Goal: Task Accomplishment & Management: Use online tool/utility

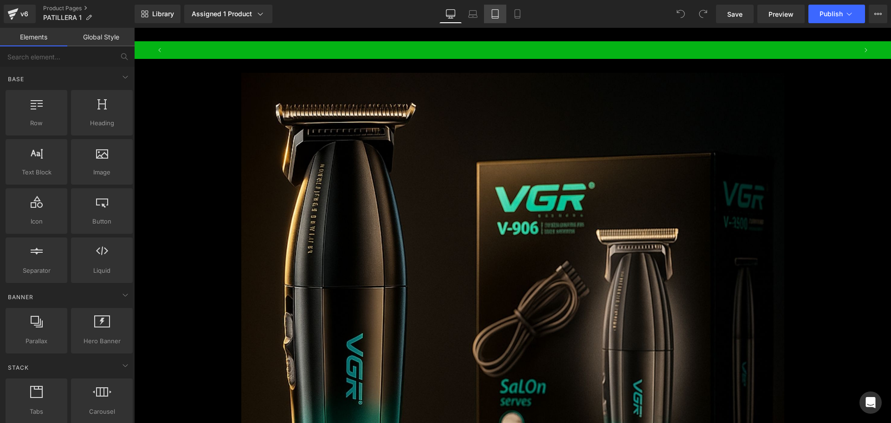
scroll to position [0, 1405]
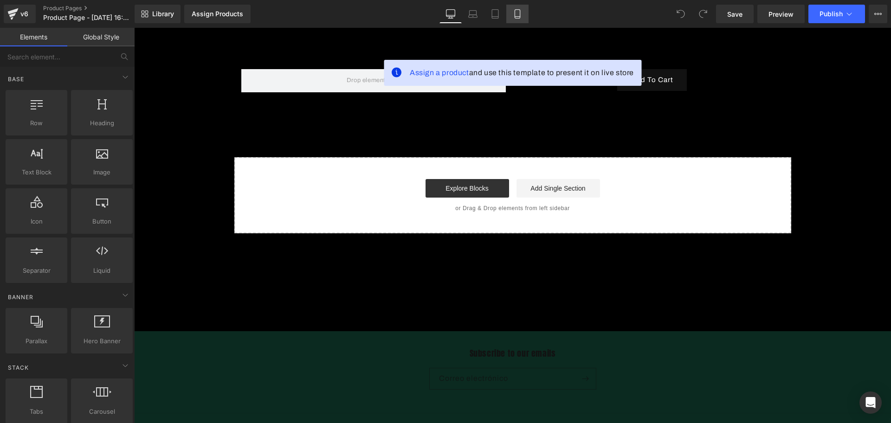
click at [524, 18] on link "Mobile" at bounding box center [517, 14] width 22 height 19
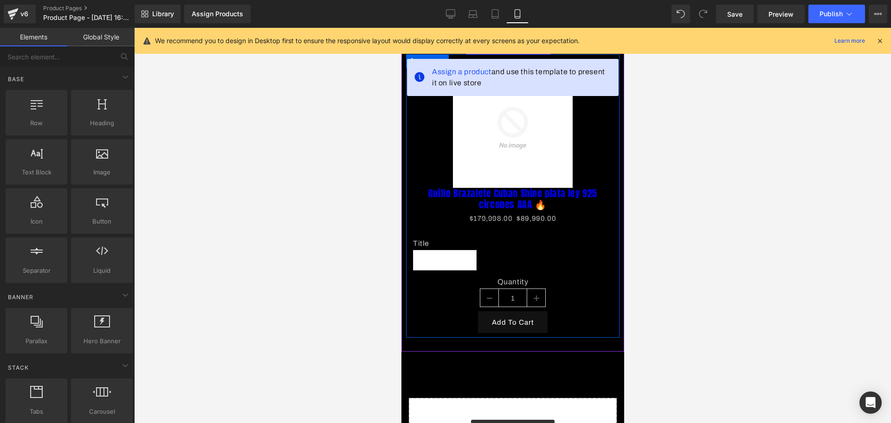
click at [579, 225] on div "Title Default Title" at bounding box center [513, 251] width 200 height 52
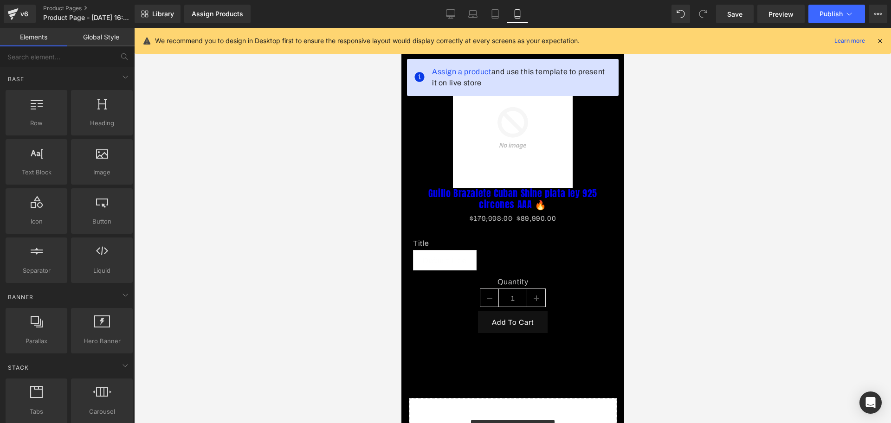
click at [878, 42] on icon at bounding box center [880, 41] width 8 height 8
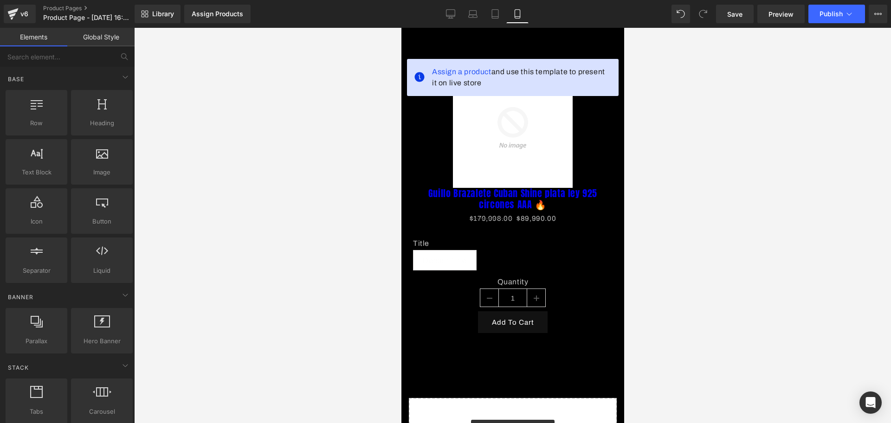
click at [584, 77] on span "Assign a product and use this template to present it on live store" at bounding box center [521, 77] width 179 height 22
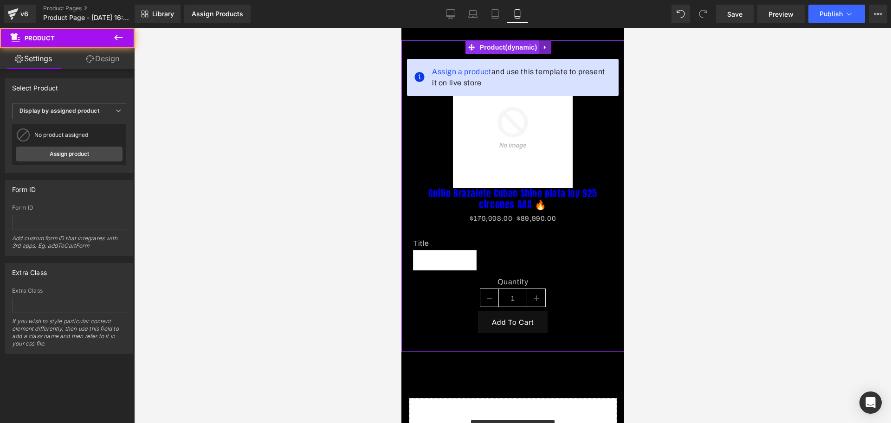
click at [547, 47] on icon at bounding box center [545, 47] width 6 height 7
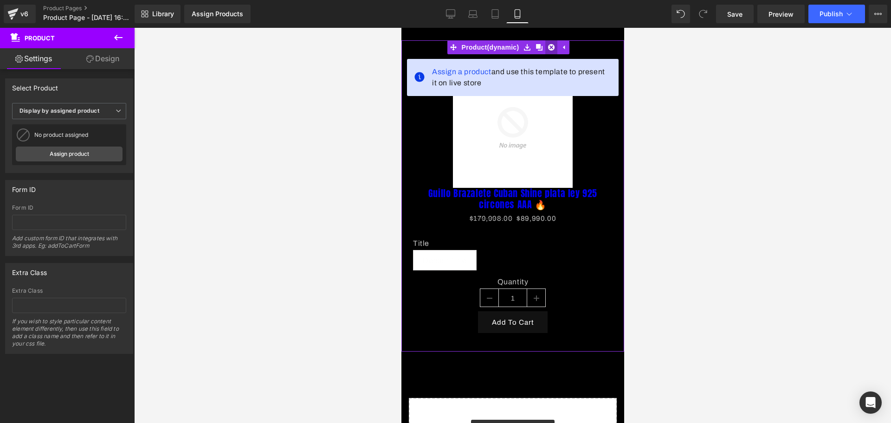
click at [548, 46] on icon at bounding box center [551, 47] width 6 height 6
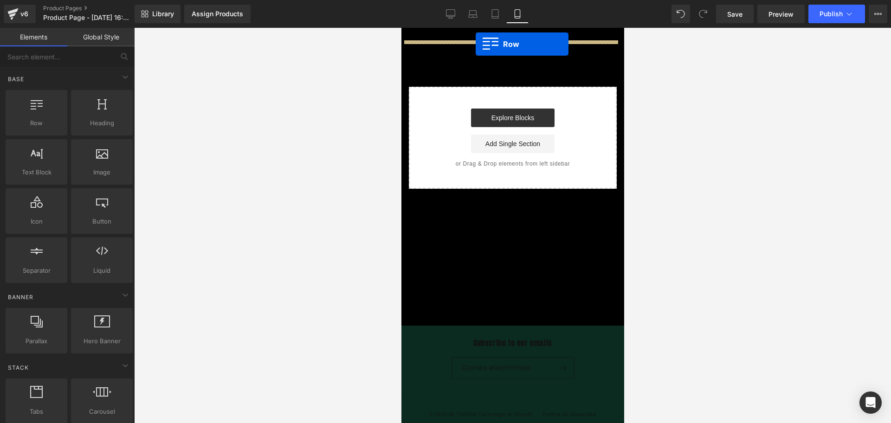
drag, startPoint x: 455, startPoint y: 152, endPoint x: 475, endPoint y: 44, distance: 109.6
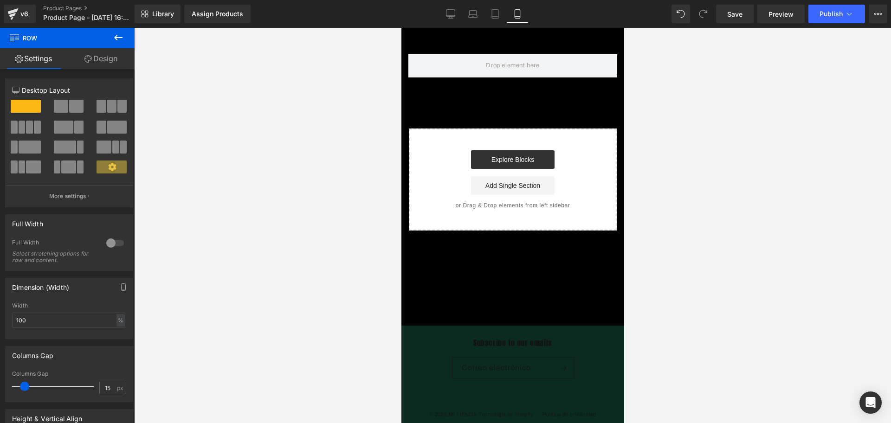
click at [112, 44] on button at bounding box center [118, 38] width 32 height 20
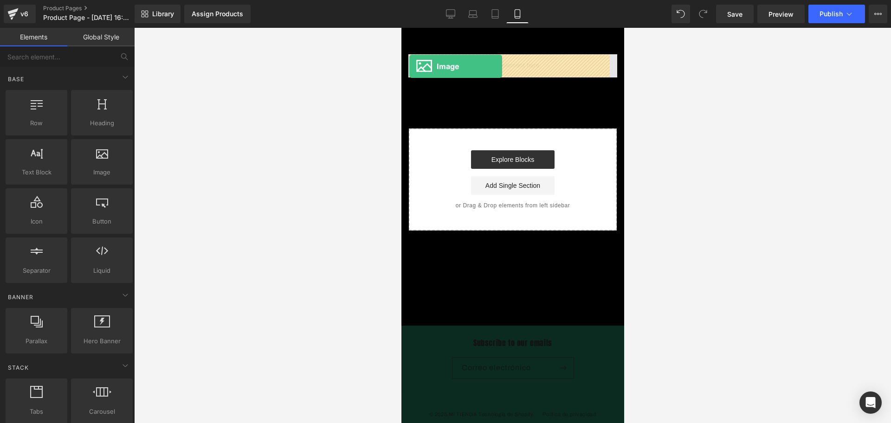
drag, startPoint x: 494, startPoint y: 185, endPoint x: 409, endPoint y: 66, distance: 146.0
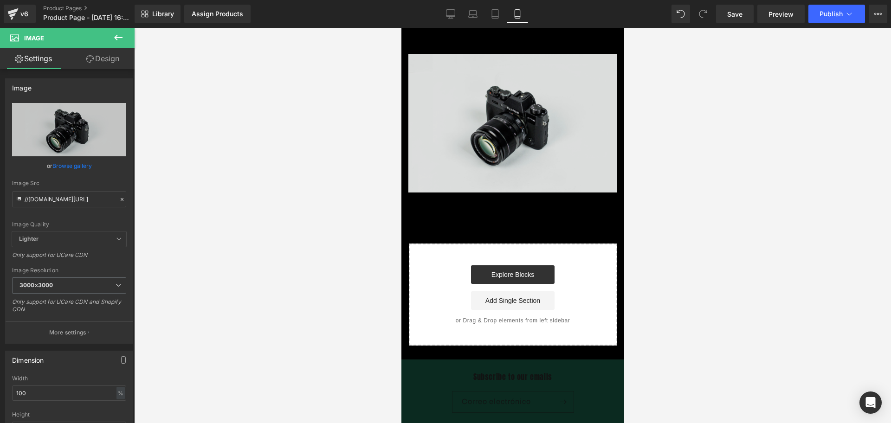
click at [555, 102] on img at bounding box center [512, 123] width 209 height 138
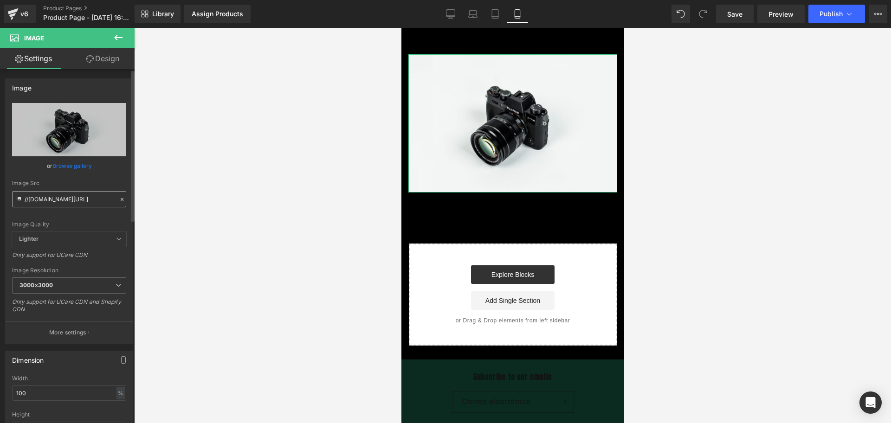
click at [95, 190] on div "Image Src //d1um8515vdn9kb.cloudfront.net/images/parallax.jpg" at bounding box center [69, 193] width 114 height 27
click at [95, 199] on input "//d1um8515vdn9kb.cloudfront.net/images/parallax.jpg" at bounding box center [69, 199] width 114 height 16
click at [96, 199] on input "//d1um8515vdn9kb.cloudfront.net/images/parallax.jpg" at bounding box center [69, 199] width 114 height 16
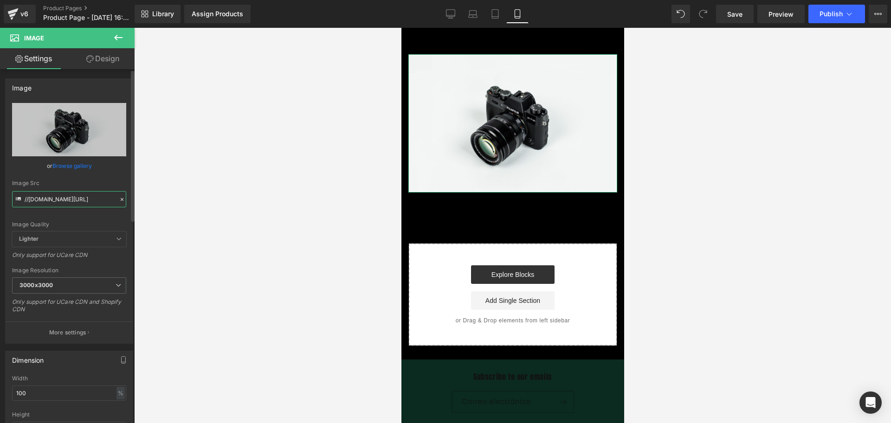
paste input "https://i.ibb.co/vCcNPT88/1"
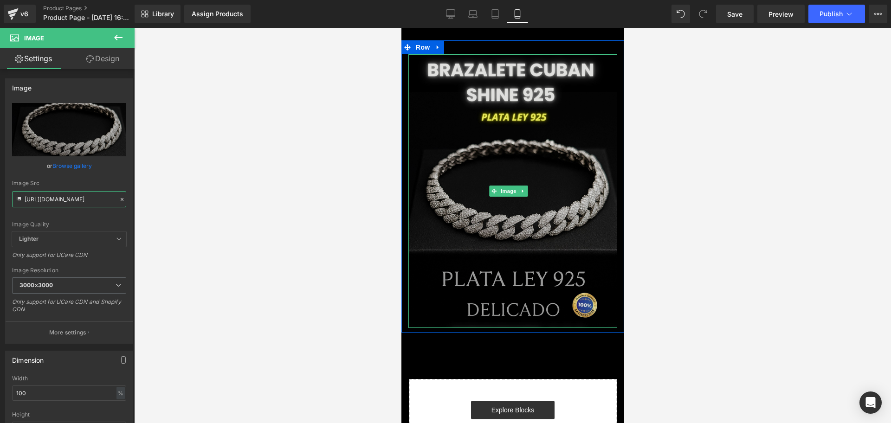
type input "https://i.ibb.co/vCcNPT88/1.jpg"
click at [474, 152] on img at bounding box center [512, 191] width 209 height 274
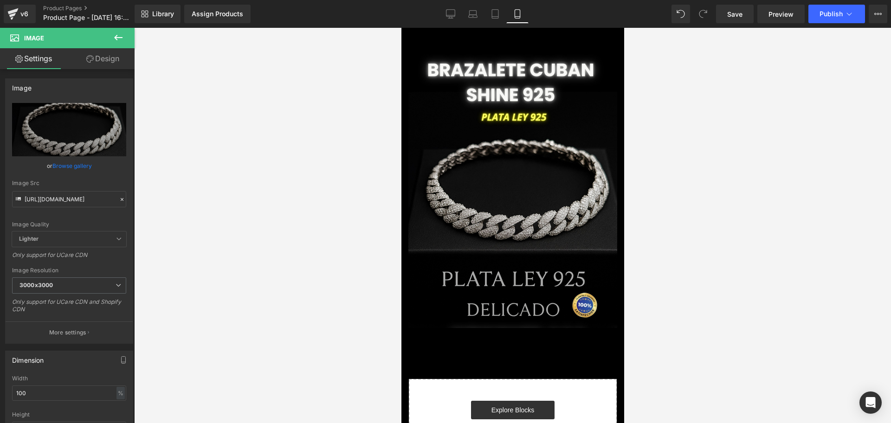
click at [401, 28] on div at bounding box center [401, 28] width 0 height 0
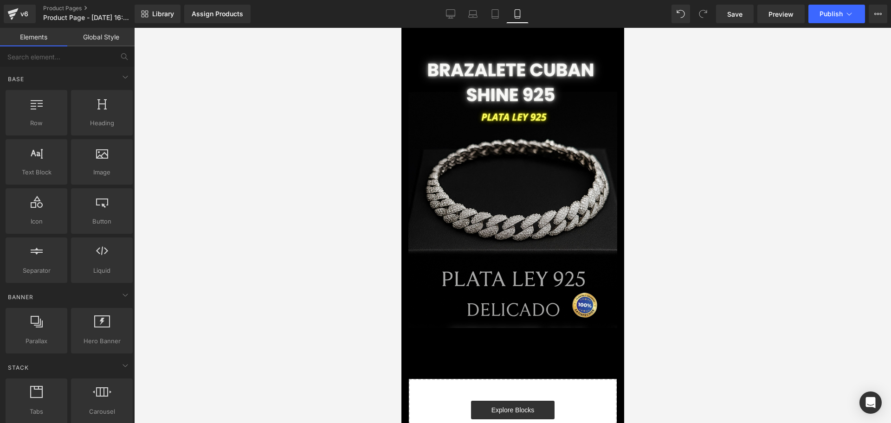
drag, startPoint x: 530, startPoint y: 37, endPoint x: 527, endPoint y: 32, distance: 5.0
click at [527, 32] on body "​ MI TIENDA Ir directamente al contenido Image Row Select your layout" at bounding box center [512, 330] width 223 height 604
click at [534, 41] on div "Image Row" at bounding box center [512, 186] width 223 height 292
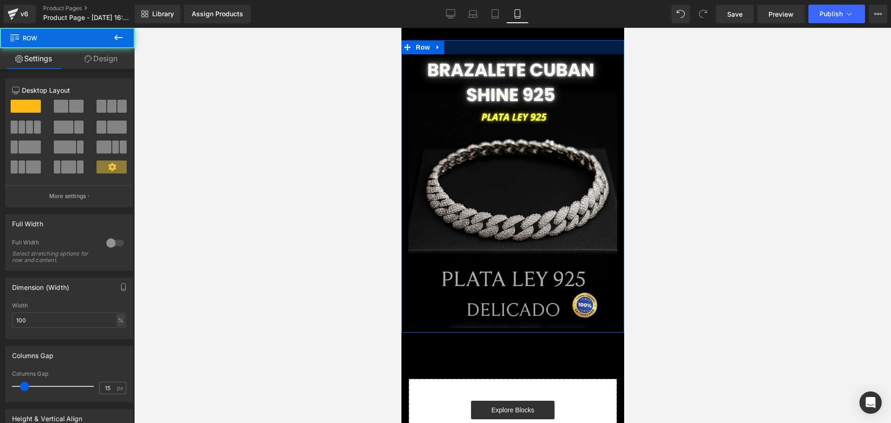
click at [540, 50] on div at bounding box center [512, 47] width 223 height 14
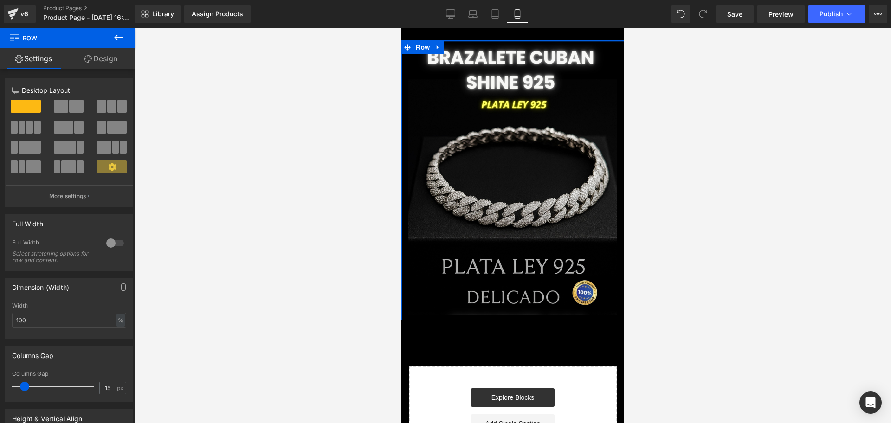
drag, startPoint x: 541, startPoint y: 50, endPoint x: 542, endPoint y: 29, distance: 21.0
click at [536, 29] on body "​ MI TIENDA Ir directamente al contenido Image Row Select your layout" at bounding box center [512, 324] width 223 height 592
click at [542, 29] on body "​ MI TIENDA Ir directamente al contenido Image Row Select your layout" at bounding box center [512, 324] width 223 height 592
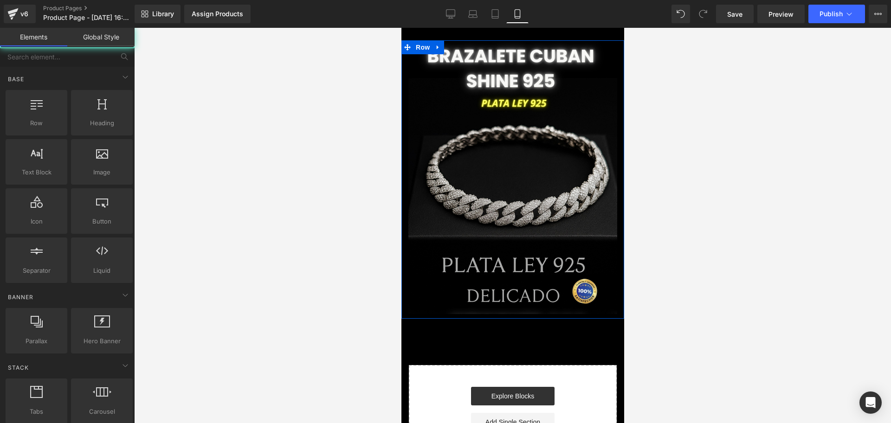
click at [548, 37] on body "​ MI TIENDA Ir directamente al contenido Image Row Select your layout" at bounding box center [512, 323] width 223 height 590
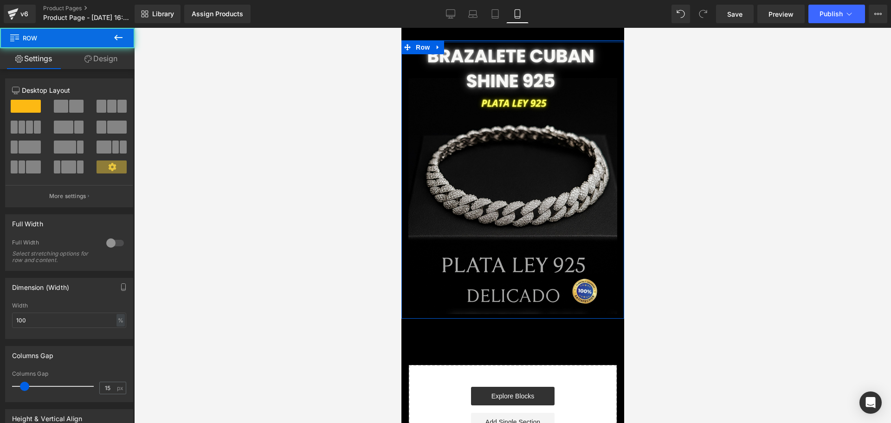
click at [543, 28] on body "​ MI TIENDA Ir directamente al contenido Image Row Select your layout" at bounding box center [512, 323] width 223 height 590
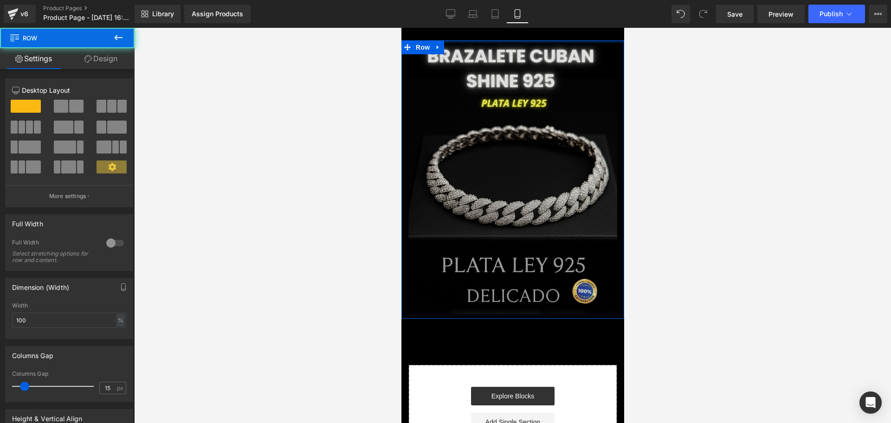
click at [543, 28] on body "​ MI TIENDA Ir directamente al contenido Image Row Select your layout" at bounding box center [512, 323] width 223 height 590
click at [547, 32] on body "​ MI TIENDA Ir directamente al contenido Image Row Select your layout" at bounding box center [512, 323] width 223 height 590
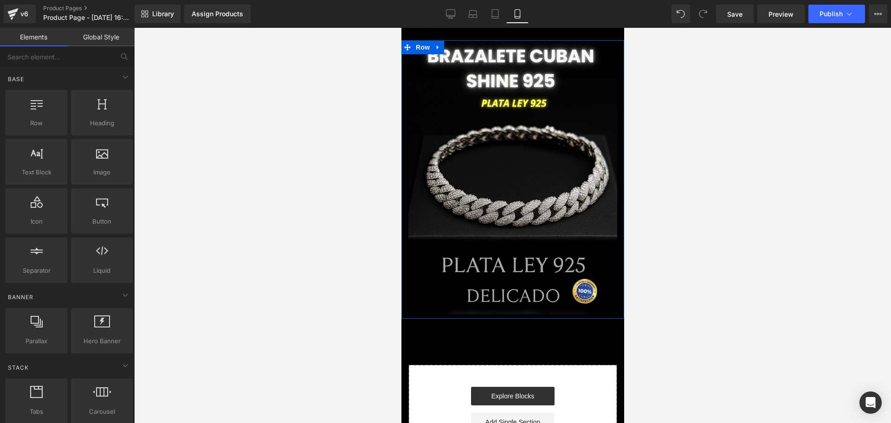
click at [639, 94] on div at bounding box center [512, 225] width 757 height 395
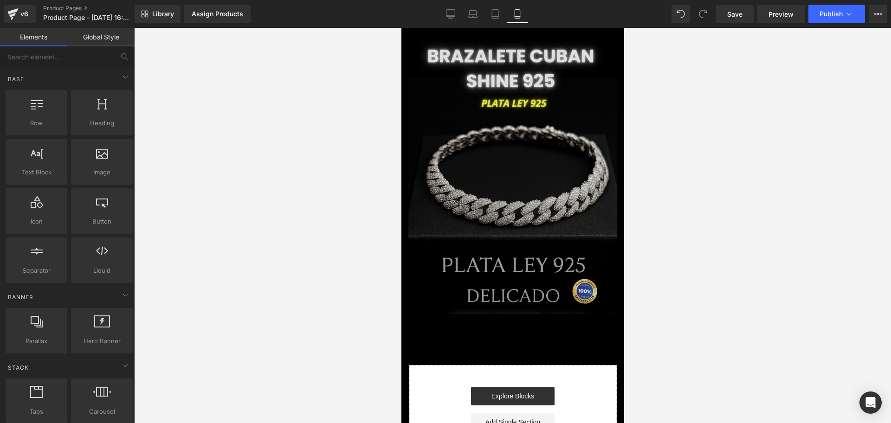
click at [588, 80] on img at bounding box center [512, 177] width 209 height 274
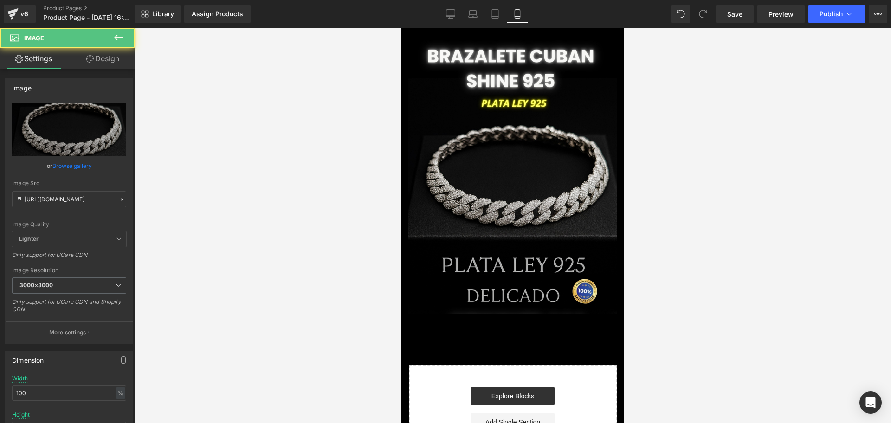
click at [538, 24] on div "Library Assign Products Product Preview No product match your search. Please tr…" at bounding box center [513, 14] width 756 height 28
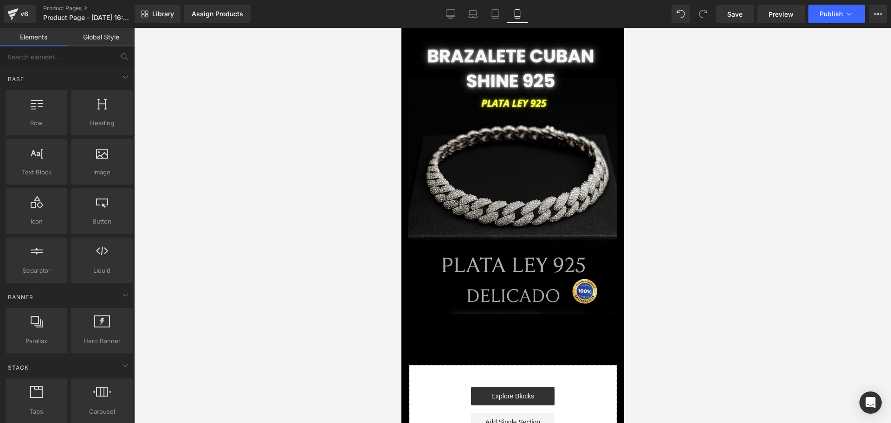
drag, startPoint x: 555, startPoint y: 32, endPoint x: 1054, endPoint y: 127, distance: 507.9
click at [555, 28] on body "​ MI TIENDA Ir directamente al contenido Image Row Select your layout" at bounding box center [512, 323] width 223 height 590
click at [653, 99] on div at bounding box center [512, 225] width 757 height 395
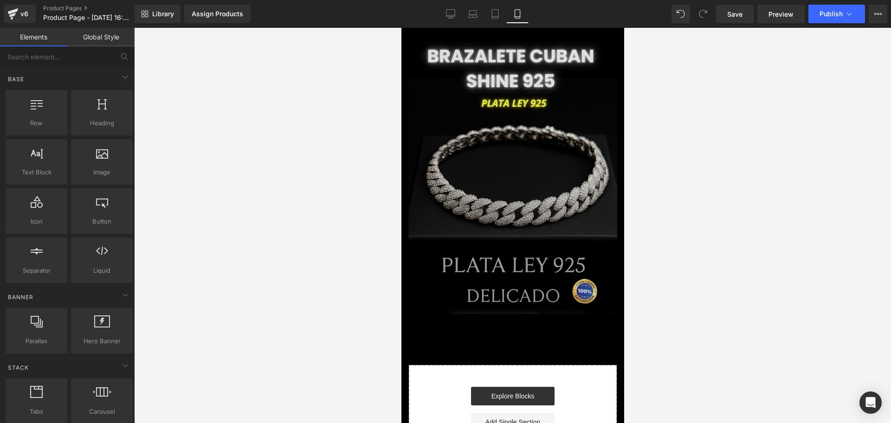
click at [540, 226] on img at bounding box center [512, 177] width 209 height 274
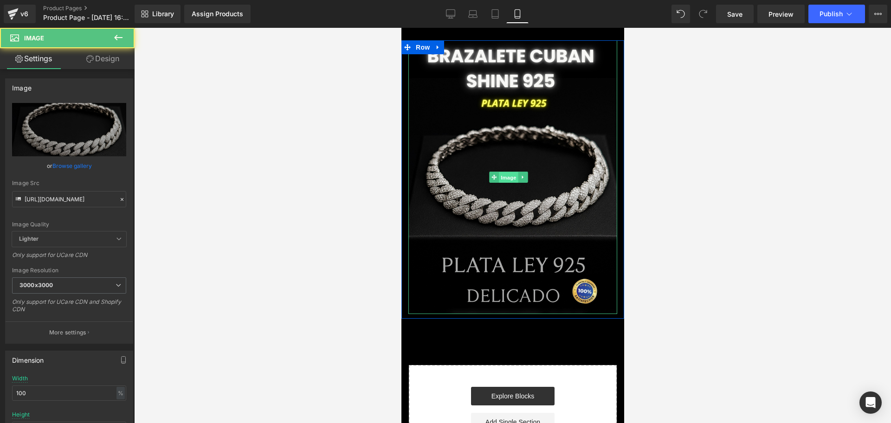
click at [514, 176] on span "Image" at bounding box center [507, 177] width 19 height 11
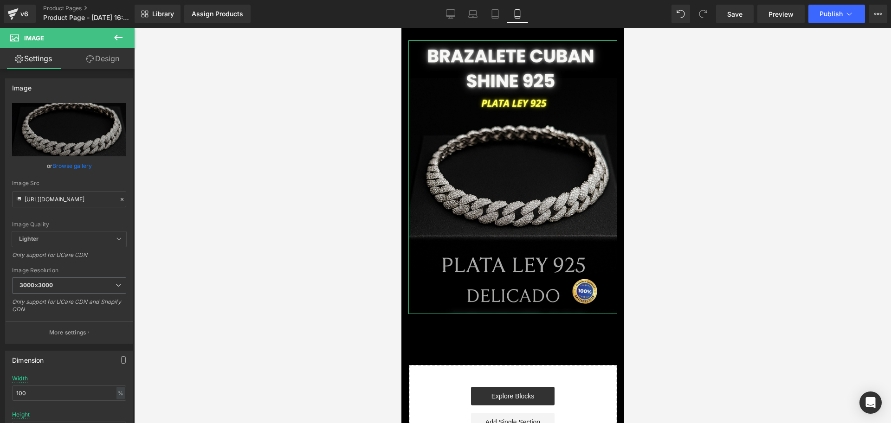
click at [106, 53] on link "Design" at bounding box center [102, 58] width 67 height 21
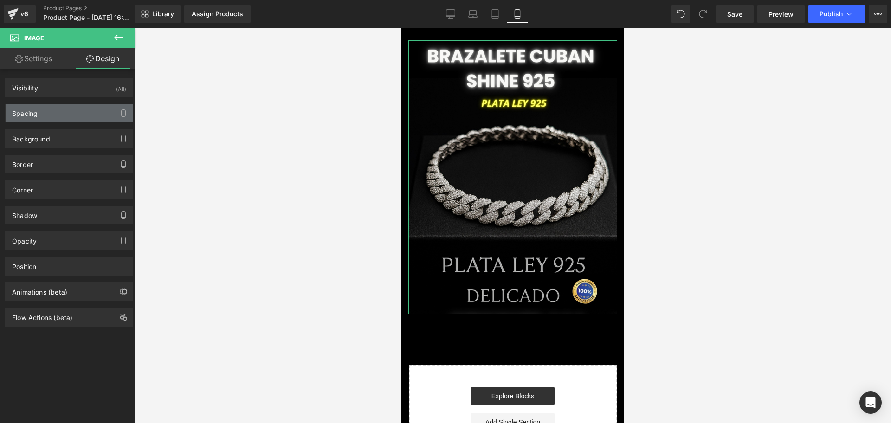
type input "0"
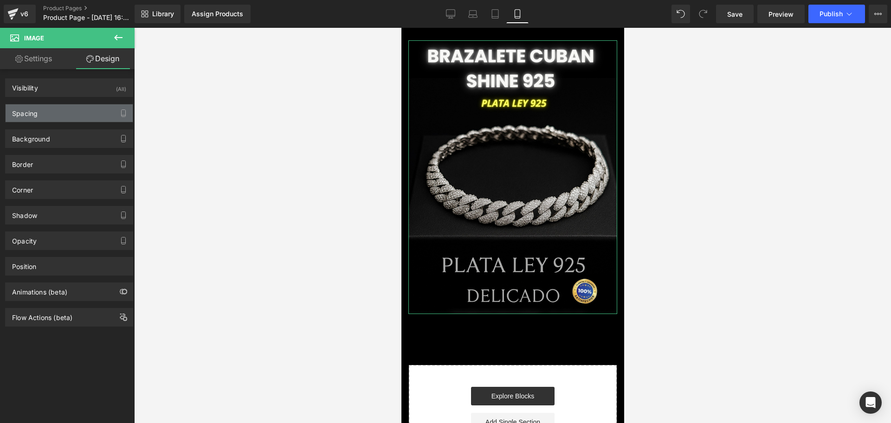
type input "0"
click at [40, 115] on div "Spacing" at bounding box center [69, 113] width 127 height 18
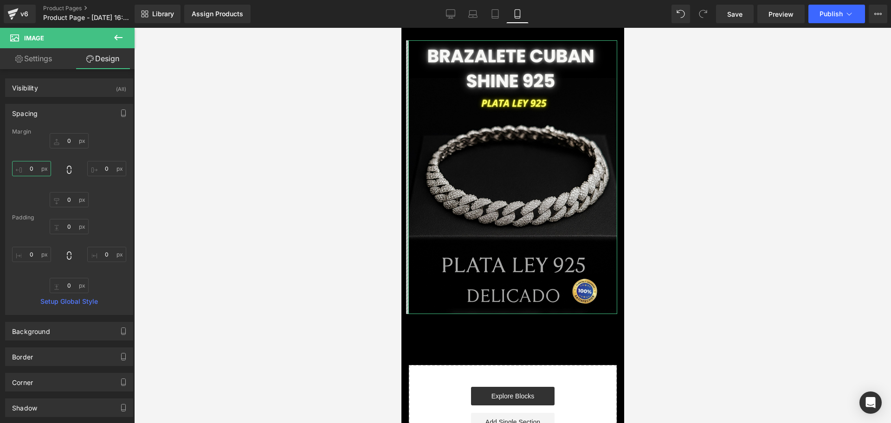
click at [41, 168] on input "0" at bounding box center [31, 168] width 39 height 15
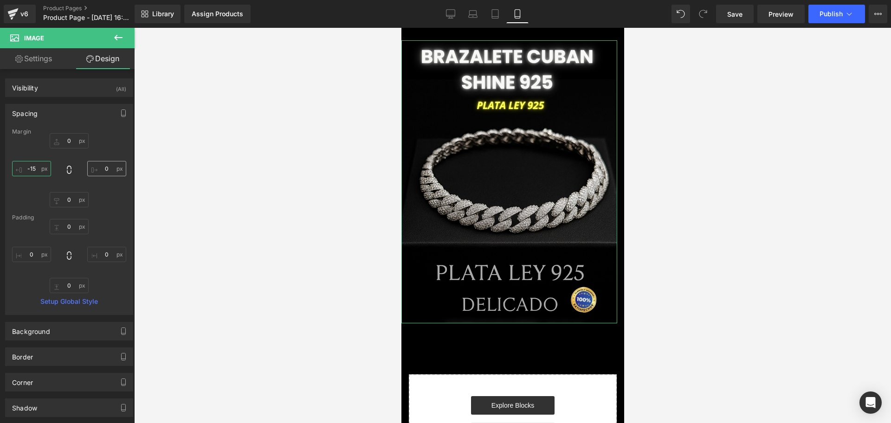
type input "-15"
click at [107, 171] on input "0" at bounding box center [106, 168] width 39 height 15
type input "-15"
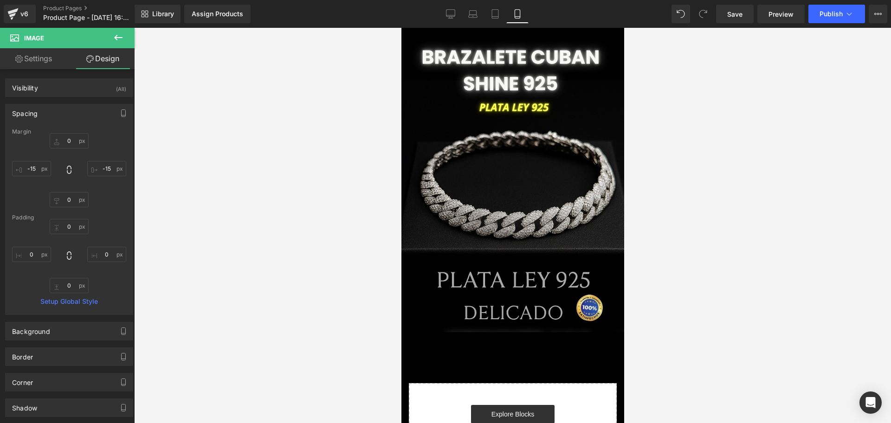
click at [656, 247] on div at bounding box center [512, 225] width 757 height 395
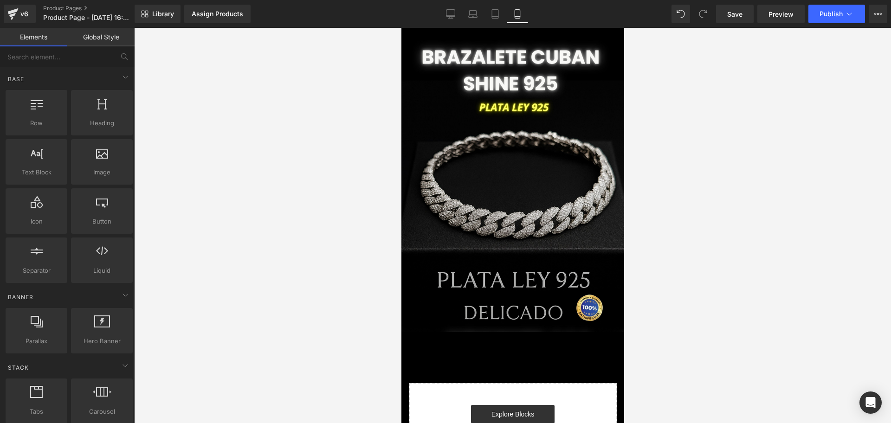
drag, startPoint x: 568, startPoint y: 32, endPoint x: 1037, endPoint y: 96, distance: 472.6
click at [568, 32] on body "​ MI TIENDA Ir directamente al contenido Image Row Select your layout" at bounding box center [512, 332] width 223 height 608
click at [637, 69] on div at bounding box center [512, 225] width 757 height 395
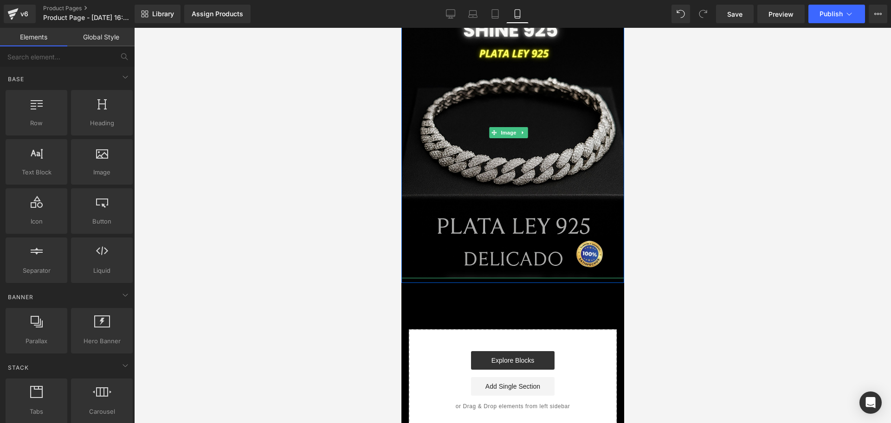
scroll to position [116, 0]
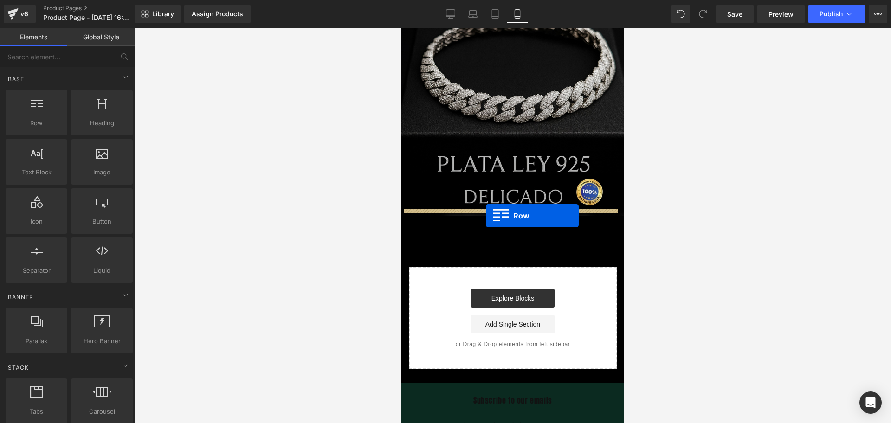
drag, startPoint x: 443, startPoint y: 144, endPoint x: 485, endPoint y: 216, distance: 83.0
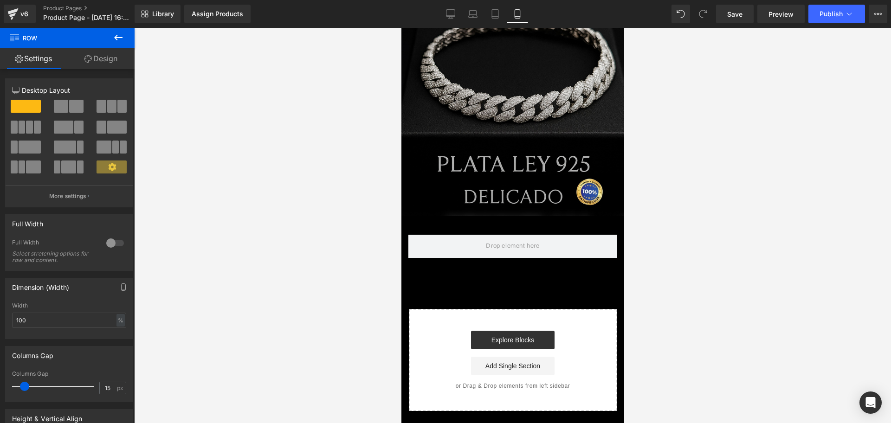
click at [116, 45] on button at bounding box center [118, 38] width 32 height 20
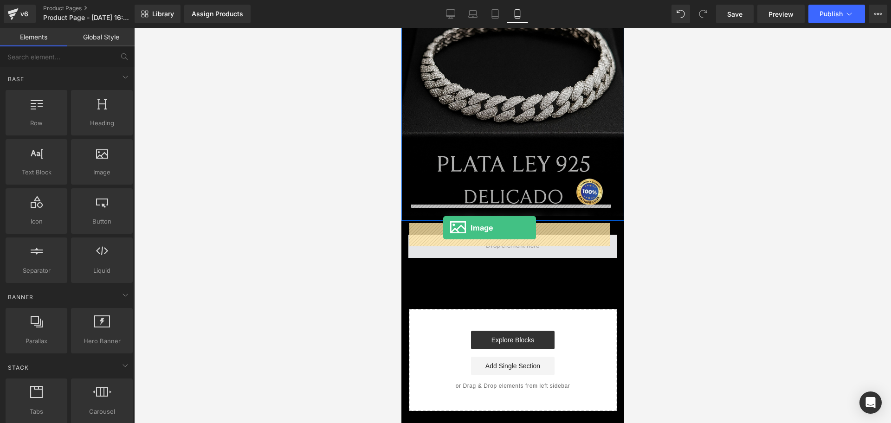
drag, startPoint x: 479, startPoint y: 198, endPoint x: 443, endPoint y: 228, distance: 46.8
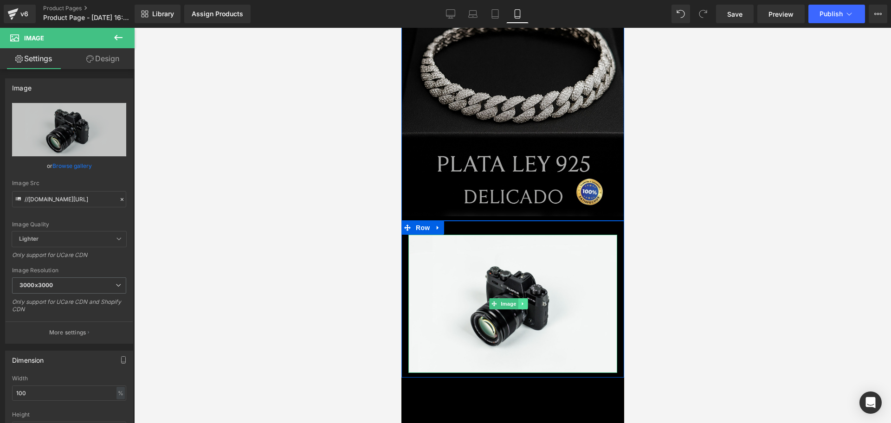
click at [527, 298] on link at bounding box center [522, 303] width 10 height 11
click at [528, 302] on icon at bounding box center [526, 304] width 5 height 5
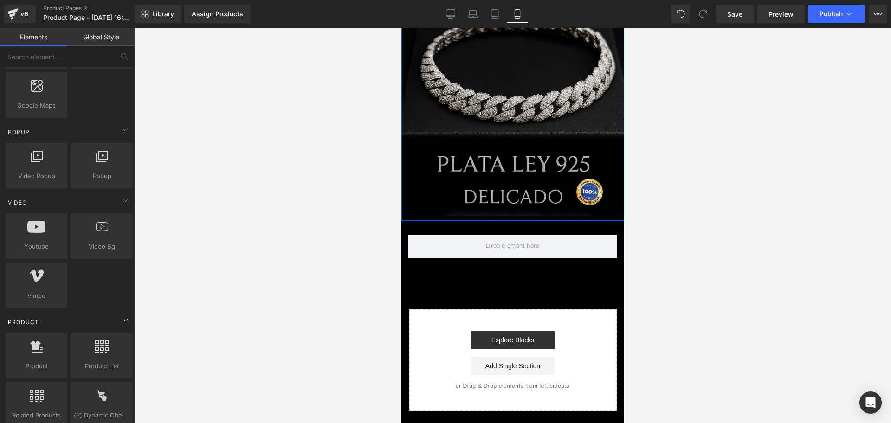
scroll to position [580, 0]
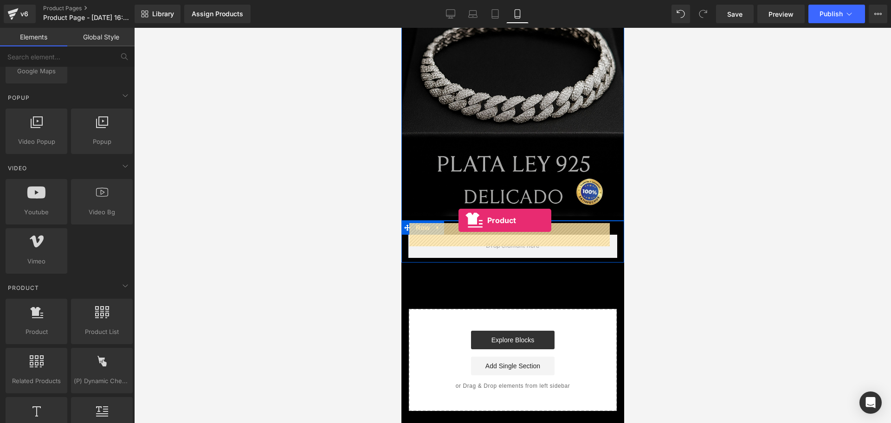
drag, startPoint x: 445, startPoint y: 343, endPoint x: 458, endPoint y: 220, distance: 123.1
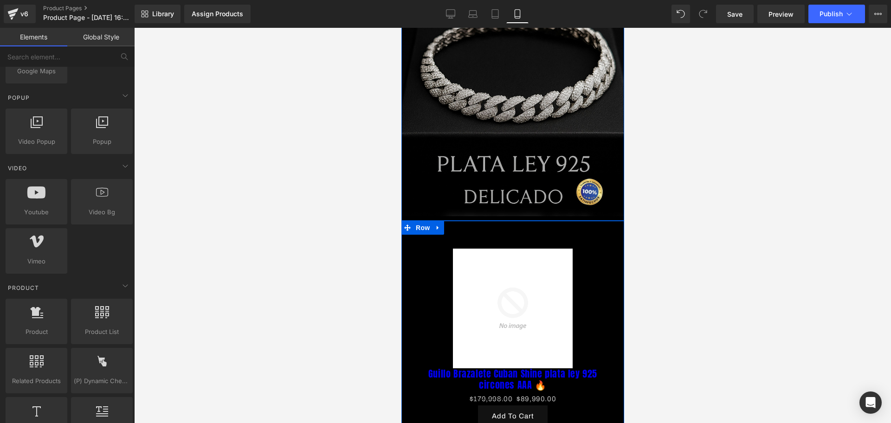
click at [691, 219] on div at bounding box center [512, 225] width 757 height 395
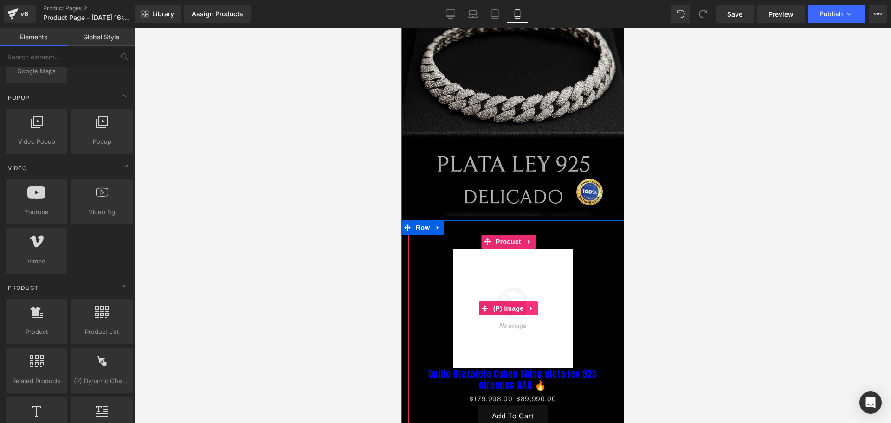
click at [535, 302] on link at bounding box center [531, 309] width 12 height 14
click at [537, 305] on icon at bounding box center [537, 308] width 6 height 6
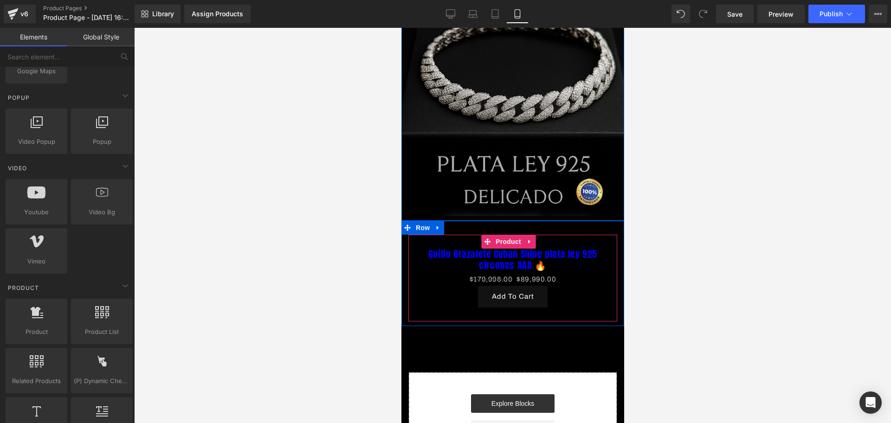
click at [530, 235] on link at bounding box center [529, 242] width 12 height 14
click at [573, 249] on link "Guillo Brazalete Cuban Shine plata ley 925 circones AAA 🔥" at bounding box center [513, 260] width 200 height 22
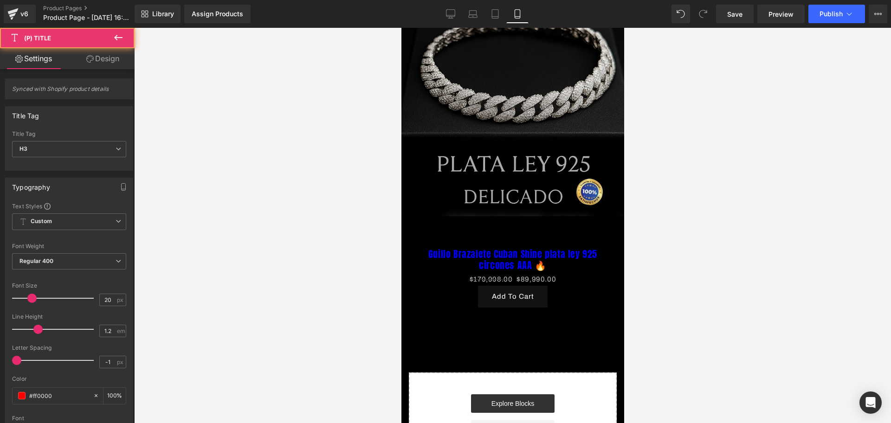
click at [701, 181] on div at bounding box center [512, 225] width 757 height 395
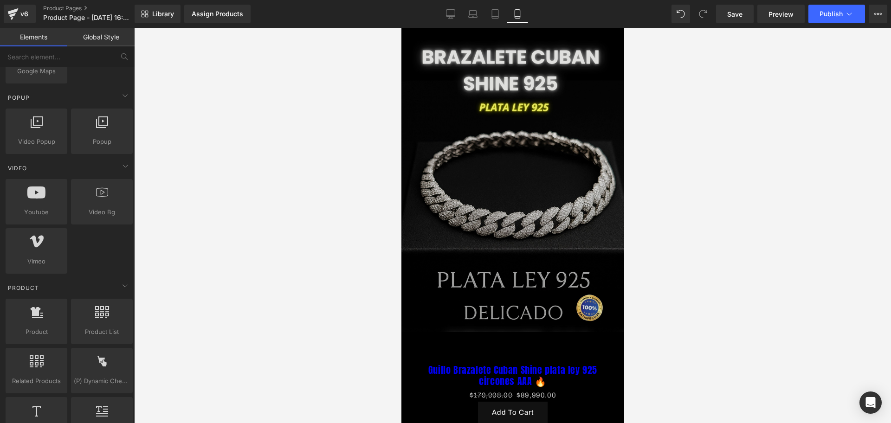
scroll to position [58, 0]
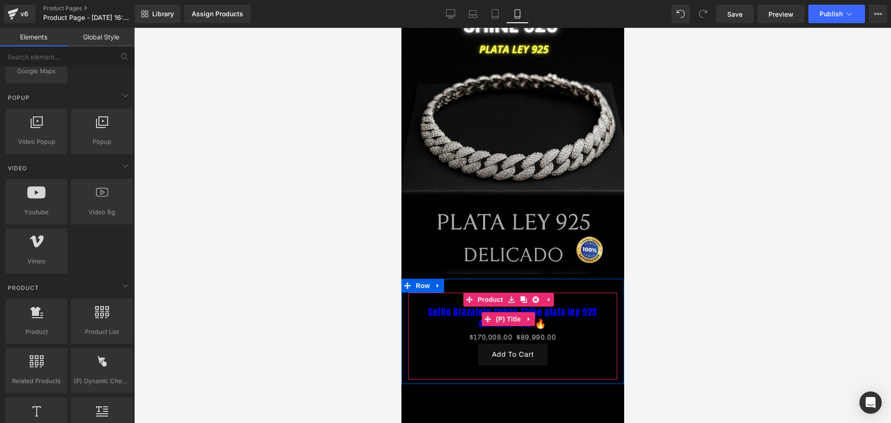
click at [550, 307] on link "Guillo Brazalete Cuban Shine plata ley 925 circones AAA 🔥" at bounding box center [513, 318] width 200 height 22
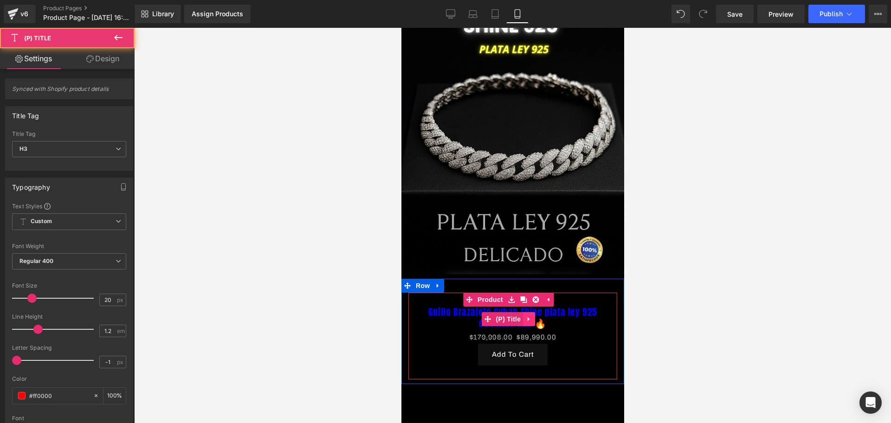
click at [529, 316] on icon at bounding box center [528, 319] width 6 height 7
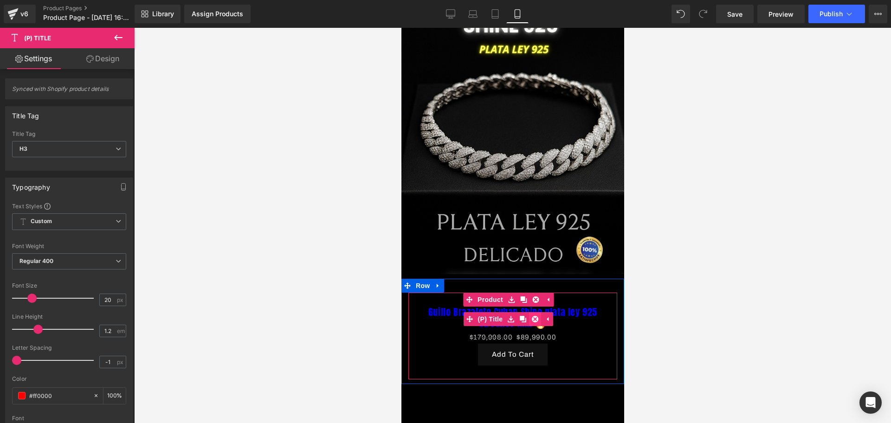
click at [537, 316] on icon at bounding box center [534, 319] width 6 height 6
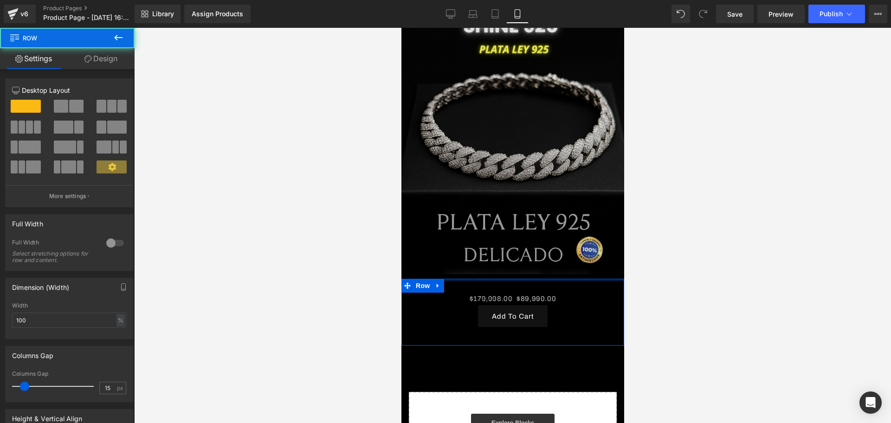
drag, startPoint x: 573, startPoint y: 273, endPoint x: 561, endPoint y: 230, distance: 45.0
click at [561, 230] on div "Image Row $179,998.00 $89,990.00 (P) Price Add To Cart (P) Cart Button Product …" at bounding box center [512, 238] width 223 height 512
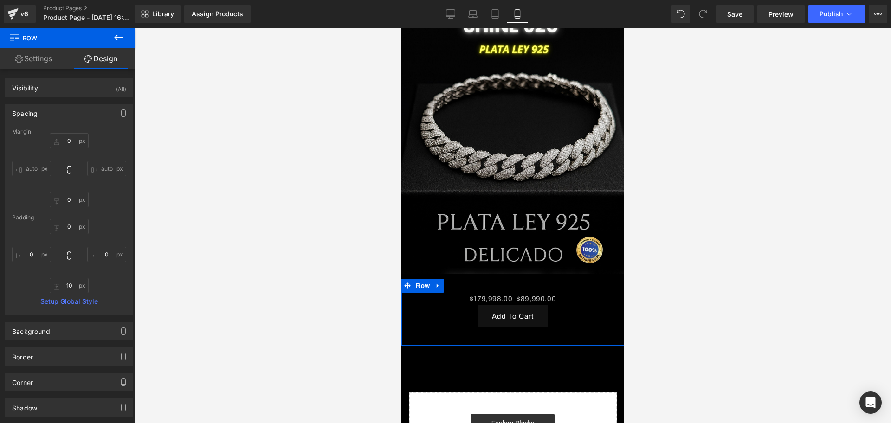
type input "0"
type input "10"
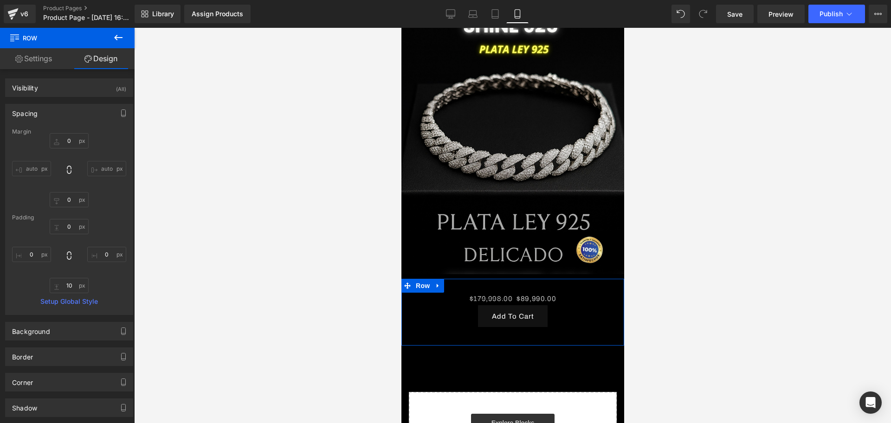
type input "0"
click at [540, 293] on span "(P) Price" at bounding box center [531, 300] width 32 height 14
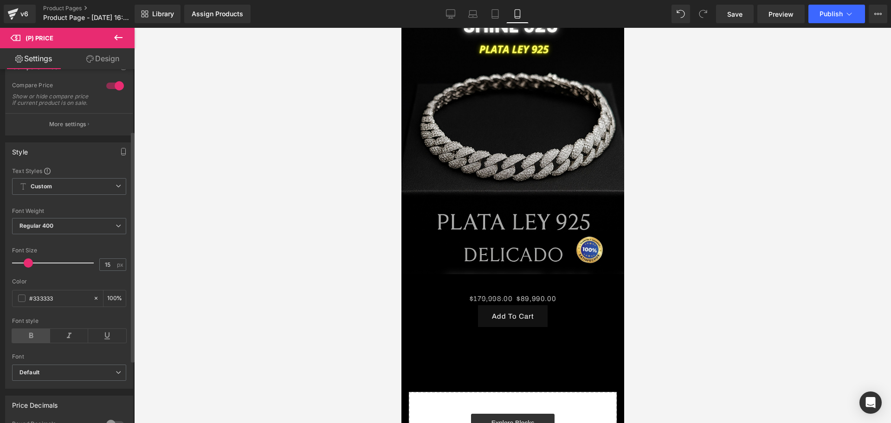
scroll to position [116, 0]
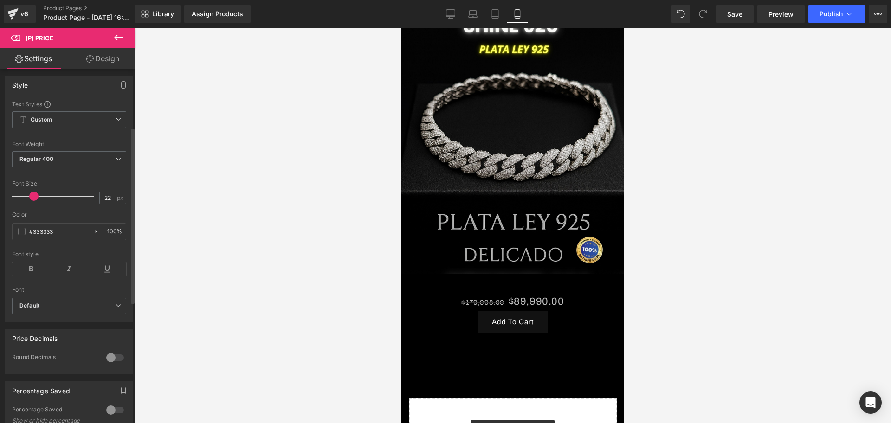
type input "25"
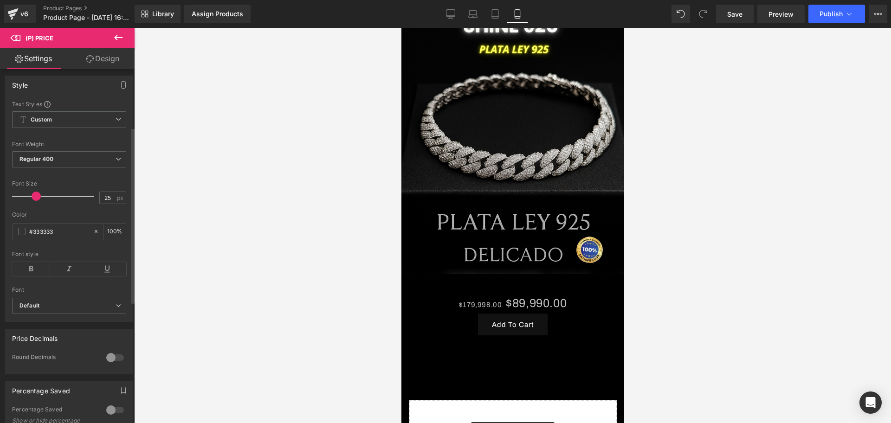
drag, startPoint x: 26, startPoint y: 197, endPoint x: 35, endPoint y: 197, distance: 8.4
click at [35, 197] on div at bounding box center [55, 196] width 77 height 19
click at [699, 288] on div at bounding box center [512, 225] width 757 height 395
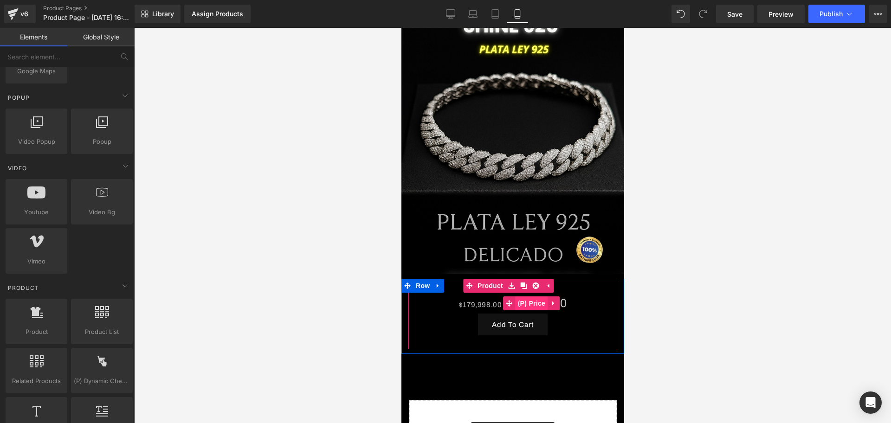
click at [534, 297] on span "(P) Price" at bounding box center [531, 304] width 32 height 14
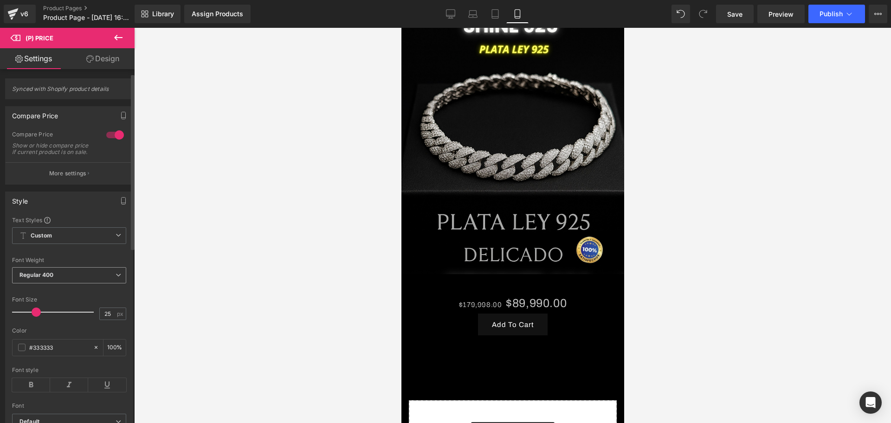
scroll to position [58, 0]
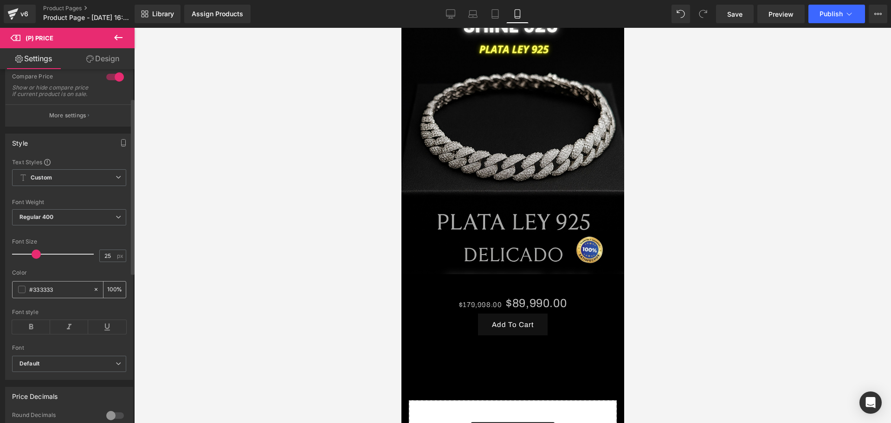
click at [17, 298] on div "#333333" at bounding box center [53, 290] width 80 height 16
click at [19, 293] on span at bounding box center [21, 289] width 7 height 7
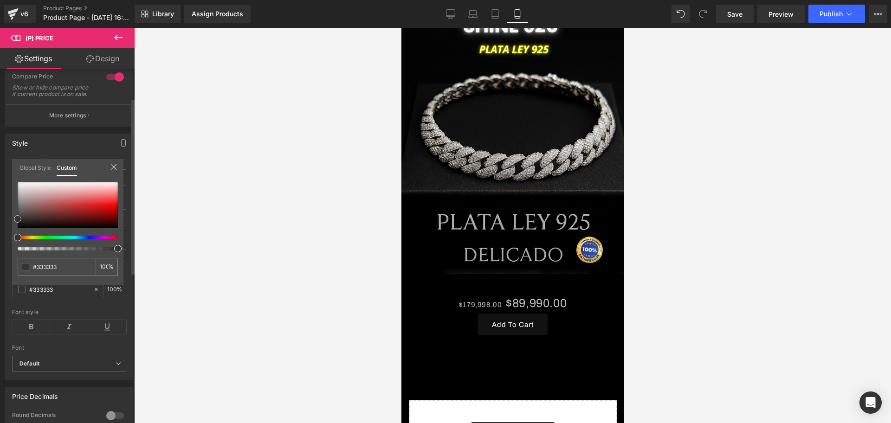
type input "#5e5e5e"
type input "#757575"
type input "#878787"
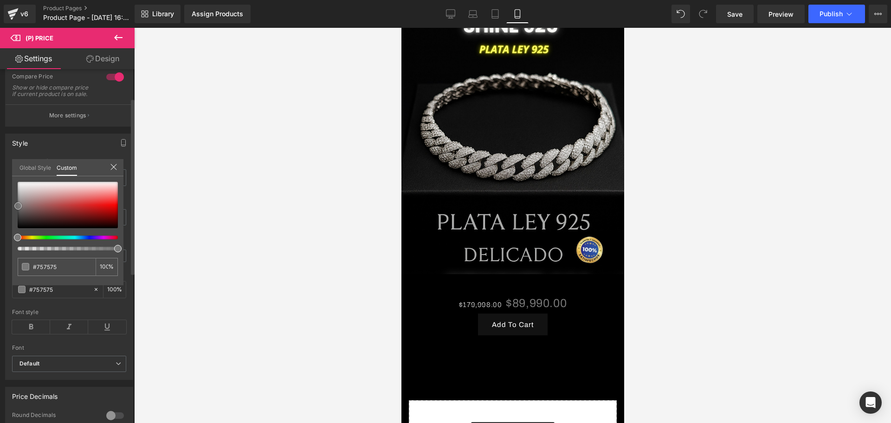
type input "#878787"
type input "#d2cfcf"
type input "#d7d4d4"
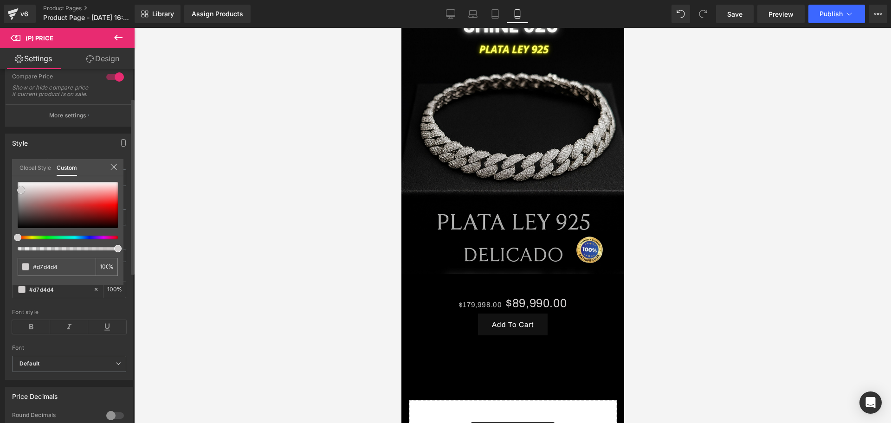
type input "#f5f4f4"
type input "#fcfcfc"
type input "#ffffff"
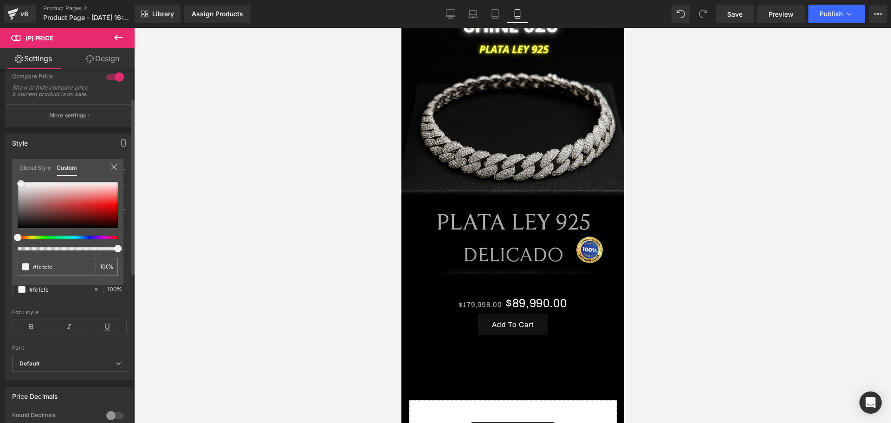
type input "#ffffff"
drag, startPoint x: 17, startPoint y: 220, endPoint x: 22, endPoint y: 181, distance: 40.2
click at [14, 173] on div "Global Style Custom Setup Global Style #ffffff 100 %" at bounding box center [67, 173] width 111 height 28
click at [206, 310] on div at bounding box center [512, 225] width 757 height 395
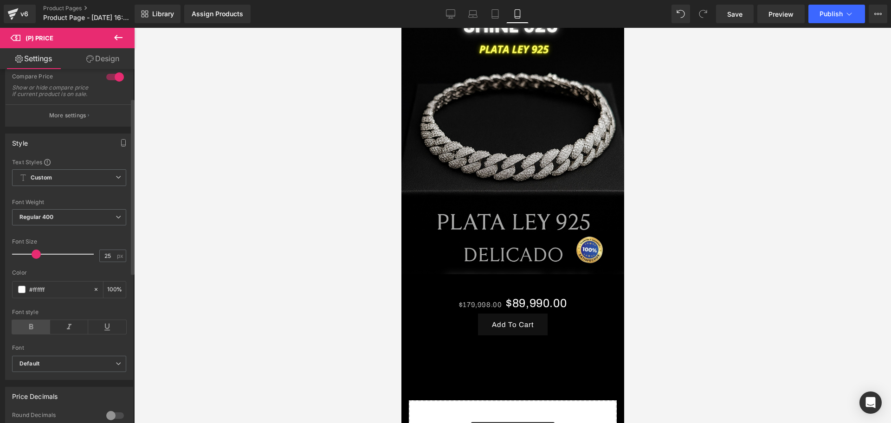
click at [34, 334] on icon at bounding box center [31, 327] width 38 height 14
click at [78, 334] on icon at bounding box center [69, 327] width 38 height 14
click at [268, 321] on div at bounding box center [512, 225] width 757 height 395
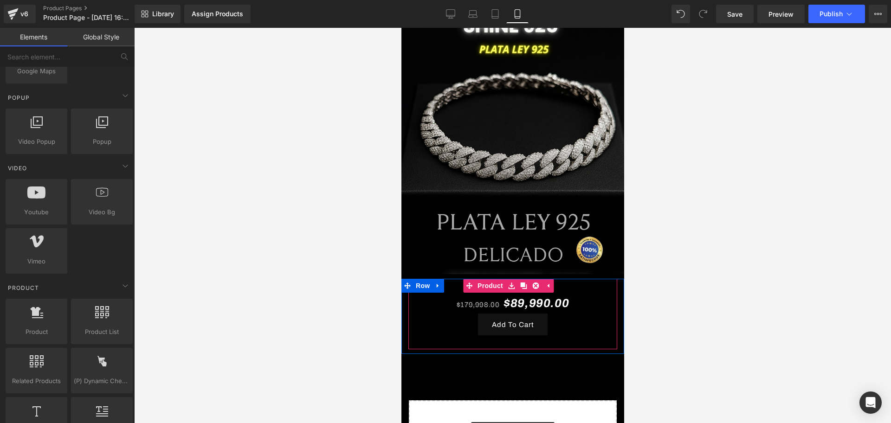
click at [455, 293] on div "$179,998.00 $89,990.00" at bounding box center [513, 303] width 200 height 21
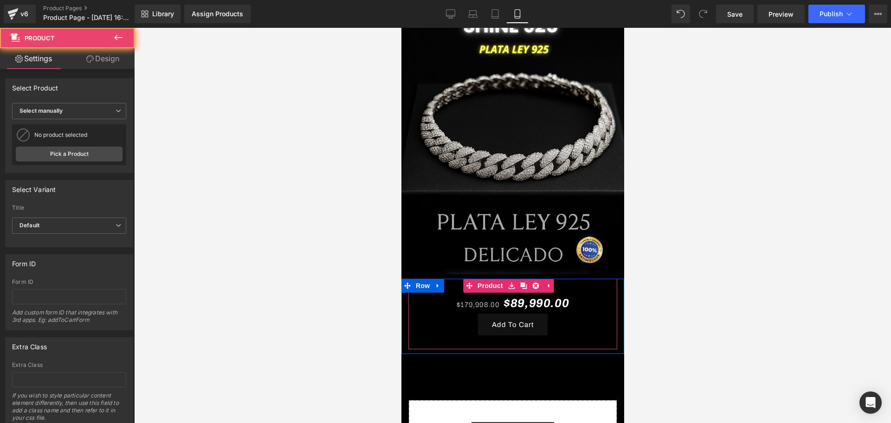
drag, startPoint x: 452, startPoint y: 280, endPoint x: 452, endPoint y: 273, distance: 7.4
click at [452, 279] on div "$179,998.00 $89,990.00 (P) Price Add To Cart (P) Cart Button Product" at bounding box center [512, 314] width 209 height 71
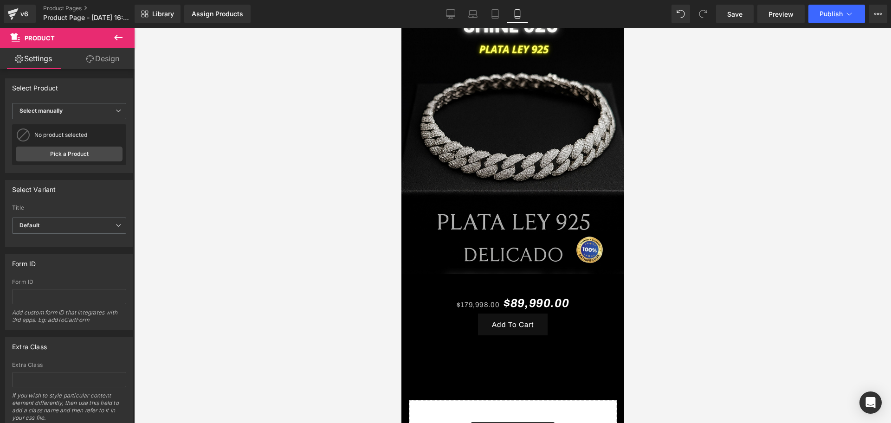
click at [682, 280] on div at bounding box center [512, 225] width 757 height 395
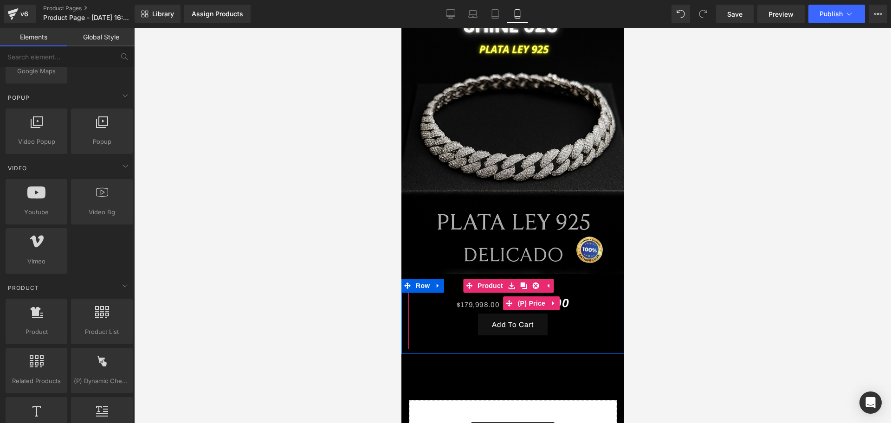
click at [449, 293] on div "$179,998.00 $89,990.00" at bounding box center [513, 303] width 200 height 21
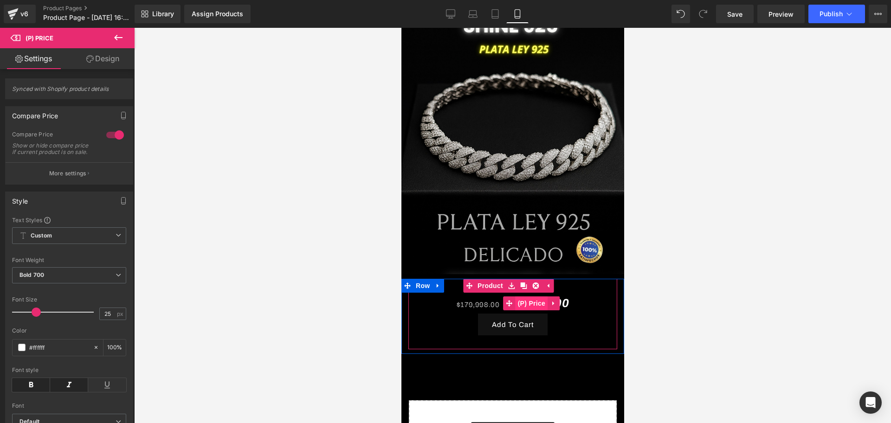
click at [534, 297] on span "(P) Price" at bounding box center [531, 304] width 32 height 14
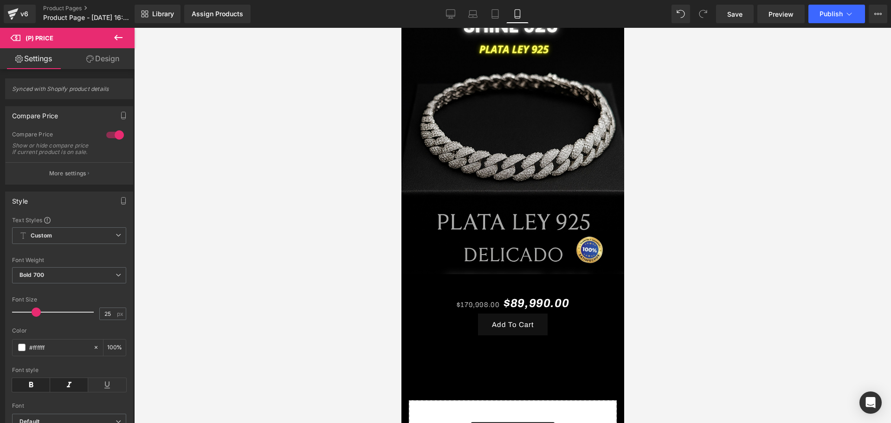
click at [105, 60] on link "Design" at bounding box center [102, 58] width 67 height 21
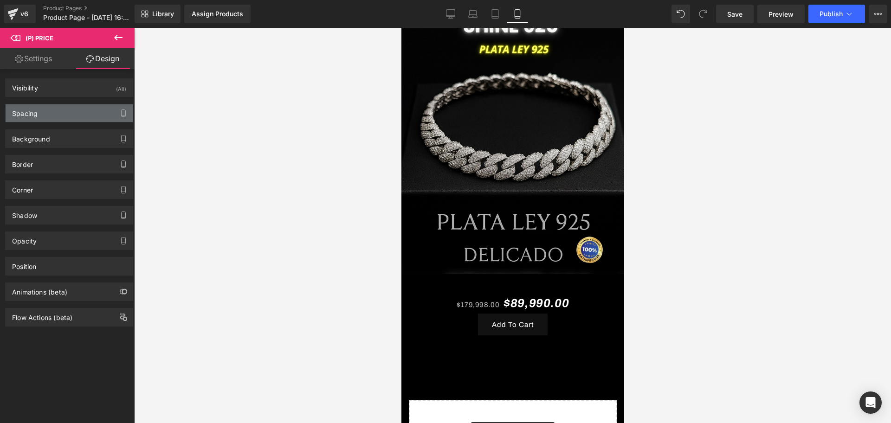
click at [55, 119] on div "Spacing" at bounding box center [69, 113] width 127 height 18
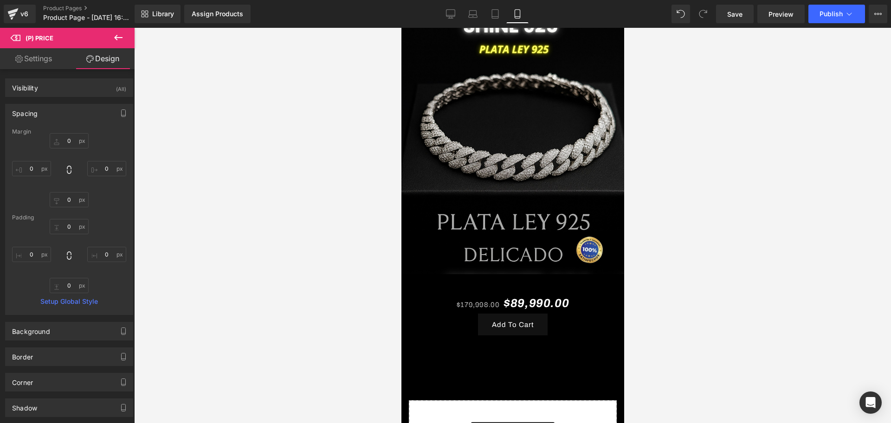
type input "0"
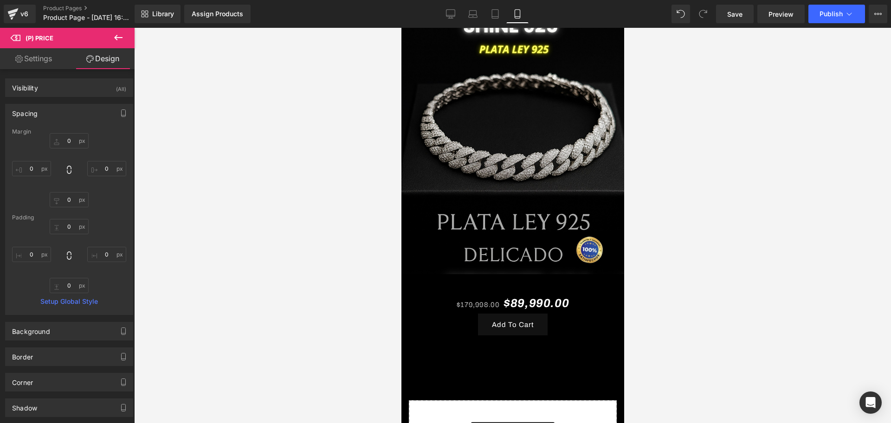
type input "0"
click at [69, 146] on input "0" at bounding box center [69, 140] width 39 height 15
type input "-25"
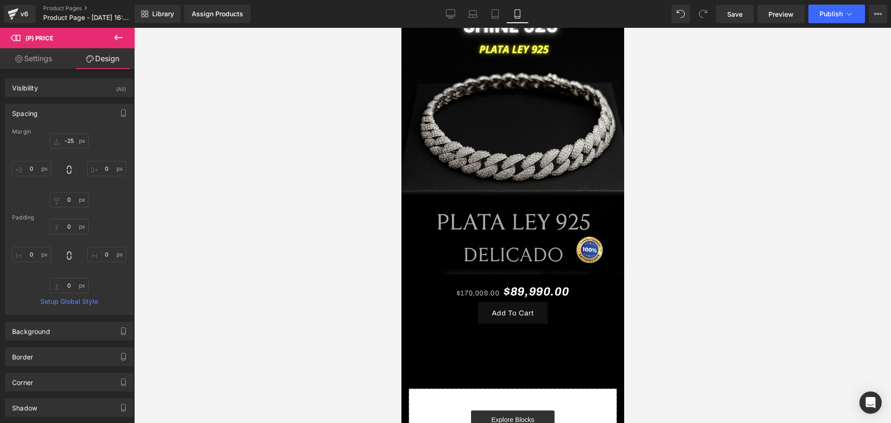
click at [663, 326] on div at bounding box center [512, 225] width 757 height 395
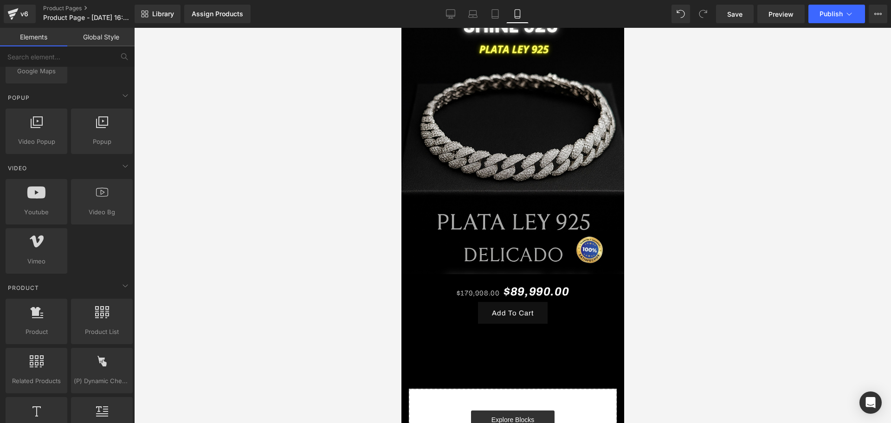
click at [674, 290] on div at bounding box center [512, 225] width 757 height 395
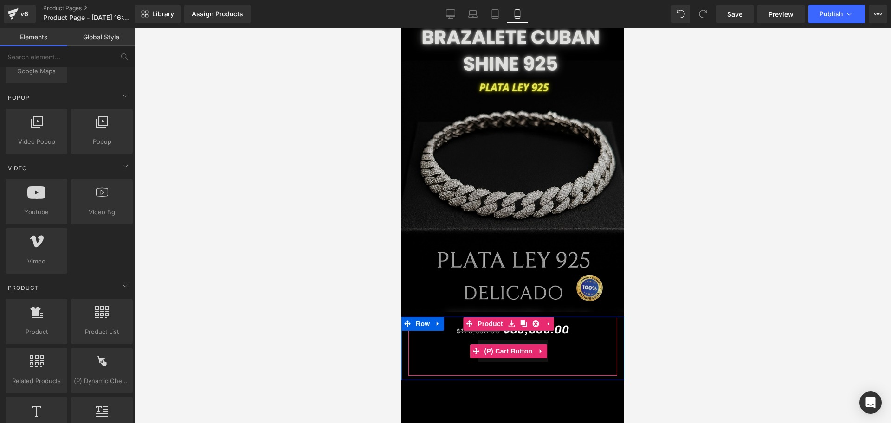
scroll to position [0, 0]
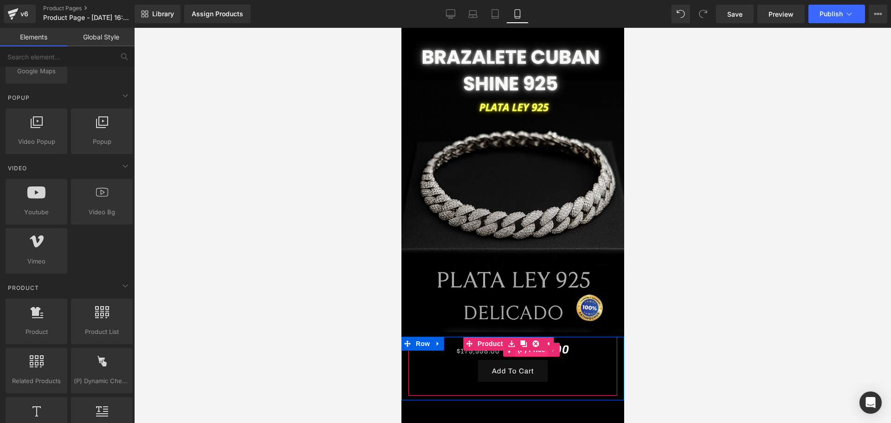
click at [530, 343] on span "(P) Price" at bounding box center [531, 350] width 32 height 14
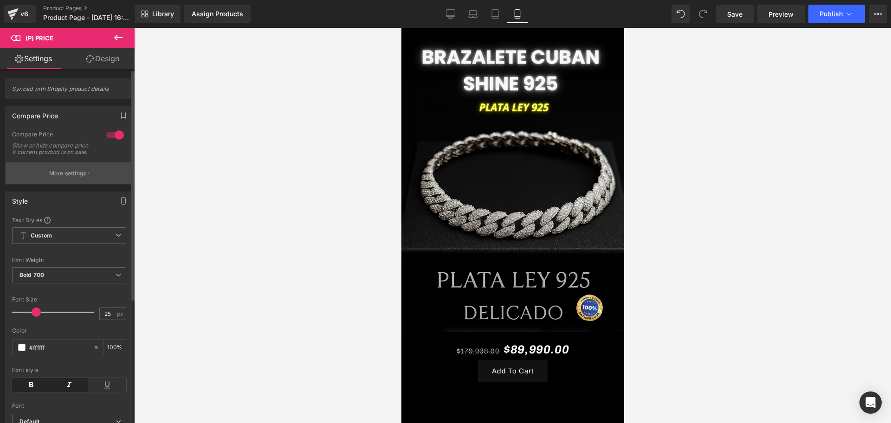
click at [80, 174] on button "More settings" at bounding box center [69, 173] width 127 height 22
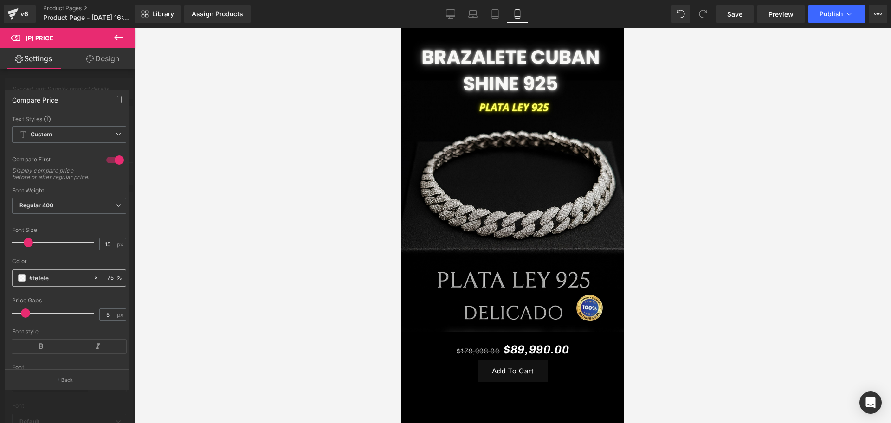
click at [20, 282] on span at bounding box center [21, 277] width 7 height 7
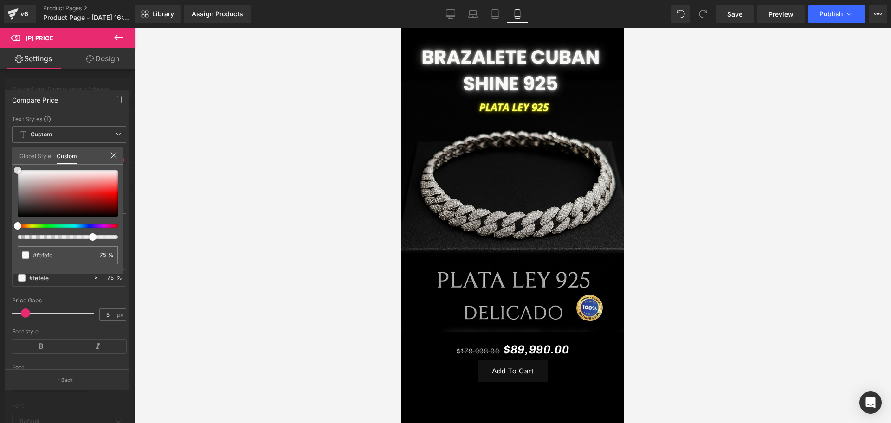
type input "#ffffff"
type input "#e78282"
type input "#ed5e5e"
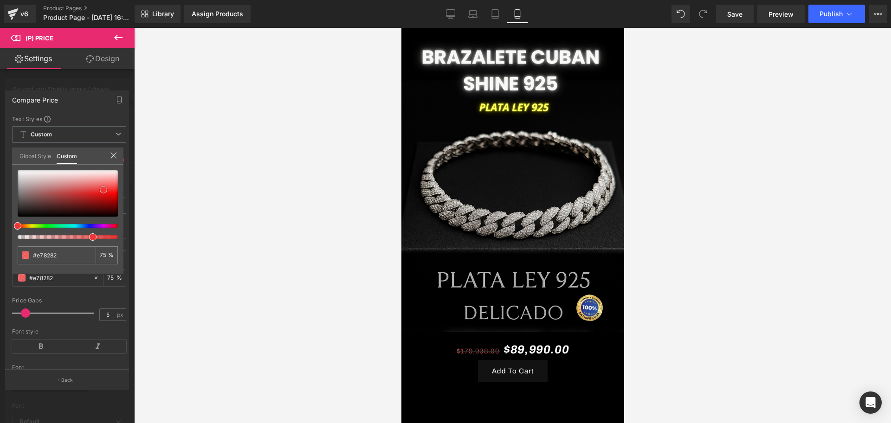
type input "#ed5e5e"
type input "#f20c0c"
type input "#ef0909"
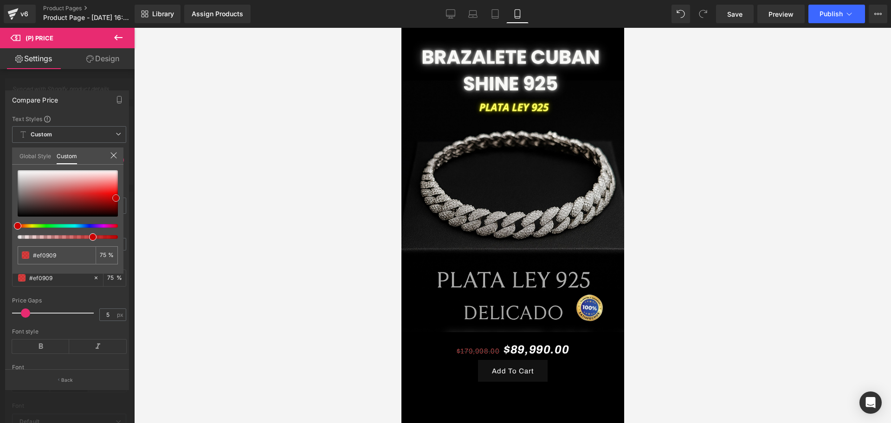
type input "#cd0303"
type input "#cc0000"
type input "#db0000"
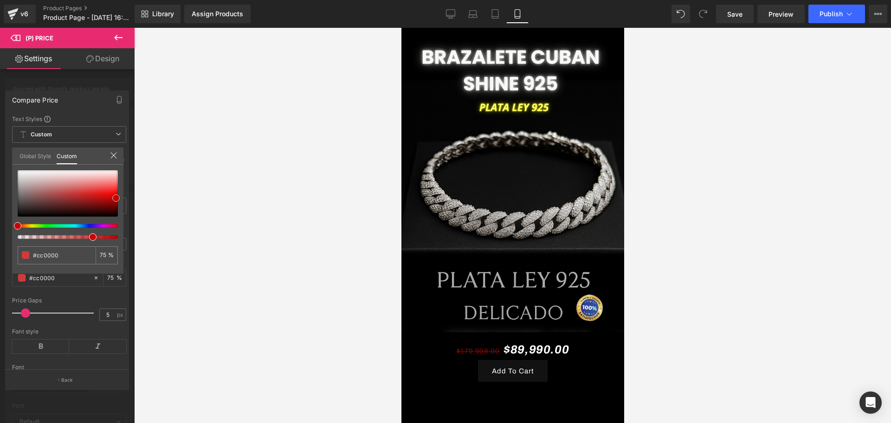
type input "#db0000"
type input "#f40000"
type input "#f90000"
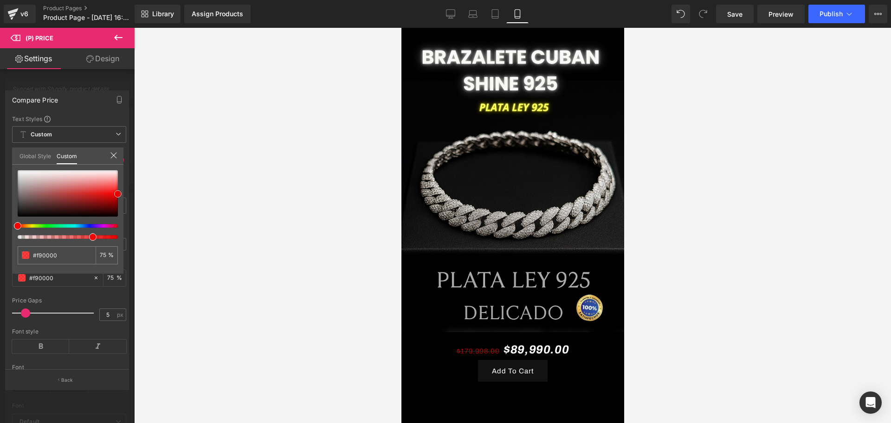
type input "#ff1414"
type input "#fe4343"
type input "#fd3434"
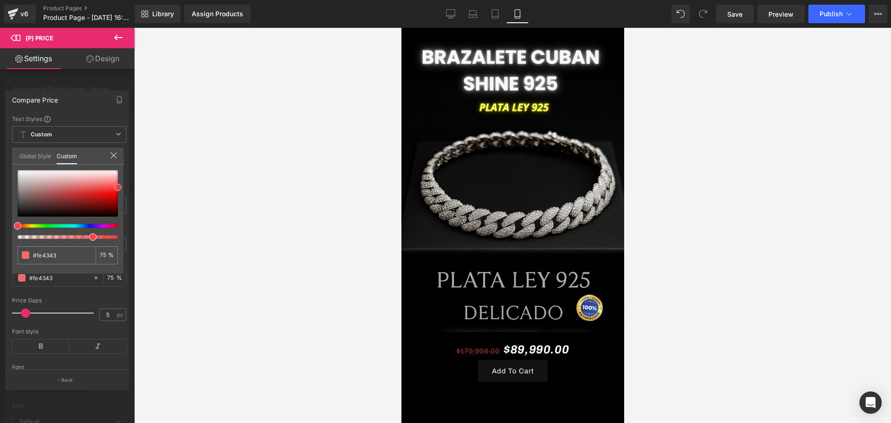
type input "#fd3434"
type input "#ea0000"
type input "#c10000"
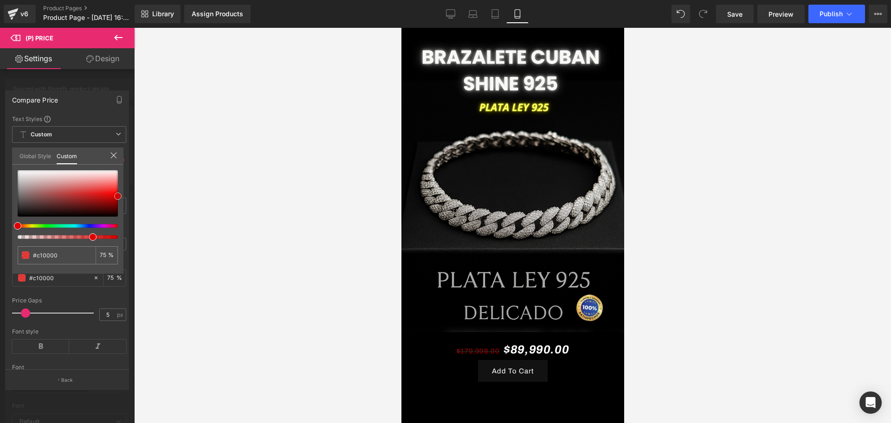
type input "#930000"
type input "#8e0000"
type input "#7f0000"
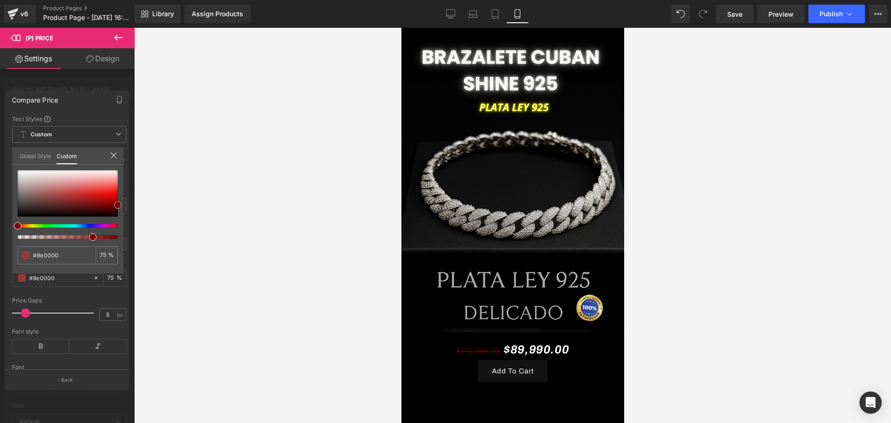
type input "#7f0000"
type input "#890000"
type input "#d60000"
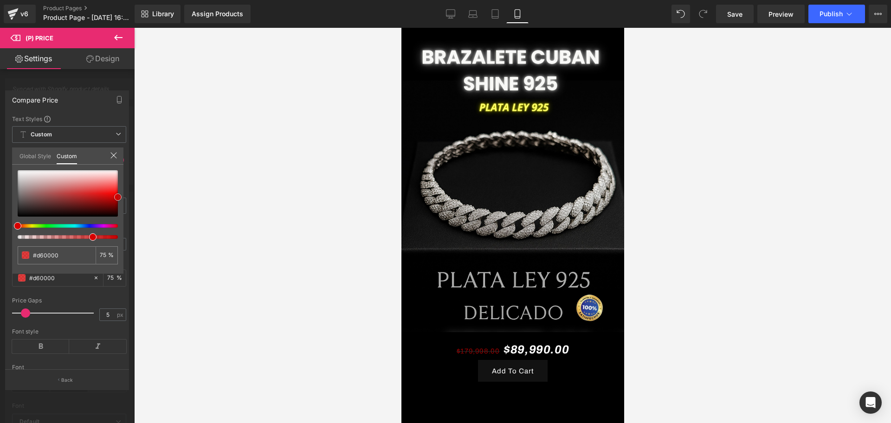
type input "#ef0000"
type input "#ff0f0f"
type input "#fe2323"
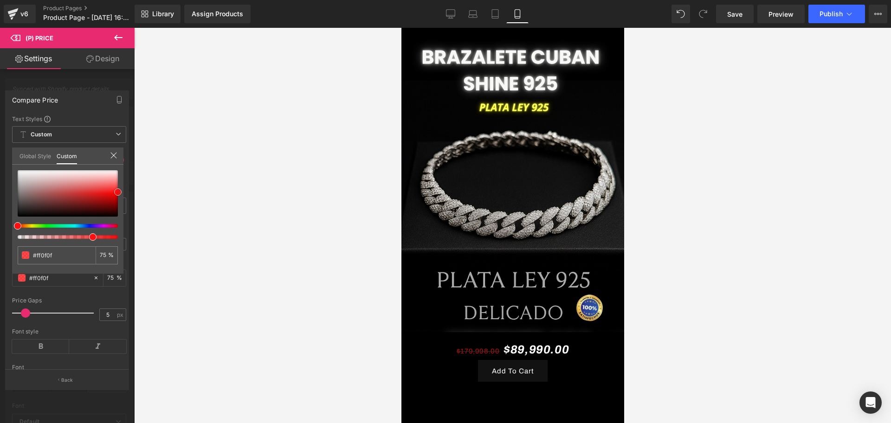
type input "#fe2323"
drag, startPoint x: 17, startPoint y: 172, endPoint x: 119, endPoint y: 192, distance: 104.0
click at [119, 192] on span at bounding box center [117, 190] width 7 height 7
click at [165, 222] on div at bounding box center [512, 225] width 757 height 395
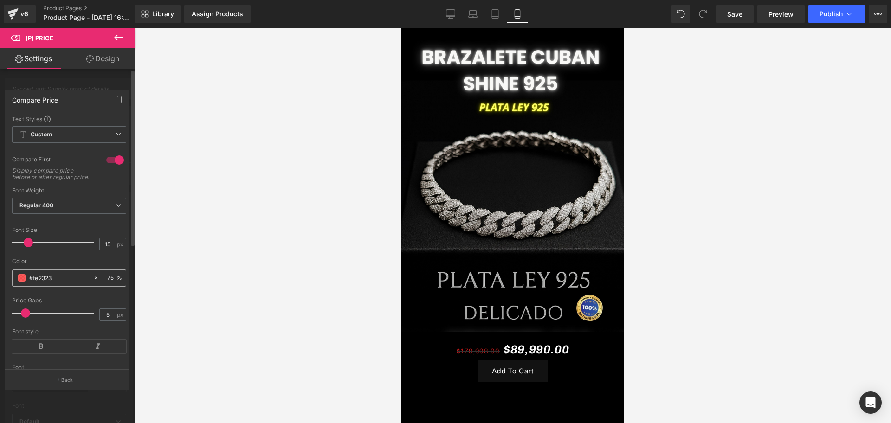
click at [20, 282] on span at bounding box center [21, 277] width 7 height 7
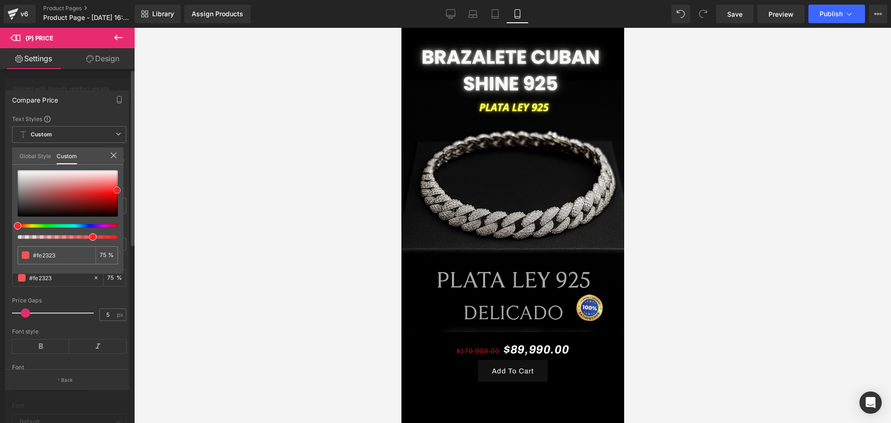
type input "#fb1717"
type input "#cf0202"
type input "#b50101"
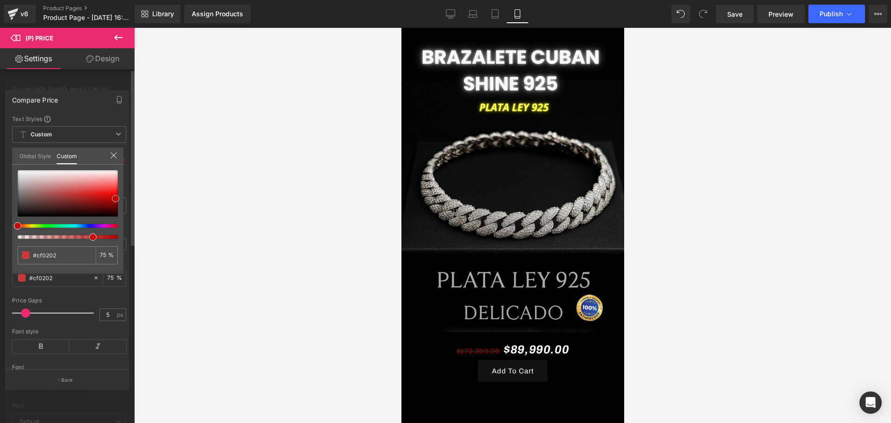
type input "#b50101"
type input "#bf0101"
type input "#fb1212"
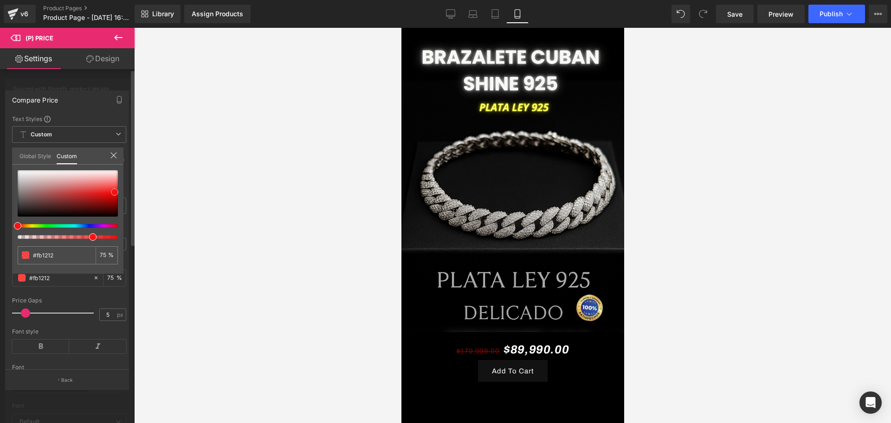
type input "#fb2c2c"
type input "#f93838"
click at [117, 188] on span at bounding box center [113, 188] width 7 height 7
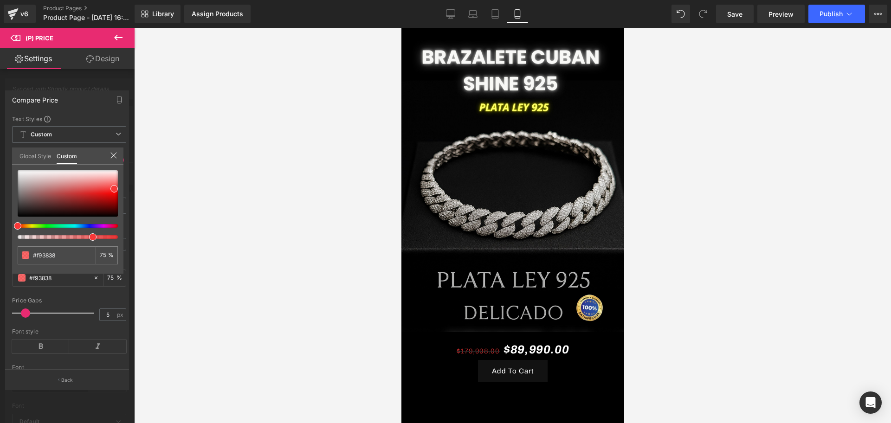
click at [174, 208] on div at bounding box center [512, 225] width 757 height 395
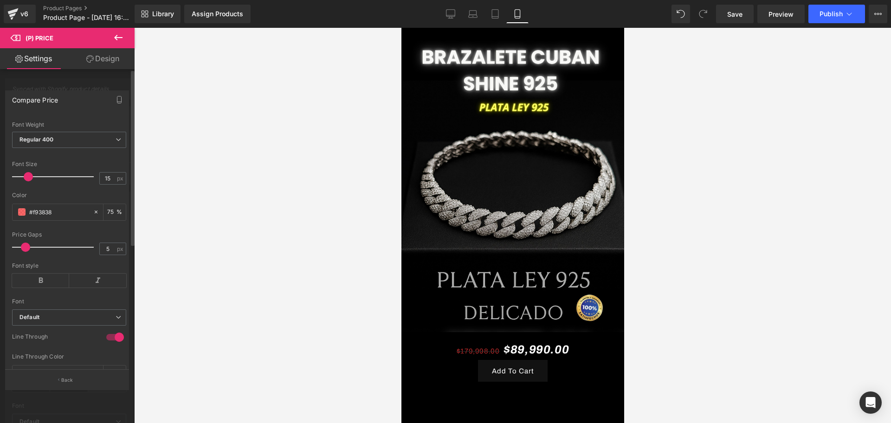
scroll to position [116, 0]
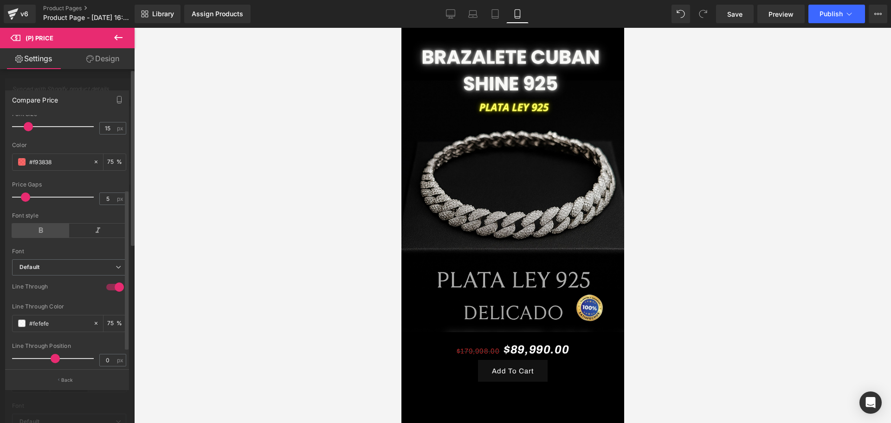
click at [29, 238] on icon at bounding box center [40, 231] width 57 height 14
click at [23, 327] on span at bounding box center [21, 323] width 7 height 7
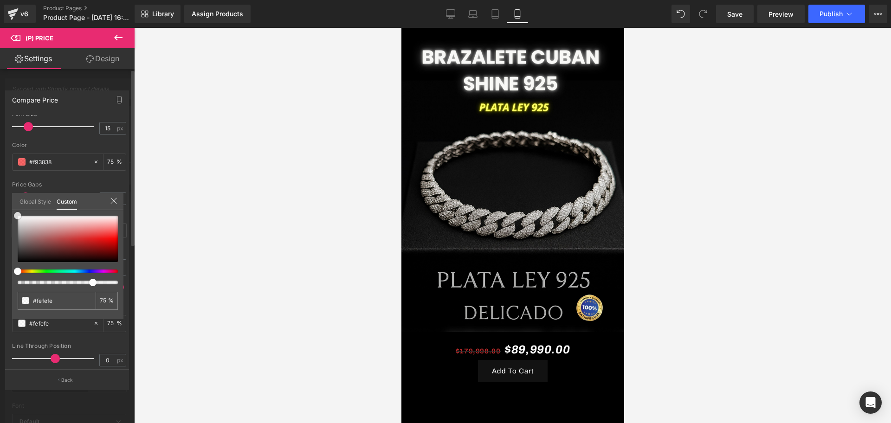
type input "#f7f7f7"
type input "#dc8383"
type input "#e35858"
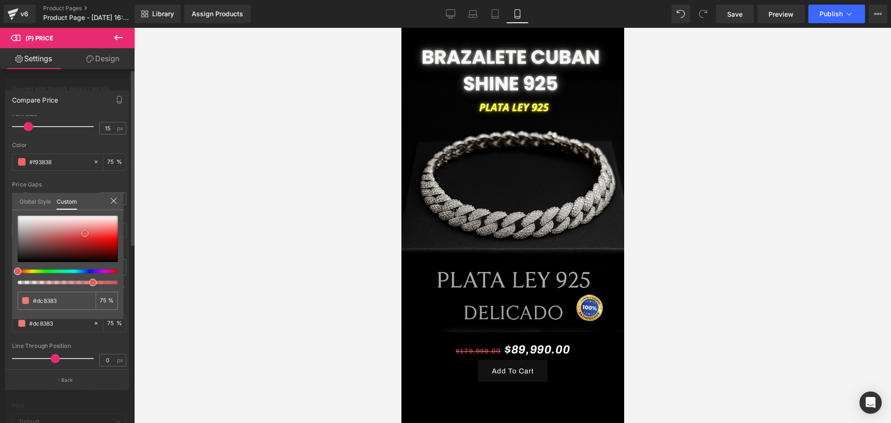
type input "#e35858"
type input "#e65555"
type input "#e95252"
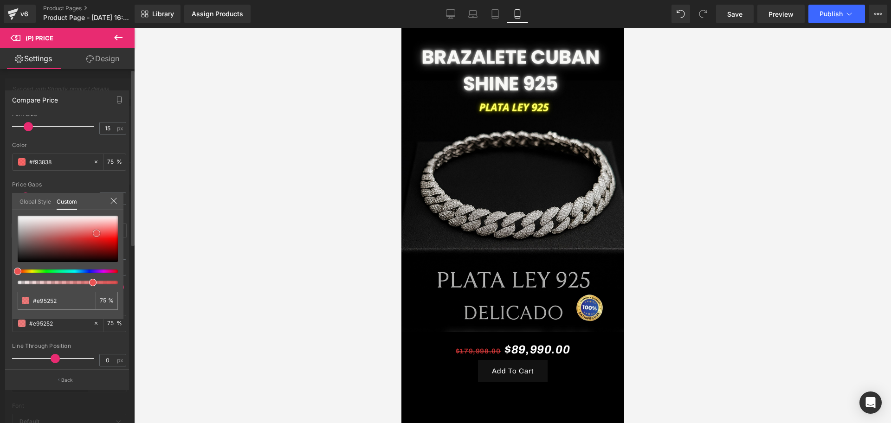
type input "#ee3434"
type input "#b20000"
type input "#990000"
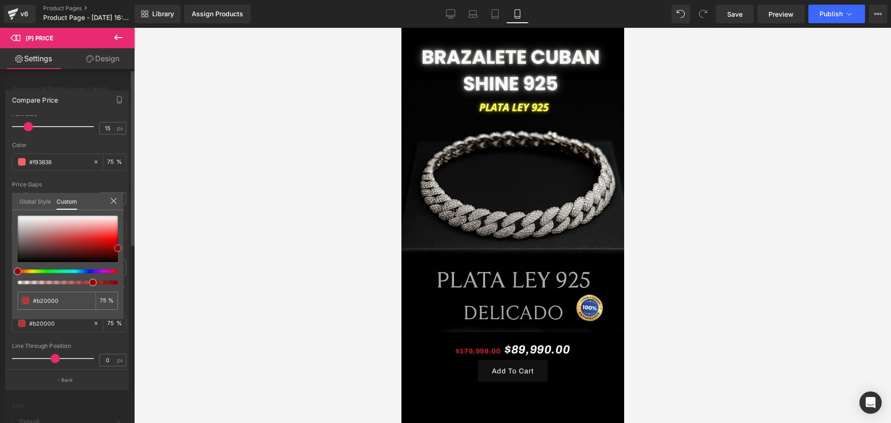
type input "#990000"
type input "#c10000"
type input "#ea0000"
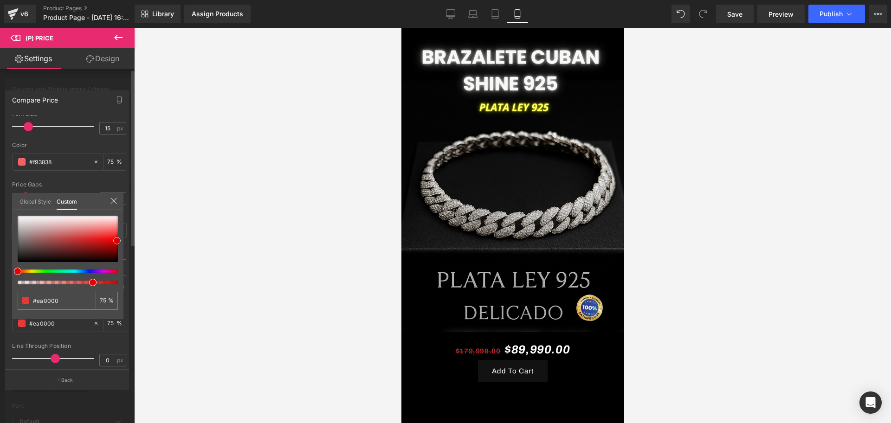
type input "#f20202"
type input "#e30202"
type input "#9a0303"
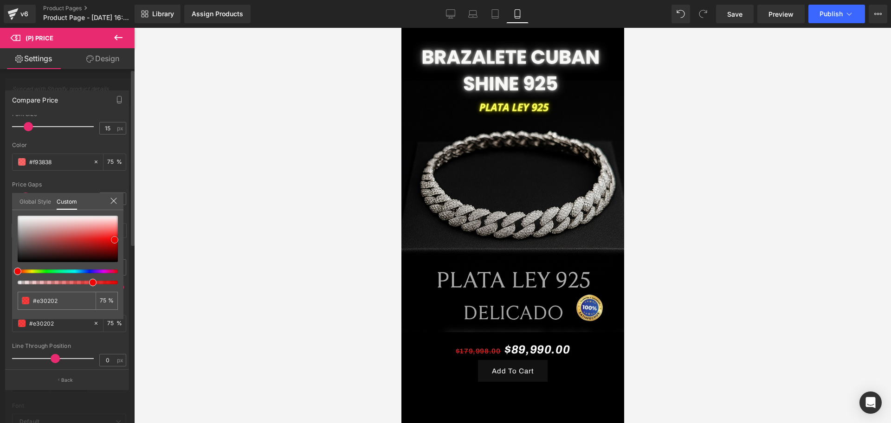
type input "#9a0303"
type input "#950303"
type input "#860303"
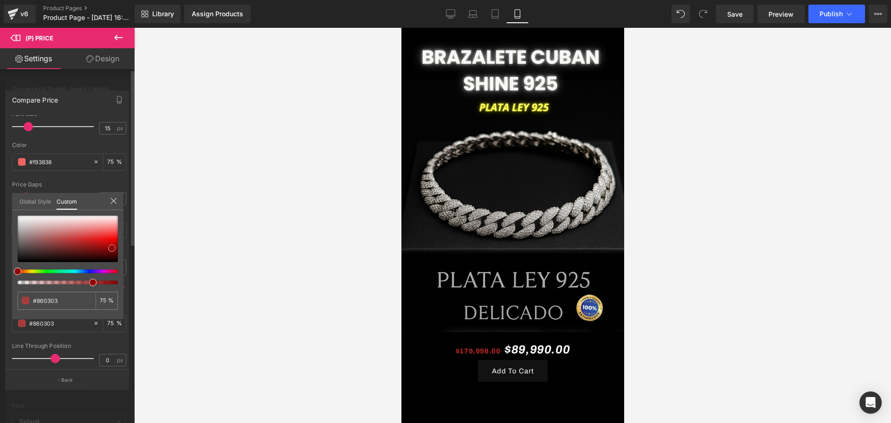
type input "#7b0303"
type input "#6c0303"
type input "#590202"
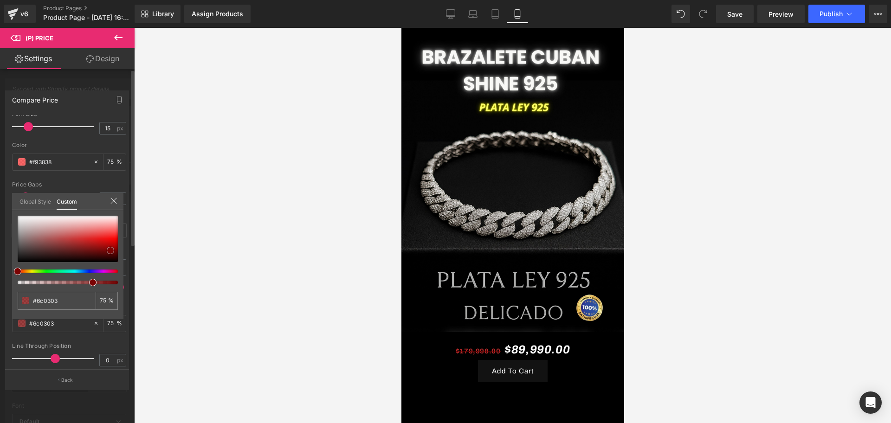
type input "#590202"
type input "#580303"
type input "#590101"
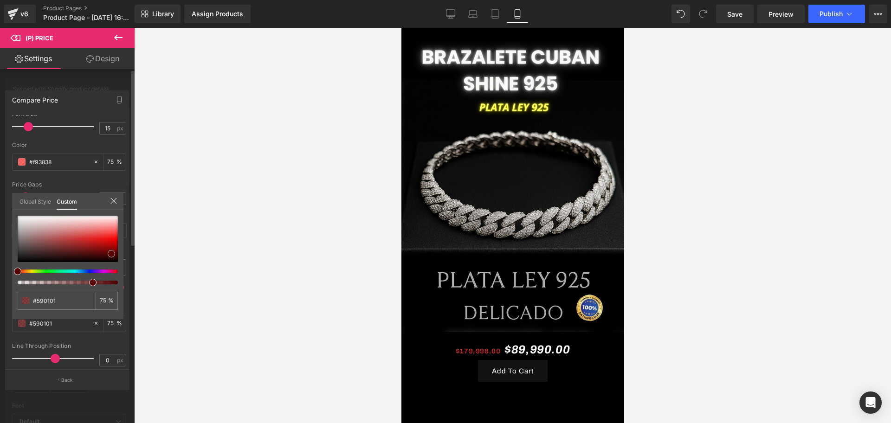
type input "#7e0101"
type input "#ae0303"
drag, startPoint x: 19, startPoint y: 215, endPoint x: 115, endPoint y: 245, distance: 100.7
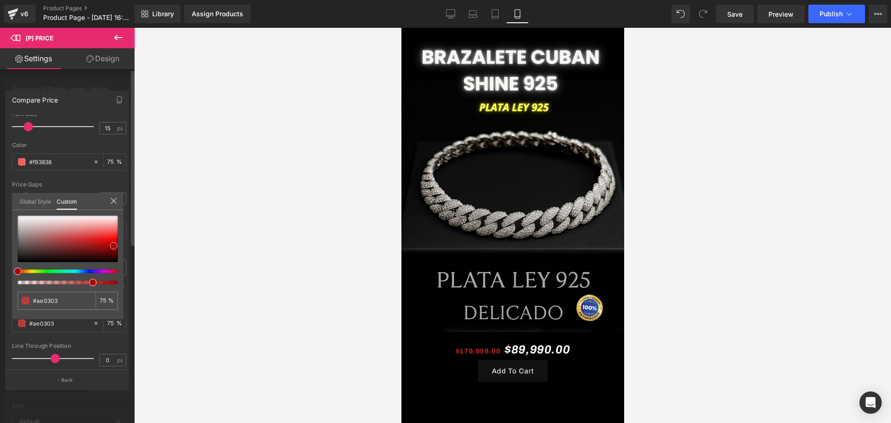
click at [115, 245] on span at bounding box center [113, 245] width 7 height 7
click at [211, 251] on div at bounding box center [512, 225] width 757 height 395
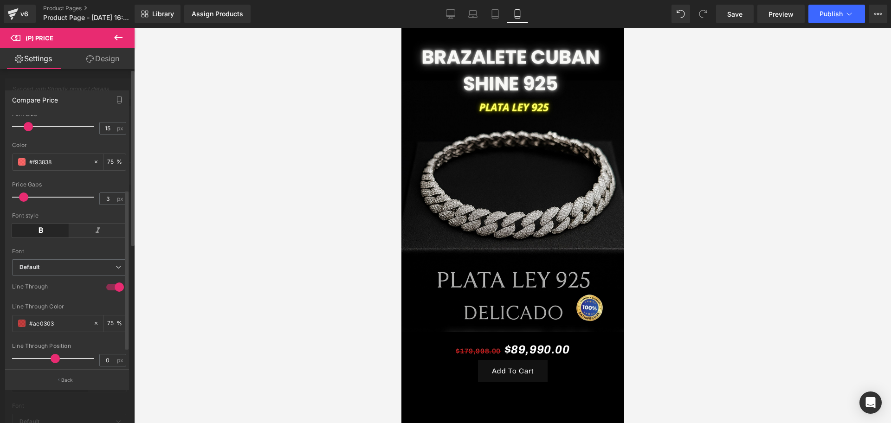
type input "2"
drag, startPoint x: 25, startPoint y: 208, endPoint x: 20, endPoint y: 209, distance: 4.8
click at [20, 206] on div at bounding box center [55, 197] width 77 height 19
type input "16"
click at [31, 136] on div at bounding box center [55, 126] width 77 height 19
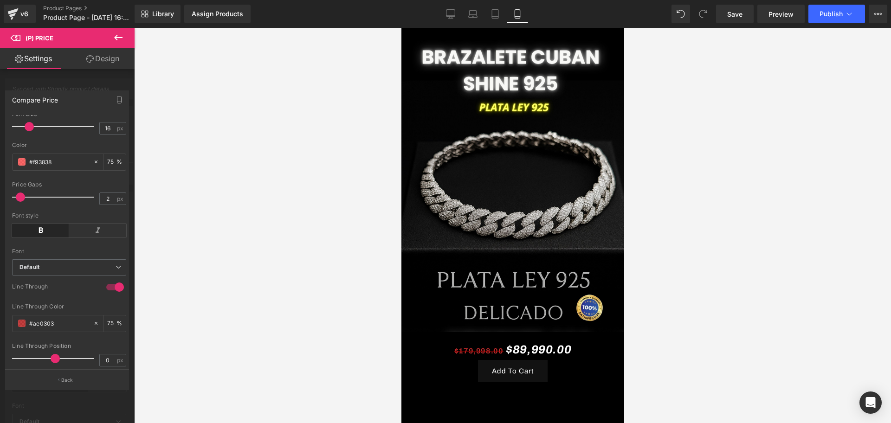
click at [795, 321] on div at bounding box center [512, 225] width 757 height 395
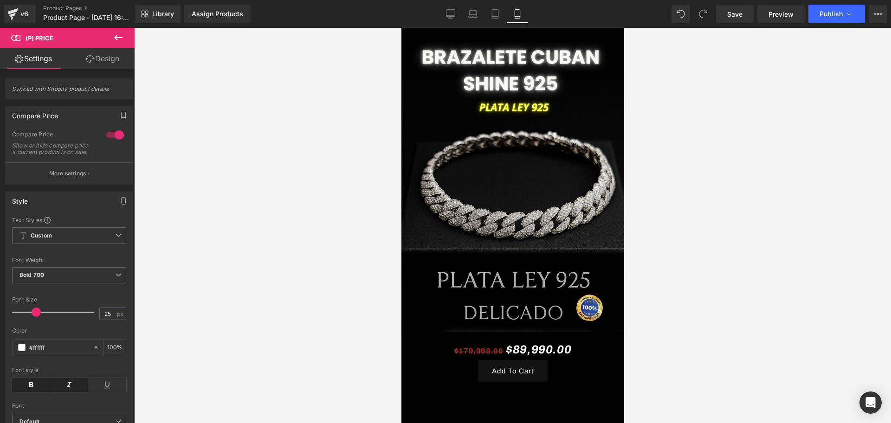
click at [115, 34] on icon at bounding box center [118, 37] width 11 height 11
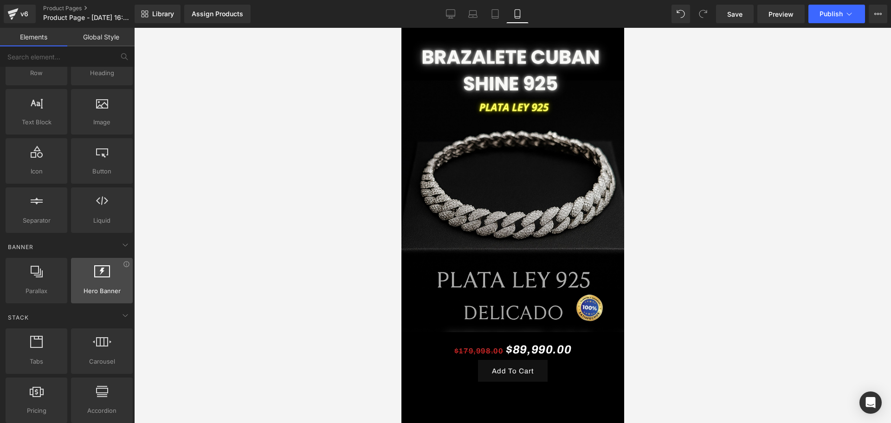
scroll to position [0, 0]
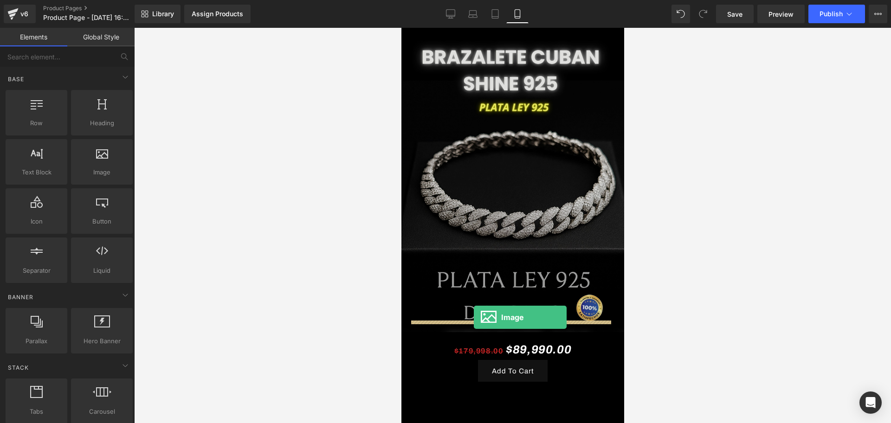
drag, startPoint x: 499, startPoint y: 178, endPoint x: 473, endPoint y: 317, distance: 141.6
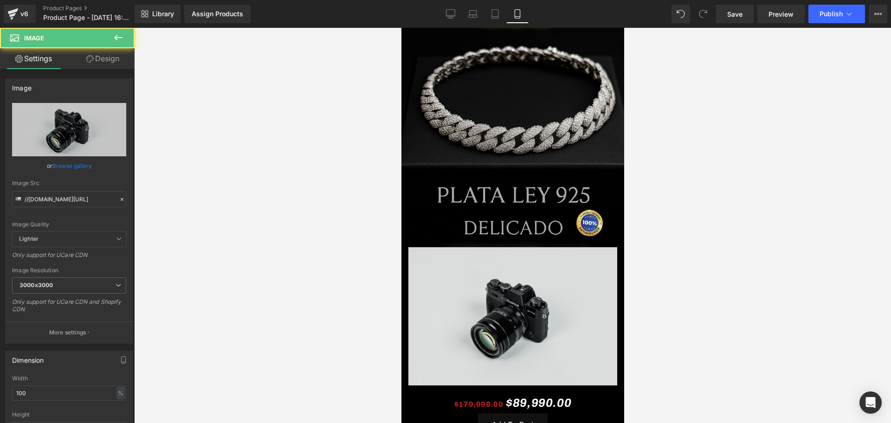
scroll to position [116, 0]
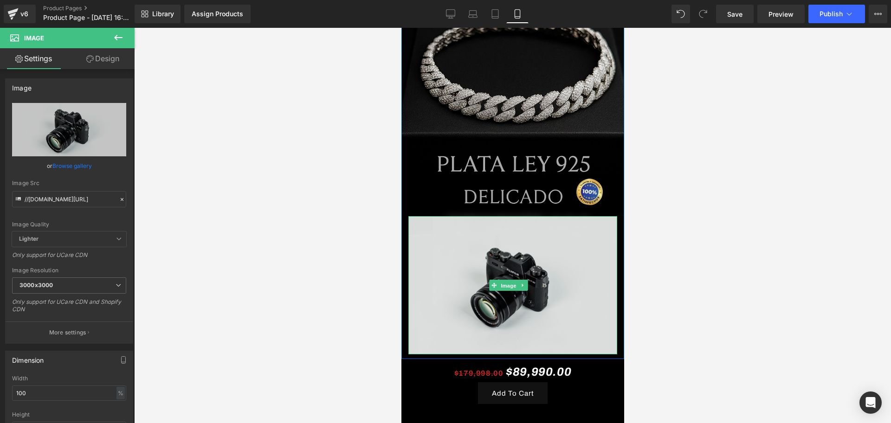
click at [502, 280] on span "Image" at bounding box center [507, 285] width 19 height 11
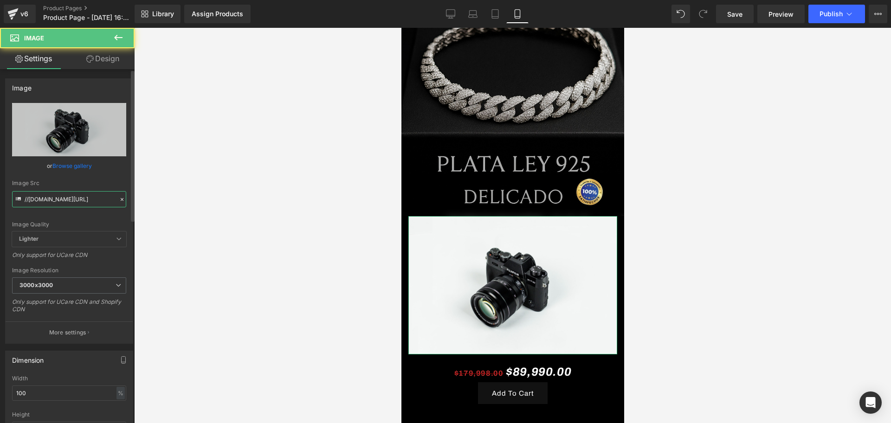
click at [69, 202] on input "//d1um8515vdn9kb.cloudfront.net/images/parallax.jpg" at bounding box center [69, 199] width 114 height 16
paste input "https://i.ibb.co/93ndk0dS/LANDING-PRODUCTO-1-GUILLO-PANDORA-1.pn"
type input "https://i.ibb.co/93ndk0dS/LANDING-PRODUCTO-1-GUILLO-PANDORA-1.png"
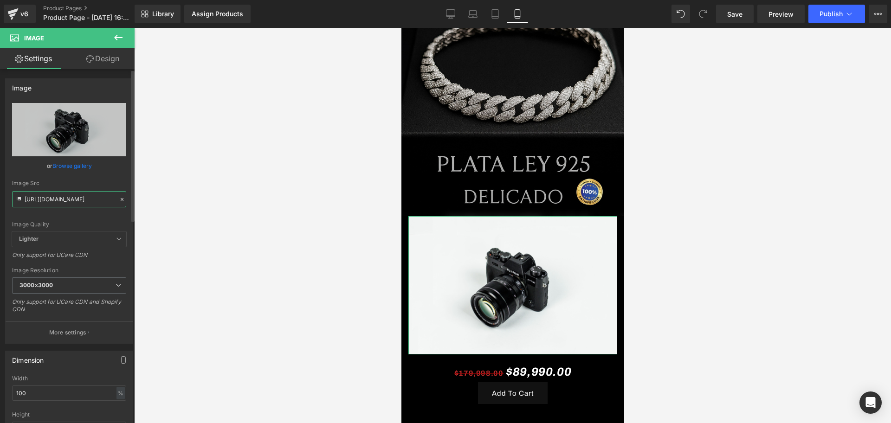
scroll to position [0, 116]
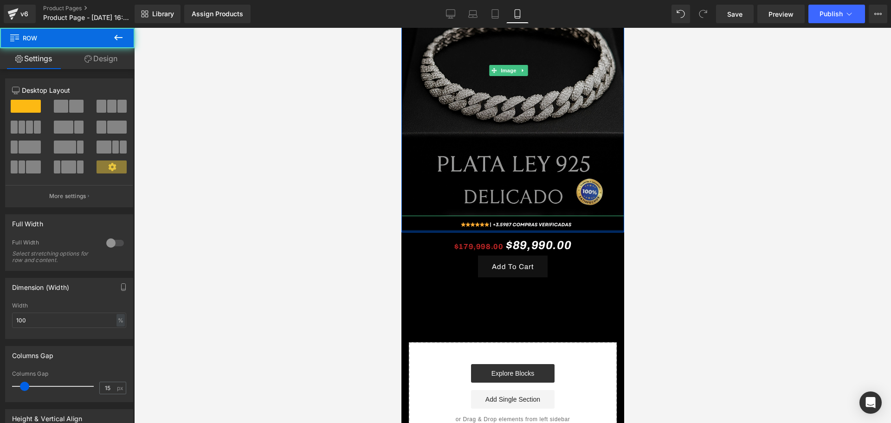
click at [515, 197] on div "Image Image Row" at bounding box center [512, 78] width 223 height 308
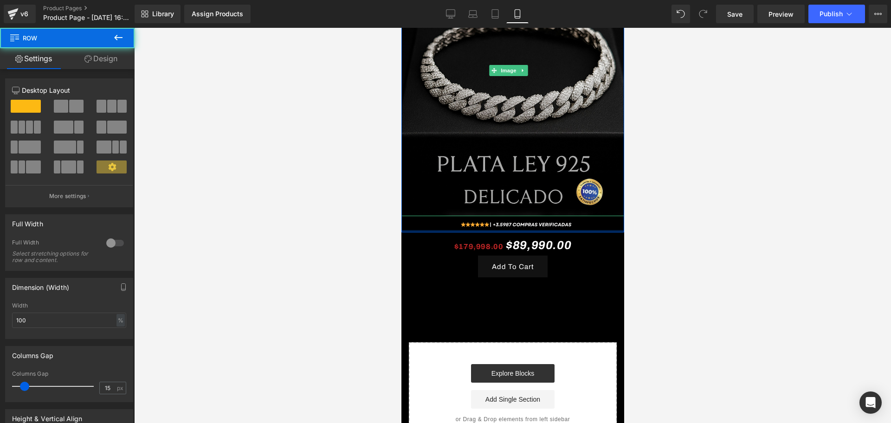
click at [710, 204] on div at bounding box center [512, 225] width 757 height 395
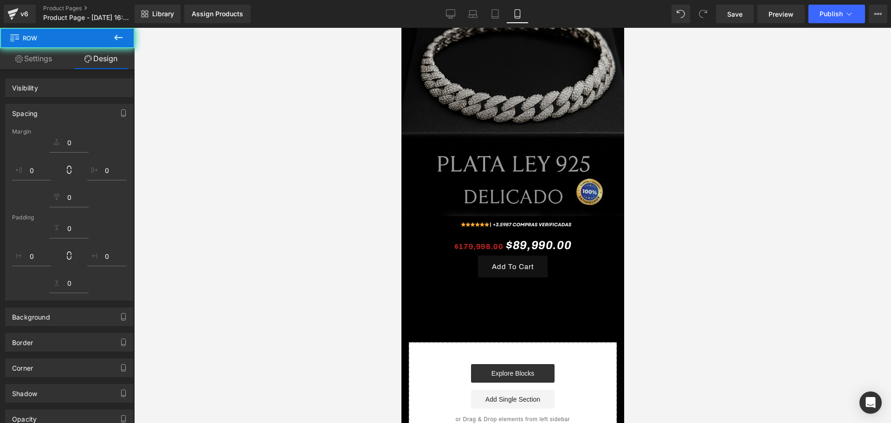
scroll to position [0, 0]
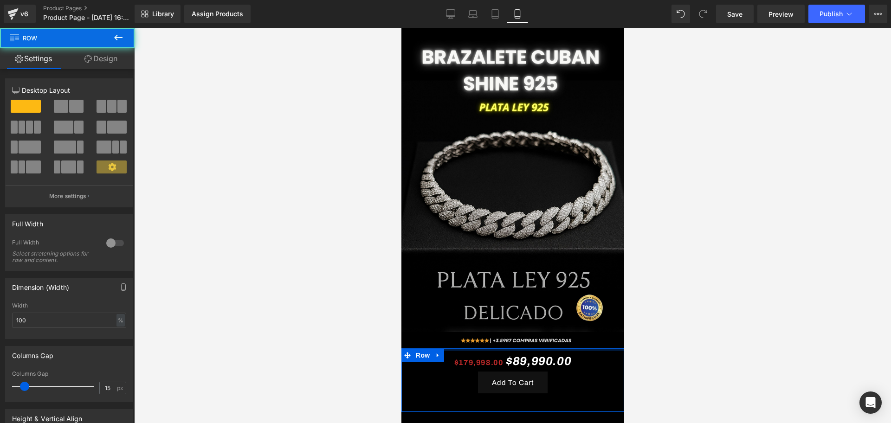
click at [574, 330] on div "Image Image Row $179,998.00 $89,990.00 (P) Price Add To Cart (P) Cart Button Pr…" at bounding box center [512, 300] width 223 height 520
click at [646, 318] on div at bounding box center [512, 225] width 757 height 395
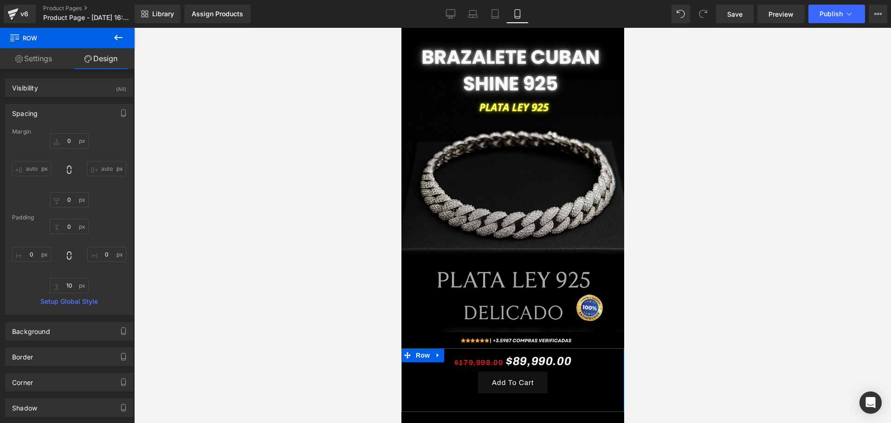
click at [657, 257] on div at bounding box center [512, 225] width 757 height 395
click at [668, 318] on div at bounding box center [512, 225] width 757 height 395
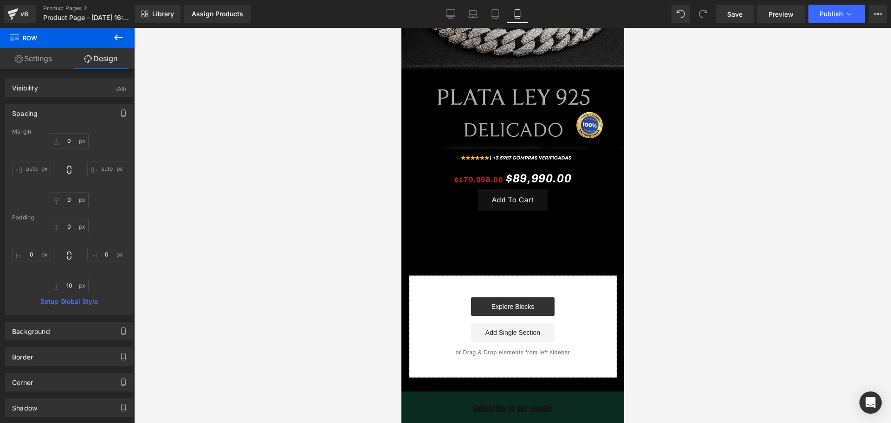
scroll to position [58, 0]
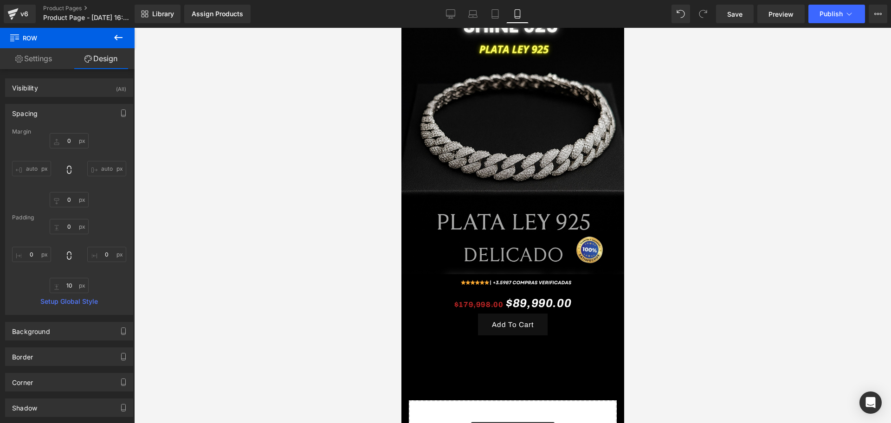
click at [122, 34] on icon at bounding box center [118, 37] width 11 height 11
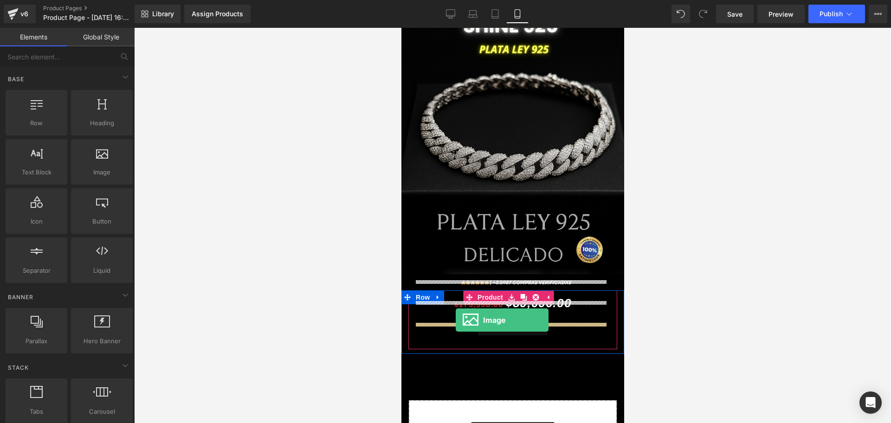
drag, startPoint x: 690, startPoint y: 258, endPoint x: 455, endPoint y: 320, distance: 243.3
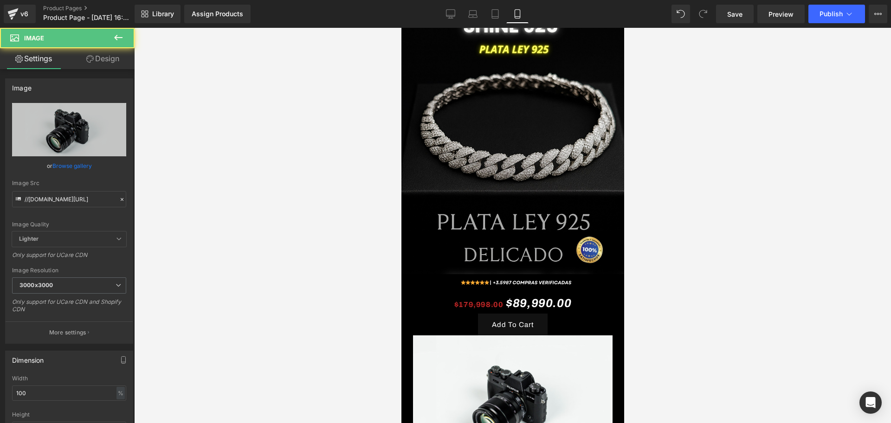
click at [663, 313] on div at bounding box center [512, 225] width 757 height 395
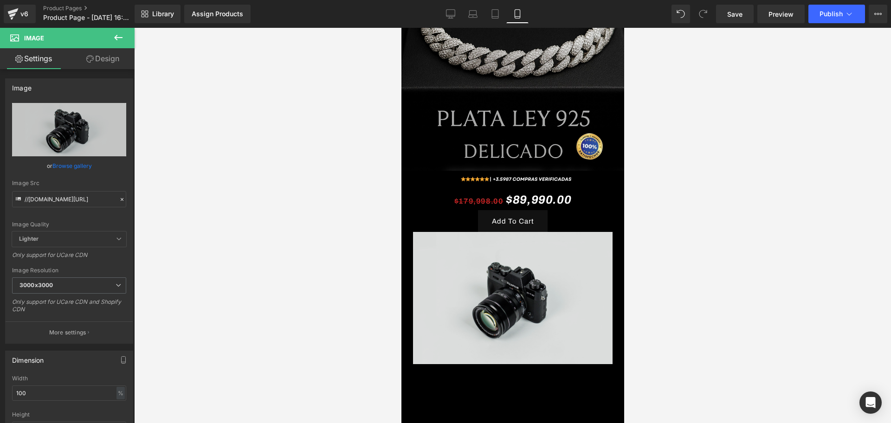
scroll to position [174, 0]
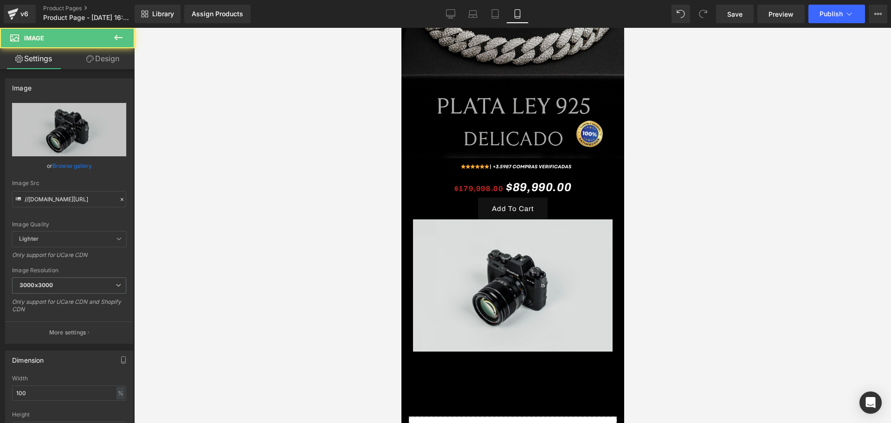
click at [549, 277] on img at bounding box center [513, 285] width 200 height 132
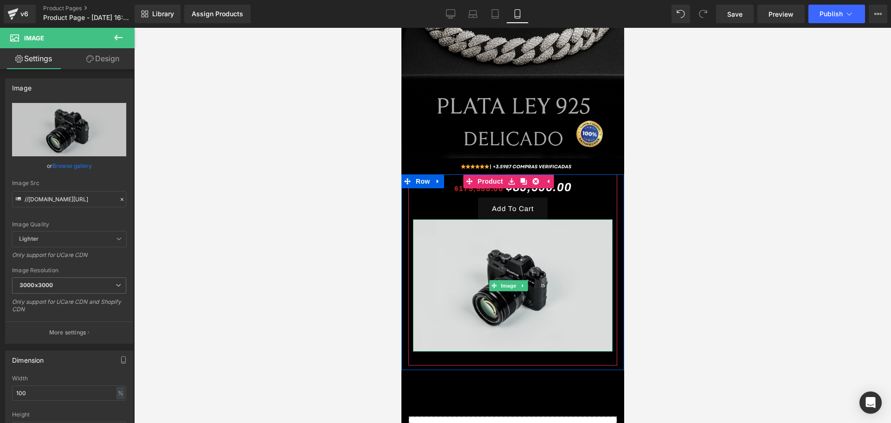
click at [458, 251] on img at bounding box center [513, 285] width 200 height 132
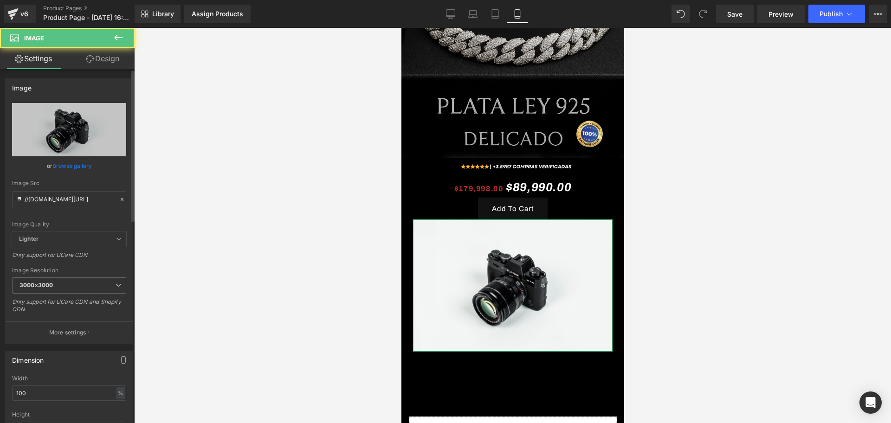
click at [44, 187] on div "Image Src //d1um8515vdn9kb.cloudfront.net/images/parallax.jpg" at bounding box center [69, 193] width 114 height 27
click at [60, 196] on input "//d1um8515vdn9kb.cloudfront.net/images/parallax.jpg" at bounding box center [69, 199] width 114 height 16
paste input "https://i.ibb.co/WWJvV2wj/LANDING-PRODUCTO-1-GUILLO-PANDORA-2.pn"
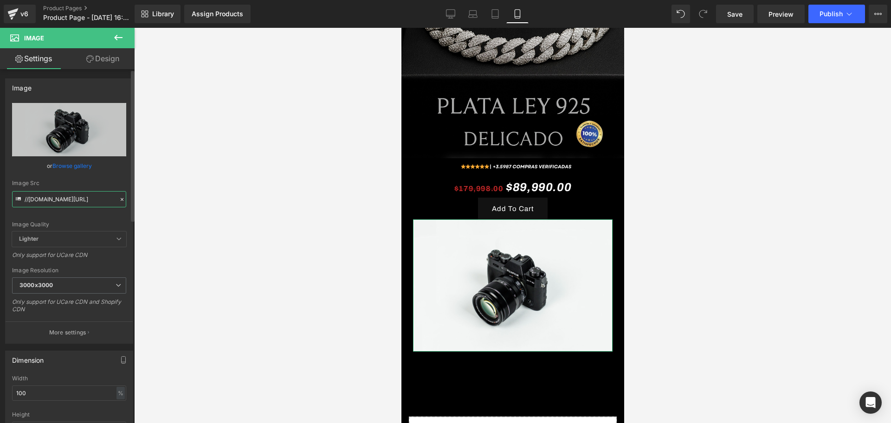
type input "https://i.ibb.co/WWJvV2wj/LANDING-PRODUCTO-1-GUILLO-PANDORA-2.png"
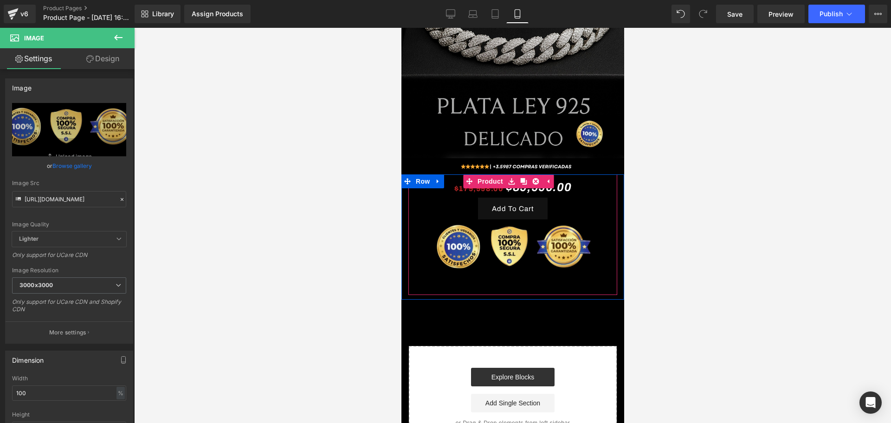
click at [555, 206] on div "Add To Cart" at bounding box center [513, 209] width 200 height 22
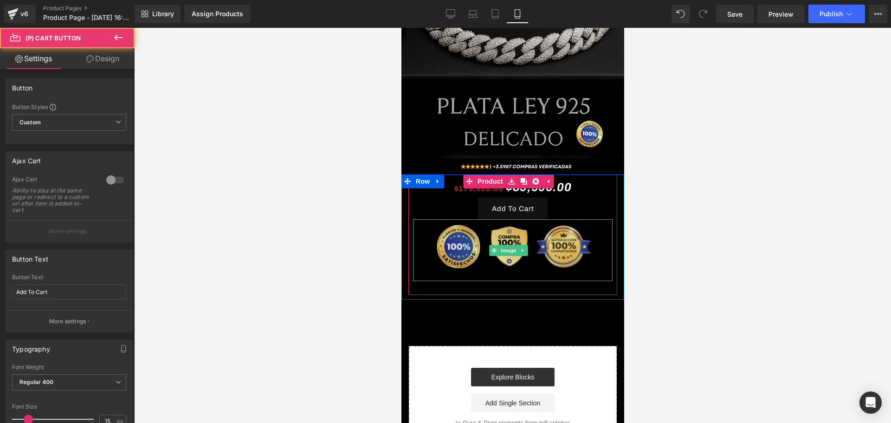
click at [555, 219] on img at bounding box center [513, 250] width 200 height 62
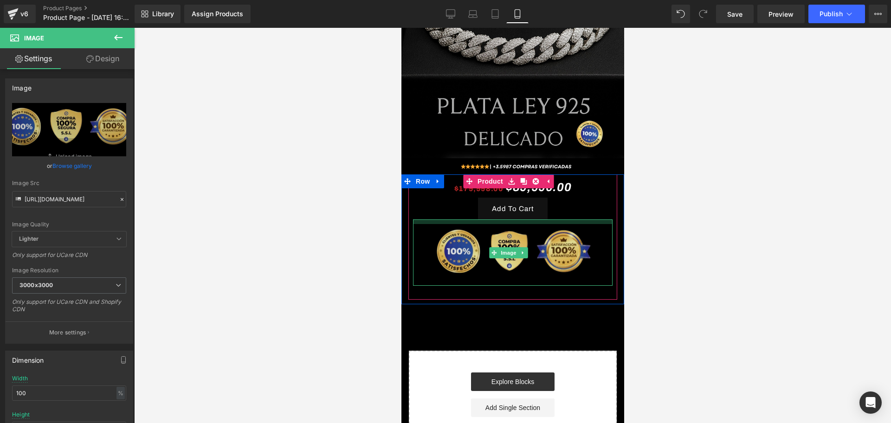
click at [555, 219] on div "Image" at bounding box center [513, 252] width 200 height 66
click at [651, 214] on div at bounding box center [512, 225] width 757 height 395
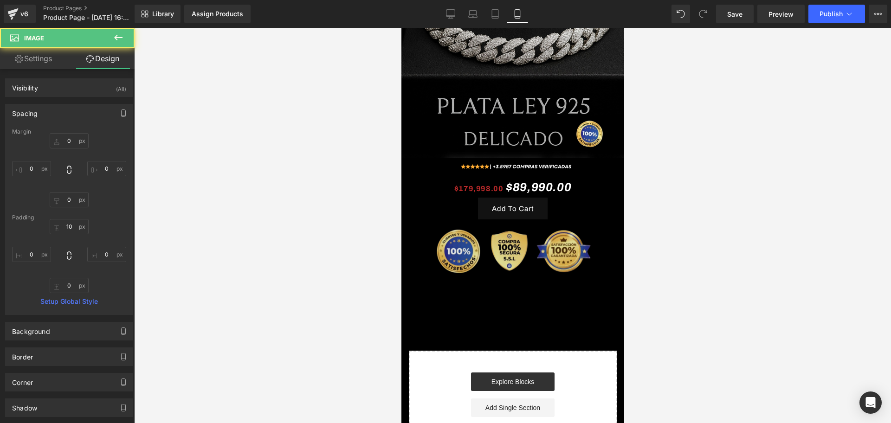
click at [549, 219] on div "Image" at bounding box center [513, 252] width 200 height 66
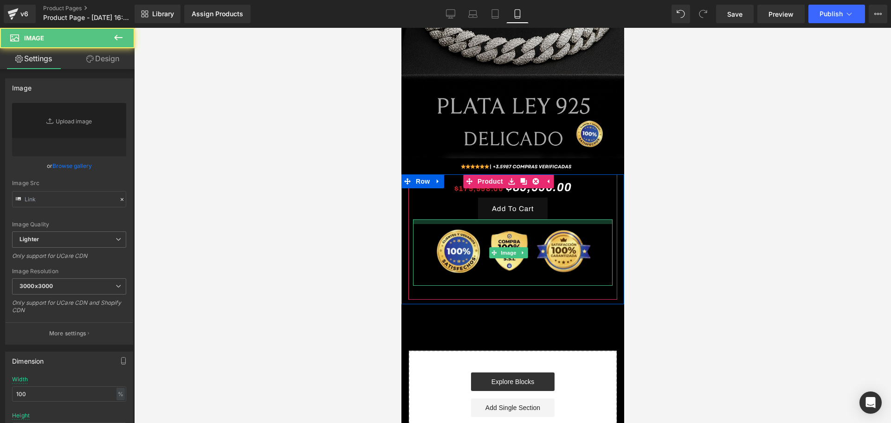
type input "https://i.ibb.co/WWJvV2wj/LANDING-PRODUCTO-1-GUILLO-PANDORA-2.png"
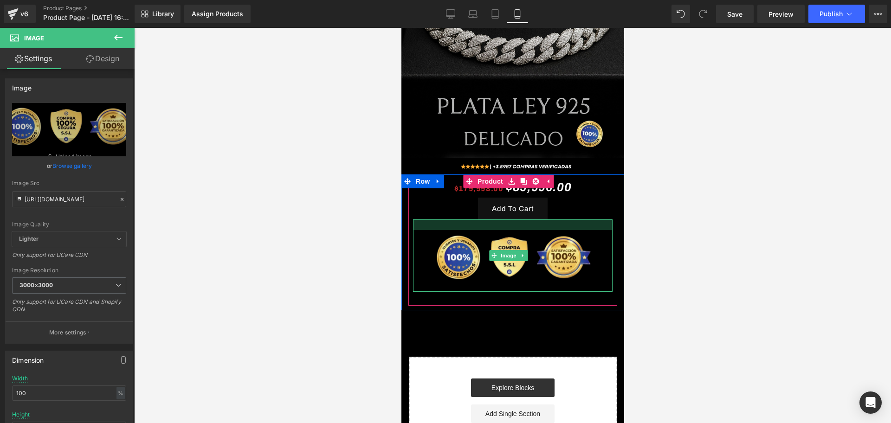
click at [557, 219] on div at bounding box center [513, 224] width 200 height 11
click at [681, 199] on div at bounding box center [512, 225] width 757 height 395
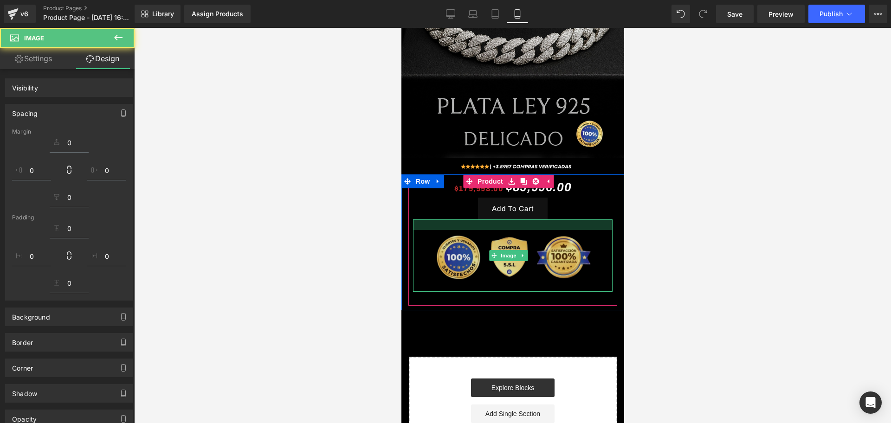
click at [565, 219] on div "Image" at bounding box center [513, 255] width 200 height 72
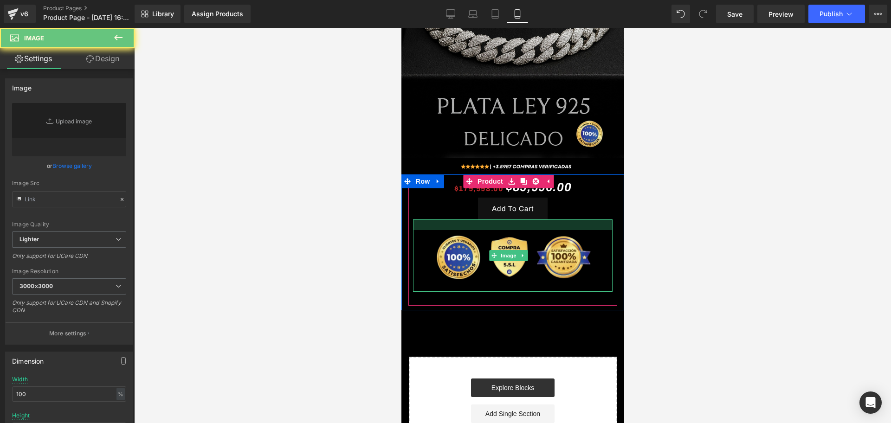
type input "https://i.ibb.co/WWJvV2wj/LANDING-PRODUCTO-1-GUILLO-PANDORA-2.png"
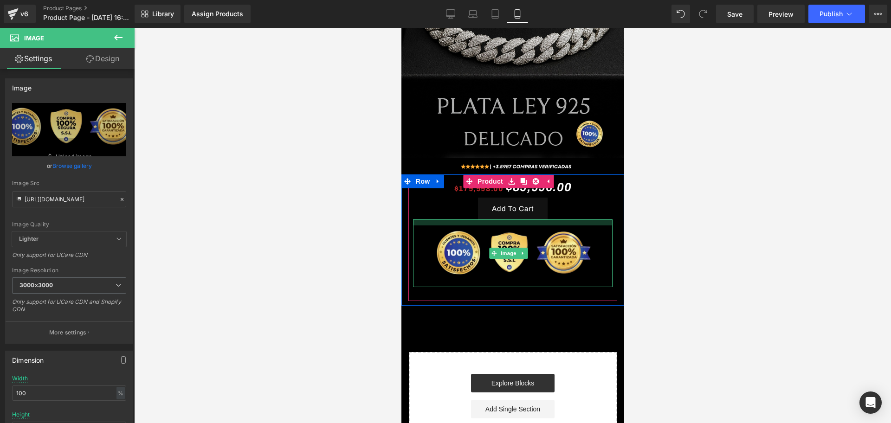
click at [563, 206] on div "$179,998.00 $89,990.00 (P) Price Add To Cart (P) Cart Button Image" at bounding box center [513, 237] width 200 height 99
click at [691, 216] on div at bounding box center [512, 225] width 757 height 395
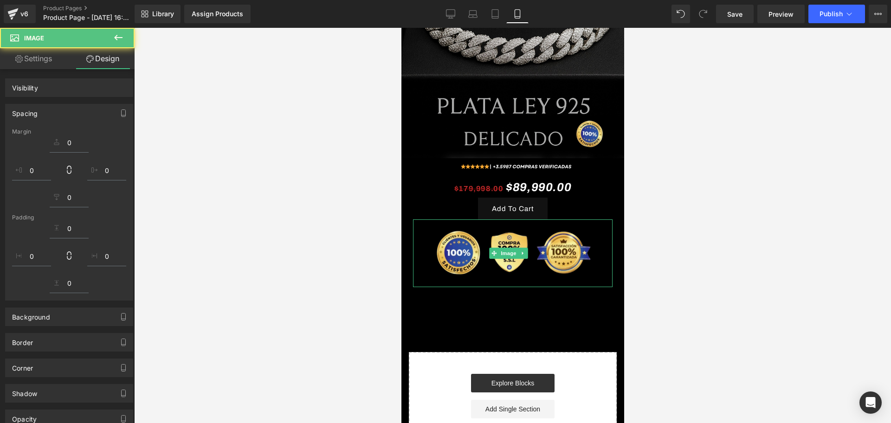
click at [654, 314] on div at bounding box center [512, 225] width 757 height 395
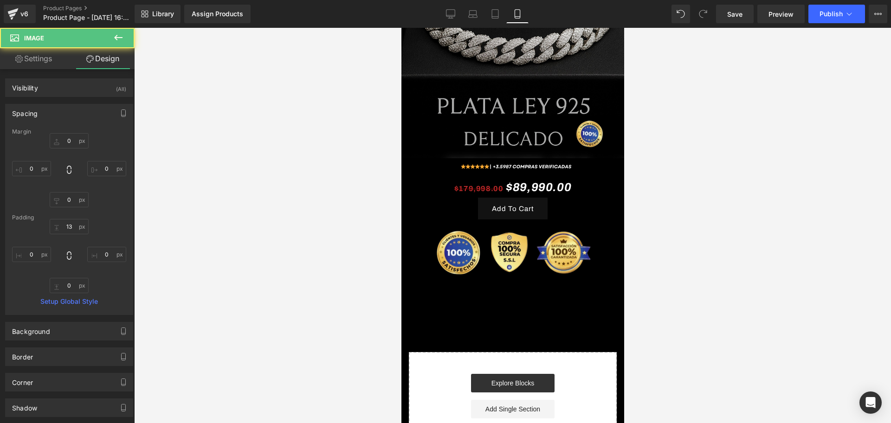
type input "0"
type input "13"
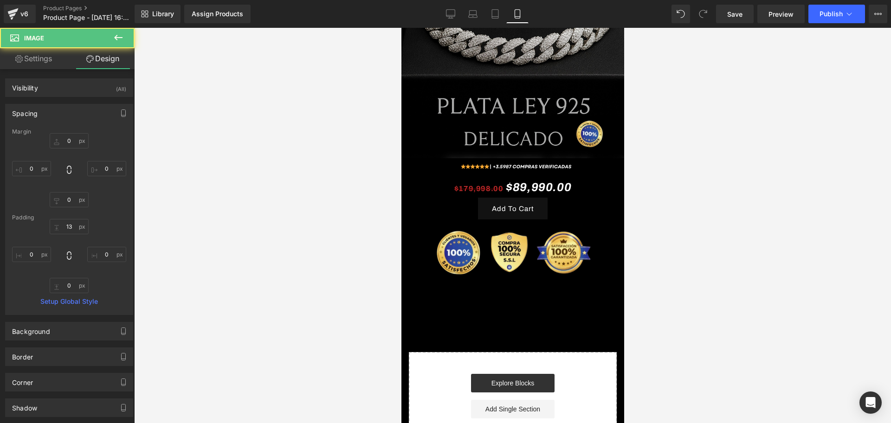
type input "0"
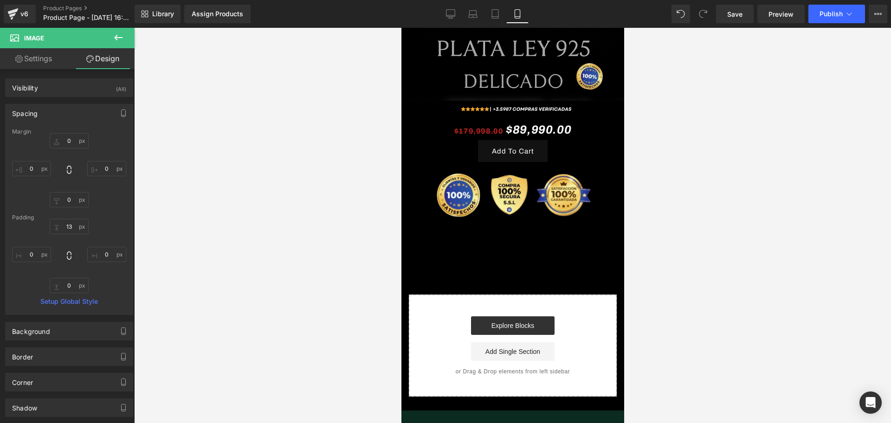
scroll to position [232, 0]
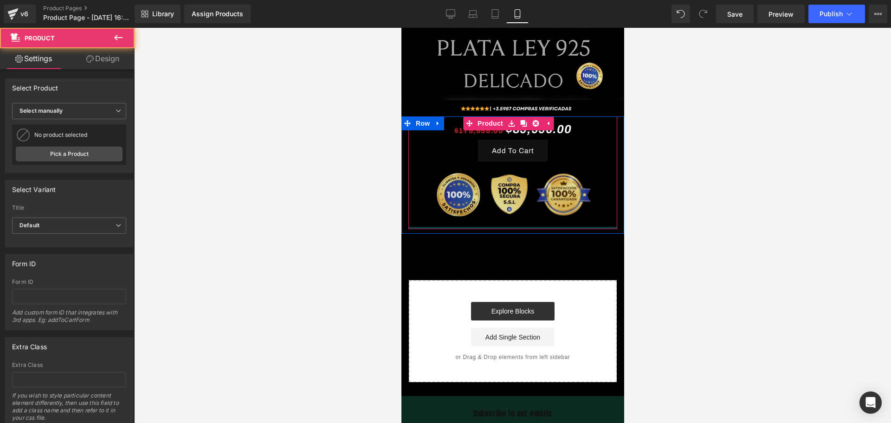
drag, startPoint x: 507, startPoint y: 219, endPoint x: 505, endPoint y: 186, distance: 33.5
click at [505, 186] on div "$179,998.00 $89,990.00 (P) Price Add To Cart (P) Cart Button Image Product" at bounding box center [512, 172] width 209 height 113
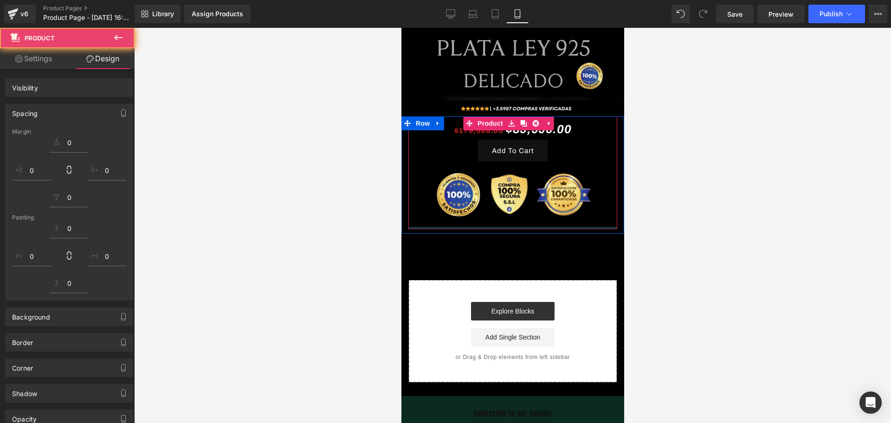
click at [690, 235] on div at bounding box center [512, 225] width 757 height 395
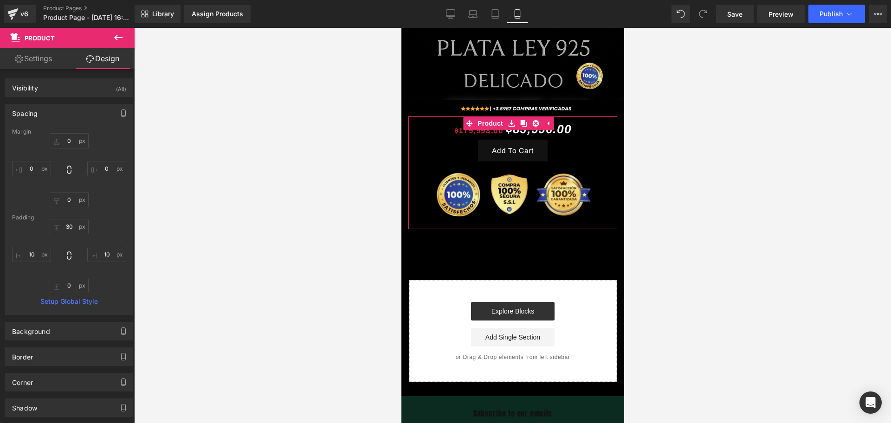
type input "0"
type input "30"
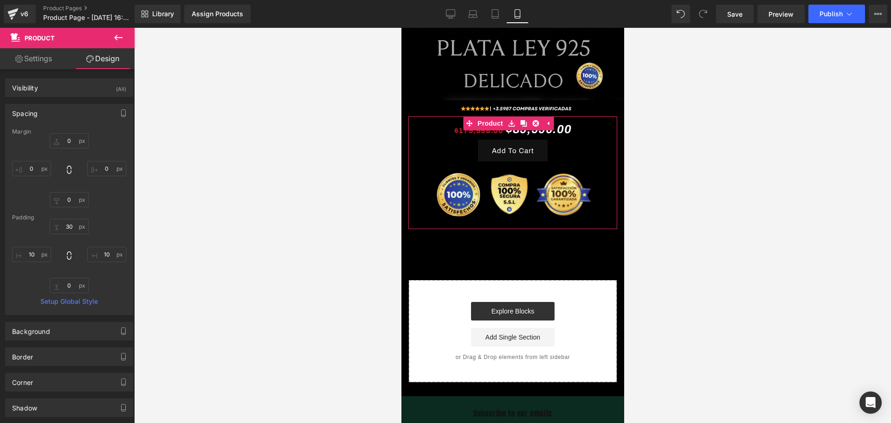
type input "10"
type input "0"
type input "10"
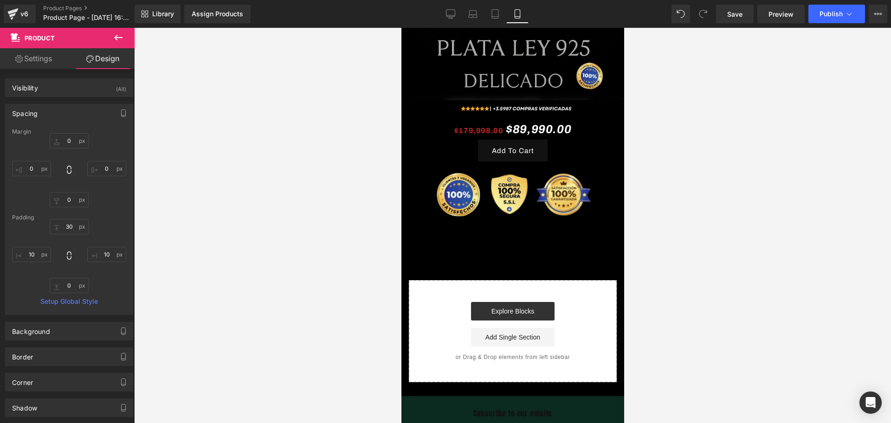
click at [123, 39] on icon at bounding box center [118, 37] width 11 height 11
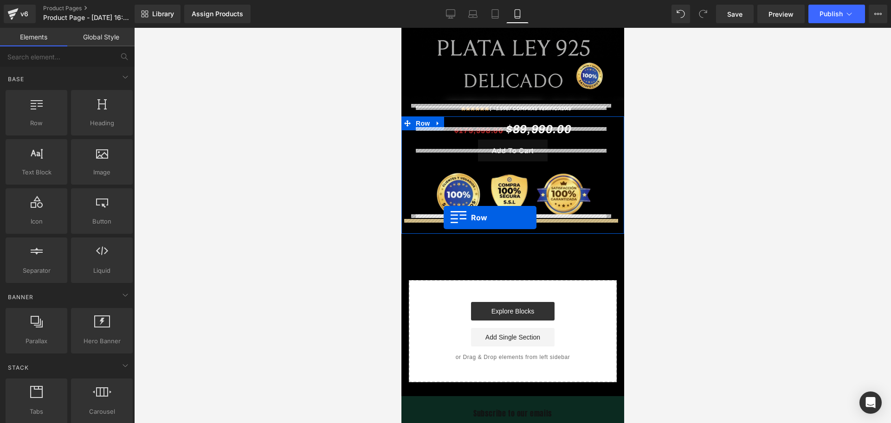
drag, startPoint x: 450, startPoint y: 145, endPoint x: 443, endPoint y: 218, distance: 73.2
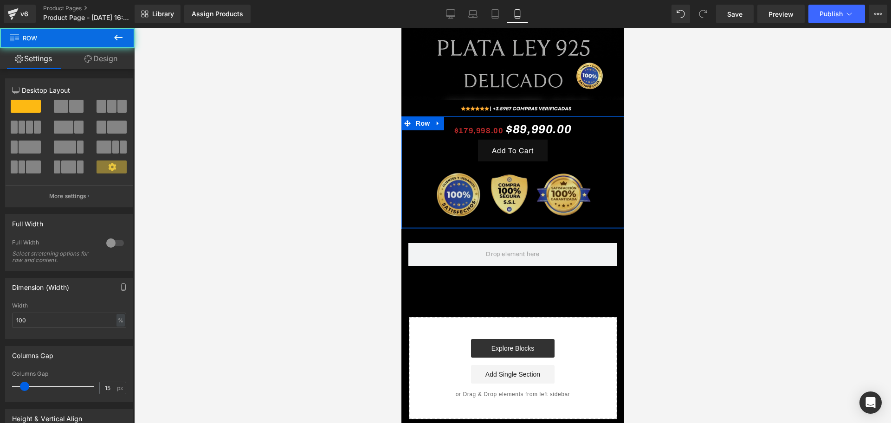
drag, startPoint x: 483, startPoint y: 217, endPoint x: 484, endPoint y: 210, distance: 7.0
click at [484, 210] on div "$179,998.00 $89,990.00 (P) Price Add To Cart (P) Cart Button Image Product Row" at bounding box center [512, 172] width 223 height 113
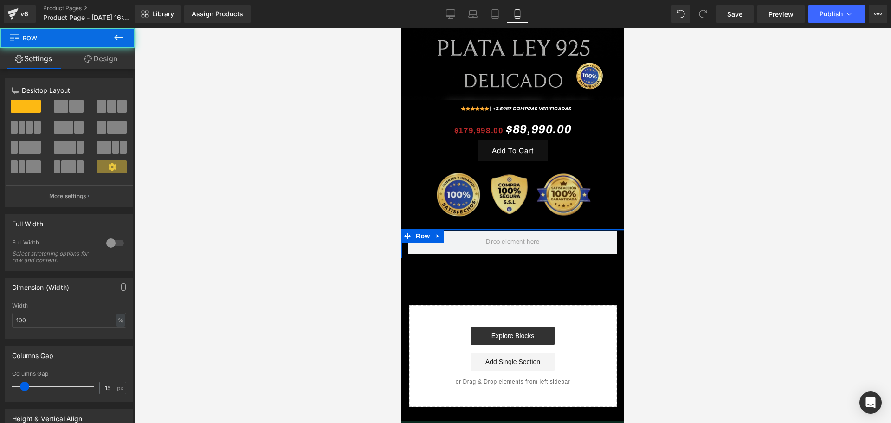
click at [472, 206] on div "Image Image Row $179,998.00 $89,990.00 (P) Price Add To Cart (P) Cart Button Im…" at bounding box center [512, 107] width 223 height 599
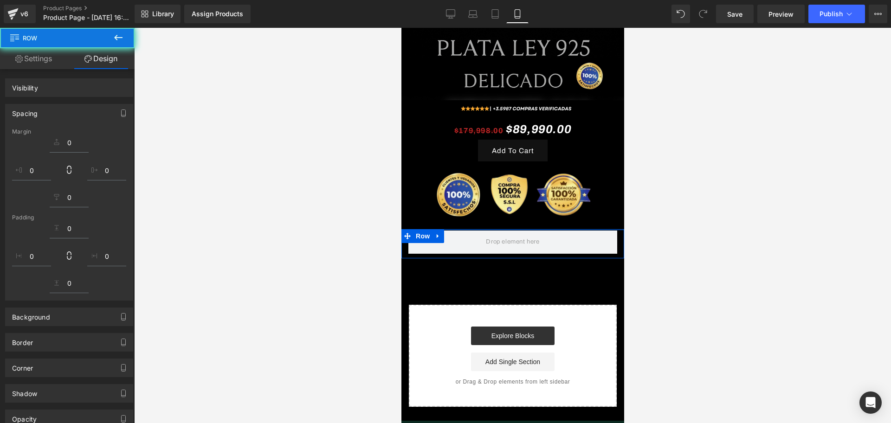
click at [639, 215] on div at bounding box center [512, 225] width 757 height 395
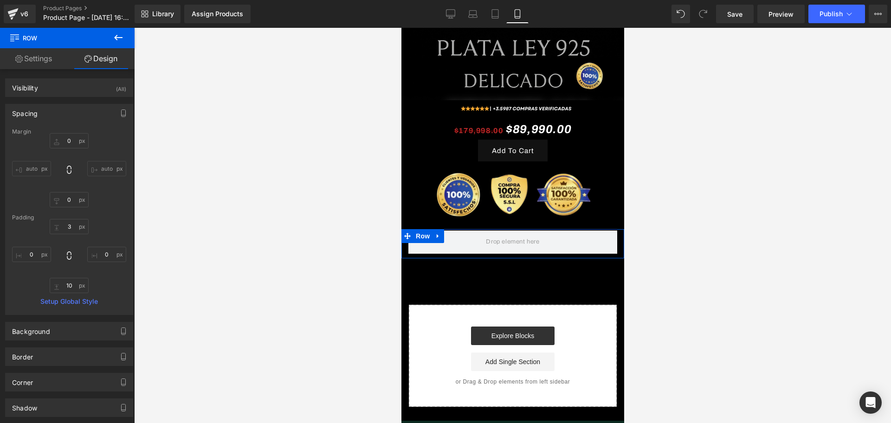
type input "0"
type input "3"
type input "0"
type input "10"
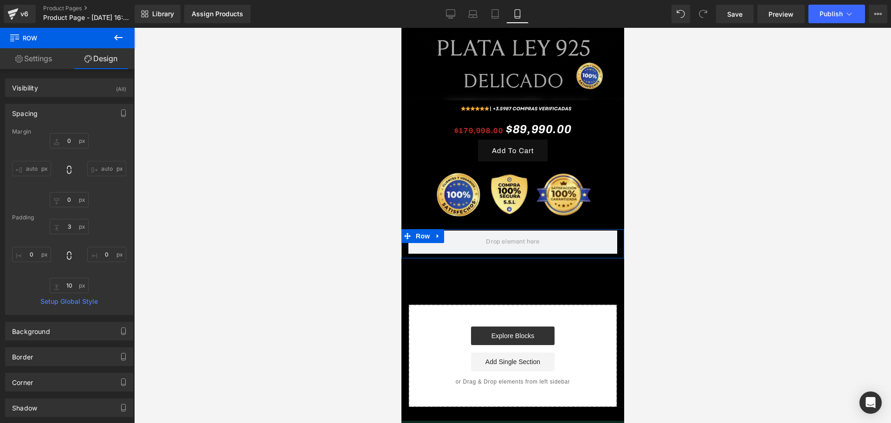
type input "0"
click at [118, 39] on icon at bounding box center [118, 37] width 11 height 11
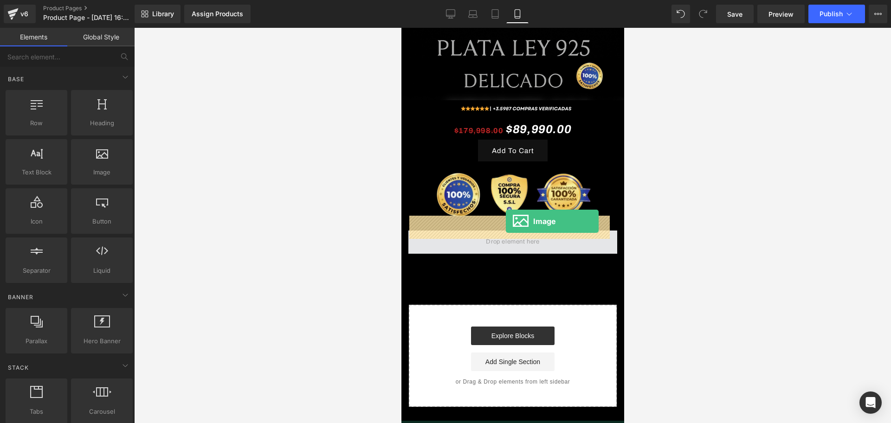
drag, startPoint x: 498, startPoint y: 186, endPoint x: 505, endPoint y: 221, distance: 36.4
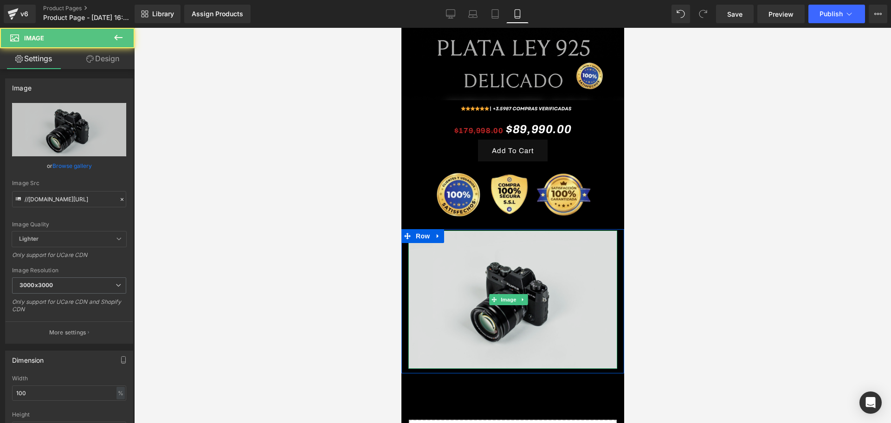
click at [467, 251] on img at bounding box center [512, 300] width 209 height 138
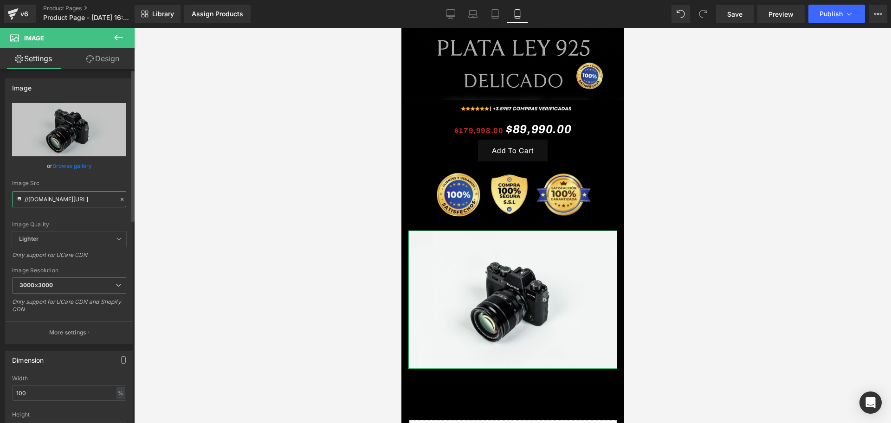
click at [76, 195] on input "//d1um8515vdn9kb.cloudfront.net/images/parallax.jpg" at bounding box center [69, 199] width 114 height 16
click at [84, 200] on input "//d1um8515vdn9kb.cloudfront.net/images/parallax.jpg" at bounding box center [69, 199] width 114 height 16
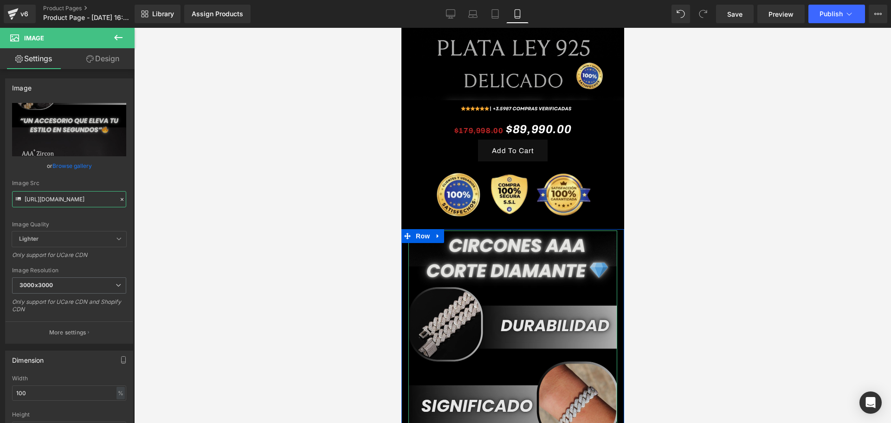
type input "https://i.ibb.co/9H7TLchg/1.jpg"
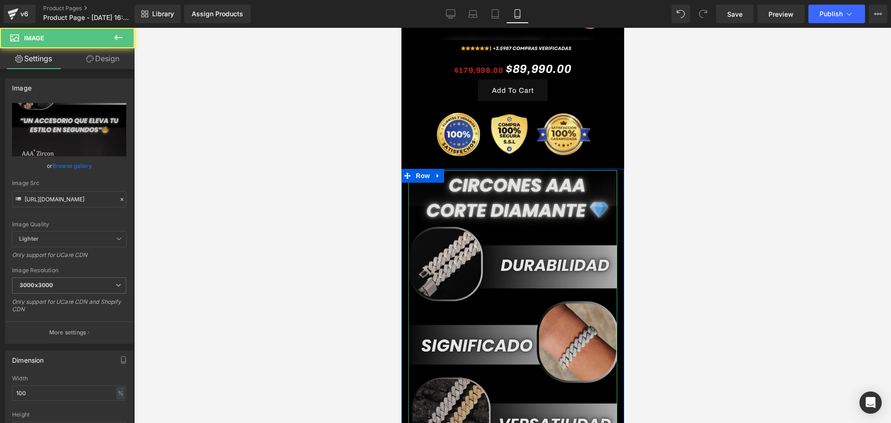
scroll to position [348, 0]
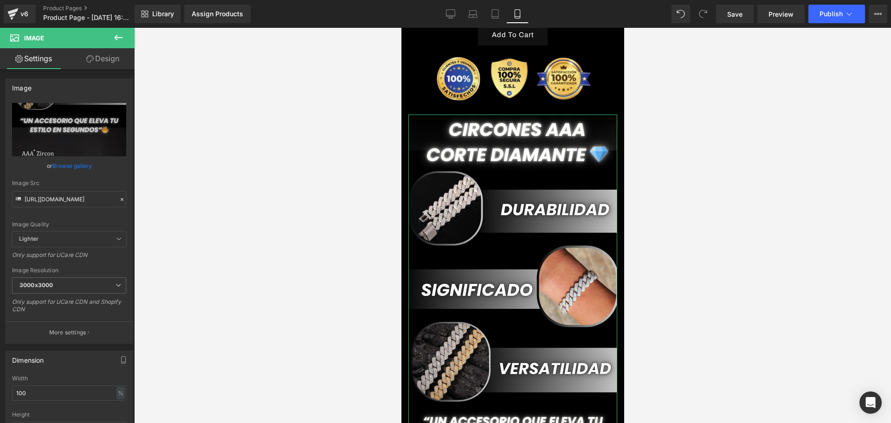
click at [99, 64] on link "Design" at bounding box center [102, 58] width 67 height 21
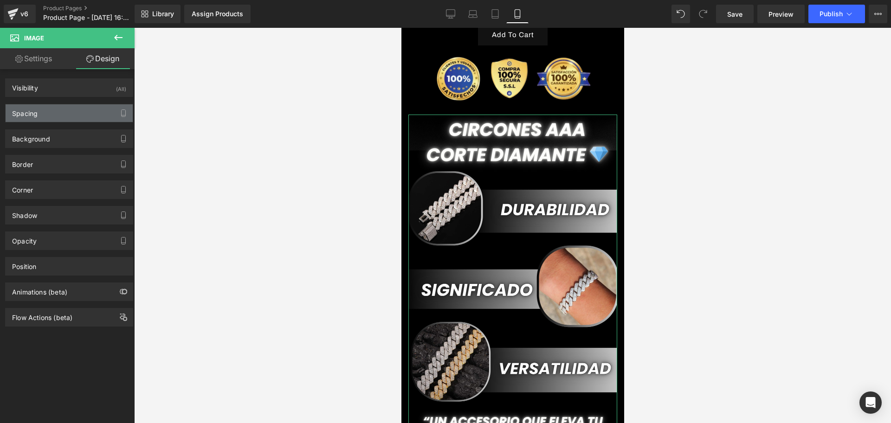
click at [25, 112] on div "Spacing" at bounding box center [25, 110] width 26 height 13
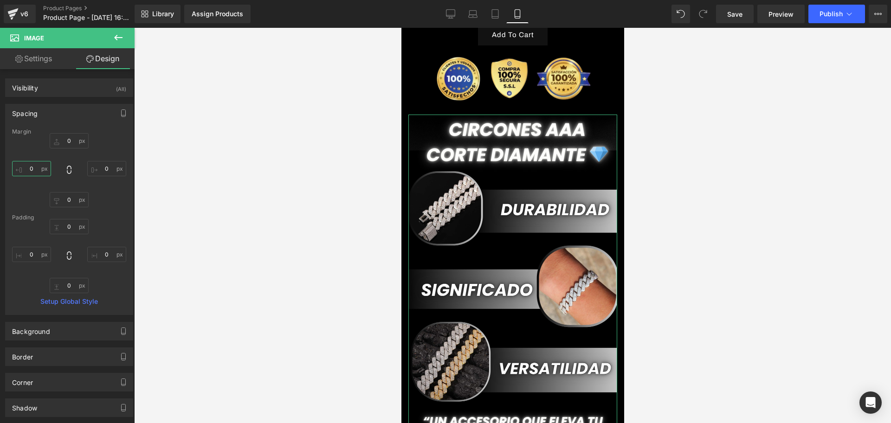
click at [22, 169] on input "0" at bounding box center [31, 168] width 39 height 15
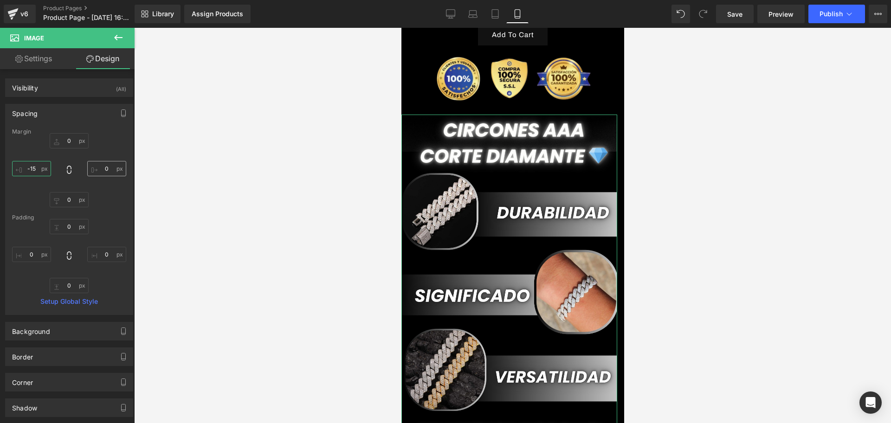
type input "-15"
click at [99, 169] on input "0" at bounding box center [106, 168] width 39 height 15
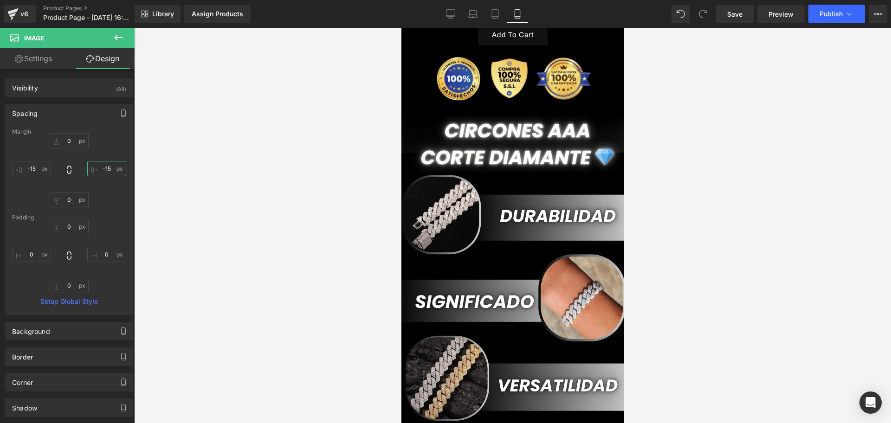
type input "-15"
click at [658, 265] on div at bounding box center [512, 225] width 757 height 395
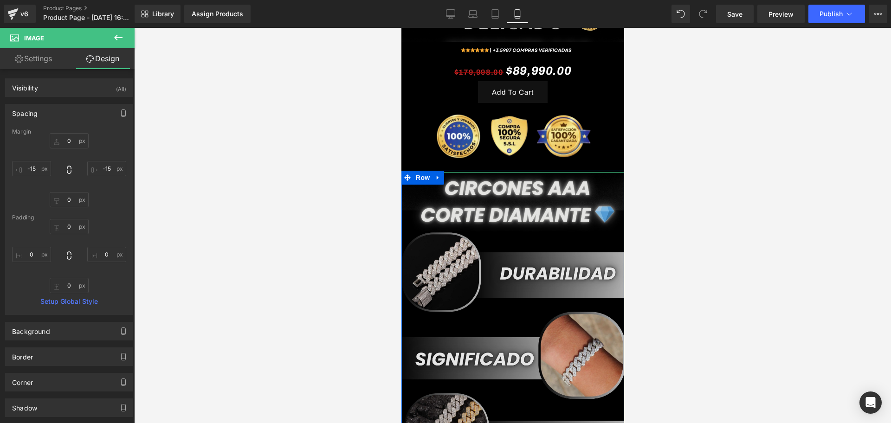
scroll to position [232, 0]
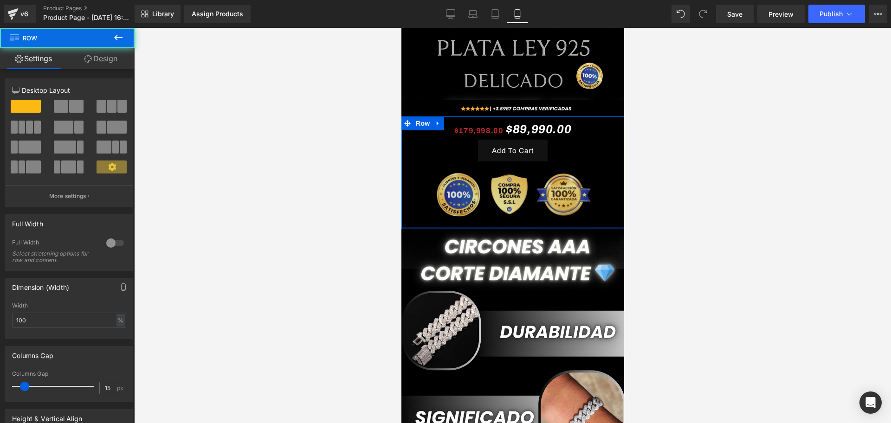
click at [528, 202] on div "$179,998.00 $89,990.00 (P) Price Add To Cart (P) Cart Button Image Product Row" at bounding box center [512, 172] width 223 height 113
click at [706, 196] on div at bounding box center [512, 225] width 757 height 395
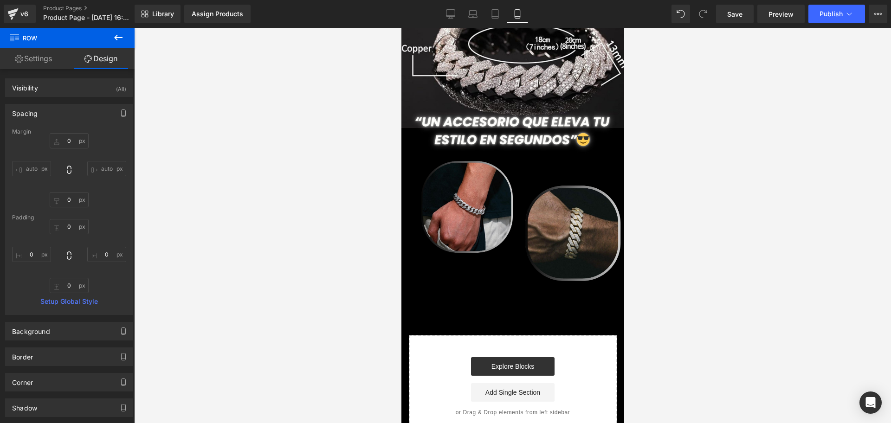
scroll to position [812, 0]
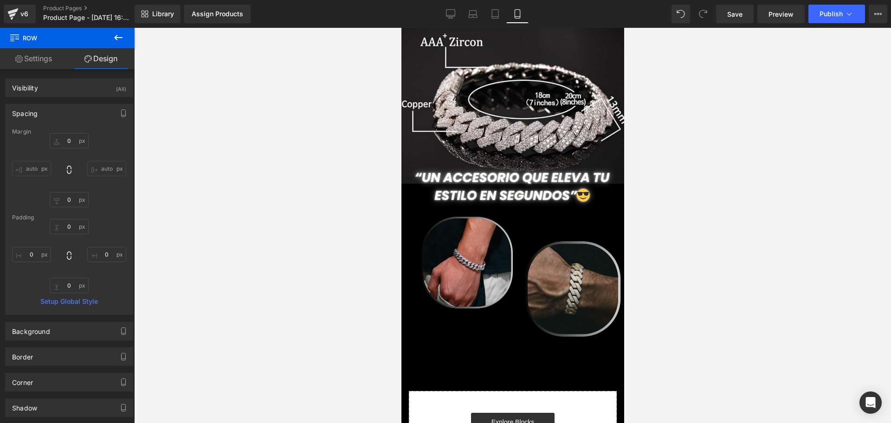
click at [121, 36] on icon at bounding box center [118, 37] width 11 height 11
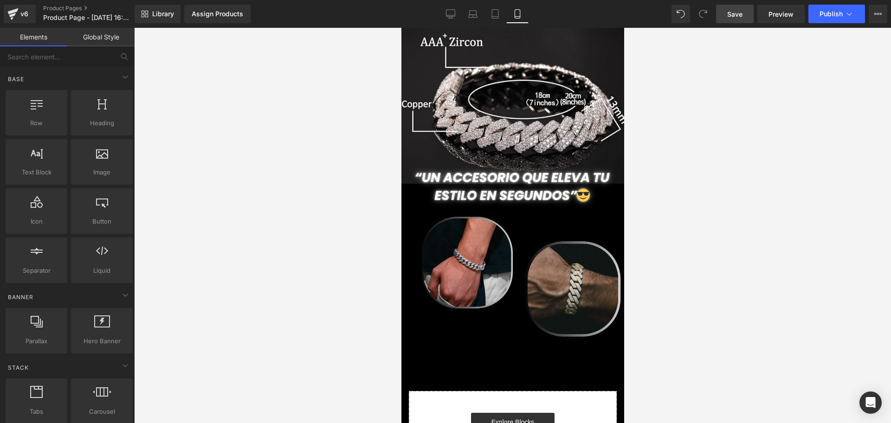
click at [733, 13] on span "Save" at bounding box center [734, 14] width 15 height 10
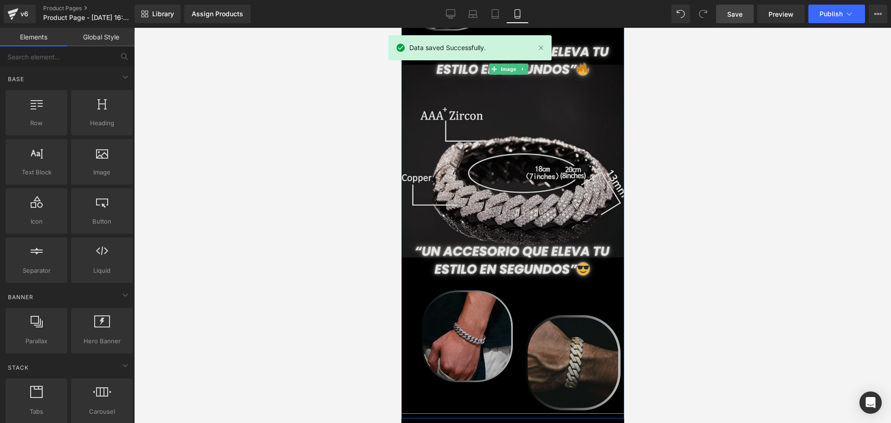
scroll to position [696, 0]
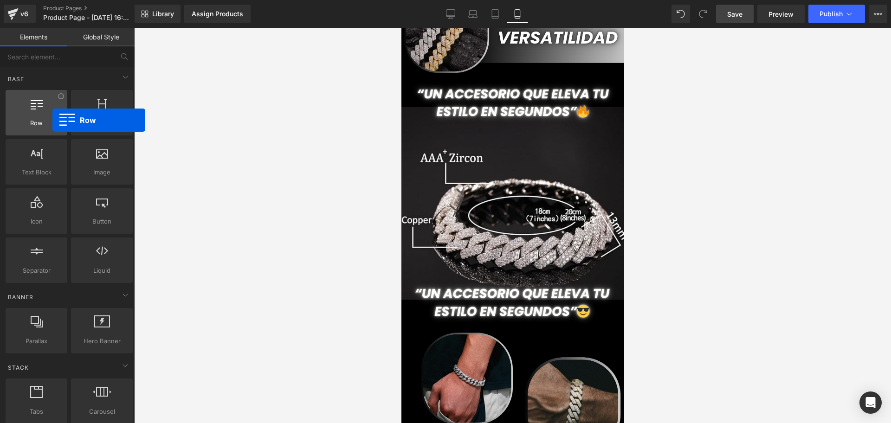
drag, startPoint x: 23, startPoint y: 123, endPoint x: 33, endPoint y: 111, distance: 15.2
click at [33, 111] on div "Row rows, columns, layouts, div" at bounding box center [37, 112] width 62 height 45
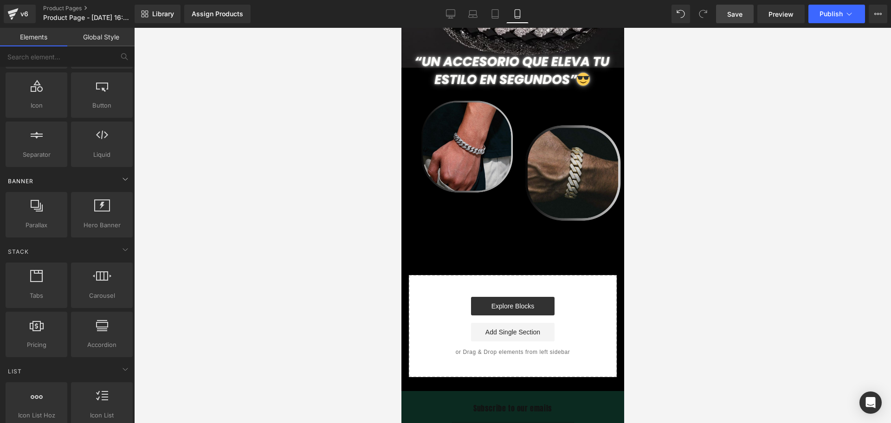
scroll to position [0, 0]
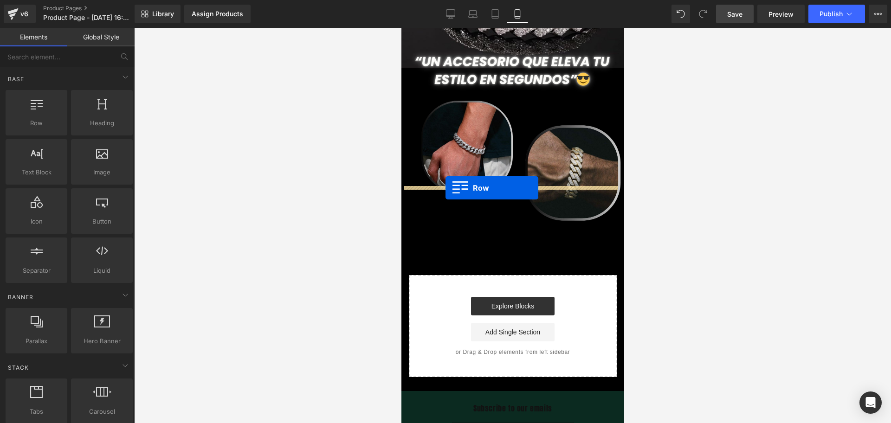
drag, startPoint x: 452, startPoint y: 154, endPoint x: 445, endPoint y: 188, distance: 34.5
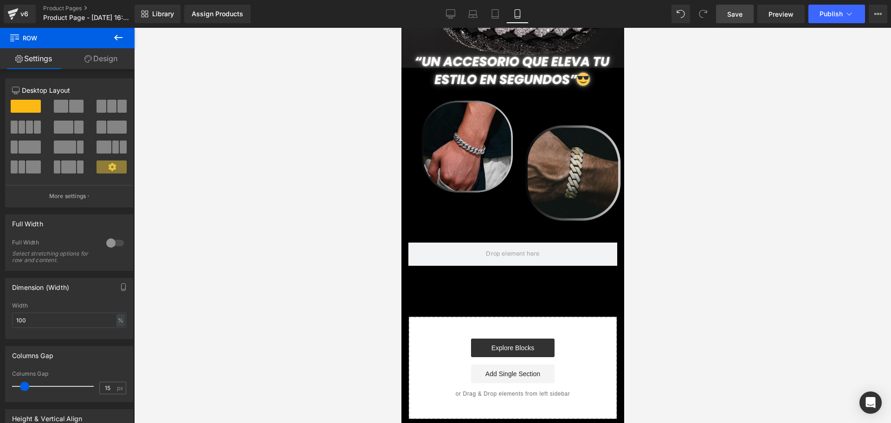
click at [116, 39] on icon at bounding box center [118, 37] width 11 height 11
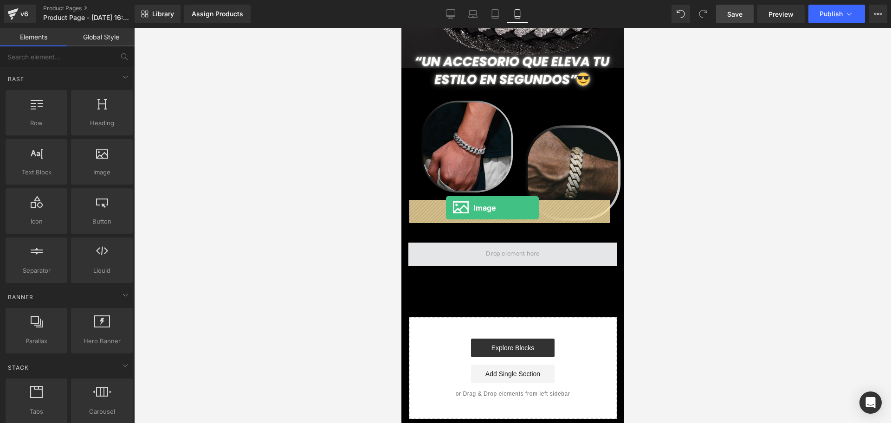
drag, startPoint x: 494, startPoint y: 189, endPoint x: 445, endPoint y: 208, distance: 52.3
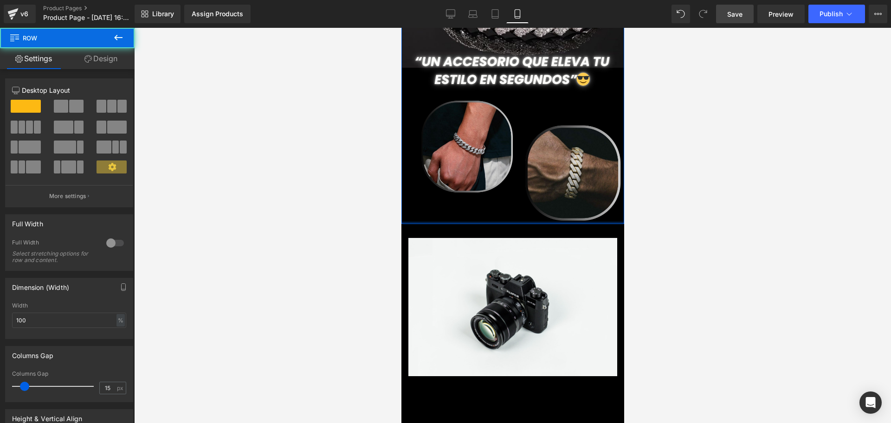
drag, startPoint x: 459, startPoint y: 182, endPoint x: 510, endPoint y: 192, distance: 51.1
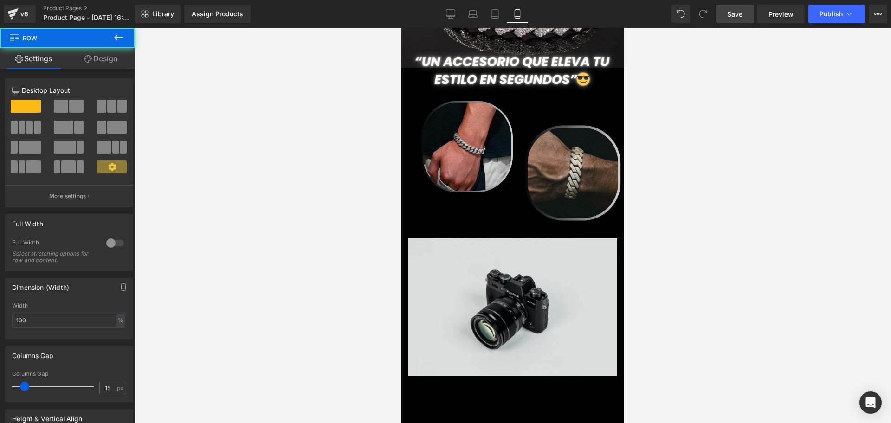
click at [582, 238] on img at bounding box center [512, 307] width 209 height 138
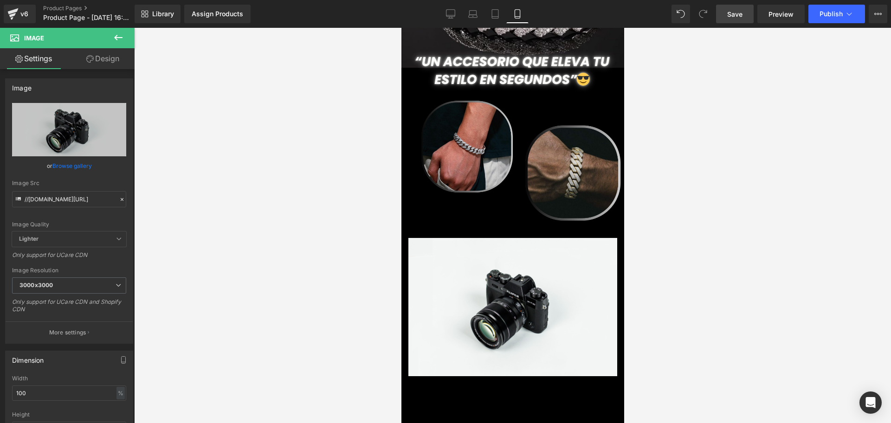
click at [665, 422] on div at bounding box center [512, 225] width 757 height 395
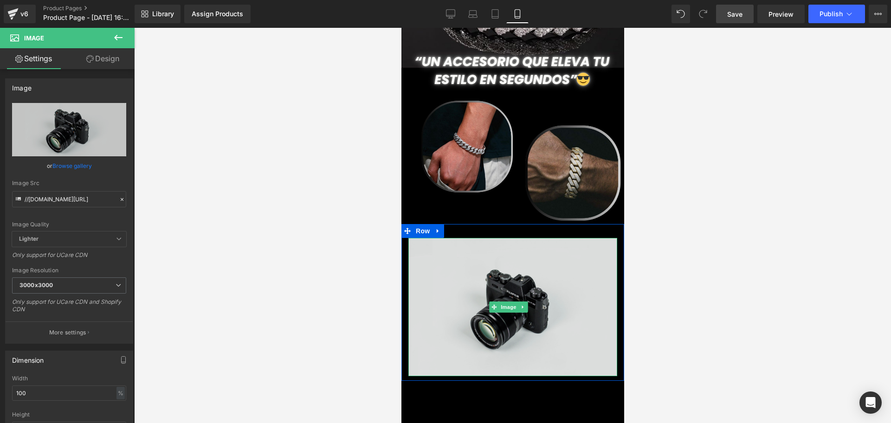
click at [505, 280] on img at bounding box center [512, 307] width 209 height 138
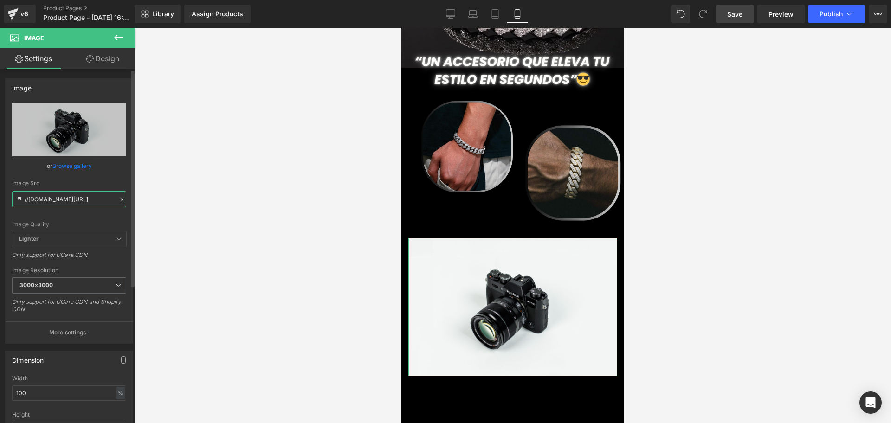
click at [66, 199] on input "//d1um8515vdn9kb.cloudfront.net/images/parallax.jpg" at bounding box center [69, 199] width 114 height 16
type input "https://i.ibb.co/YFMQq3p8/2.jpg"
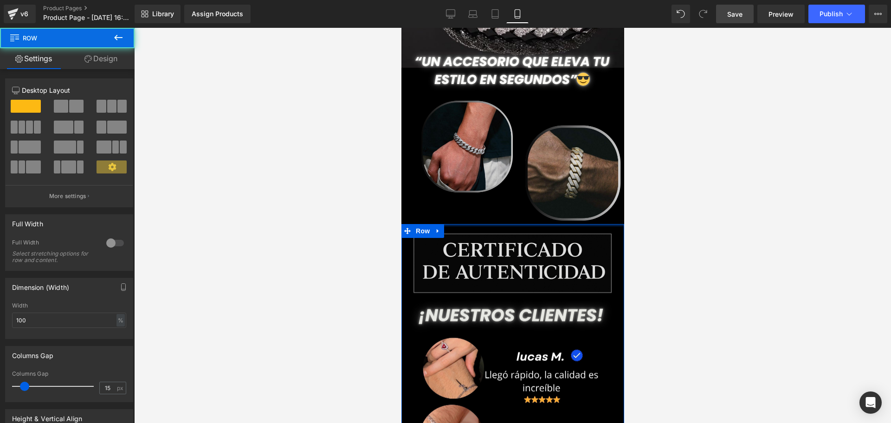
click at [821, 232] on div at bounding box center [512, 225] width 757 height 395
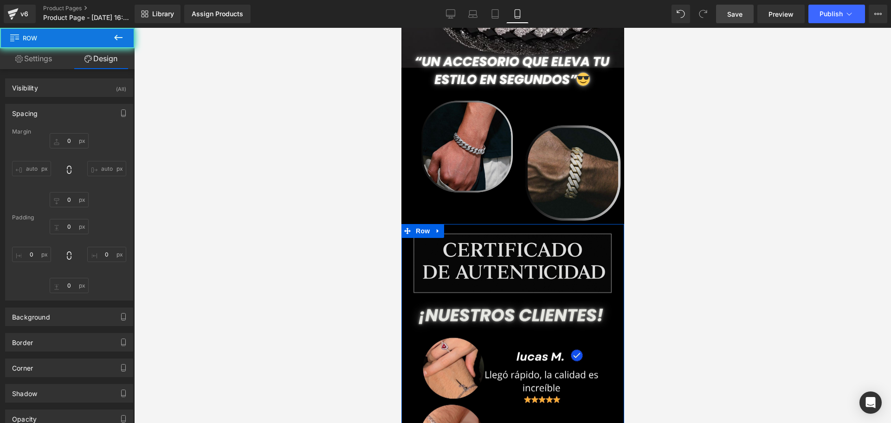
type input "0"
type input "10"
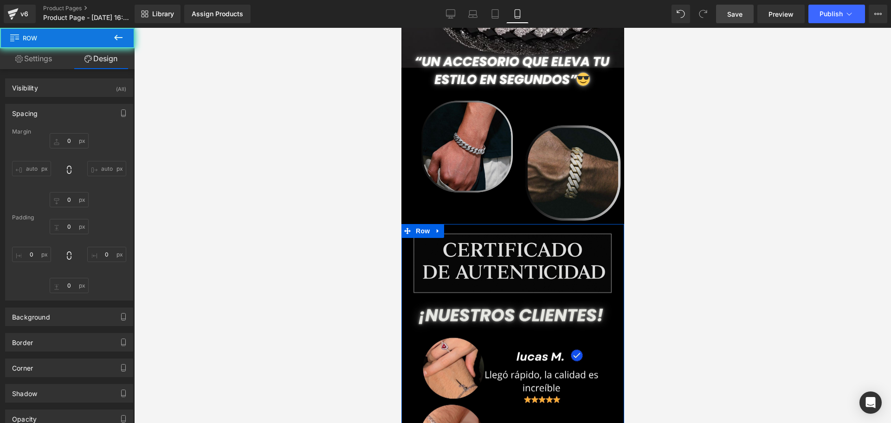
type input "0"
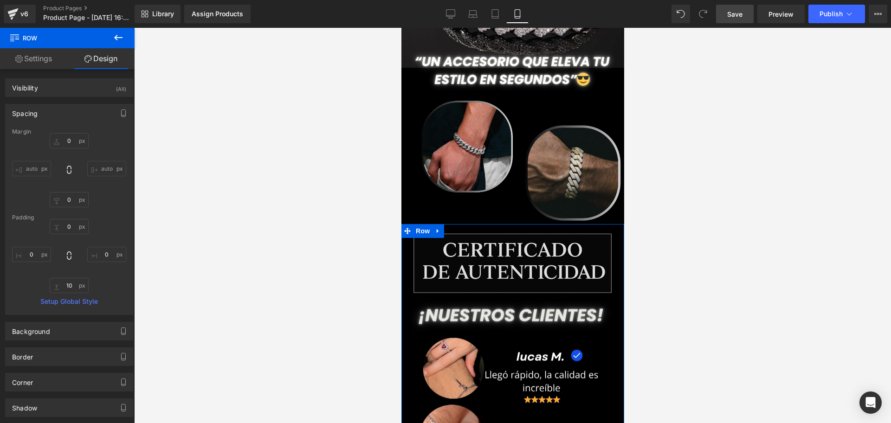
click at [704, 232] on div at bounding box center [512, 225] width 757 height 395
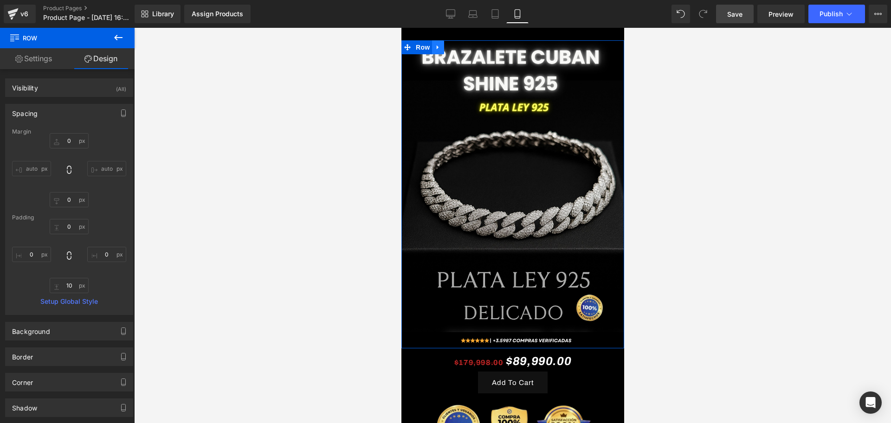
click at [439, 52] on link at bounding box center [438, 47] width 12 height 14
click at [452, 45] on icon at bounding box center [449, 47] width 6 height 7
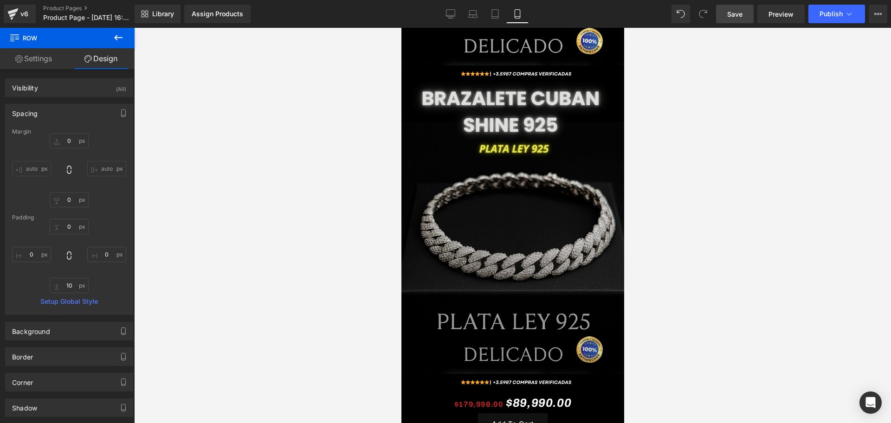
scroll to position [271, 0]
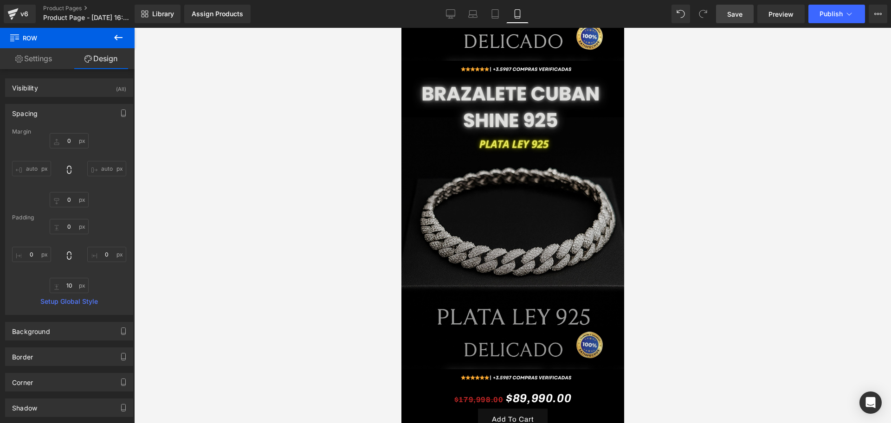
click at [477, 126] on img at bounding box center [512, 223] width 223 height 292
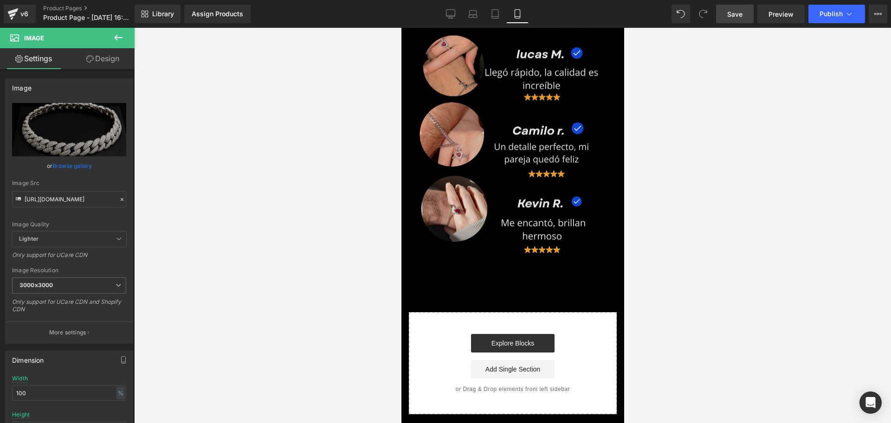
scroll to position [1316, 0]
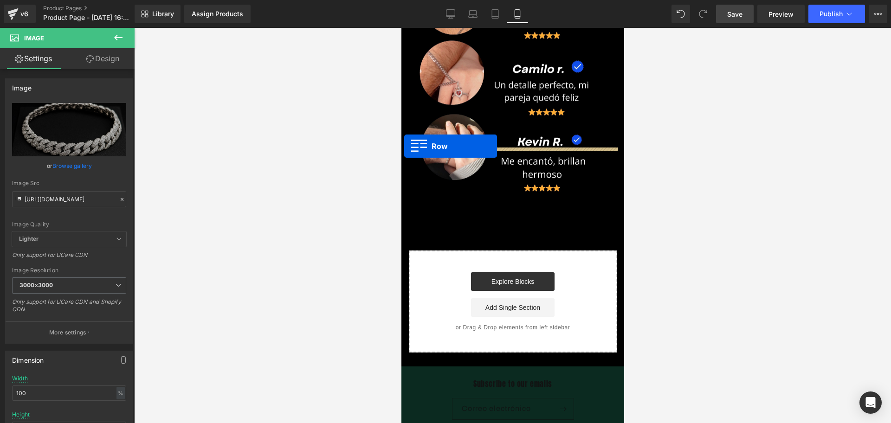
drag, startPoint x: 406, startPoint y: 71, endPoint x: 1090, endPoint y: 170, distance: 691.2
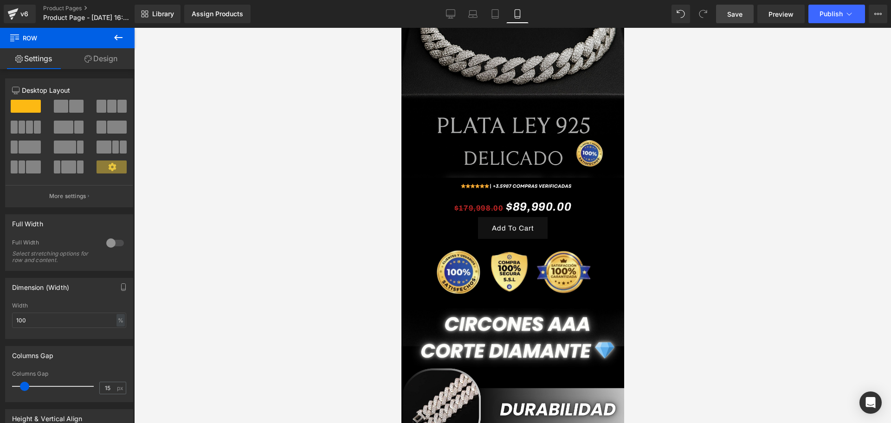
scroll to position [74, 0]
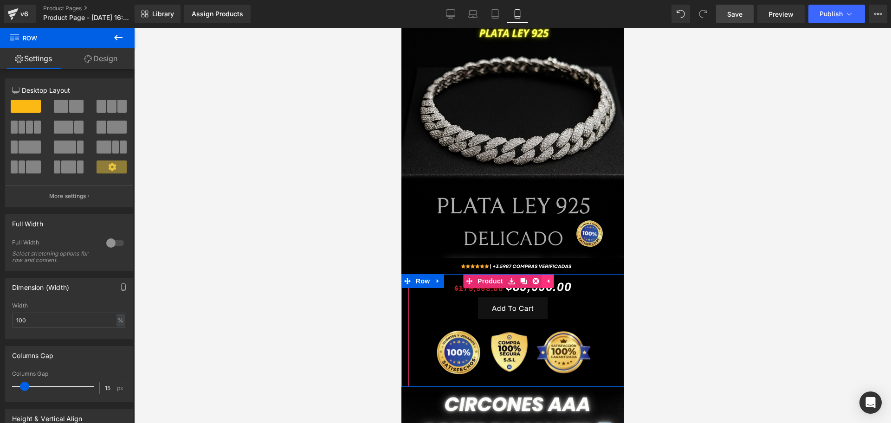
click at [550, 278] on icon at bounding box center [547, 281] width 6 height 7
click at [529, 278] on icon at bounding box center [529, 281] width 6 height 7
click at [525, 278] on icon at bounding box center [523, 281] width 6 height 7
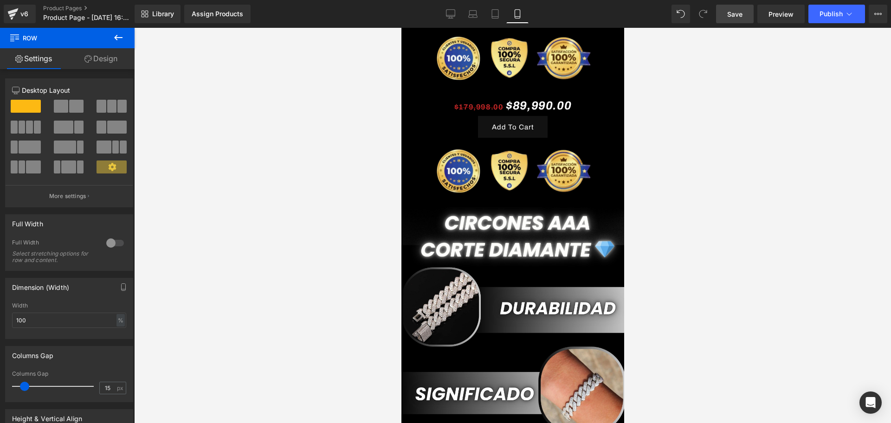
scroll to position [381, 0]
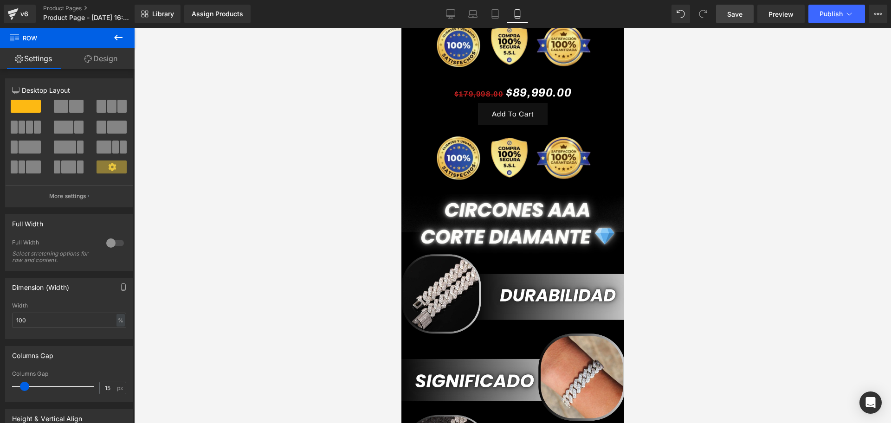
click at [418, 87] on div "$179,998.00 $89,990.00" at bounding box center [513, 92] width 200 height 21
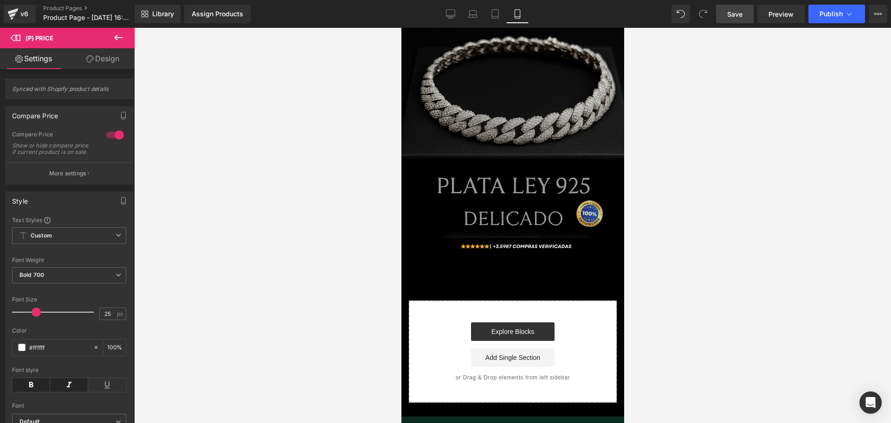
scroll to position [1542, 0]
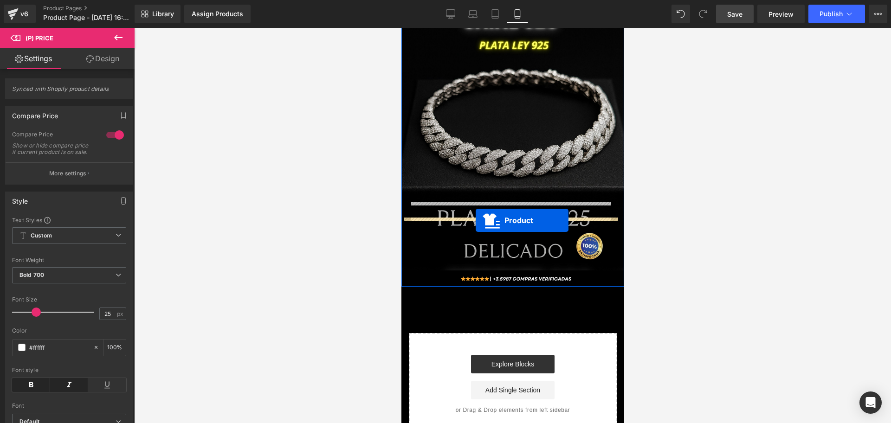
drag, startPoint x: 489, startPoint y: 71, endPoint x: 475, endPoint y: 220, distance: 150.5
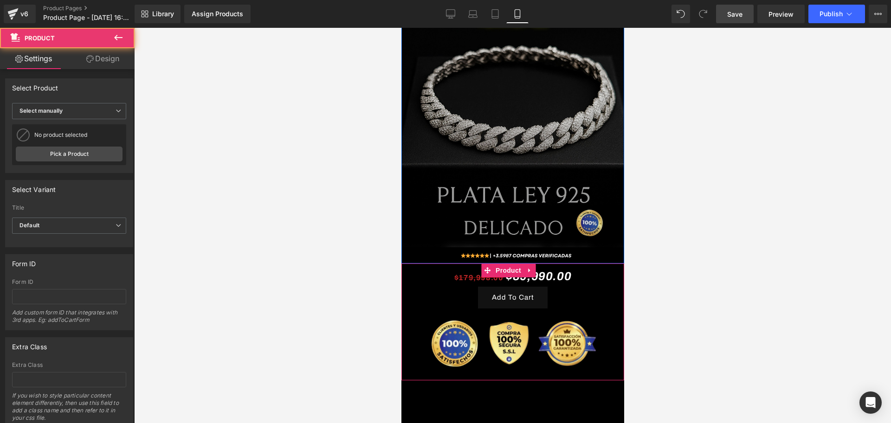
scroll to position [1518, 0]
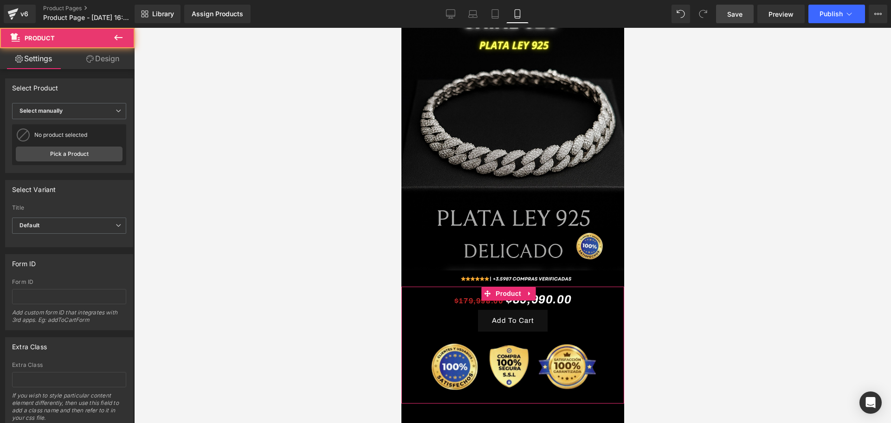
click at [655, 197] on div at bounding box center [512, 225] width 757 height 395
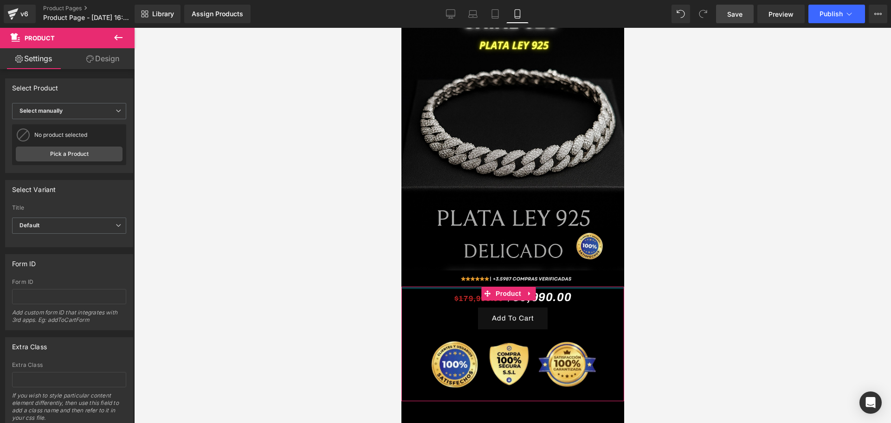
click at [738, 209] on div at bounding box center [512, 225] width 757 height 395
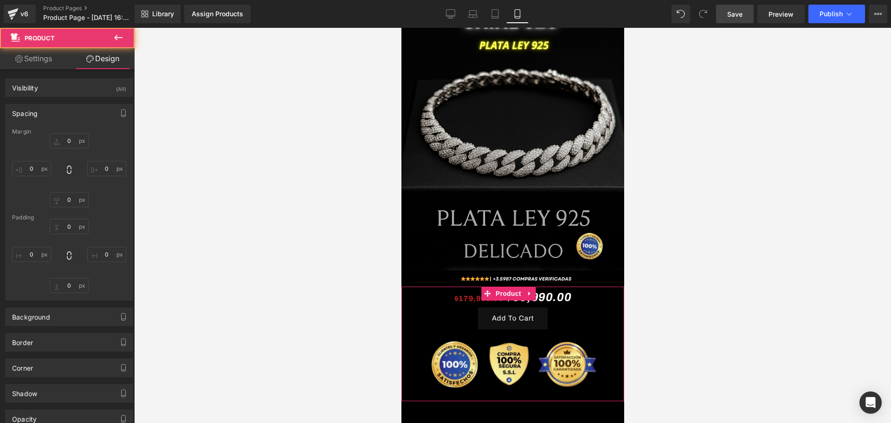
type input "0"
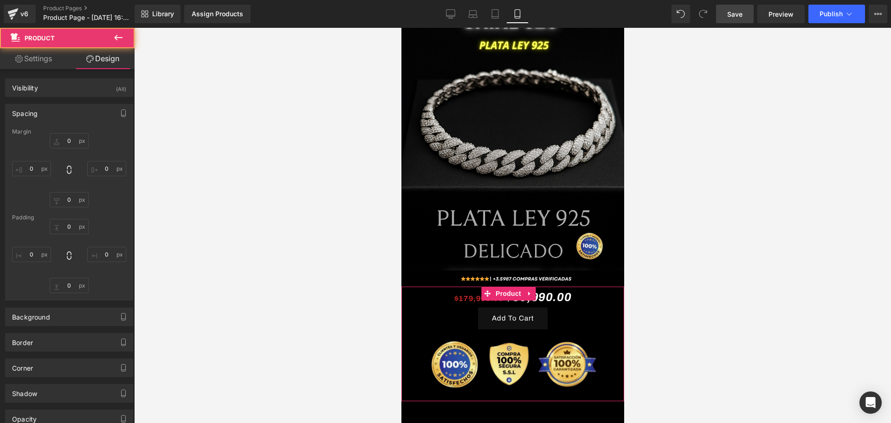
type input "10"
type input "0"
type input "10"
click at [645, 304] on div at bounding box center [512, 225] width 757 height 395
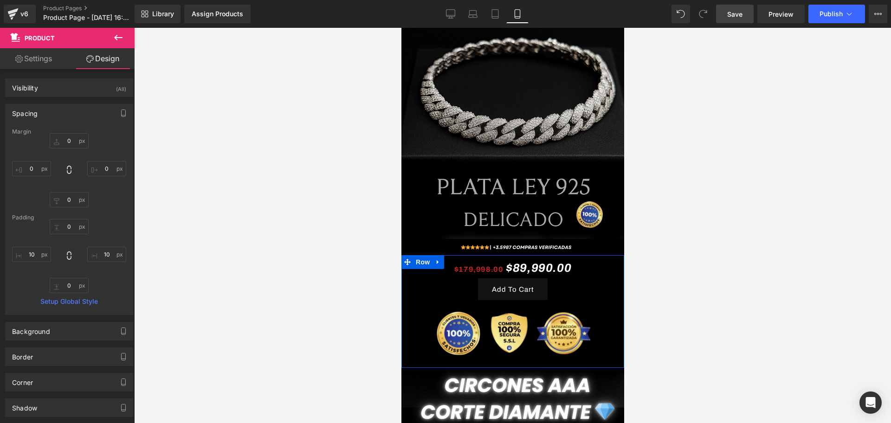
scroll to position [0, 0]
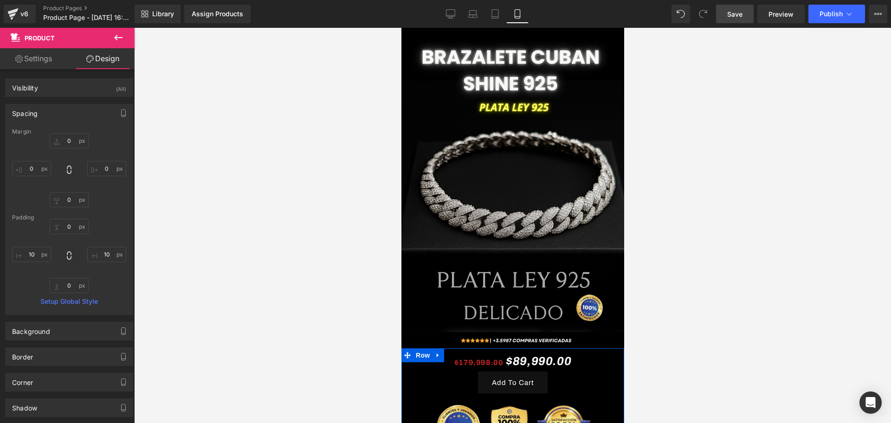
drag, startPoint x: 621, startPoint y: 338, endPoint x: 1025, endPoint y: 82, distance: 478.3
click at [666, 144] on div at bounding box center [512, 225] width 757 height 395
click at [624, 273] on div at bounding box center [512, 225] width 757 height 395
click at [708, 193] on div at bounding box center [512, 225] width 757 height 395
click at [732, 8] on link "Save" at bounding box center [735, 14] width 38 height 19
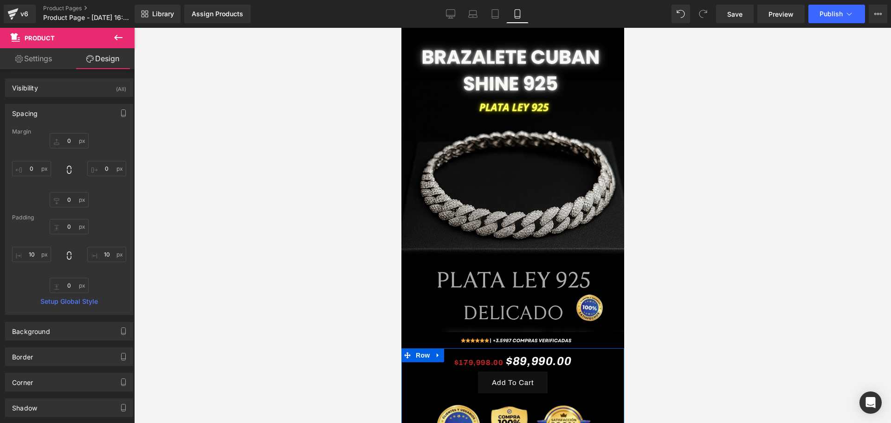
click at [796, 298] on div at bounding box center [512, 225] width 757 height 395
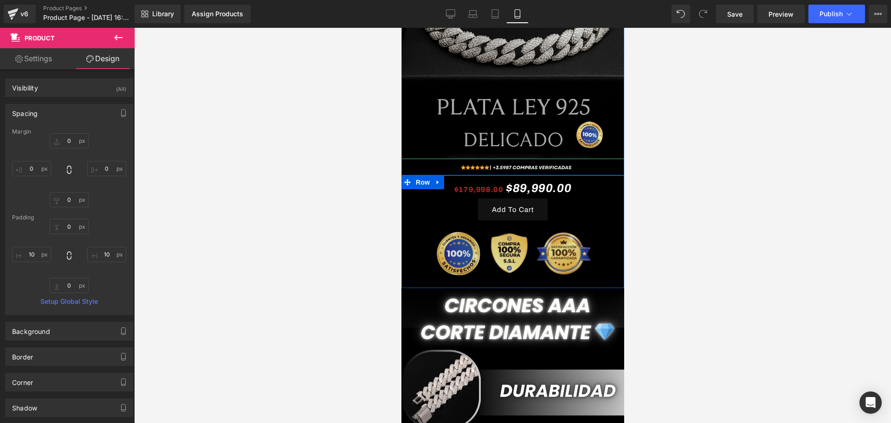
scroll to position [174, 0]
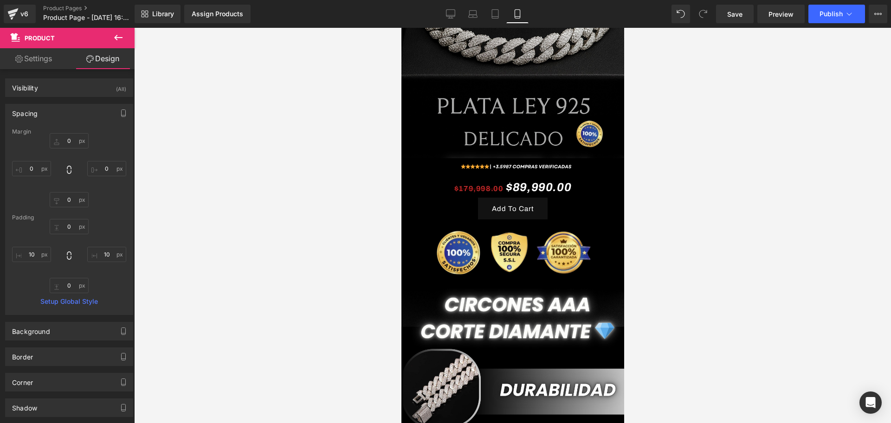
click at [123, 35] on icon at bounding box center [118, 37] width 11 height 11
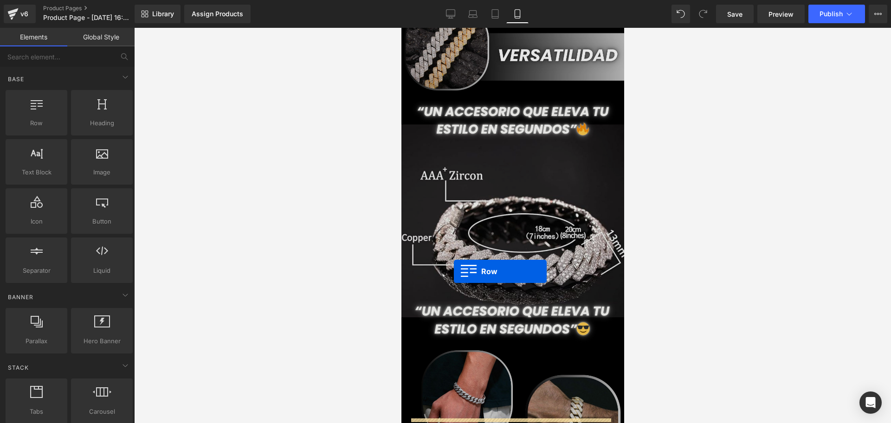
scroll to position [754, 0]
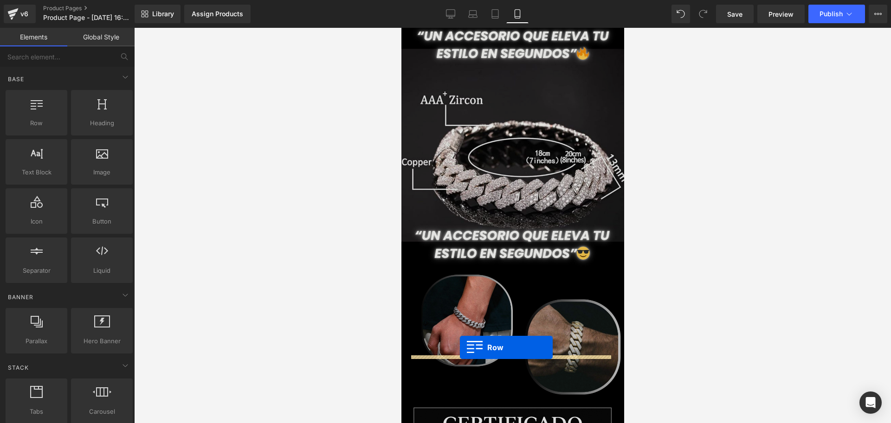
drag, startPoint x: 429, startPoint y: 149, endPoint x: 459, endPoint y: 348, distance: 200.5
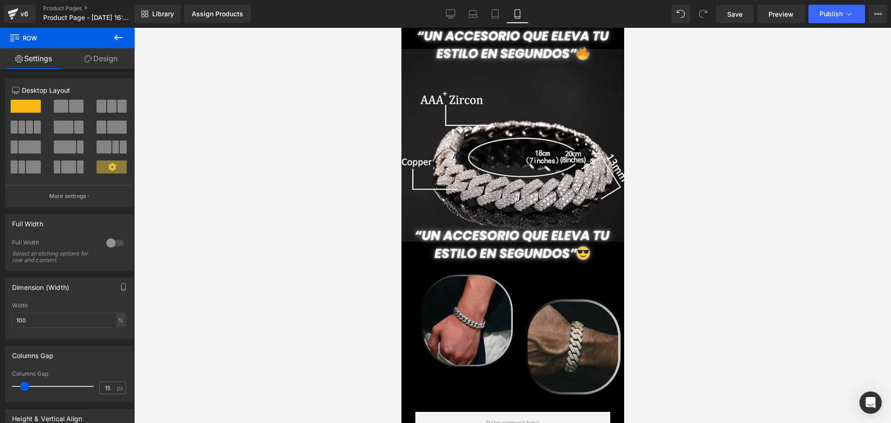
click at [114, 35] on icon at bounding box center [118, 37] width 11 height 11
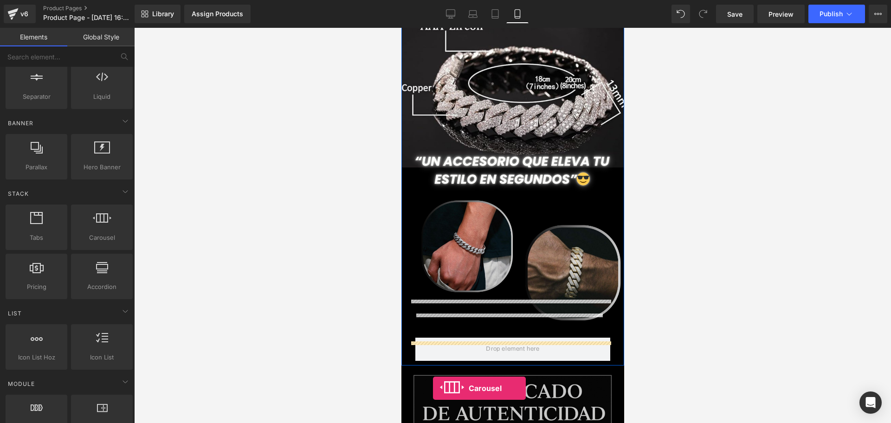
scroll to position [856, 0]
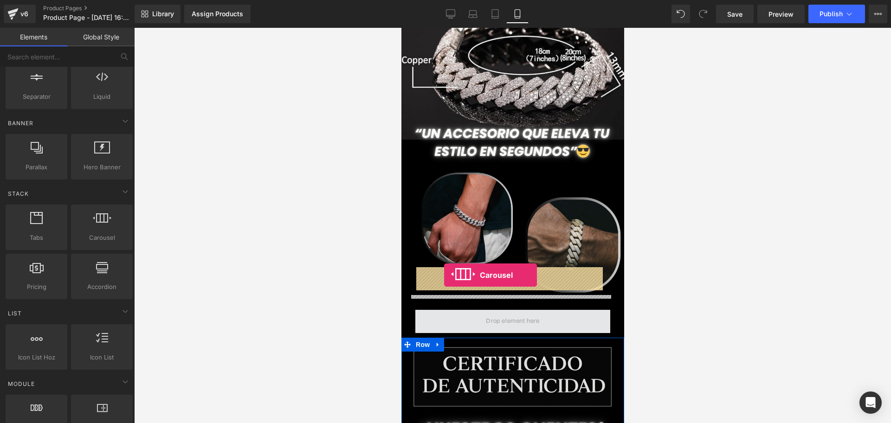
drag, startPoint x: 492, startPoint y: 256, endPoint x: 444, endPoint y: 275, distance: 52.3
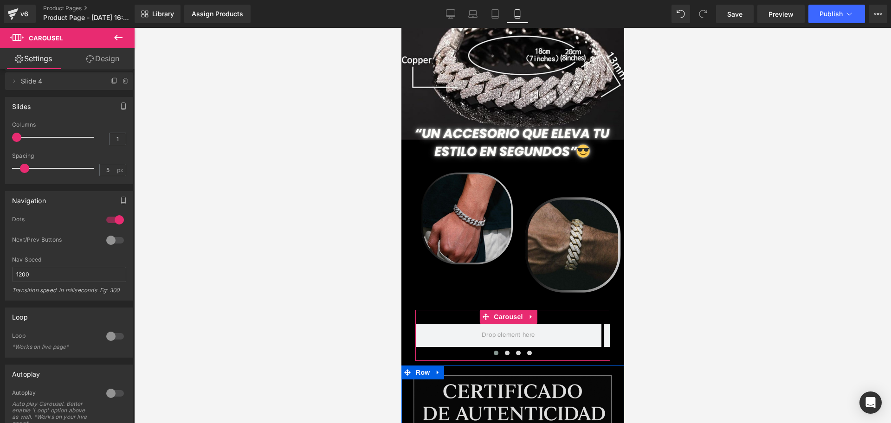
scroll to position [0, 0]
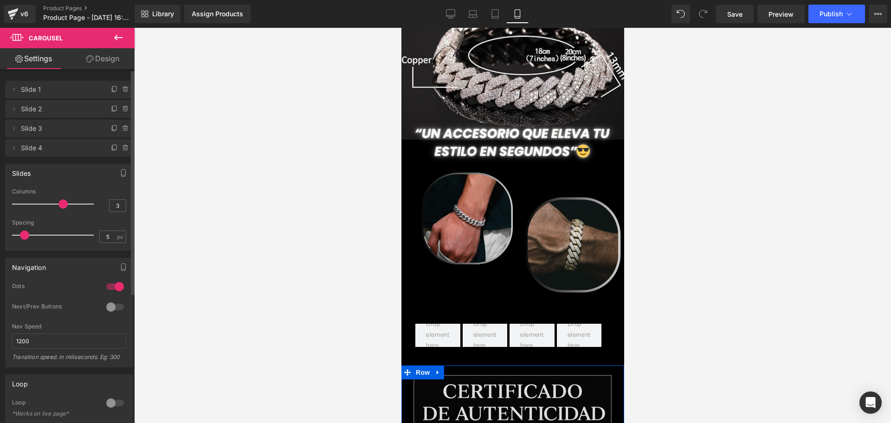
type input "1"
drag, startPoint x: 17, startPoint y: 200, endPoint x: 8, endPoint y: 213, distance: 16.1
click at [8, 213] on div "3 Columns 3 3 Columns 3 3 Columns 3 1 Columns 1 5px Spacing 5 px 5px Spacing 5 …" at bounding box center [69, 219] width 127 height 62
type input "20"
drag, startPoint x: 22, startPoint y: 236, endPoint x: 44, endPoint y: 236, distance: 22.3
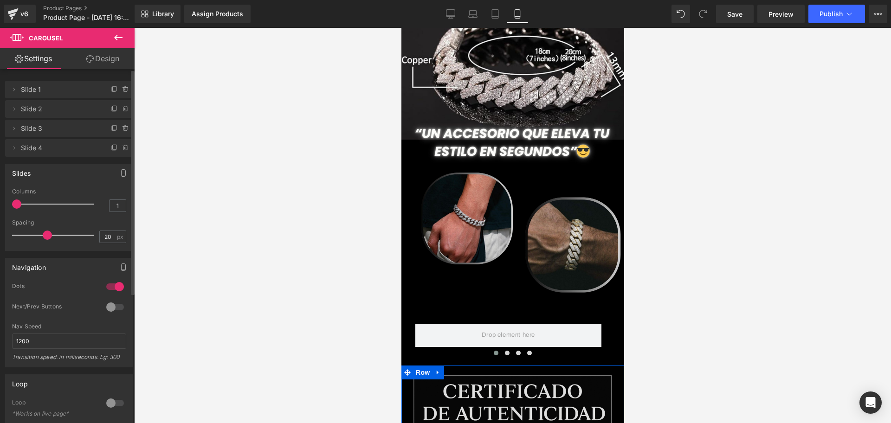
click at [44, 236] on span at bounding box center [47, 235] width 9 height 9
type input "1"
drag, startPoint x: 15, startPoint y: 207, endPoint x: 0, endPoint y: 209, distance: 15.4
click at [0, 209] on div "Slides 3 Columns 3 3 Columns 3 3 Columns 3 1 Columns 1 5px Spacing 5 px 5px Spa…" at bounding box center [69, 204] width 139 height 94
type input "13"
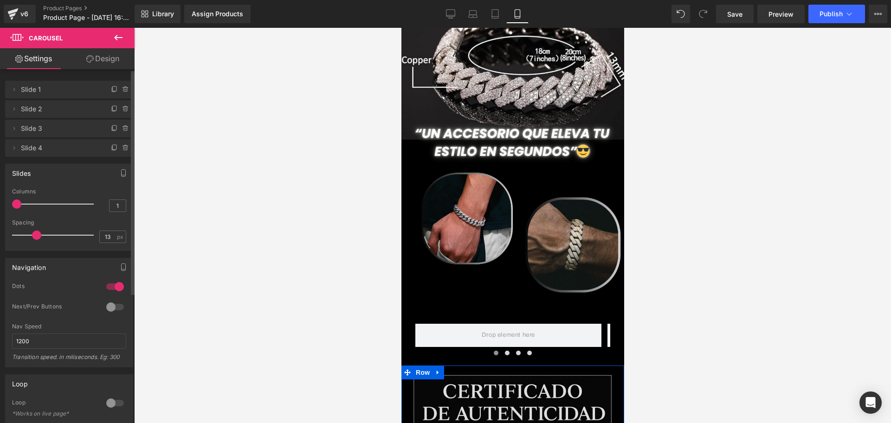
drag, startPoint x: 46, startPoint y: 238, endPoint x: 36, endPoint y: 238, distance: 10.2
click at [36, 238] on span at bounding box center [36, 235] width 9 height 9
click at [122, 144] on icon at bounding box center [125, 147] width 7 height 7
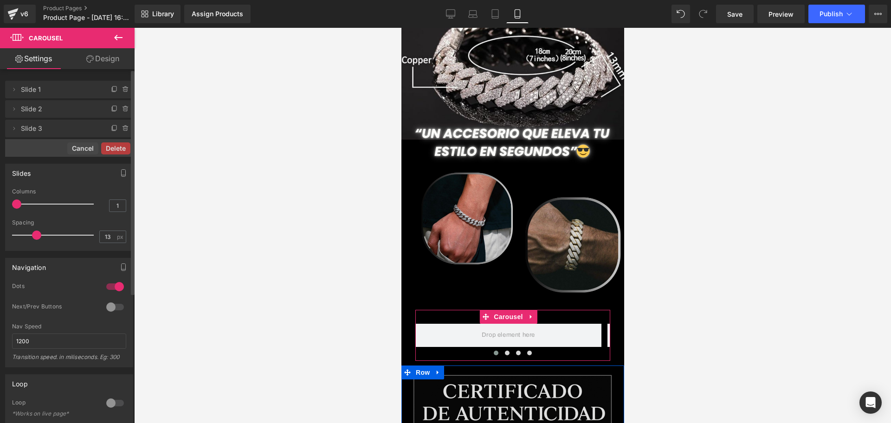
click at [118, 146] on button "Delete" at bounding box center [115, 148] width 29 height 12
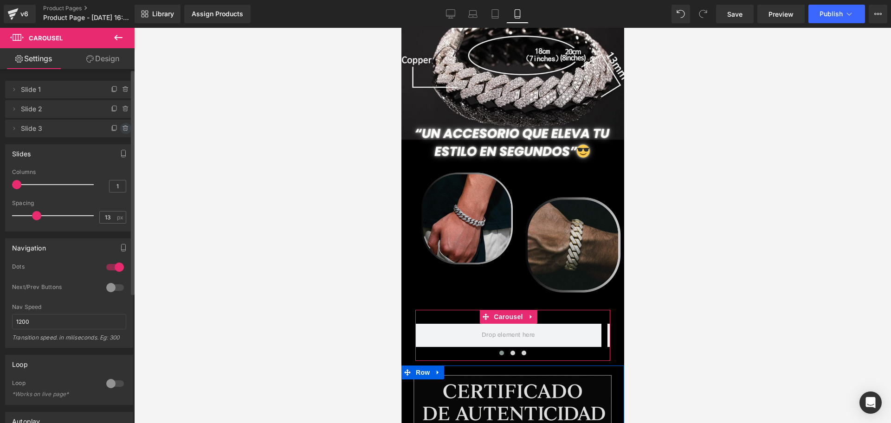
click at [120, 133] on span at bounding box center [125, 128] width 11 height 11
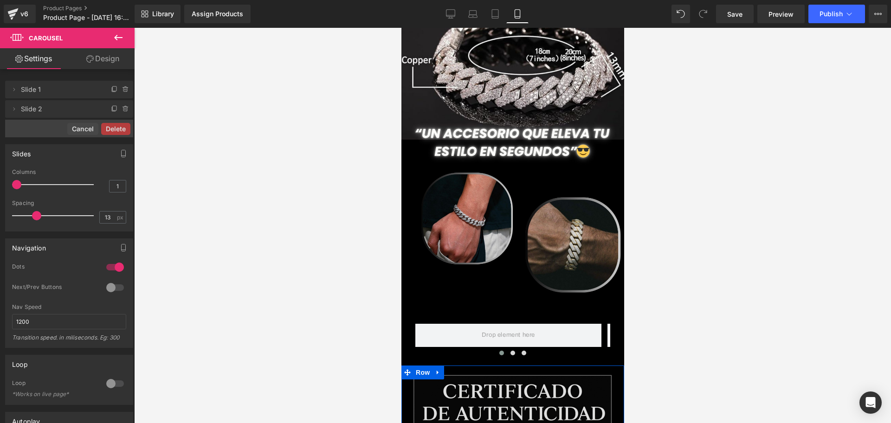
click at [212, 185] on div at bounding box center [512, 225] width 757 height 395
click at [81, 129] on button "Cancel" at bounding box center [82, 129] width 31 height 12
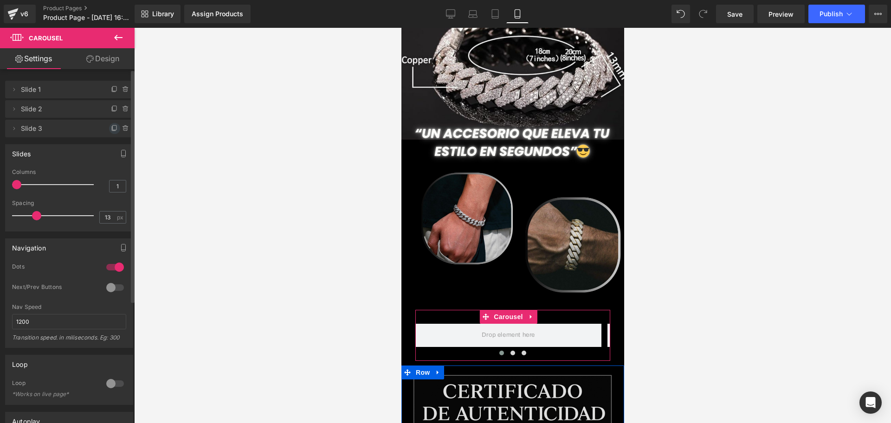
click at [111, 129] on icon at bounding box center [114, 128] width 7 height 7
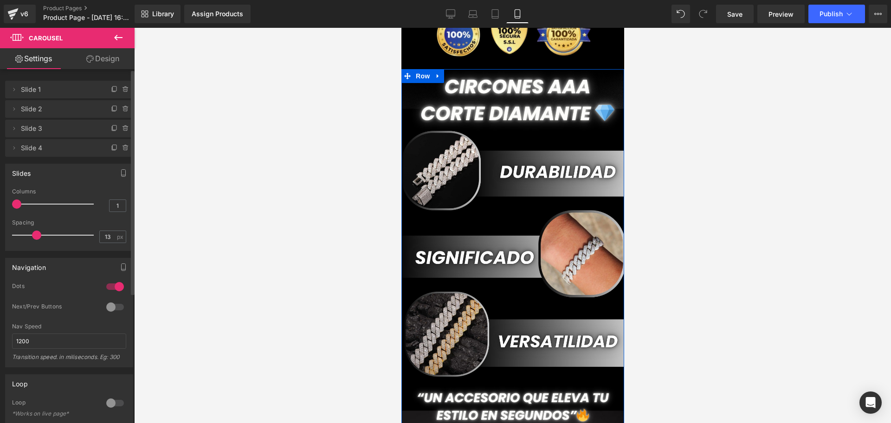
scroll to position [102, 0]
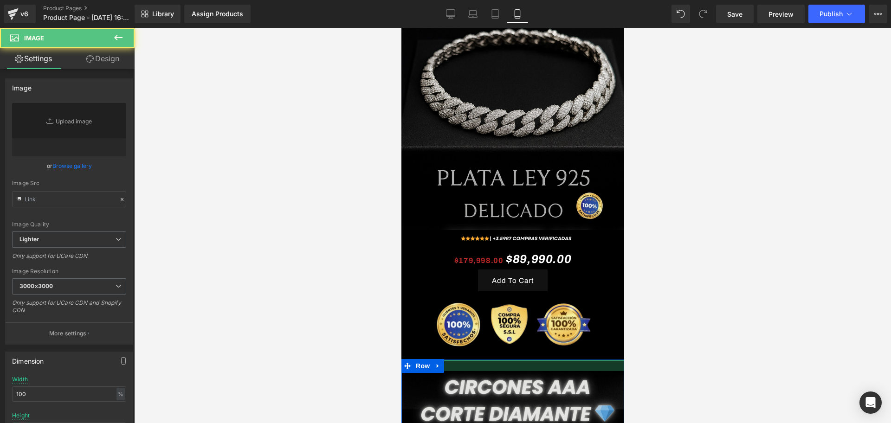
type input "https://i.ibb.co/9H7TLchg/1.jpg"
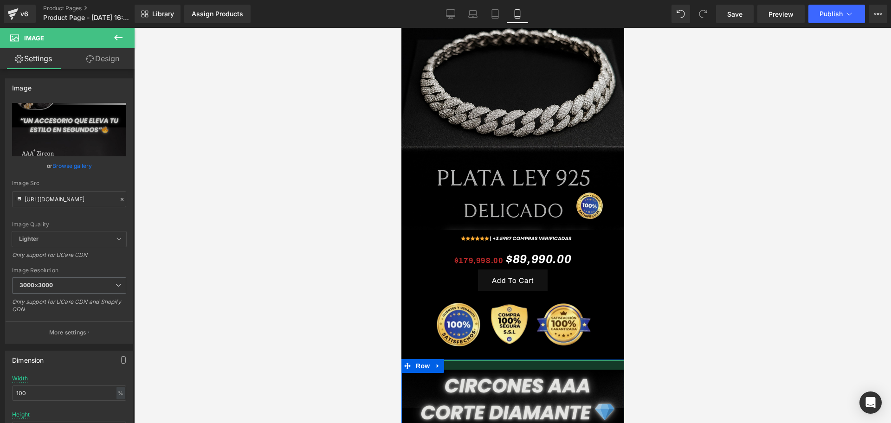
drag, startPoint x: 507, startPoint y: 346, endPoint x: 502, endPoint y: 355, distance: 10.4
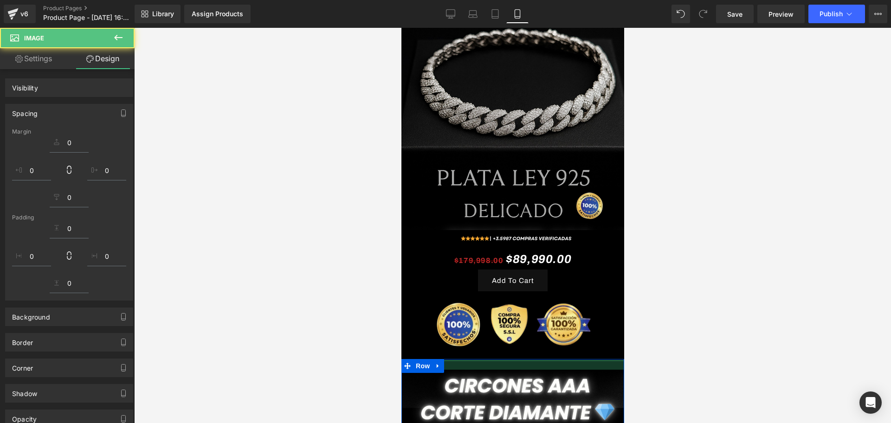
click at [123, 41] on icon at bounding box center [118, 37] width 11 height 11
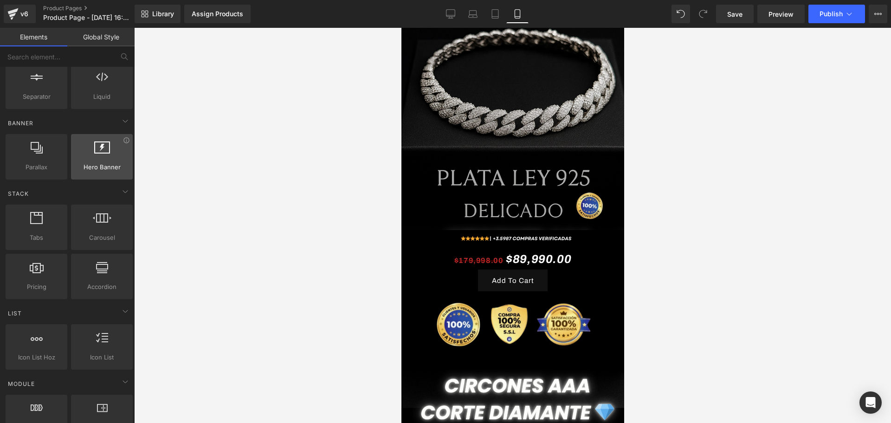
scroll to position [0, 0]
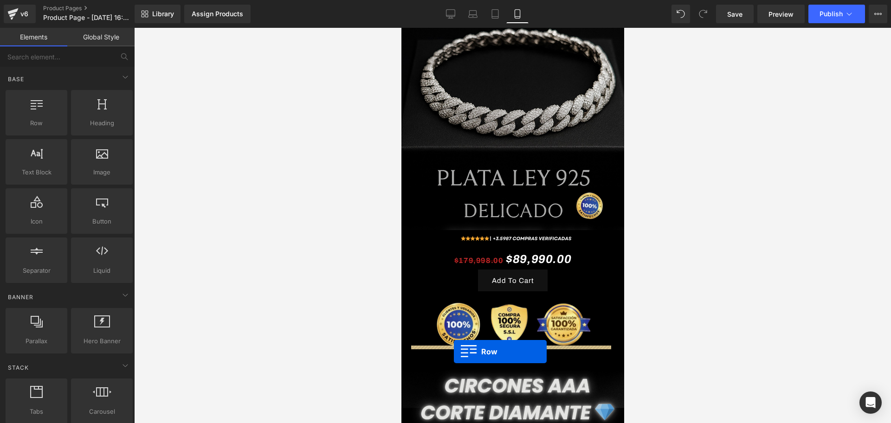
drag, startPoint x: 443, startPoint y: 156, endPoint x: 453, endPoint y: 352, distance: 195.6
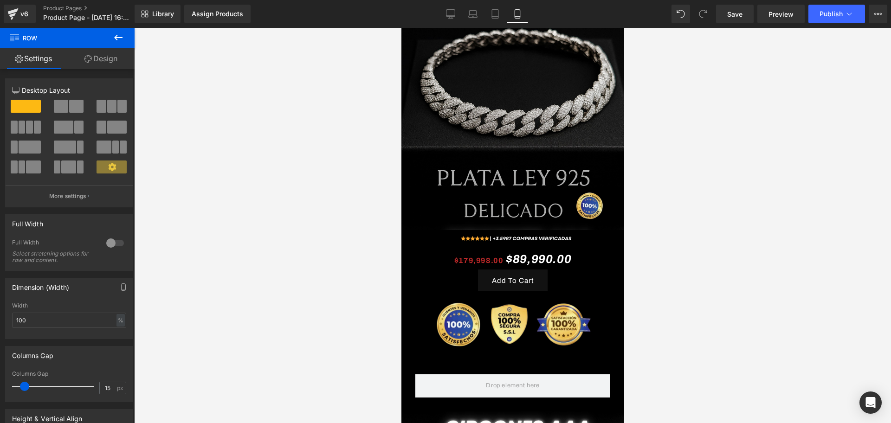
click at [125, 43] on button at bounding box center [118, 38] width 32 height 20
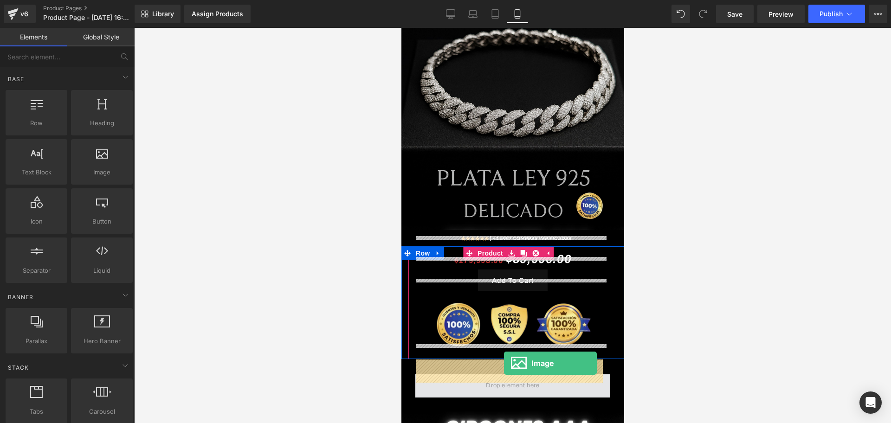
drag, startPoint x: 488, startPoint y: 197, endPoint x: 503, endPoint y: 363, distance: 166.9
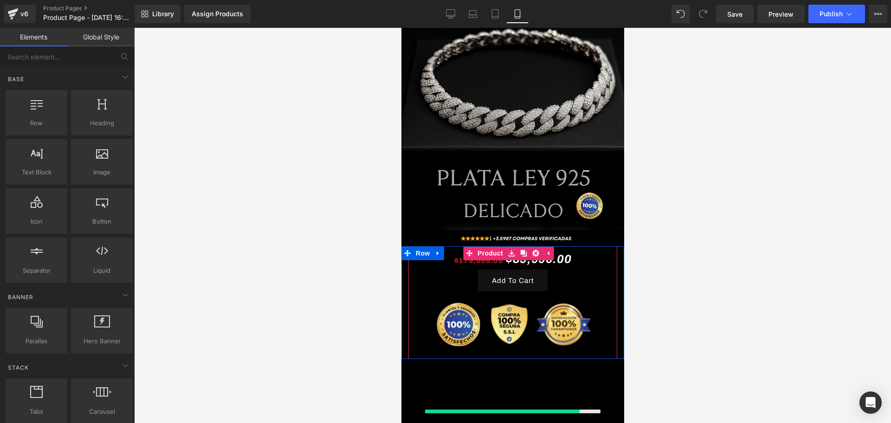
click at [681, 319] on div at bounding box center [512, 225] width 757 height 395
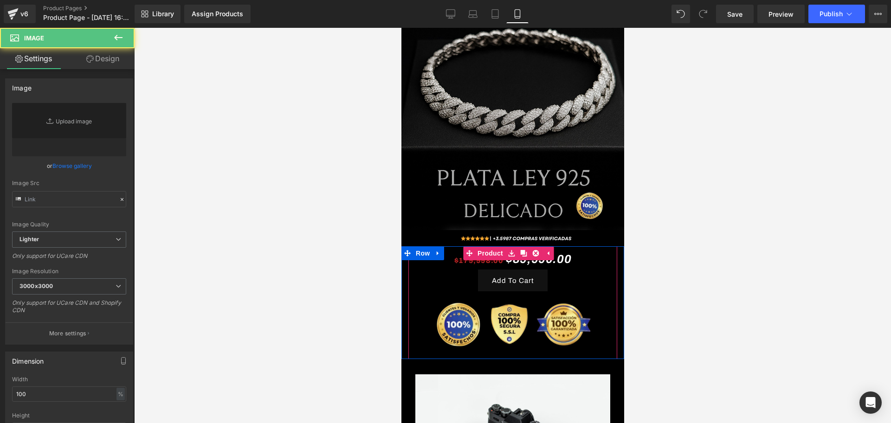
type input "//d1um8515vdn9kb.cloudfront.net/images/parallax.jpg"
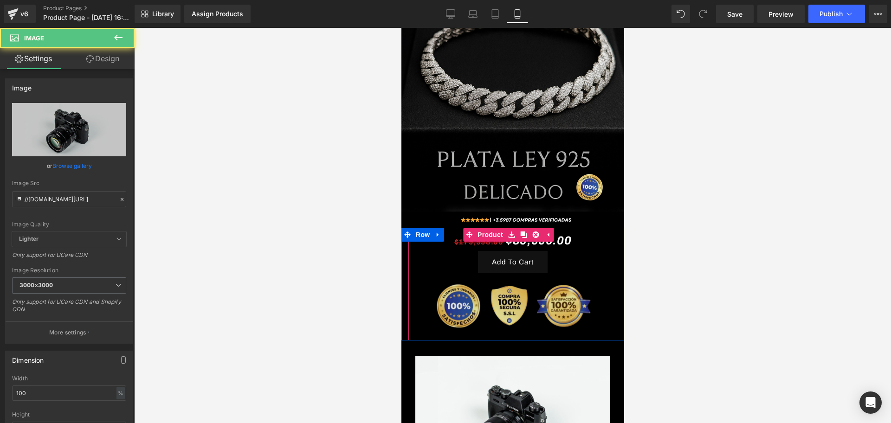
scroll to position [218, 0]
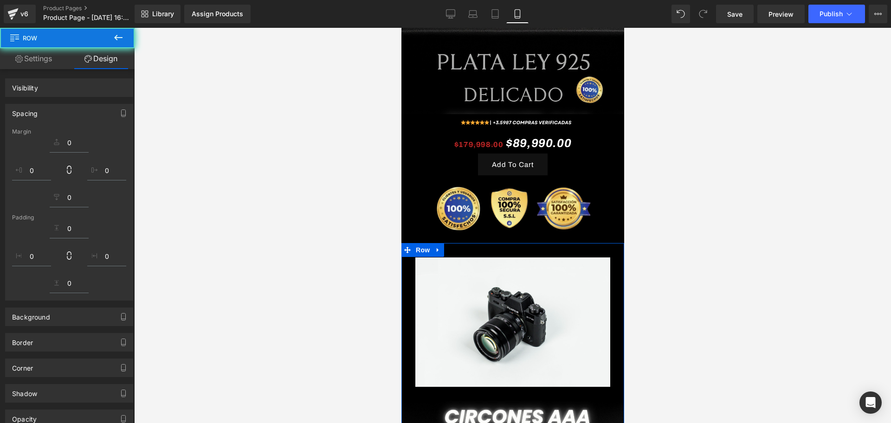
click at [623, 205] on html "​ MI TIENDA Ir directamente al contenido Image Image Row $179,998.00 $89,990.00…" at bounding box center [512, 7] width 223 height 395
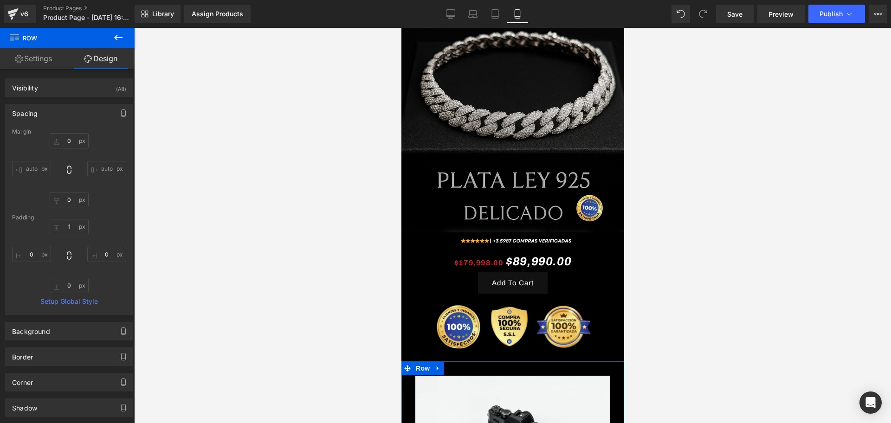
scroll to position [216, 0]
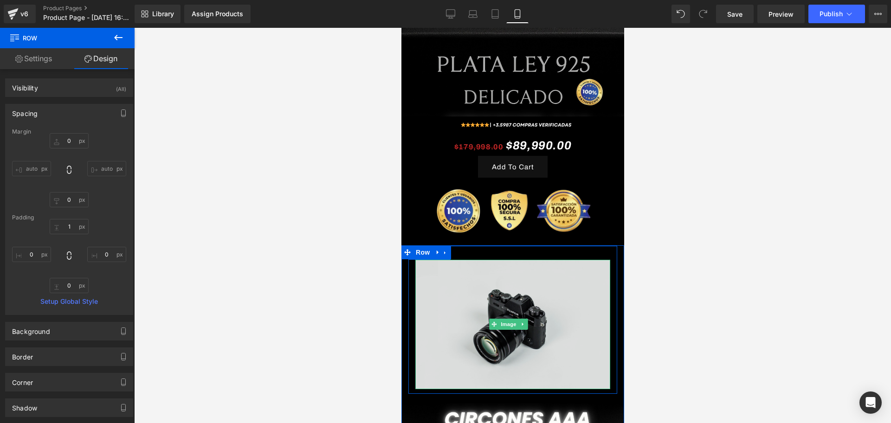
click at [522, 273] on img at bounding box center [512, 324] width 195 height 129
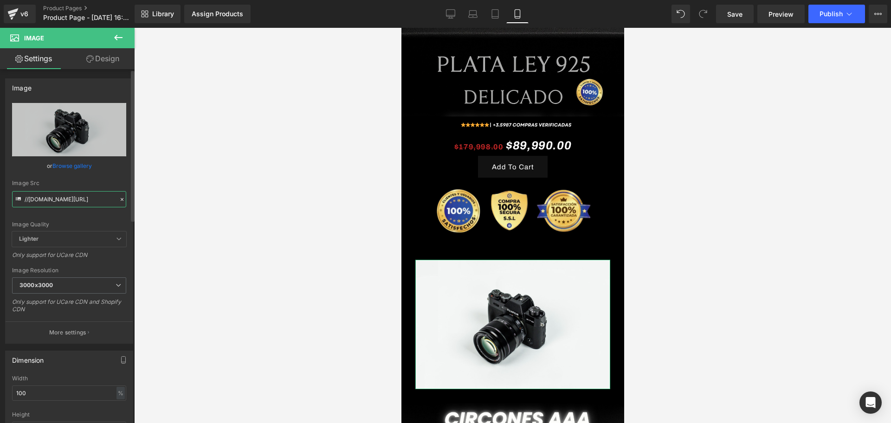
click at [53, 205] on input "//d1um8515vdn9kb.cloudfront.net/images/parallax.jpg" at bounding box center [69, 199] width 114 height 16
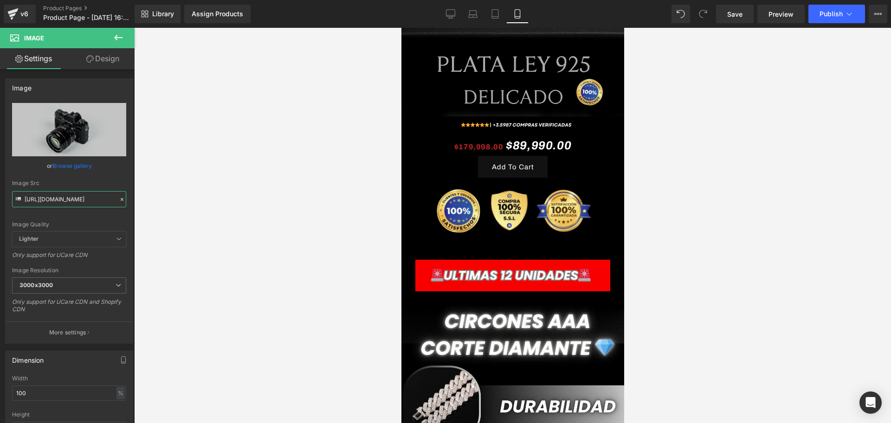
type input "https://i.ibb.co/nMFpfmcv/LANDING-PRODUCTO-PATILLERA-VGR-16.png"
click at [222, 232] on div at bounding box center [512, 225] width 757 height 395
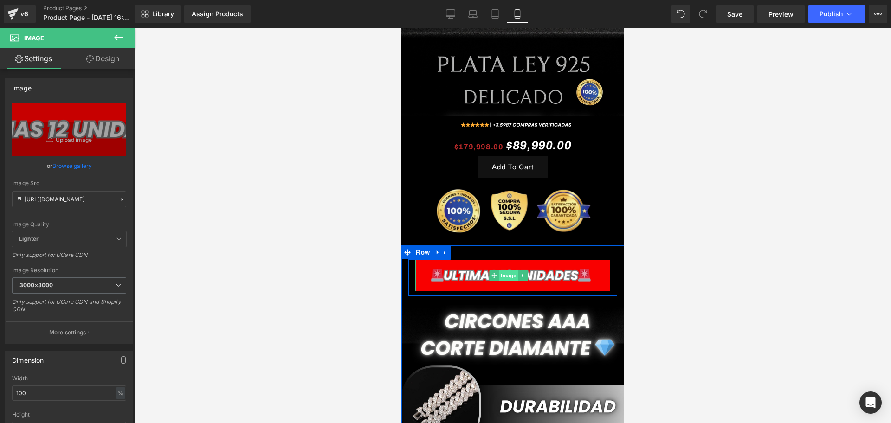
click at [507, 270] on span "Image" at bounding box center [507, 275] width 19 height 11
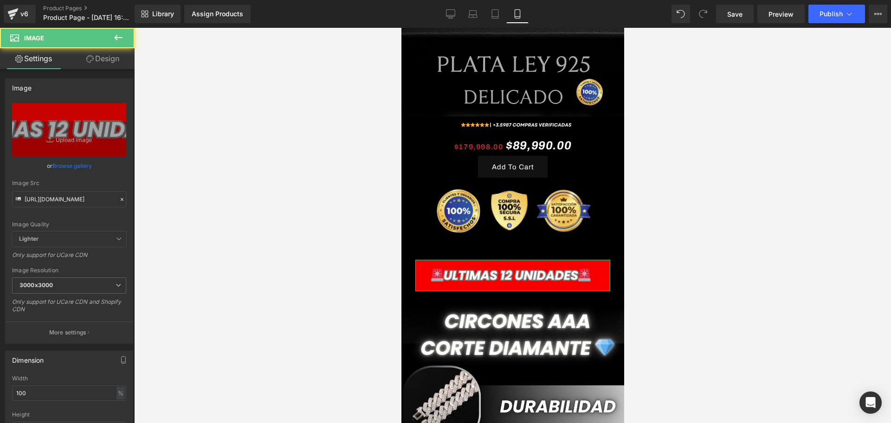
click at [98, 54] on link "Design" at bounding box center [102, 58] width 67 height 21
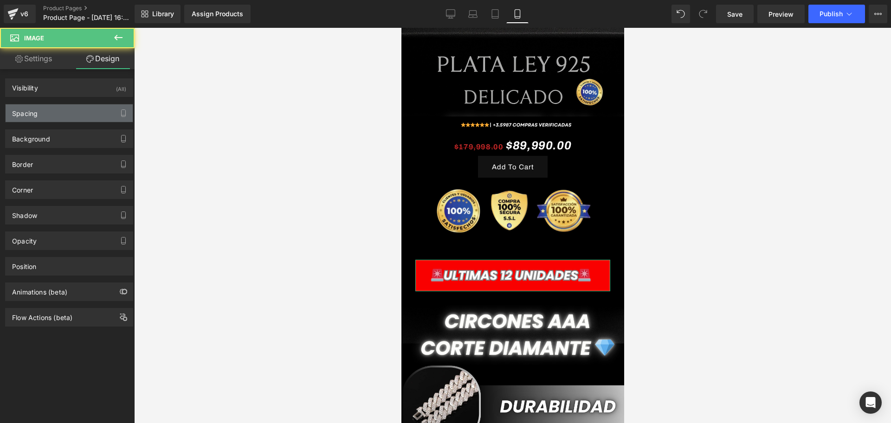
click at [47, 107] on div "Spacing" at bounding box center [69, 113] width 127 height 18
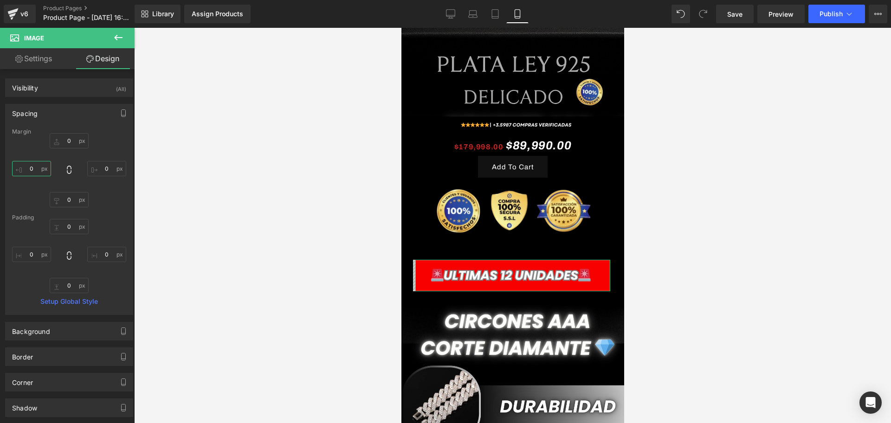
click at [35, 166] on input "0" at bounding box center [31, 168] width 39 height 15
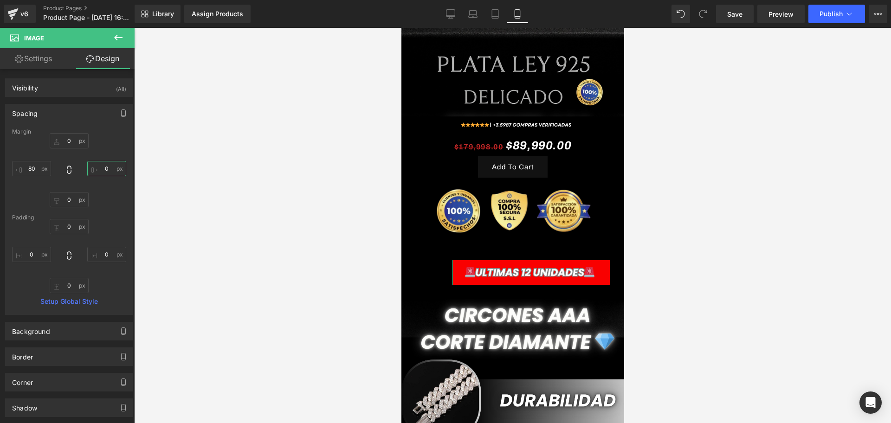
click at [97, 166] on input "0" at bounding box center [106, 168] width 39 height 15
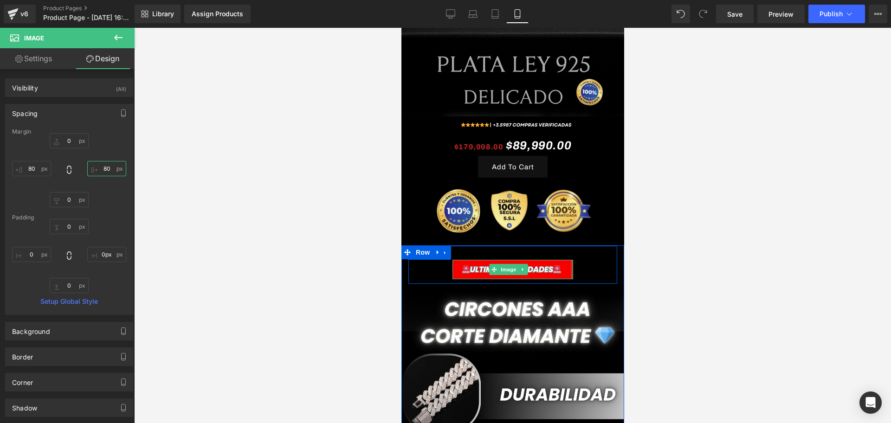
drag, startPoint x: 562, startPoint y: 257, endPoint x: 1038, endPoint y: 285, distance: 476.0
click at [600, 260] on div "Image" at bounding box center [512, 269] width 209 height 19
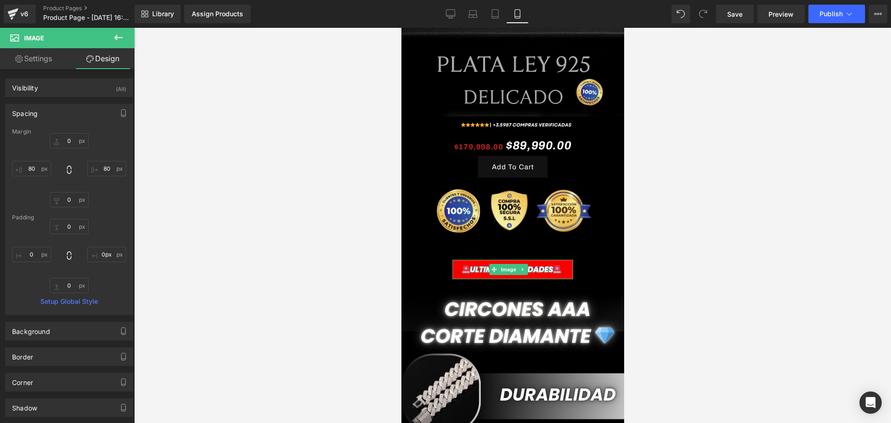
click at [745, 258] on div at bounding box center [512, 225] width 757 height 395
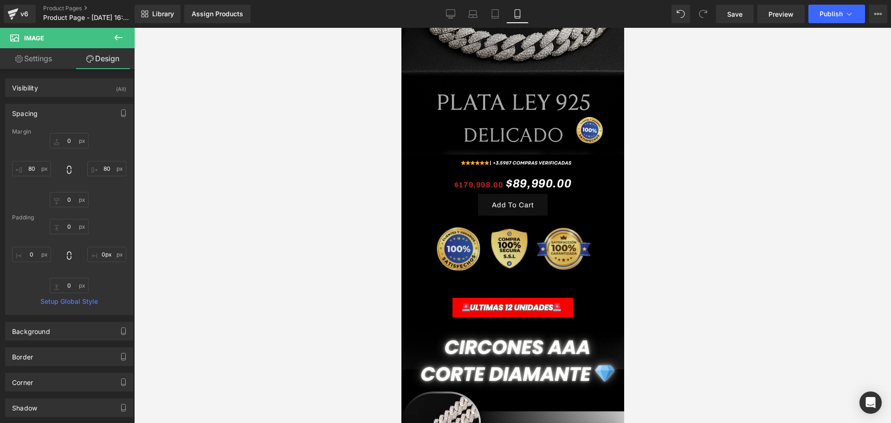
scroll to position [158, 0]
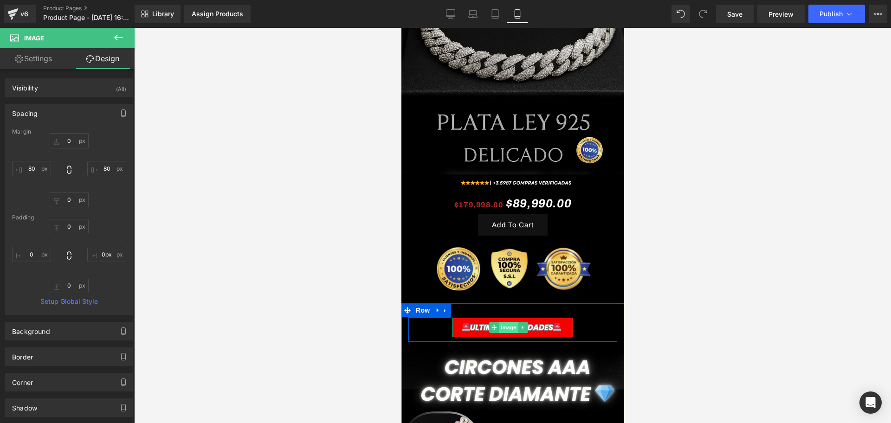
click at [503, 322] on span "Image" at bounding box center [507, 327] width 19 height 11
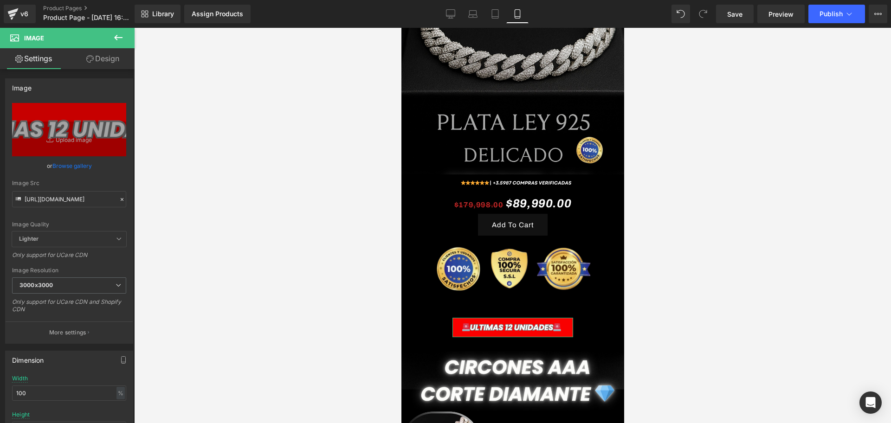
click at [112, 61] on link "Design" at bounding box center [102, 58] width 67 height 21
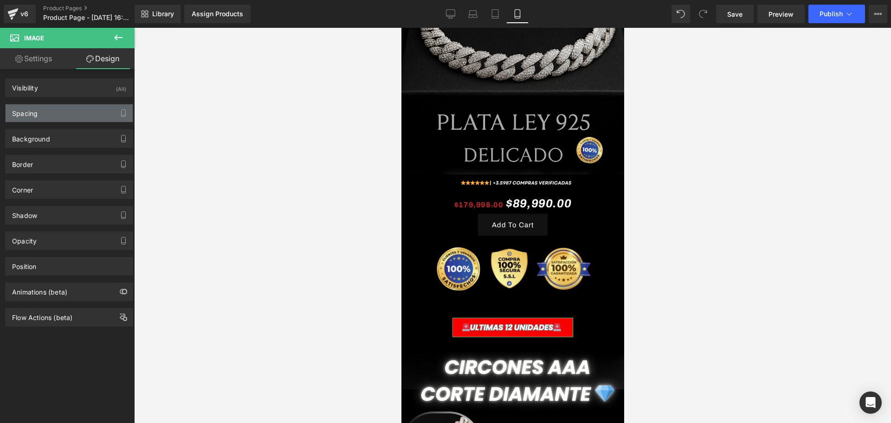
click at [53, 115] on div "Spacing" at bounding box center [69, 113] width 127 height 18
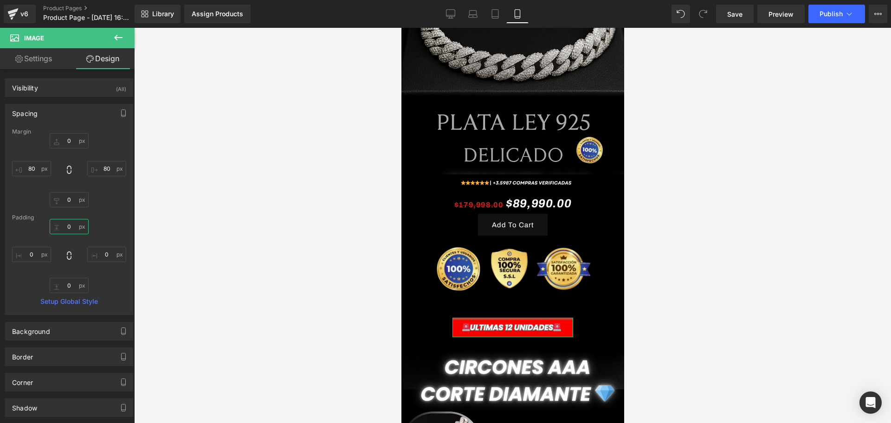
click at [64, 224] on input "0" at bounding box center [69, 226] width 39 height 15
click at [503, 304] on div "Image NaNpx Row" at bounding box center [512, 323] width 209 height 38
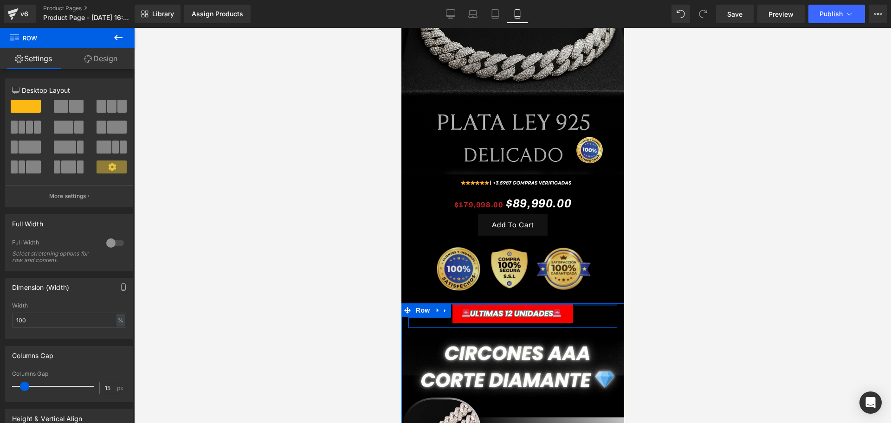
click at [703, 277] on div at bounding box center [512, 225] width 757 height 395
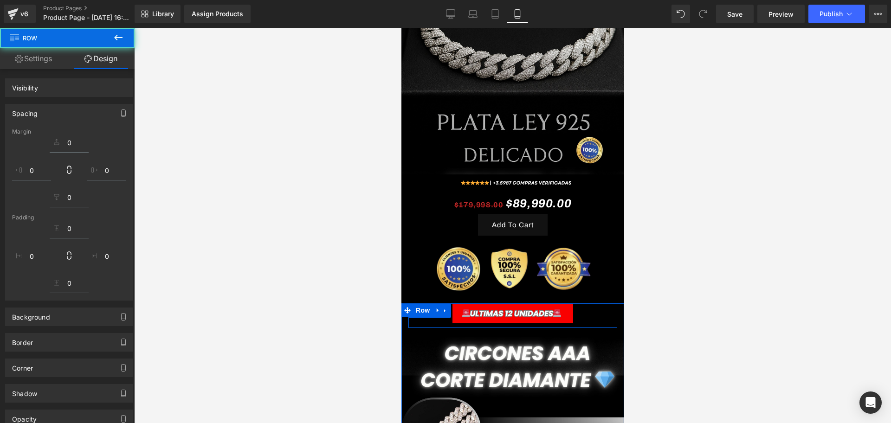
click at [679, 286] on div at bounding box center [512, 225] width 757 height 395
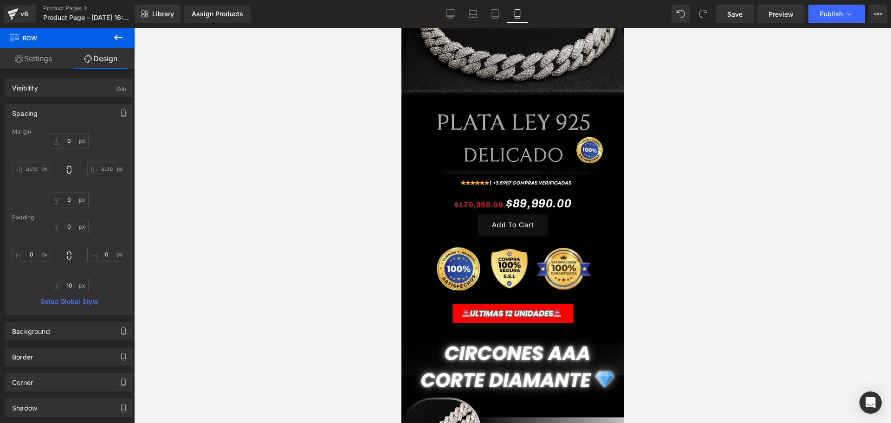
click at [658, 285] on div at bounding box center [512, 225] width 757 height 395
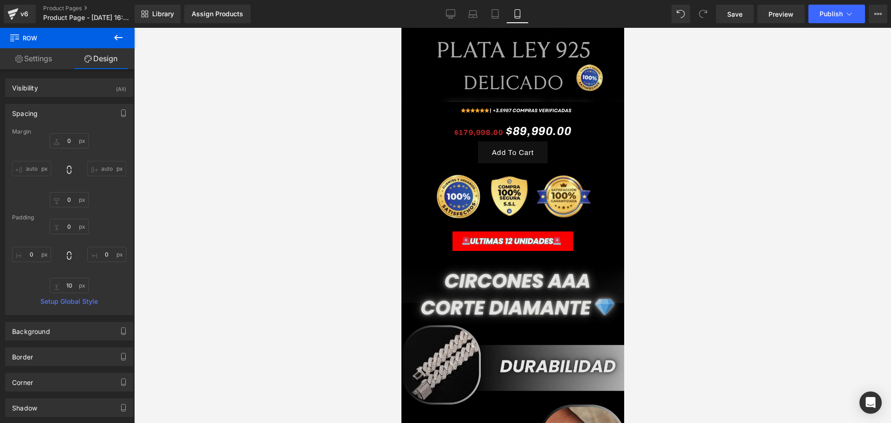
scroll to position [232, 0]
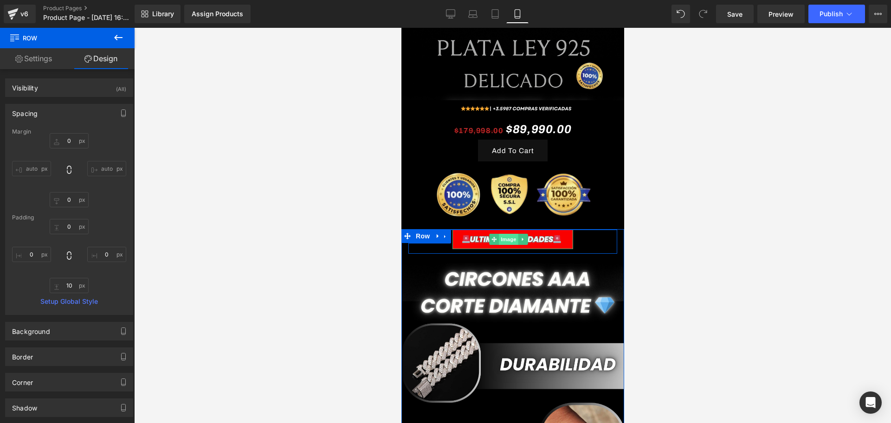
click at [511, 234] on span "Image" at bounding box center [507, 239] width 19 height 11
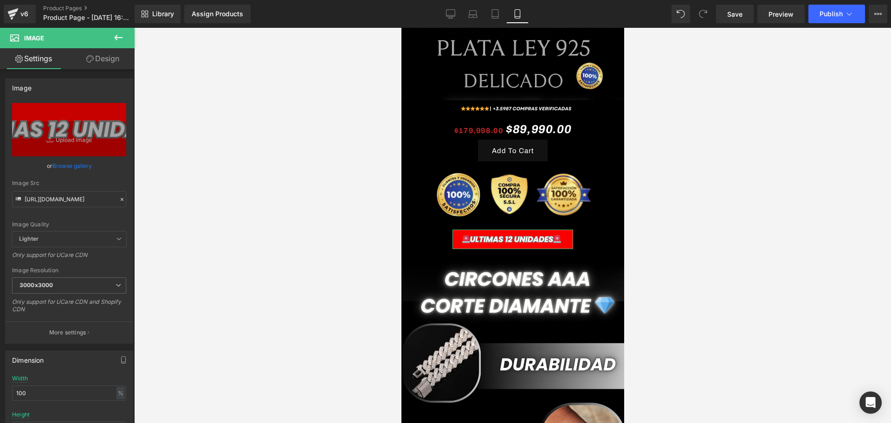
click at [104, 61] on link "Design" at bounding box center [102, 58] width 67 height 21
click at [0, 0] on div "Spacing" at bounding box center [0, 0] width 0 height 0
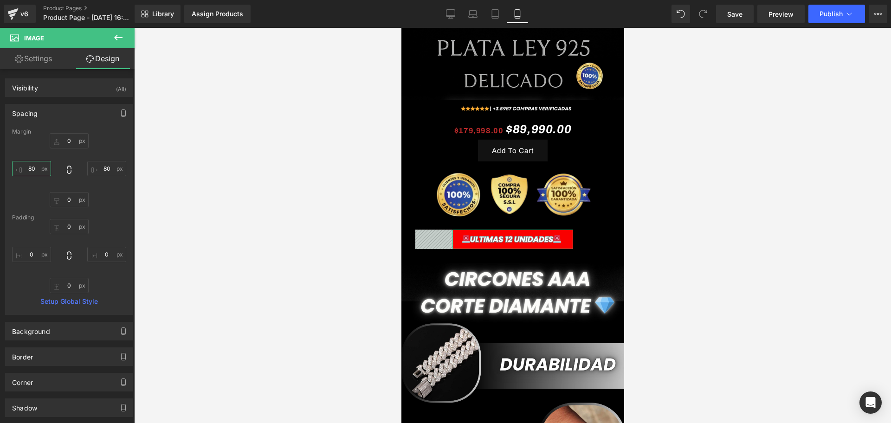
click at [32, 162] on input "80" at bounding box center [31, 168] width 39 height 15
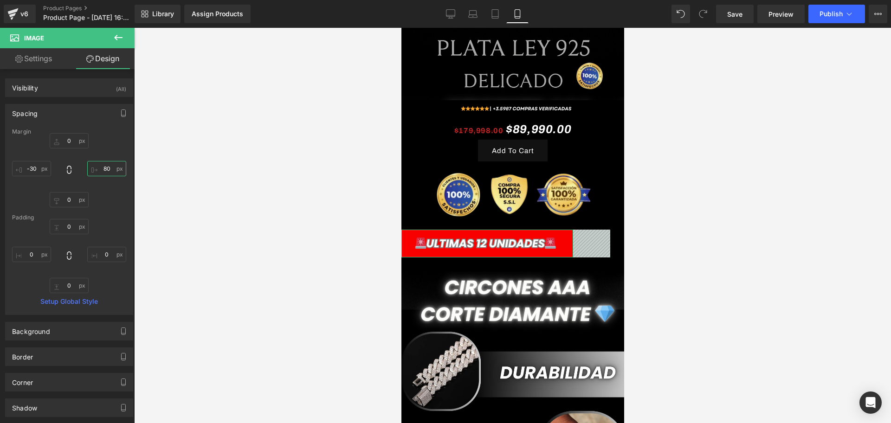
click at [110, 165] on input "80" at bounding box center [106, 168] width 39 height 15
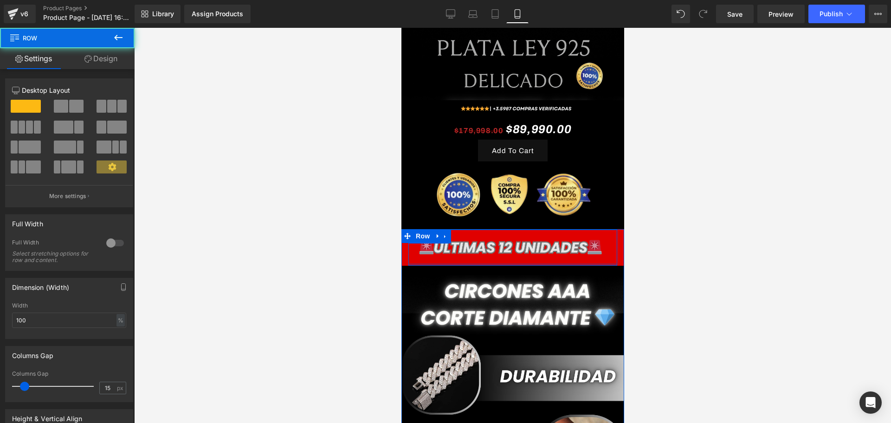
click at [540, 241] on div "Image NaNpx Row" at bounding box center [512, 248] width 209 height 36
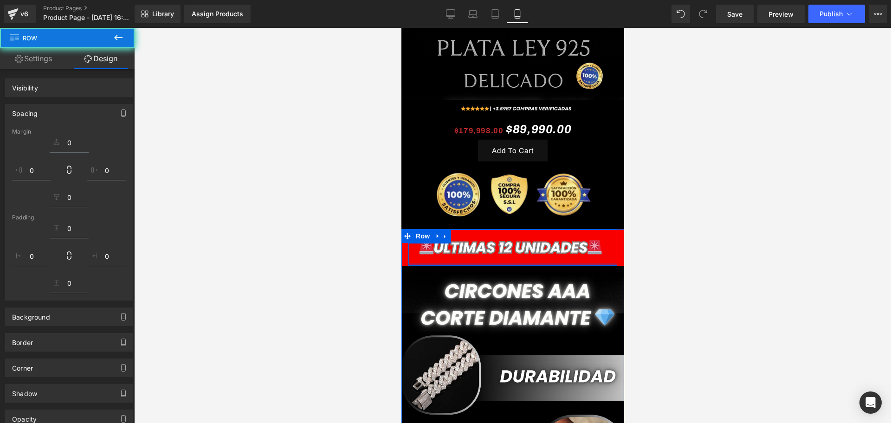
click at [665, 266] on div at bounding box center [512, 225] width 757 height 395
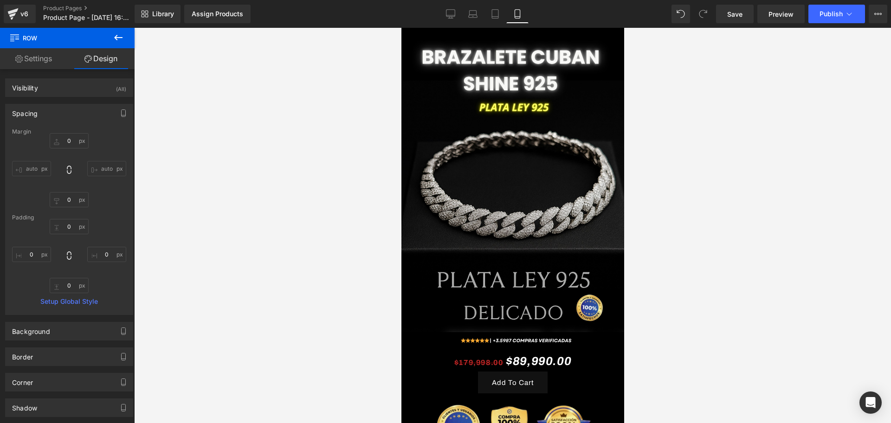
scroll to position [174, 0]
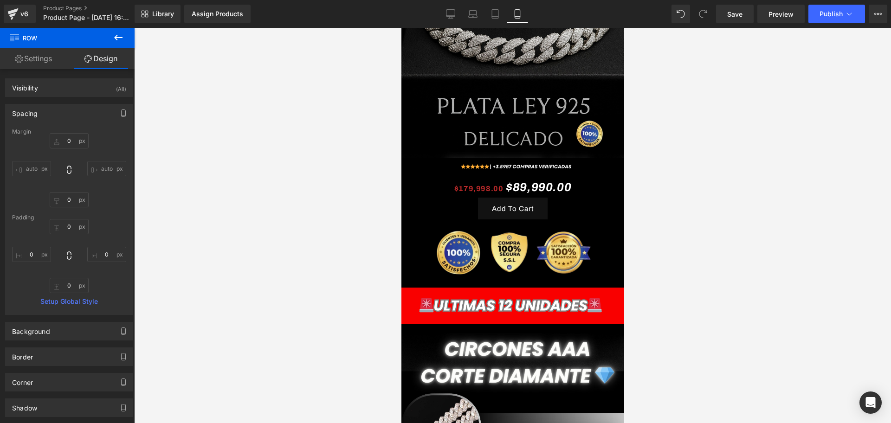
click at [689, 248] on div at bounding box center [512, 225] width 757 height 395
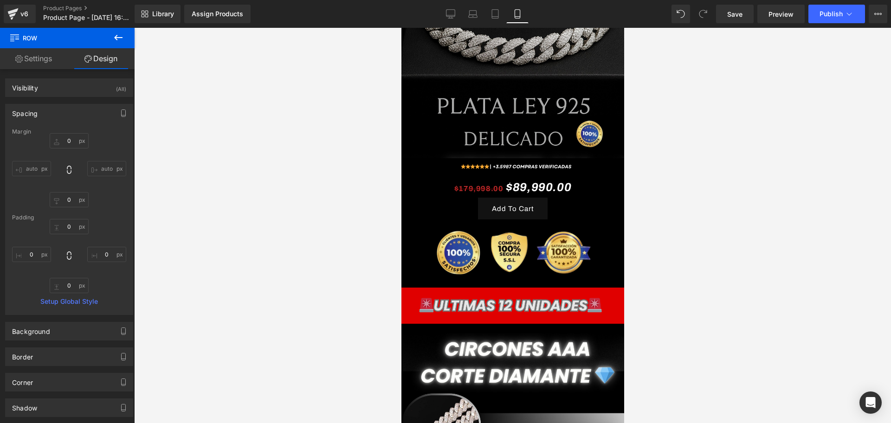
click at [401, 28] on div at bounding box center [401, 28] width 0 height 0
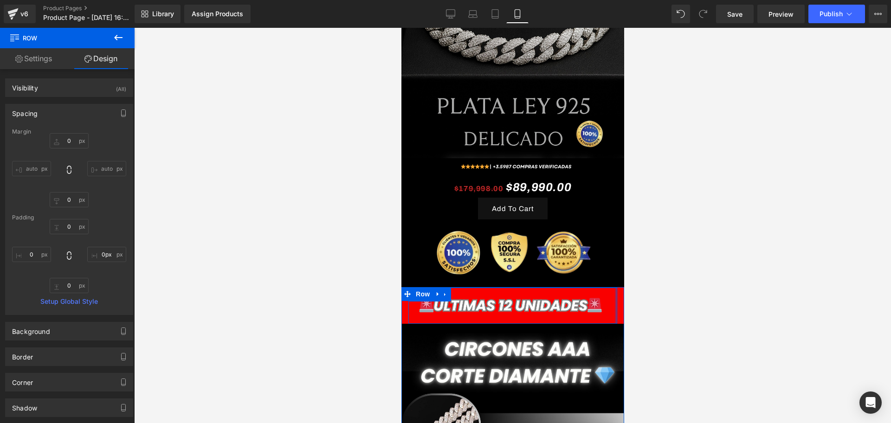
drag, startPoint x: 607, startPoint y: 281, endPoint x: 617, endPoint y: 281, distance: 9.7
click at [617, 249] on html "​ MI TIENDA Ir directamente al contenido Image Image Row $179,998.00 $89,990.00…" at bounding box center [512, 51] width 223 height 395
click at [628, 281] on div at bounding box center [512, 225] width 757 height 395
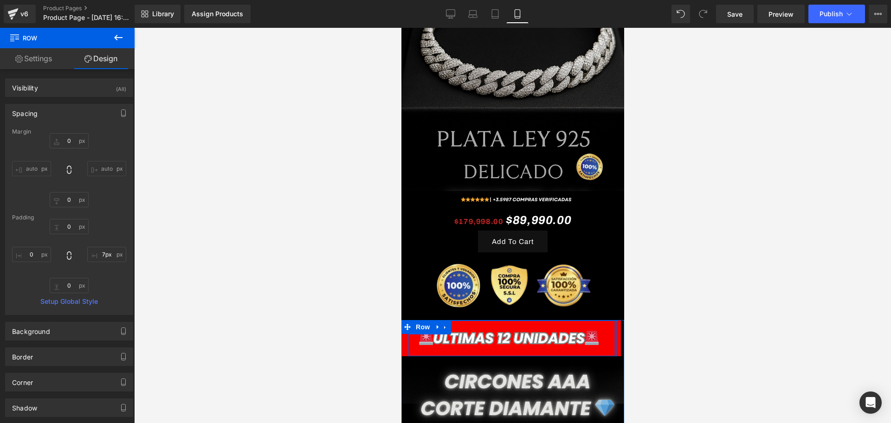
scroll to position [114, 0]
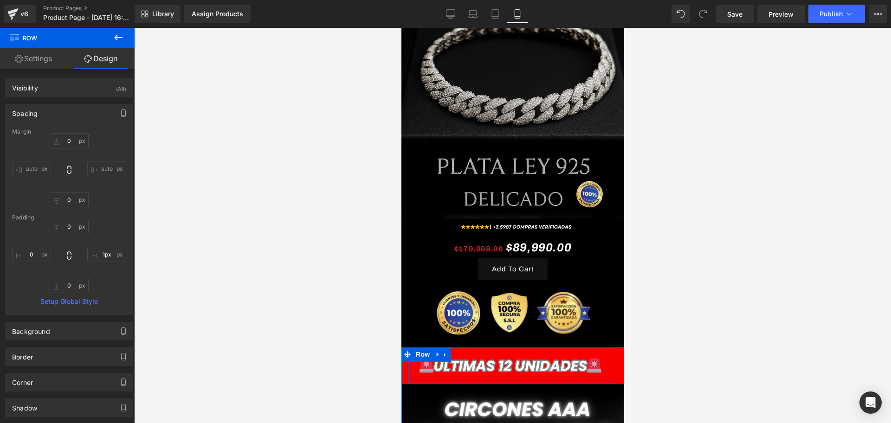
click at [653, 324] on div at bounding box center [512, 225] width 757 height 395
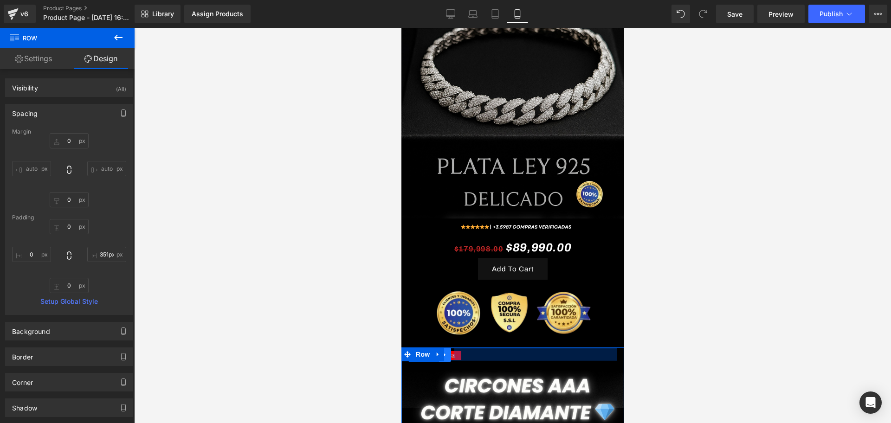
click at [445, 353] on icon at bounding box center [444, 355] width 2 height 4
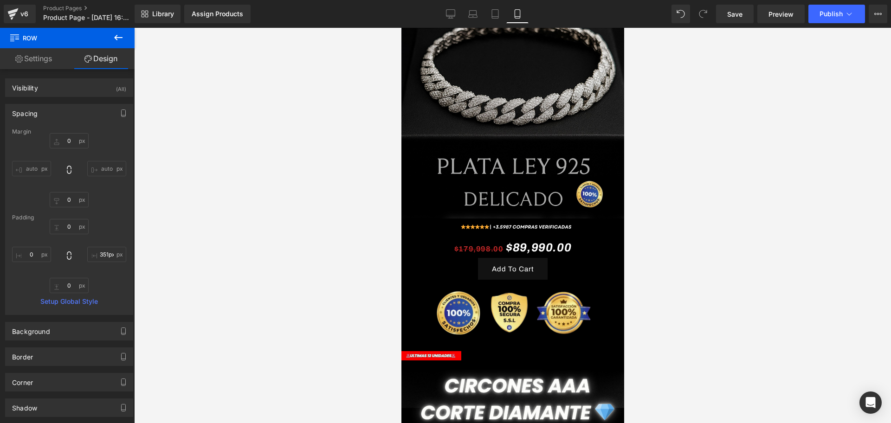
click at [641, 340] on div at bounding box center [512, 225] width 757 height 395
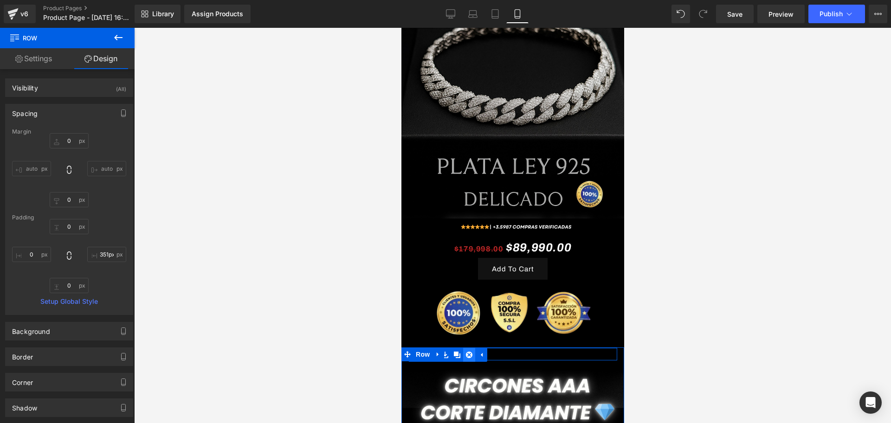
click at [472, 348] on link at bounding box center [469, 355] width 12 height 14
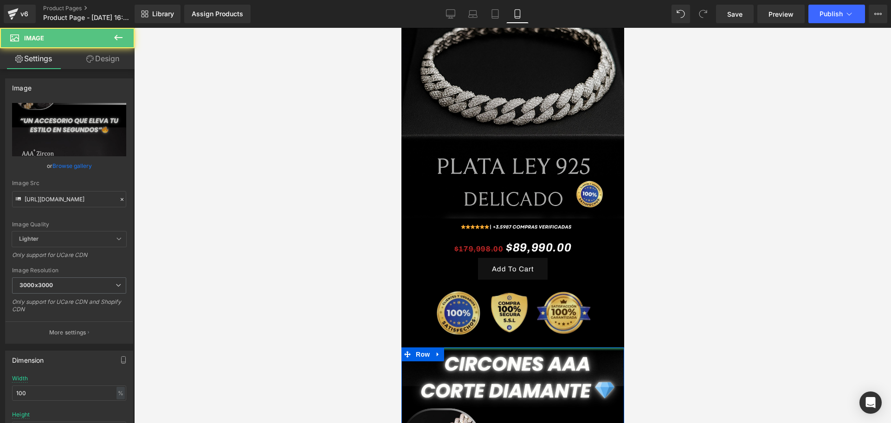
drag, startPoint x: 491, startPoint y: 334, endPoint x: 488, endPoint y: 303, distance: 31.3
click at [649, 314] on div at bounding box center [512, 225] width 757 height 395
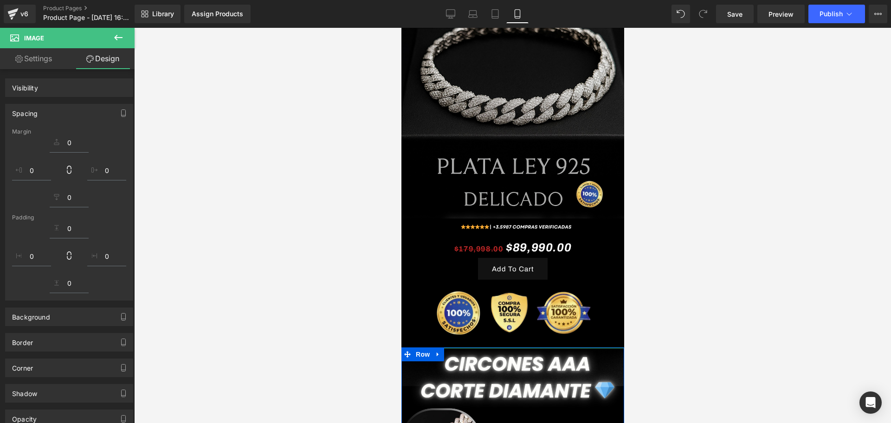
click at [687, 314] on div at bounding box center [512, 225] width 757 height 395
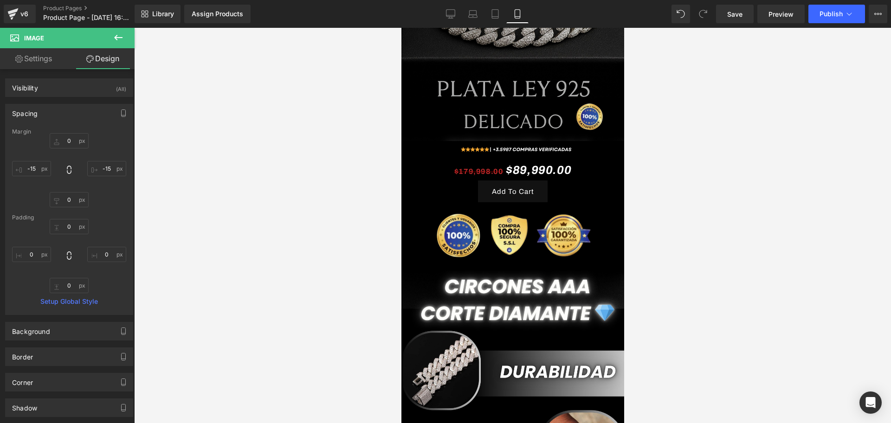
scroll to position [0, 0]
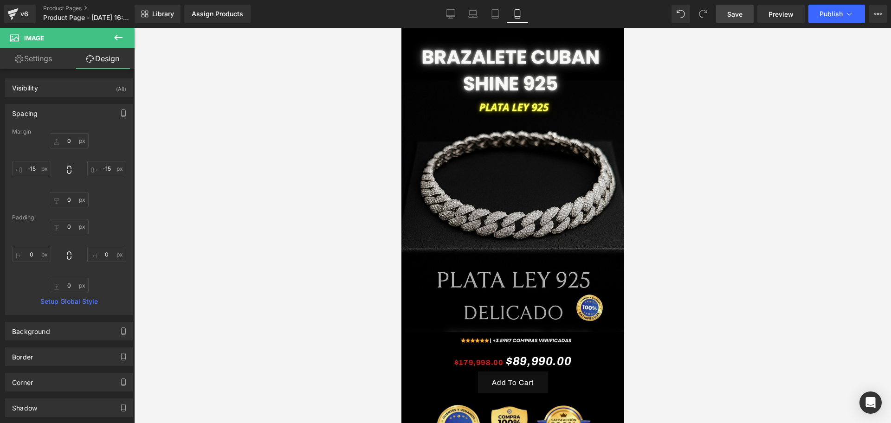
click at [731, 20] on link "Save" at bounding box center [735, 14] width 38 height 19
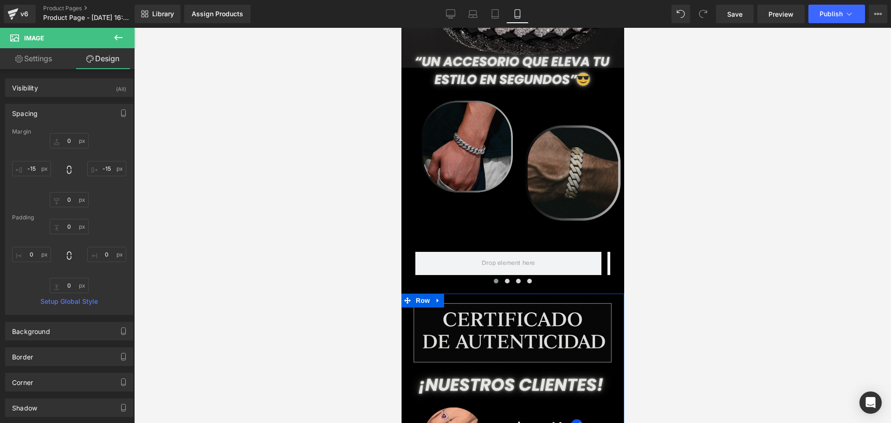
scroll to position [986, 0]
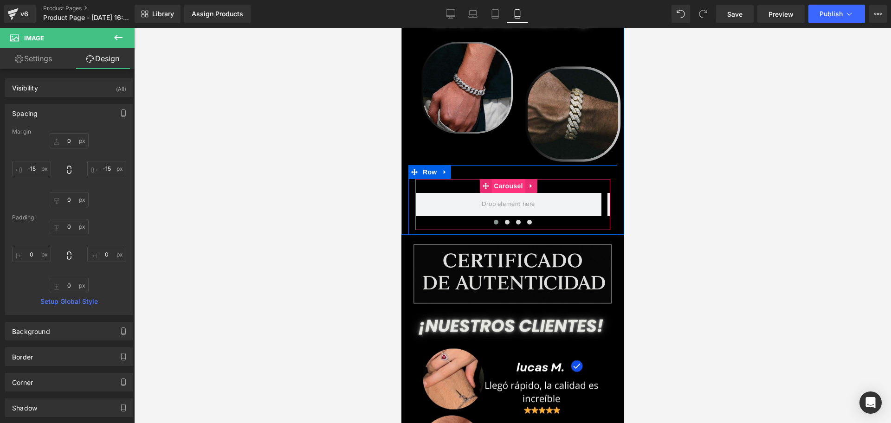
click at [512, 179] on span "Carousel" at bounding box center [507, 186] width 33 height 14
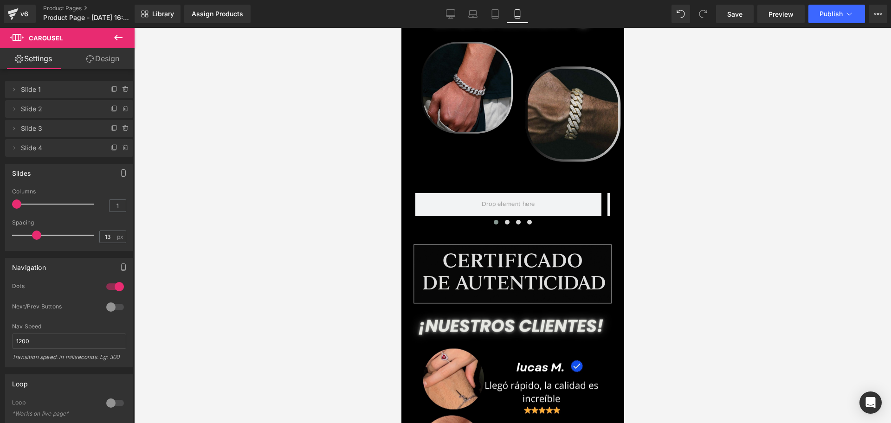
drag, startPoint x: 16, startPoint y: 206, endPoint x: 2, endPoint y: 206, distance: 13.9
click at [2, 206] on div "Slides 3 Columns 3 3 Columns 3 3 Columns 3 1 Columns 1 5px Spacing 5 px 5px Spa…" at bounding box center [69, 204] width 139 height 94
drag, startPoint x: 38, startPoint y: 232, endPoint x: 59, endPoint y: 232, distance: 21.3
click at [59, 232] on span at bounding box center [59, 235] width 9 height 9
drag, startPoint x: 55, startPoint y: 235, endPoint x: 96, endPoint y: 237, distance: 40.9
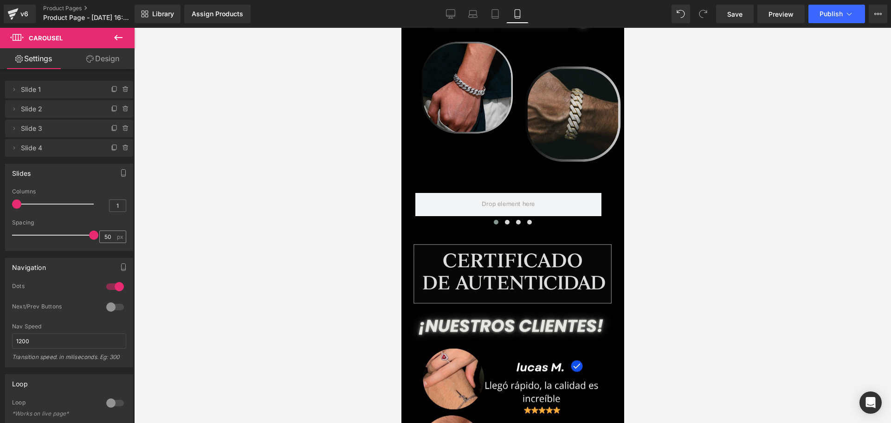
click at [96, 237] on div "Spacing 50 px" at bounding box center [69, 234] width 114 height 31
click at [258, 227] on div at bounding box center [512, 225] width 757 height 395
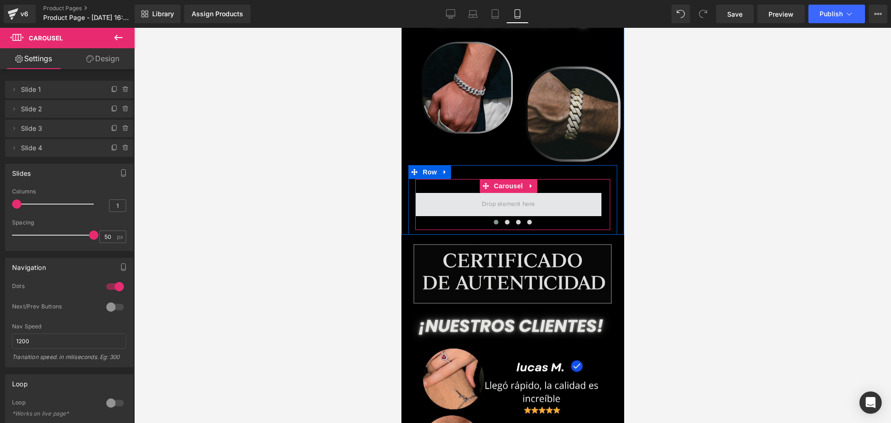
click at [536, 197] on span at bounding box center [508, 204] width 60 height 15
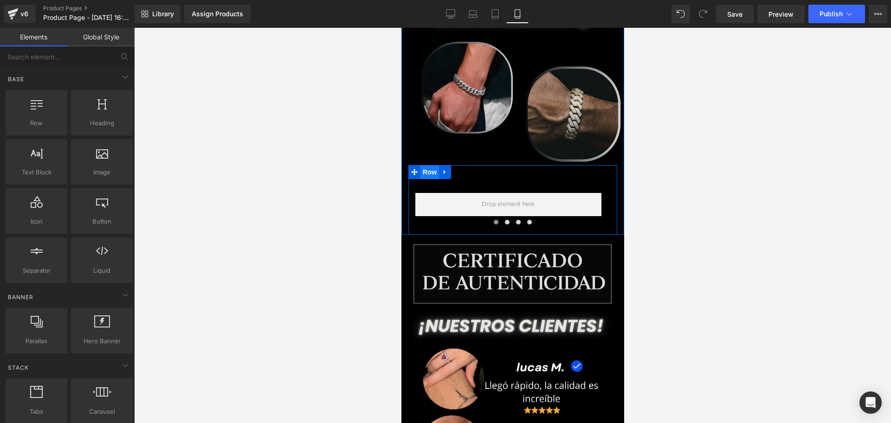
click at [431, 165] on span "Row" at bounding box center [429, 172] width 19 height 14
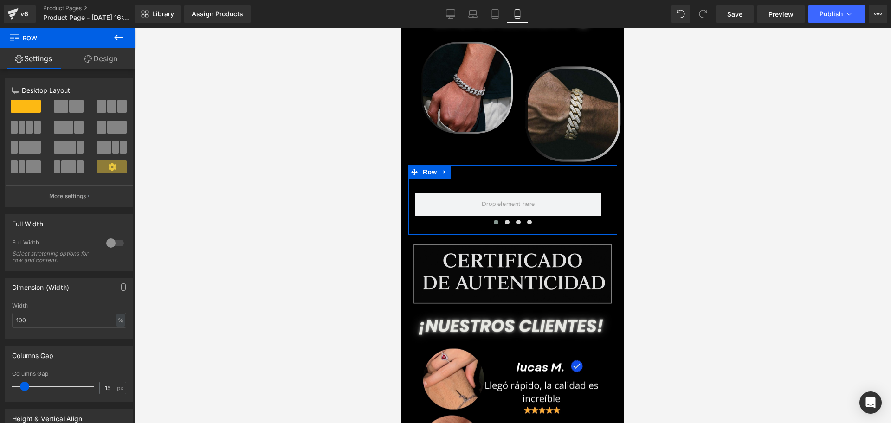
click at [110, 65] on link "Design" at bounding box center [100, 58] width 67 height 21
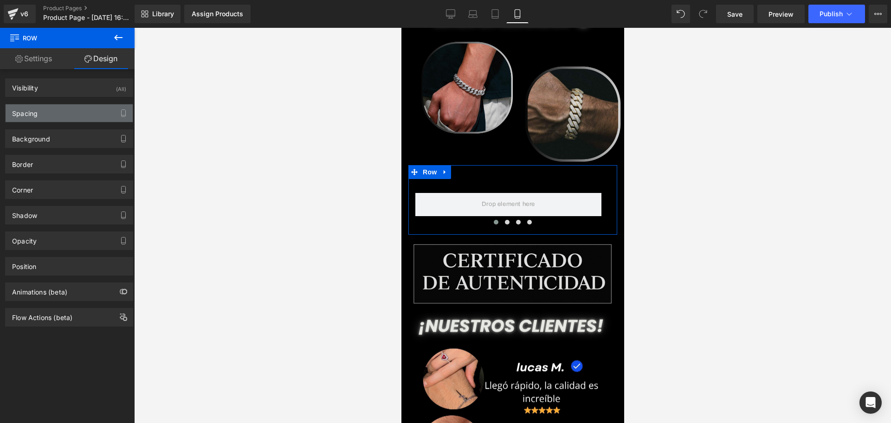
click at [78, 119] on div "Spacing" at bounding box center [69, 113] width 127 height 18
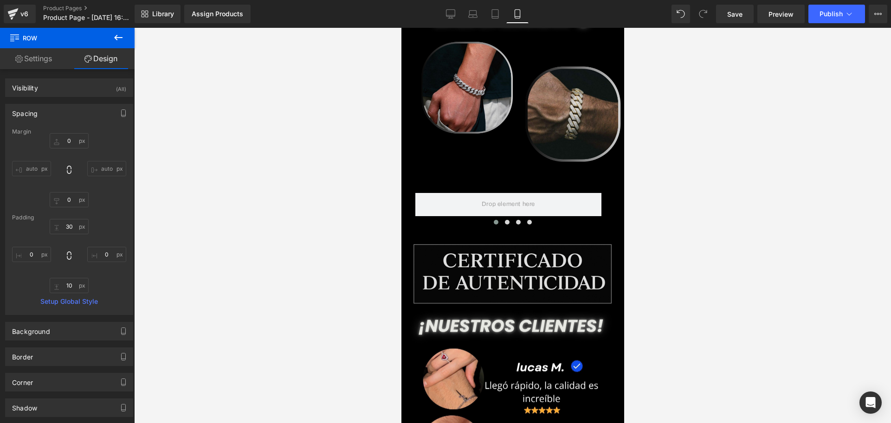
click at [141, 239] on div at bounding box center [512, 225] width 757 height 395
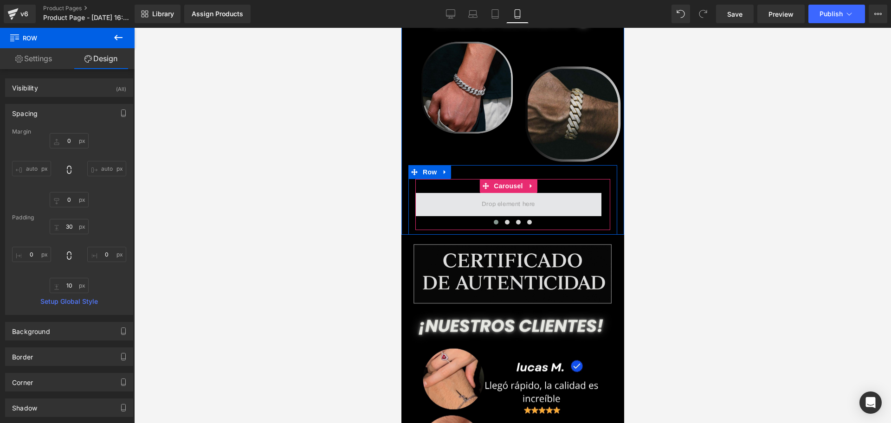
click at [493, 197] on span at bounding box center [508, 204] width 60 height 15
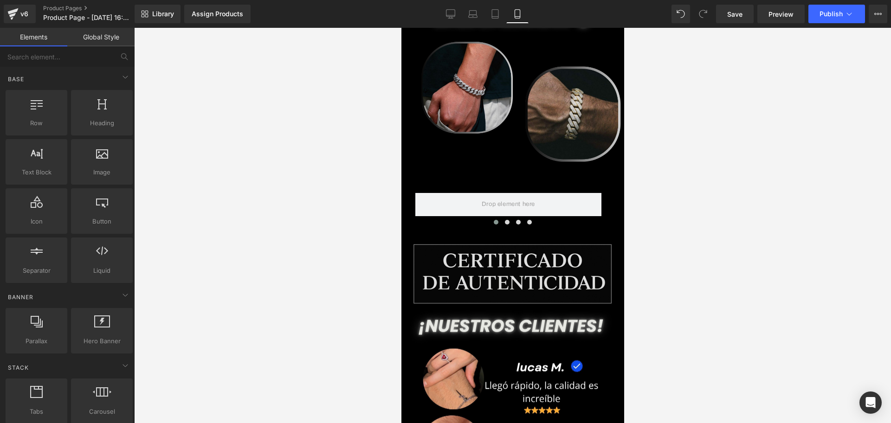
click at [736, 163] on div at bounding box center [512, 225] width 757 height 395
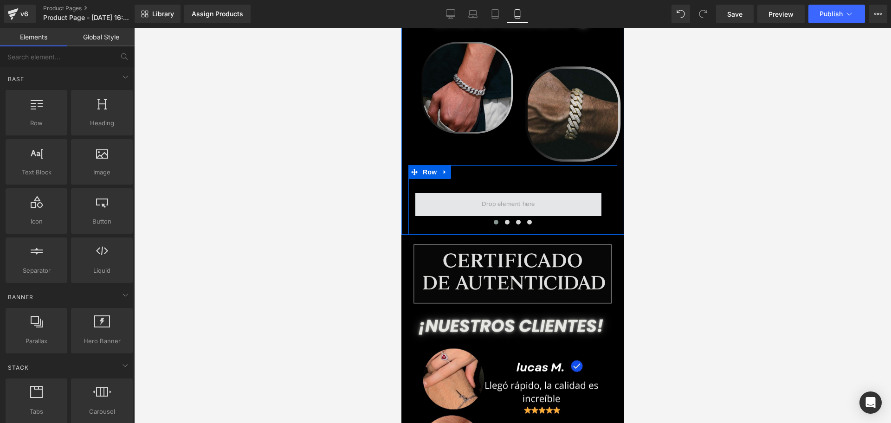
click at [577, 193] on span at bounding box center [508, 204] width 186 height 23
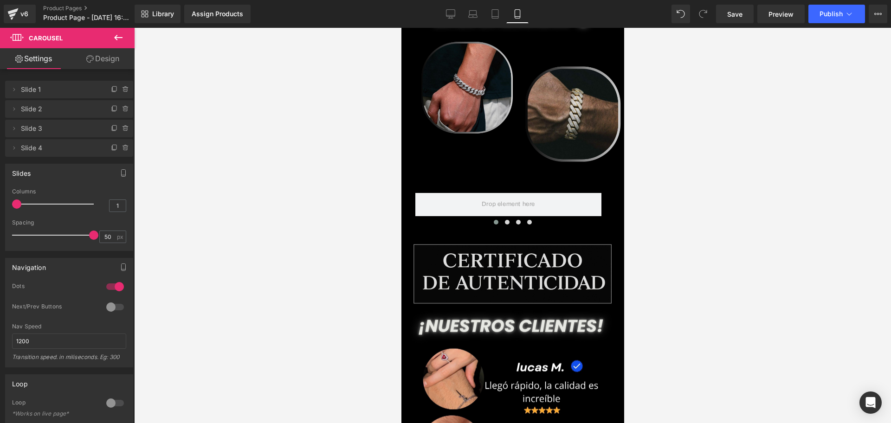
drag, startPoint x: 125, startPoint y: 38, endPoint x: 117, endPoint y: 43, distance: 9.3
click at [125, 38] on button at bounding box center [118, 38] width 32 height 20
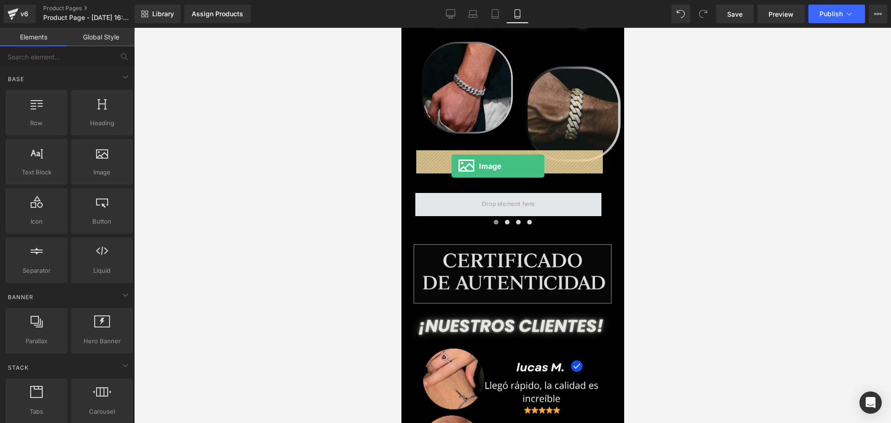
drag, startPoint x: 670, startPoint y: 187, endPoint x: 451, endPoint y: 166, distance: 219.6
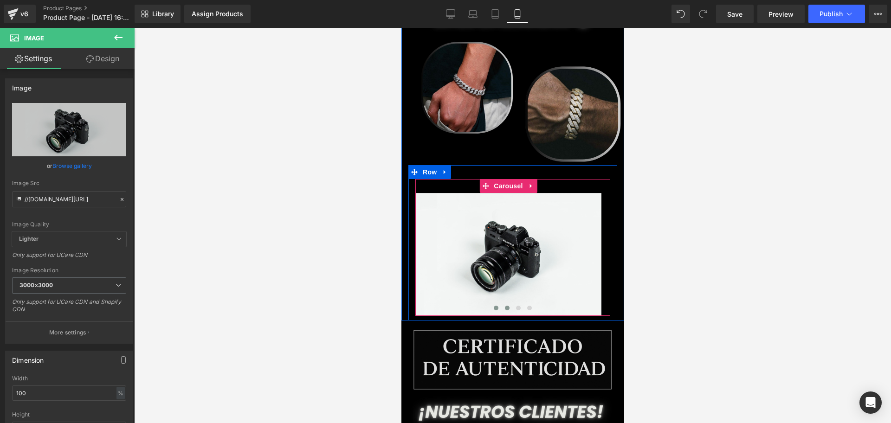
click at [503, 303] on button at bounding box center [506, 307] width 11 height 9
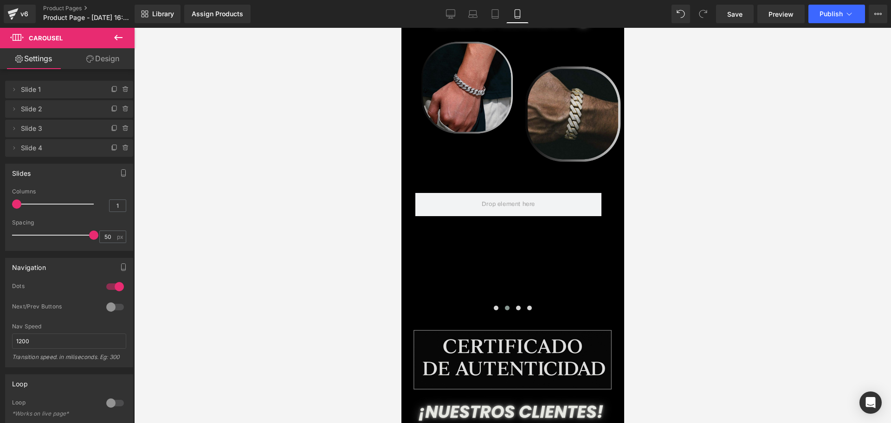
click at [117, 39] on icon at bounding box center [118, 38] width 8 height 6
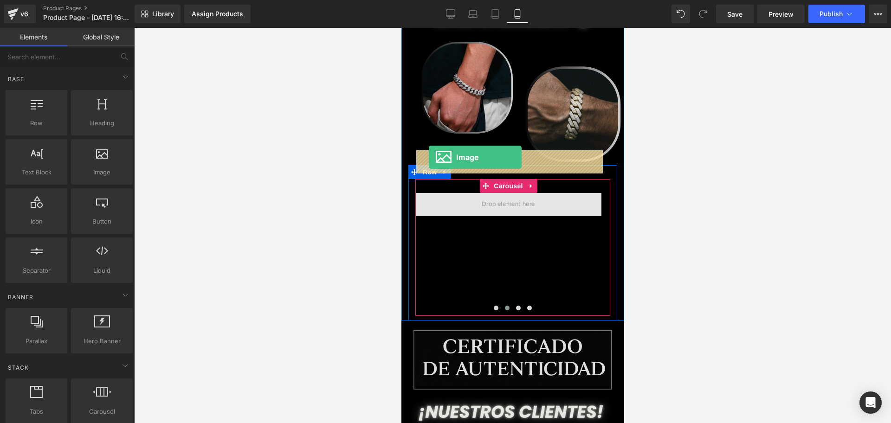
drag, startPoint x: 486, startPoint y: 184, endPoint x: 428, endPoint y: 157, distance: 63.3
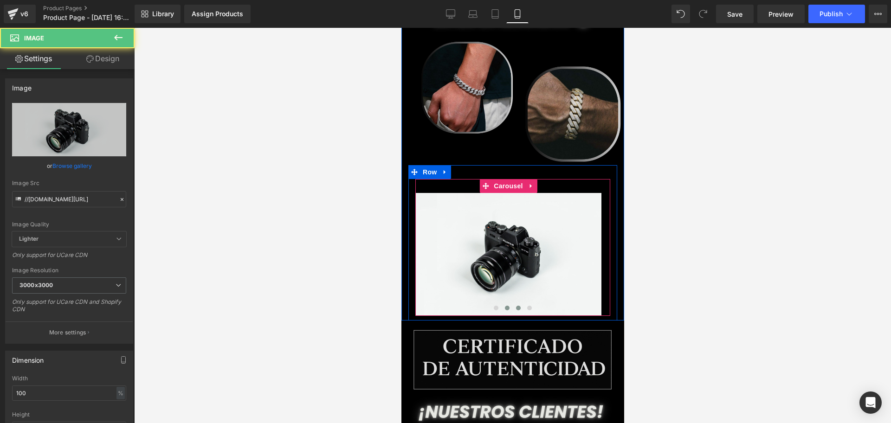
click at [516, 306] on span at bounding box center [518, 308] width 5 height 5
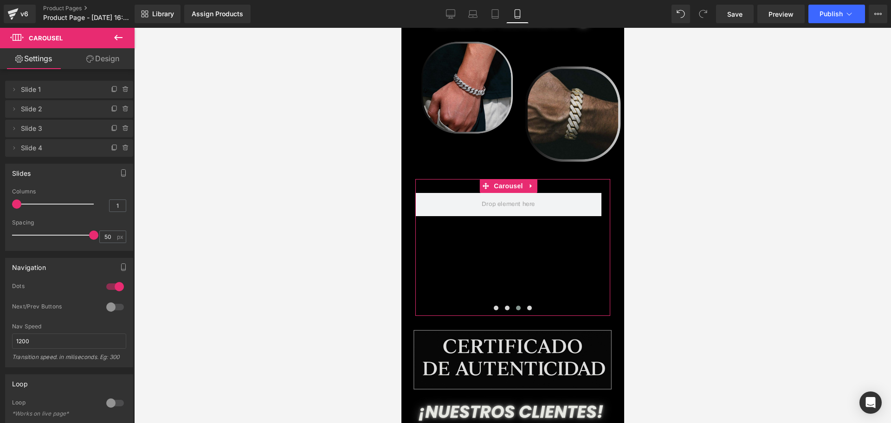
click at [116, 56] on link "Design" at bounding box center [102, 58] width 67 height 21
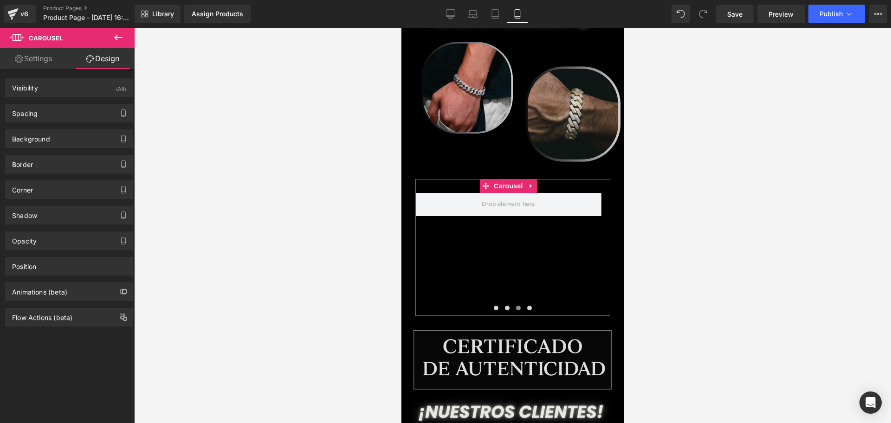
click at [116, 43] on icon at bounding box center [118, 37] width 11 height 11
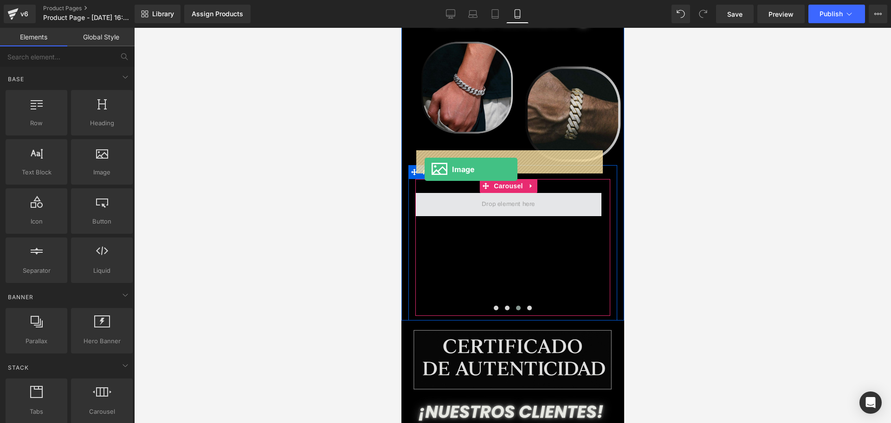
drag, startPoint x: 496, startPoint y: 189, endPoint x: 424, endPoint y: 169, distance: 74.2
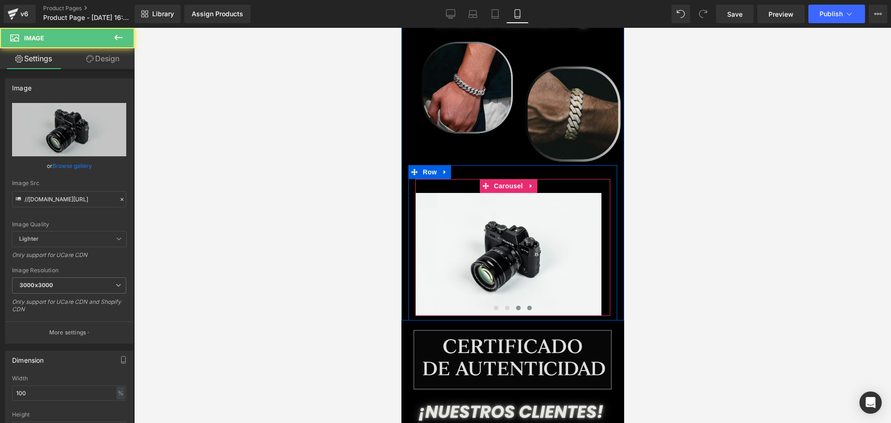
click at [529, 303] on button at bounding box center [528, 307] width 11 height 9
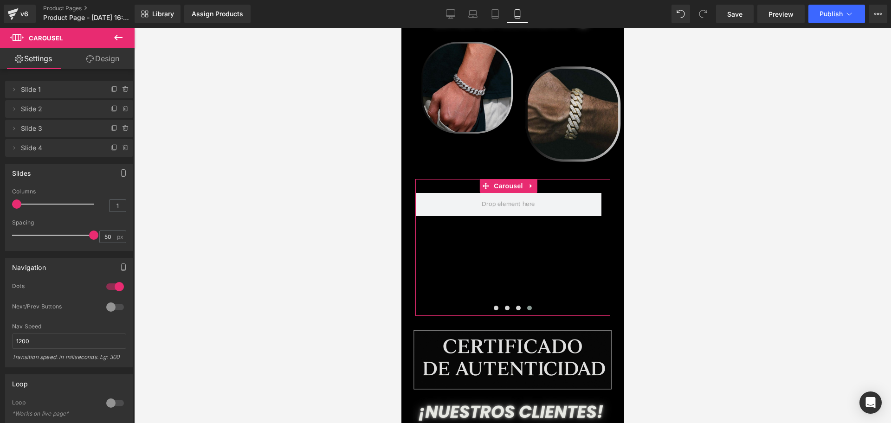
click at [114, 59] on link "Design" at bounding box center [102, 58] width 67 height 21
click at [120, 36] on icon at bounding box center [118, 37] width 11 height 11
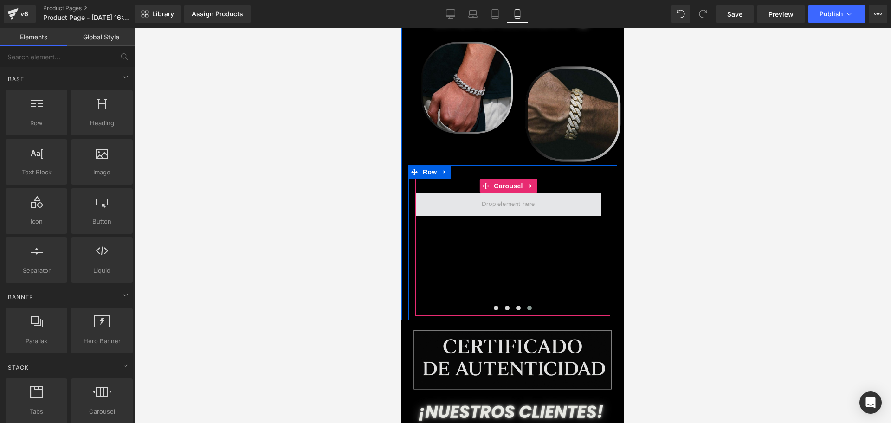
drag, startPoint x: 701, startPoint y: 213, endPoint x: 490, endPoint y: 167, distance: 215.2
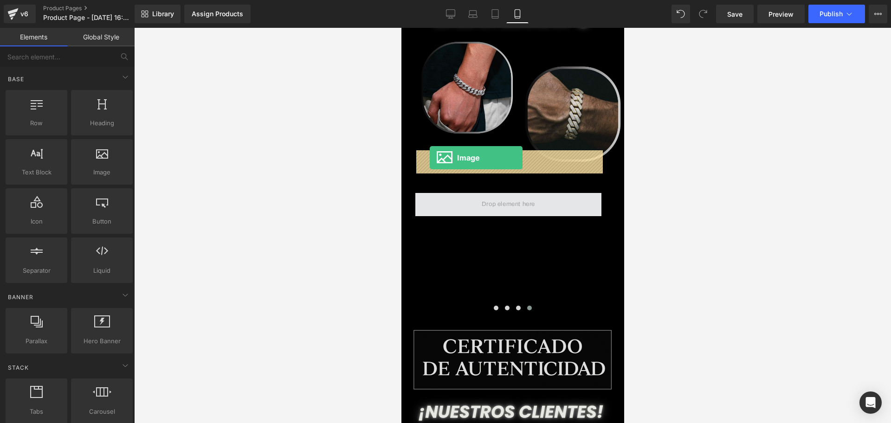
drag, startPoint x: 506, startPoint y: 185, endPoint x: 1182, endPoint y: 221, distance: 677.1
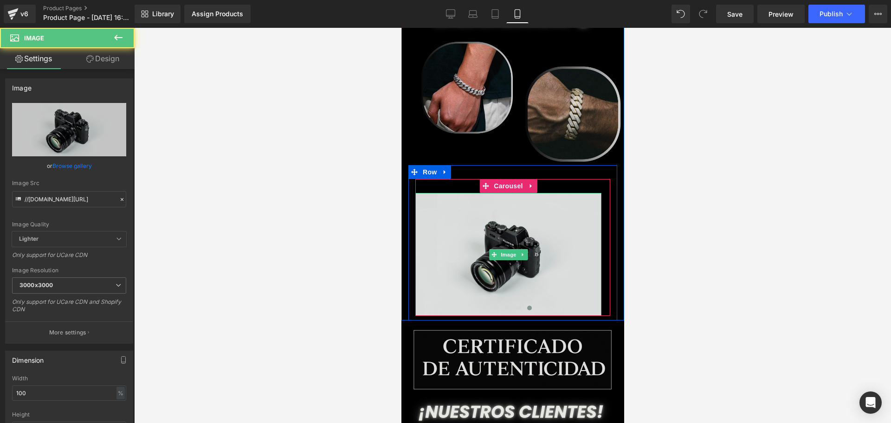
click at [488, 261] on img at bounding box center [508, 254] width 186 height 123
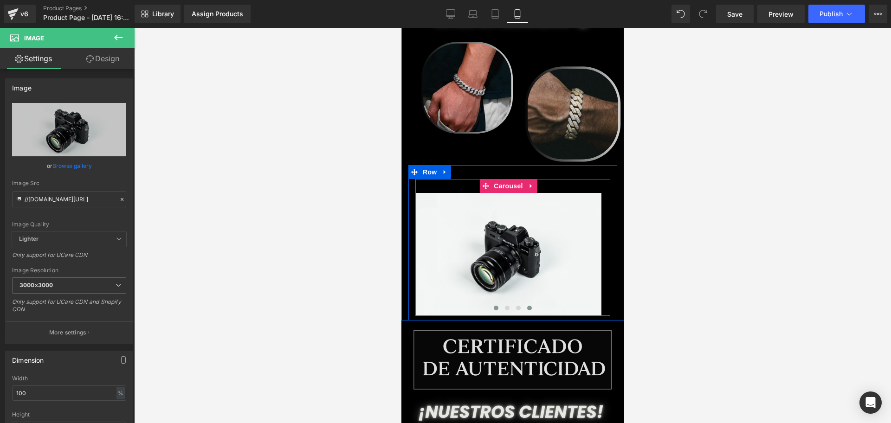
click at [490, 303] on button at bounding box center [495, 307] width 11 height 9
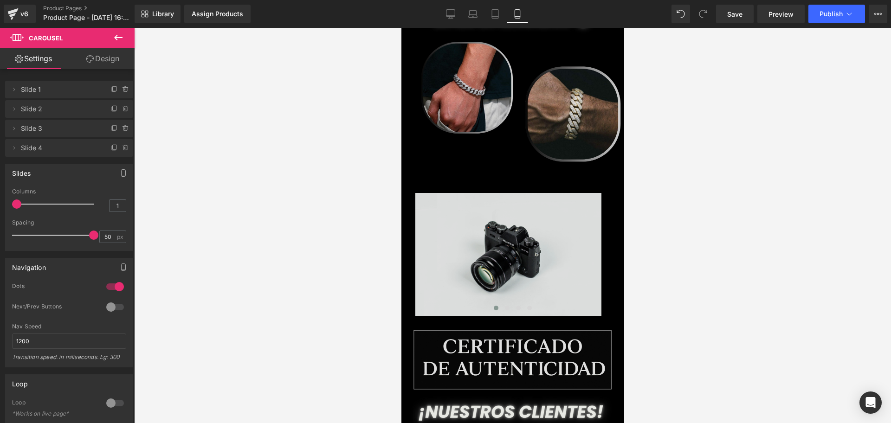
click at [565, 193] on img at bounding box center [508, 254] width 186 height 123
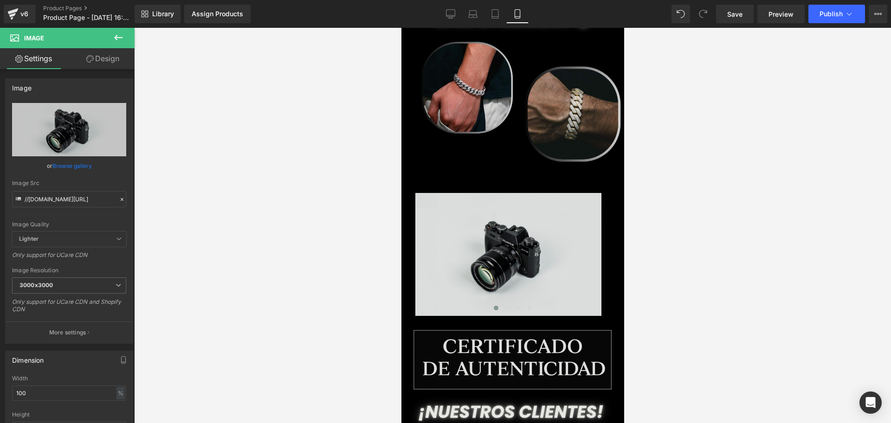
click at [493, 232] on img at bounding box center [508, 254] width 186 height 123
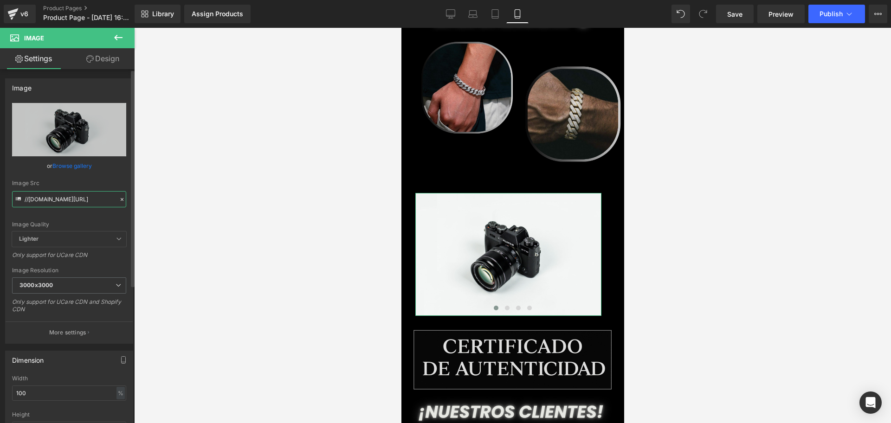
click at [48, 207] on input "//d1um8515vdn9kb.cloudfront.net/images/parallax.jpg" at bounding box center [69, 199] width 114 height 16
click at [48, 208] on div "Image Quality Lighter Lightest Lighter Lighter Lightest Only support for UCare …" at bounding box center [69, 167] width 114 height 129
click at [47, 207] on div "Image Quality Lighter Lightest Lighter Lighter Lightest Only support for UCare …" at bounding box center [69, 167] width 114 height 129
click at [40, 202] on input "//d1um8515vdn9kb.cloudfront.net/images/parallax.jpg" at bounding box center [69, 199] width 114 height 16
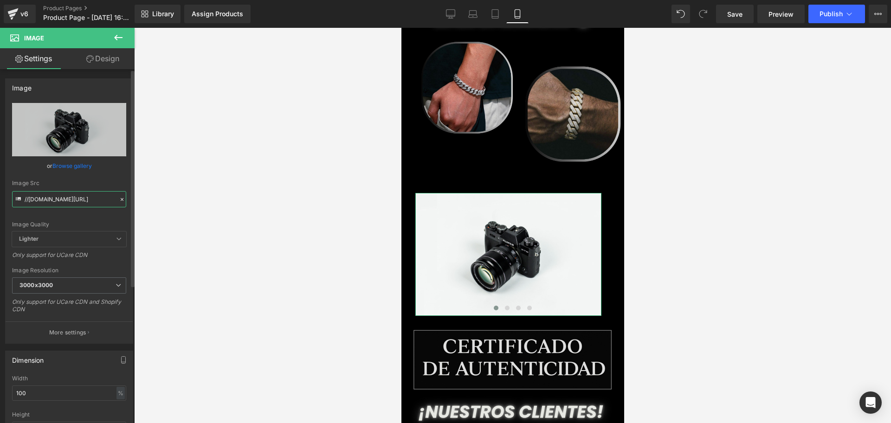
click at [40, 202] on input "//d1um8515vdn9kb.cloudfront.net/images/parallax.jpg" at bounding box center [69, 199] width 114 height 16
paste input "https://i.ibb.co/nMFpfmcv/LANDING-PRODUCTO-PATILLERA-VGR-16.pn"
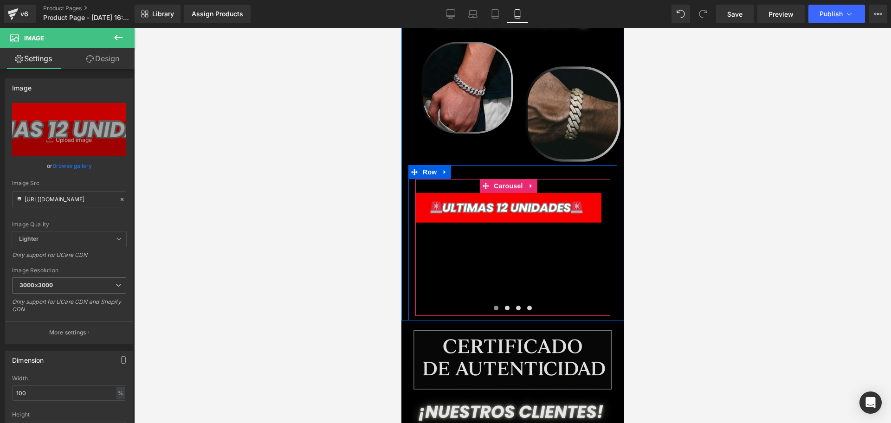
click at [535, 214] on div "Image Image Image Image" at bounding box center [833, 254] width 837 height 123
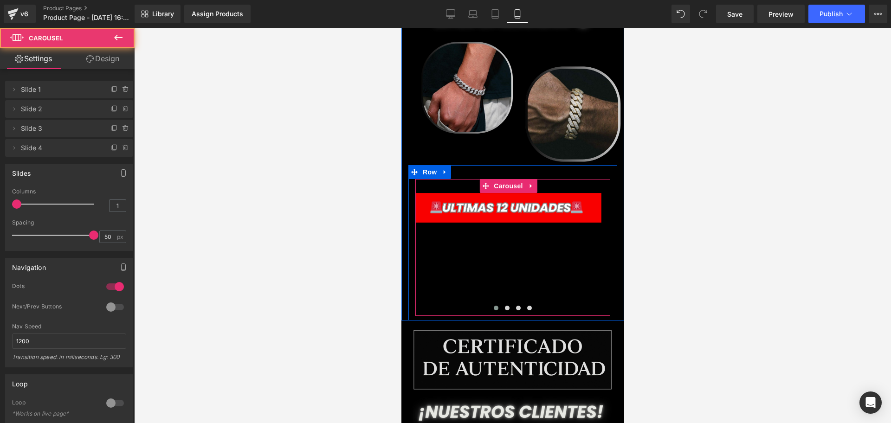
click at [565, 199] on div "Image Image Image Image" at bounding box center [833, 254] width 837 height 123
click at [495, 303] on button at bounding box center [495, 307] width 11 height 9
click at [506, 303] on button at bounding box center [506, 307] width 11 height 9
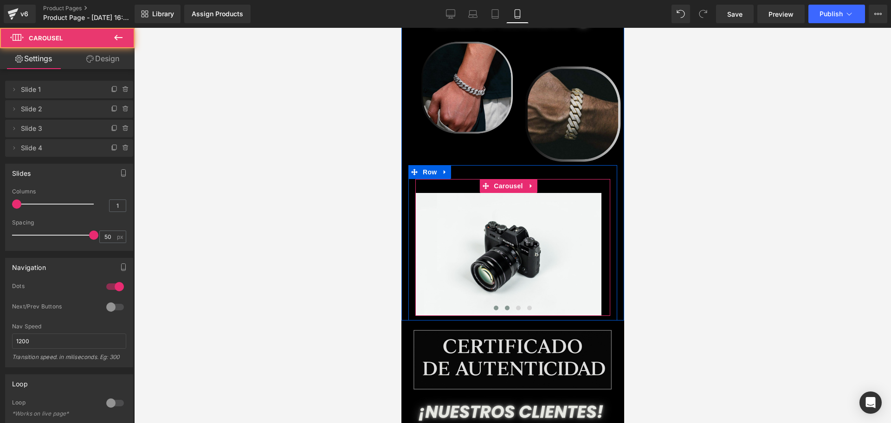
click at [495, 303] on button at bounding box center [495, 307] width 11 height 9
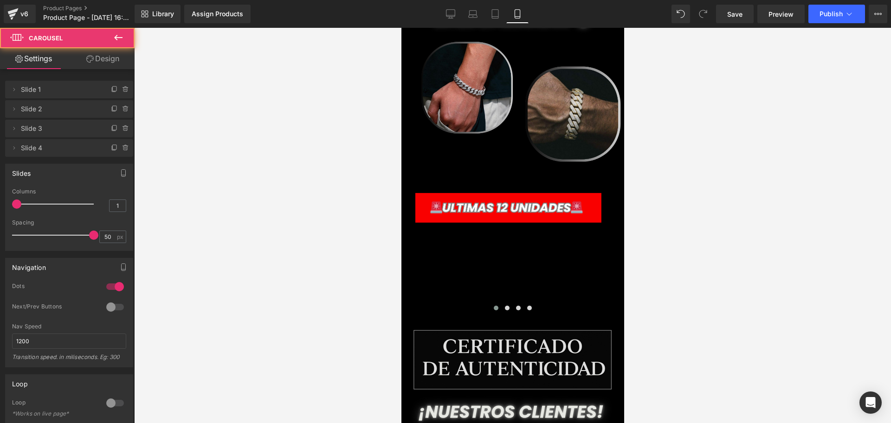
click at [706, 247] on div at bounding box center [512, 225] width 757 height 395
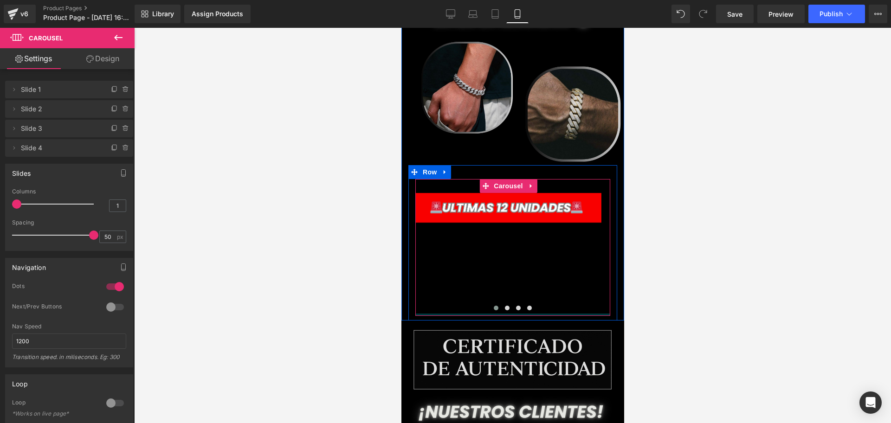
drag, startPoint x: 536, startPoint y: 272, endPoint x: 546, endPoint y: 241, distance: 32.6
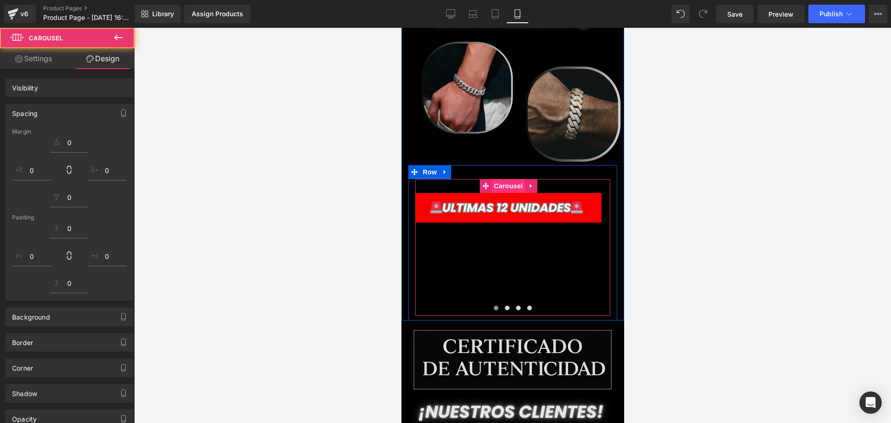
click at [468, 241] on div "Image Image Image Image" at bounding box center [833, 254] width 837 height 123
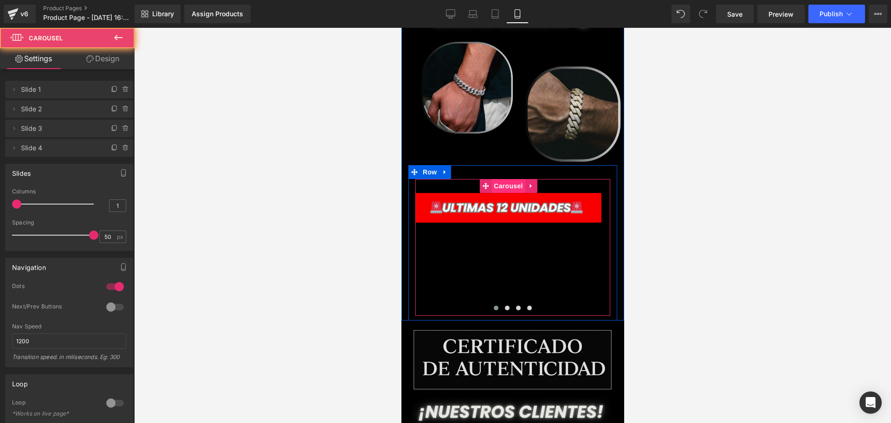
click at [498, 179] on span "Carousel" at bounding box center [507, 186] width 33 height 14
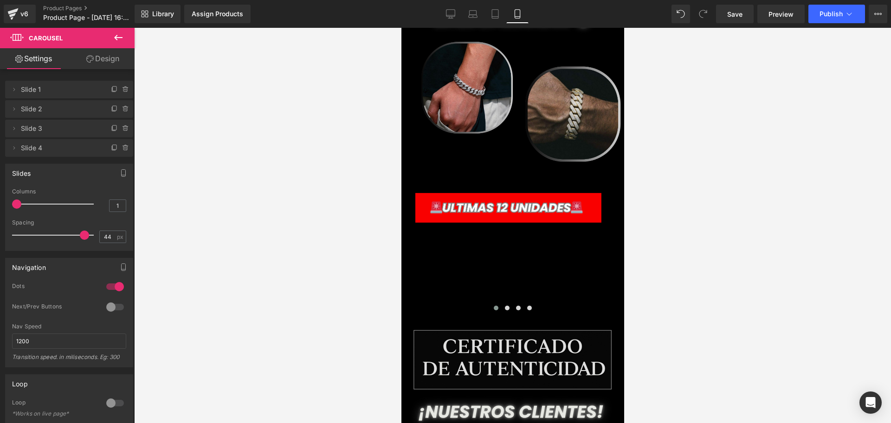
click at [81, 235] on div at bounding box center [55, 235] width 77 height 19
drag, startPoint x: 82, startPoint y: 235, endPoint x: 17, endPoint y: 235, distance: 65.0
click at [17, 235] on span at bounding box center [16, 235] width 9 height 9
click at [215, 245] on div at bounding box center [512, 225] width 757 height 395
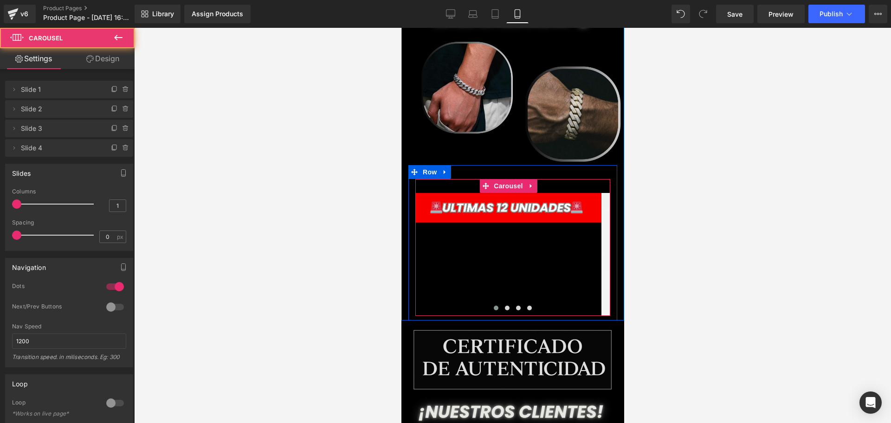
click at [473, 232] on div "Image Image Image Image" at bounding box center [787, 254] width 744 height 123
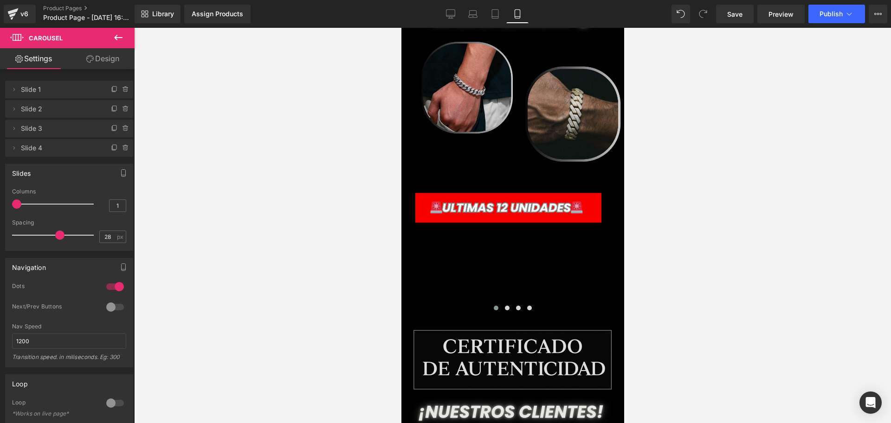
drag, startPoint x: 14, startPoint y: 232, endPoint x: 56, endPoint y: 238, distance: 42.2
click at [56, 238] on span at bounding box center [59, 235] width 9 height 9
click at [273, 240] on div at bounding box center [512, 225] width 757 height 395
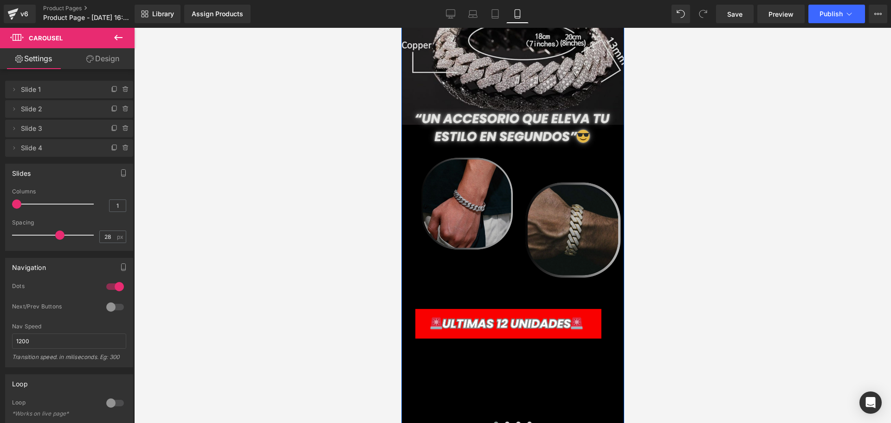
scroll to position [928, 0]
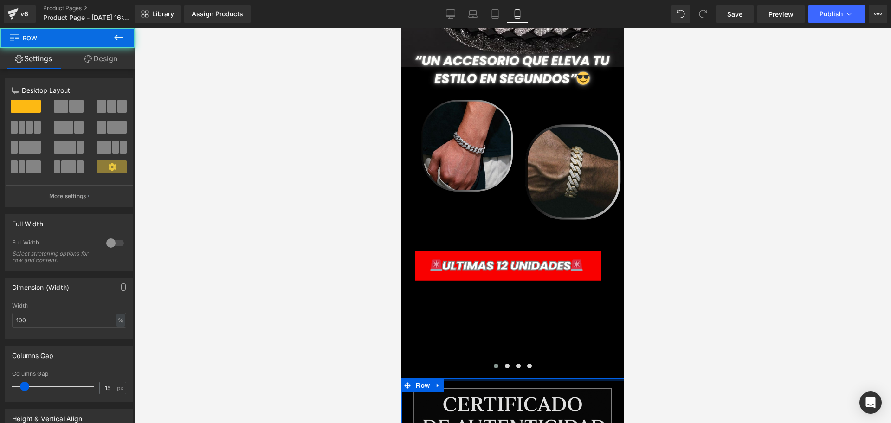
click at [536, 333] on div "Image Image Row $179,998.00 $89,990.00 (P) Price Add To Cart (P) Cart Button Im…" at bounding box center [512, 203] width 223 height 2182
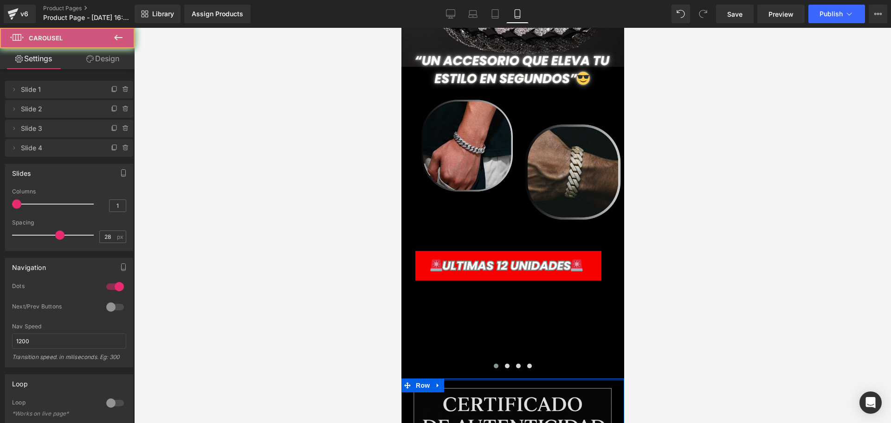
click at [538, 318] on div "Image Image Image Image" at bounding box center [813, 312] width 796 height 123
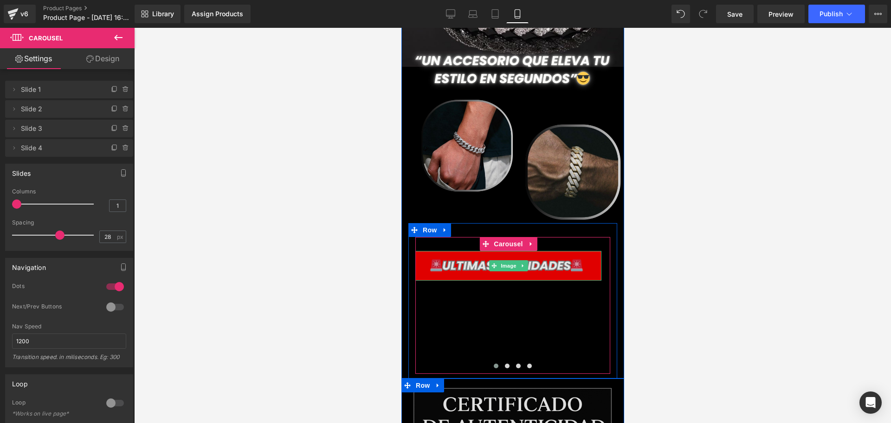
click at [529, 251] on img at bounding box center [508, 266] width 186 height 30
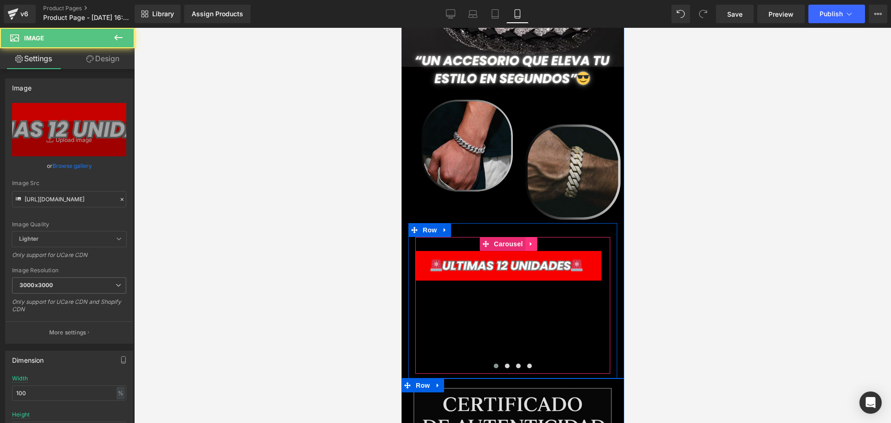
click at [529, 242] on icon at bounding box center [530, 244] width 2 height 4
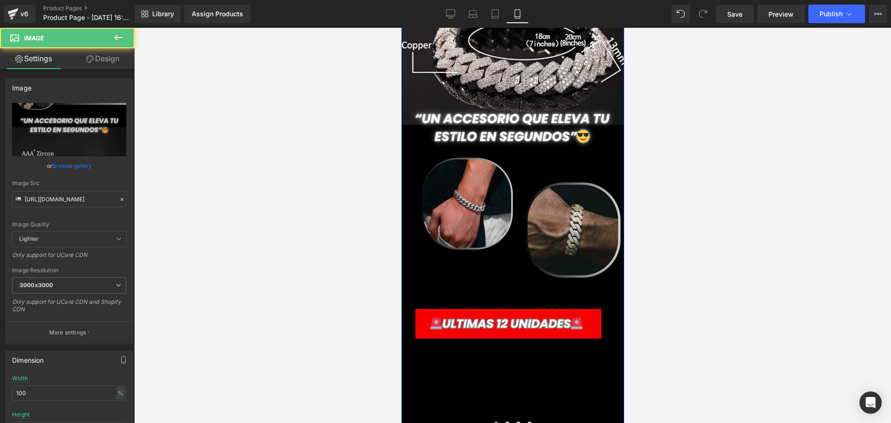
click at [536, 295] on div "Image Image Image Image ‹ › Carousel" at bounding box center [512, 363] width 195 height 137
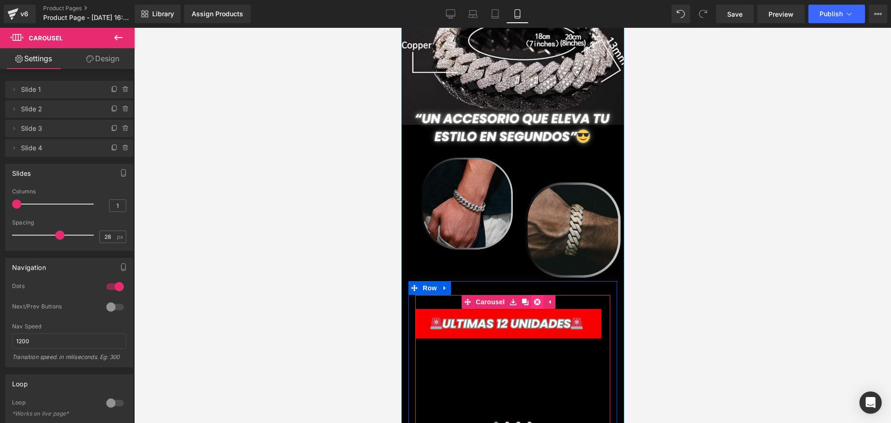
click at [536, 295] on link at bounding box center [537, 302] width 12 height 14
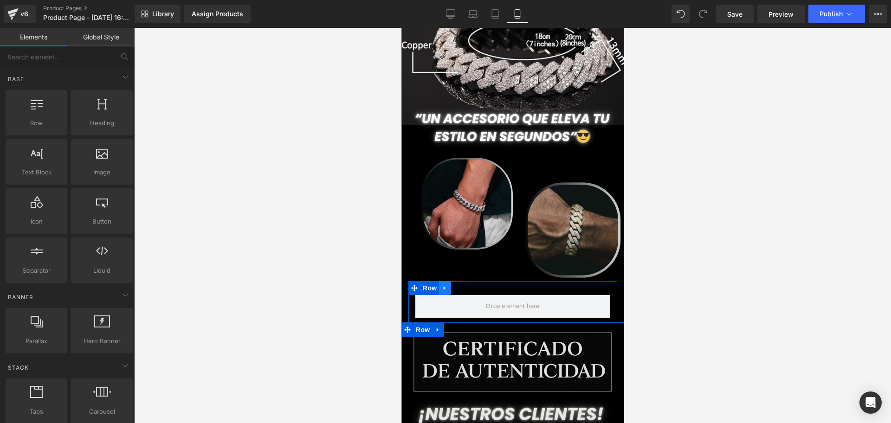
click at [447, 284] on icon at bounding box center [444, 287] width 6 height 7
click at [470, 285] on icon at bounding box center [468, 288] width 6 height 6
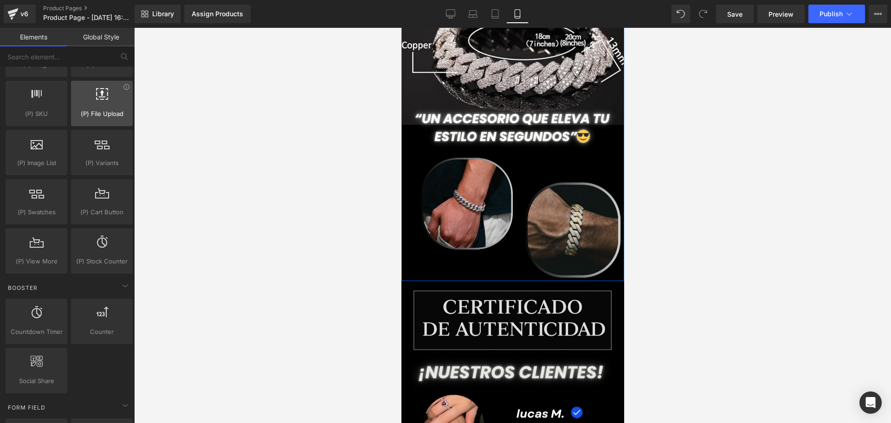
scroll to position [1160, 0]
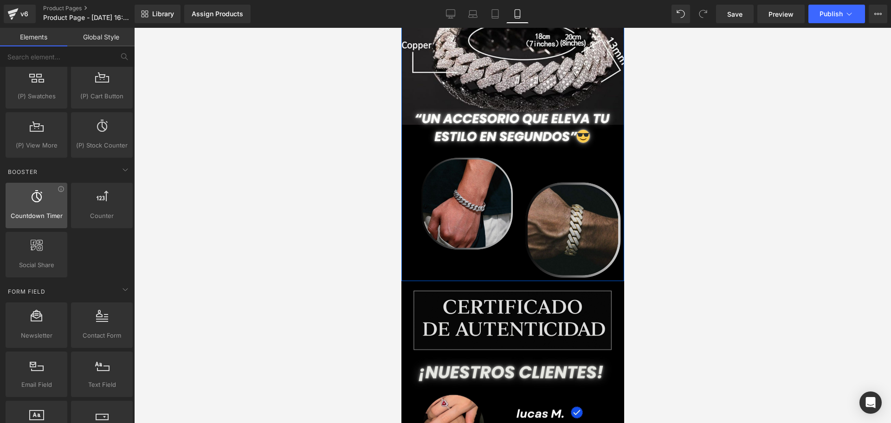
click at [57, 216] on span "Countdown Timer" at bounding box center [36, 216] width 56 height 10
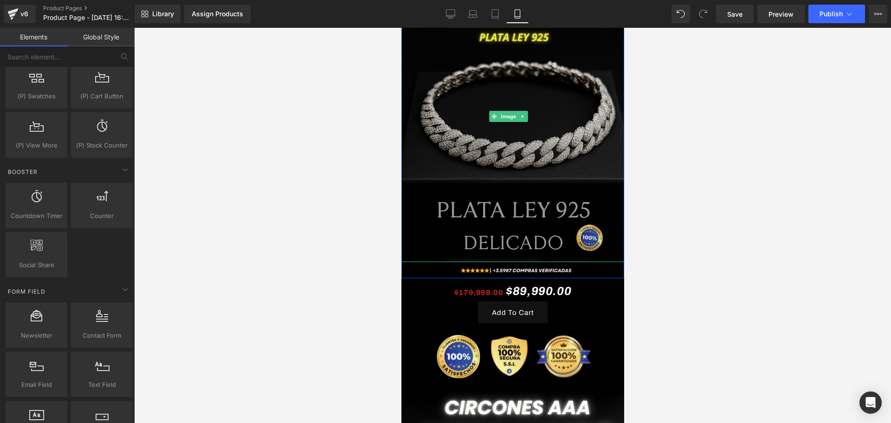
scroll to position [116, 0]
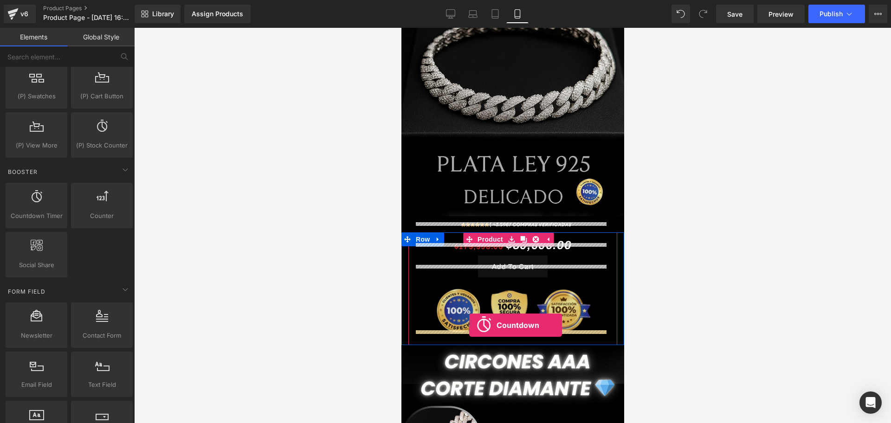
drag, startPoint x: 429, startPoint y: 234, endPoint x: 469, endPoint y: 325, distance: 99.3
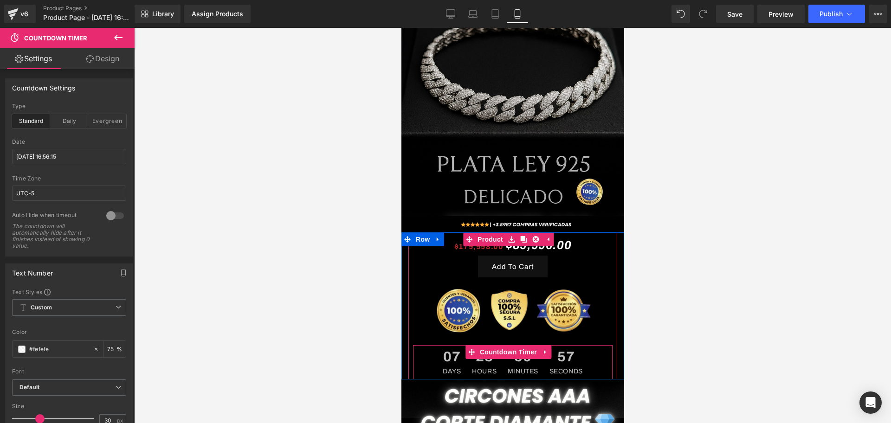
click at [454, 350] on span "07" at bounding box center [451, 359] width 18 height 19
click at [484, 345] on span "Countdown Timer" at bounding box center [508, 352] width 62 height 14
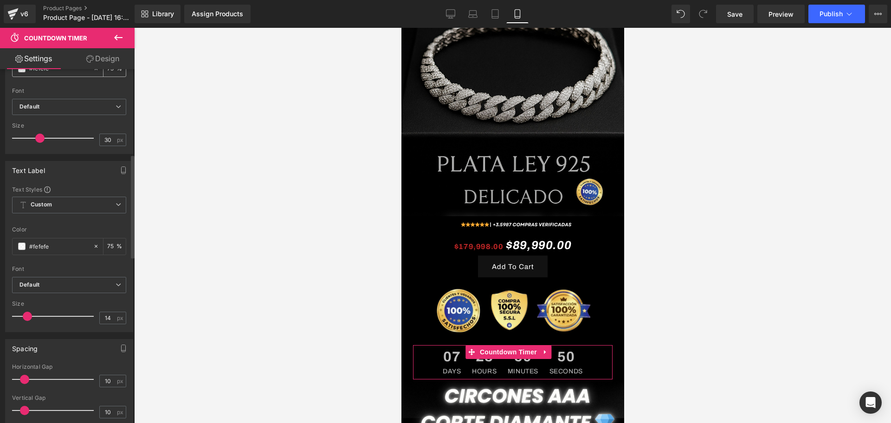
scroll to position [290, 0]
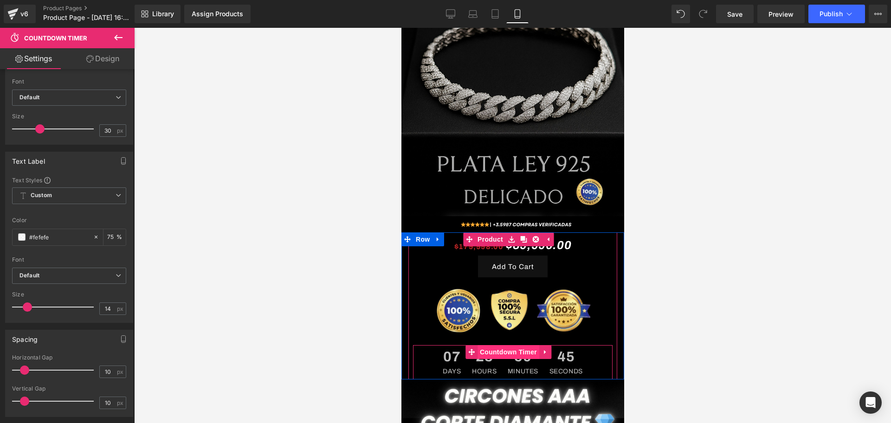
click at [485, 345] on span "Countdown Timer" at bounding box center [508, 352] width 62 height 14
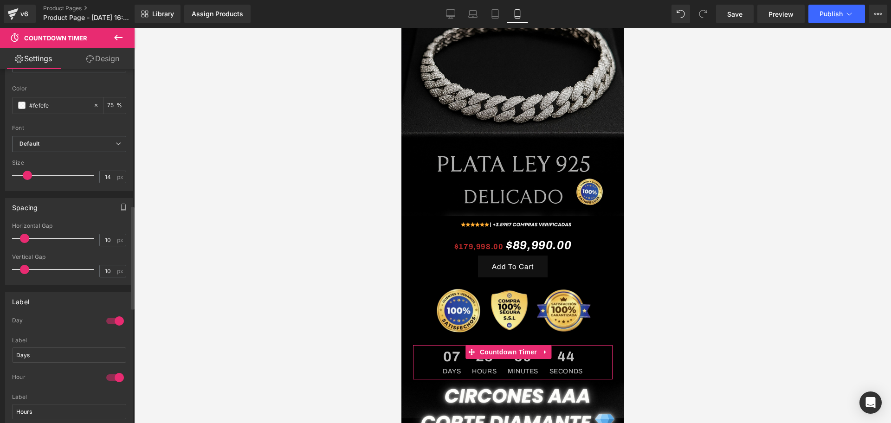
scroll to position [464, 0]
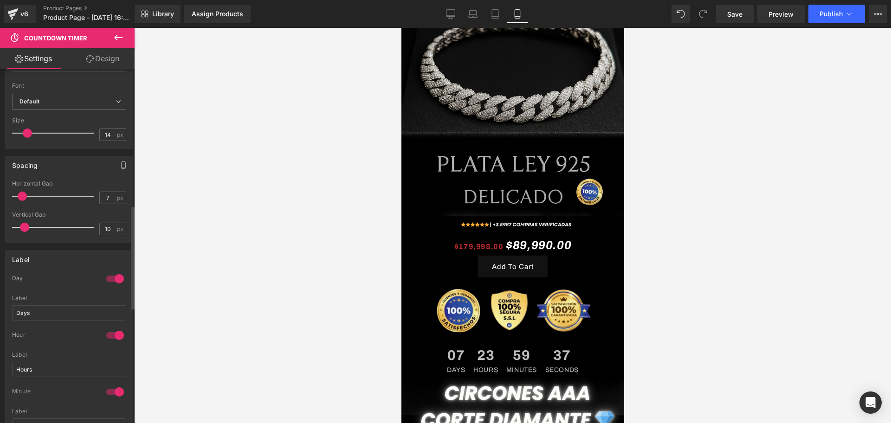
click at [20, 194] on span at bounding box center [22, 196] width 9 height 9
click at [21, 228] on span at bounding box center [23, 227] width 9 height 9
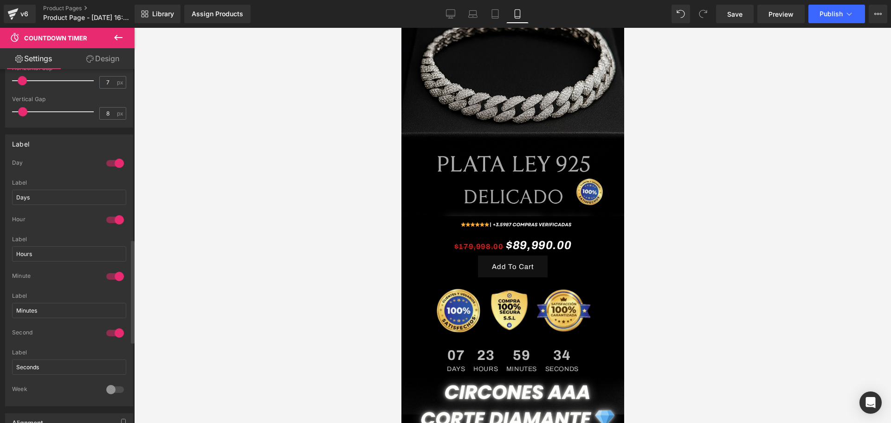
scroll to position [580, 0]
click at [114, 164] on div at bounding box center [115, 162] width 22 height 15
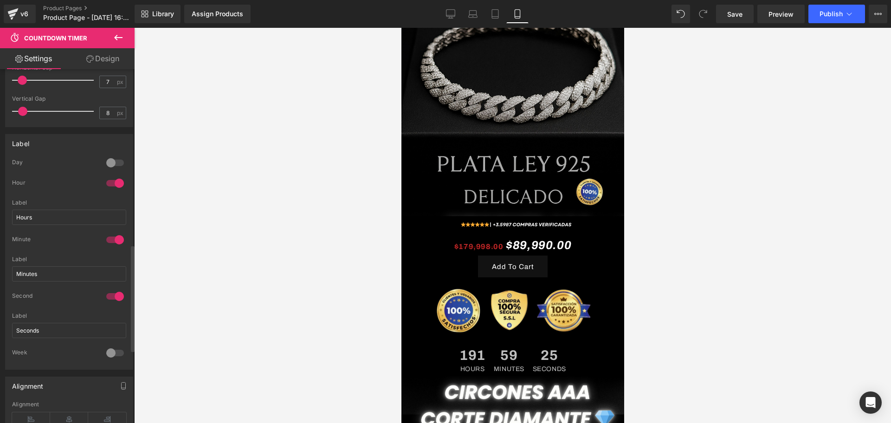
click at [114, 164] on div at bounding box center [115, 162] width 22 height 15
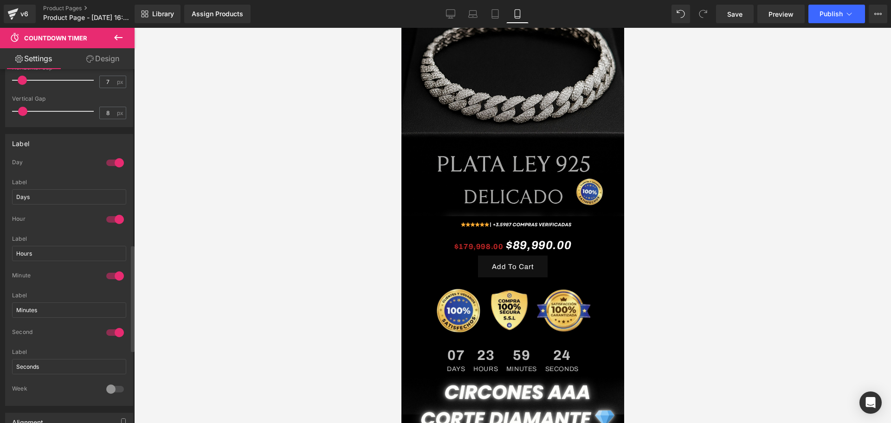
click at [114, 164] on div at bounding box center [115, 162] width 22 height 15
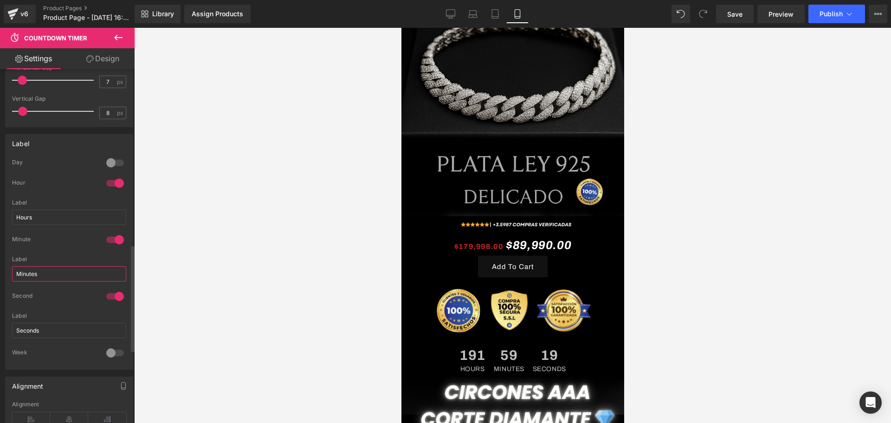
click at [83, 277] on input "Minutes" at bounding box center [69, 273] width 114 height 15
click at [28, 274] on input "minuto" at bounding box center [69, 273] width 114 height 15
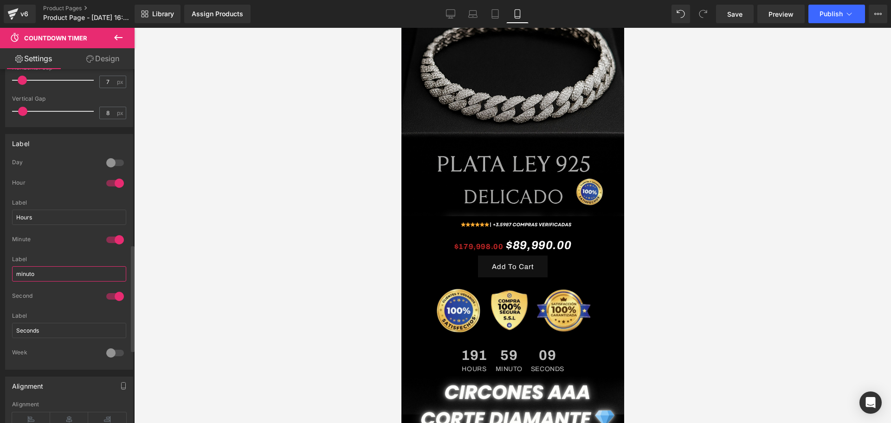
click at [28, 274] on input "minuto" at bounding box center [69, 273] width 114 height 15
click at [43, 327] on input "Seconds" at bounding box center [69, 330] width 114 height 15
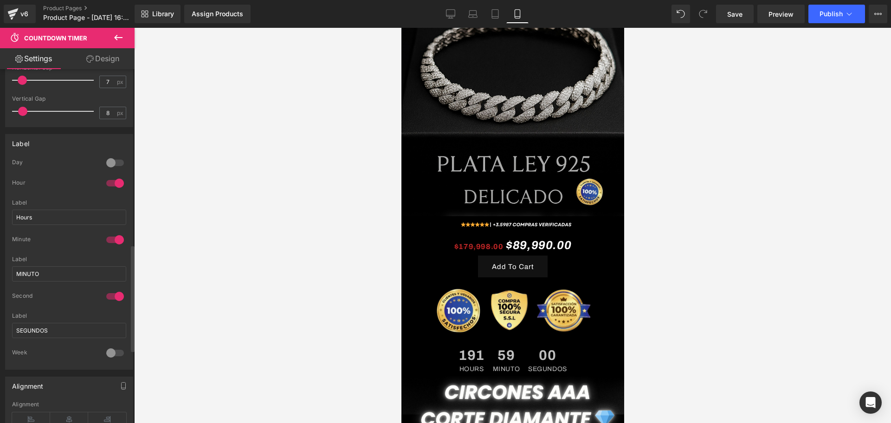
click at [113, 185] on div at bounding box center [115, 183] width 22 height 15
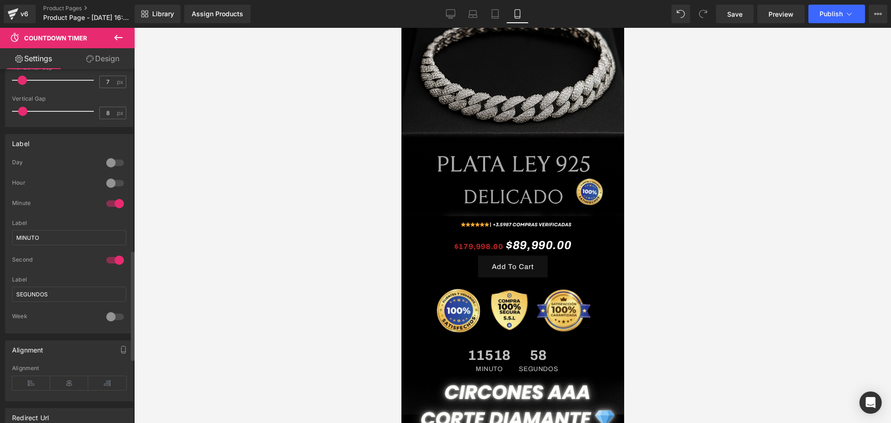
click at [113, 184] on div at bounding box center [115, 183] width 22 height 15
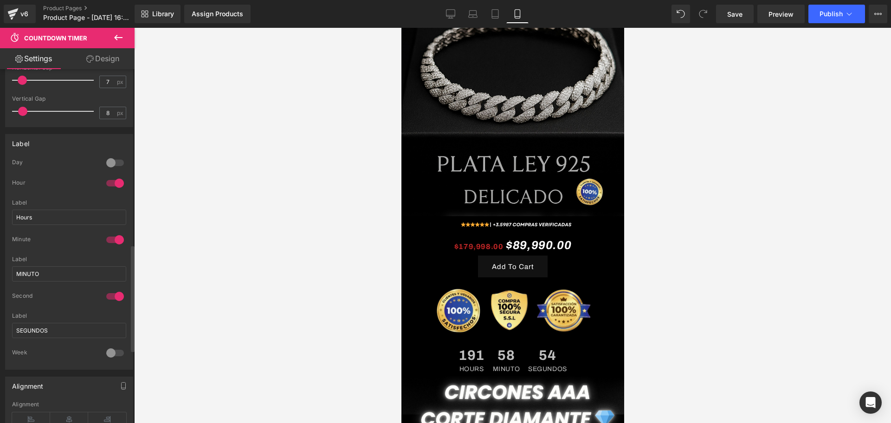
click at [114, 187] on div at bounding box center [115, 183] width 22 height 15
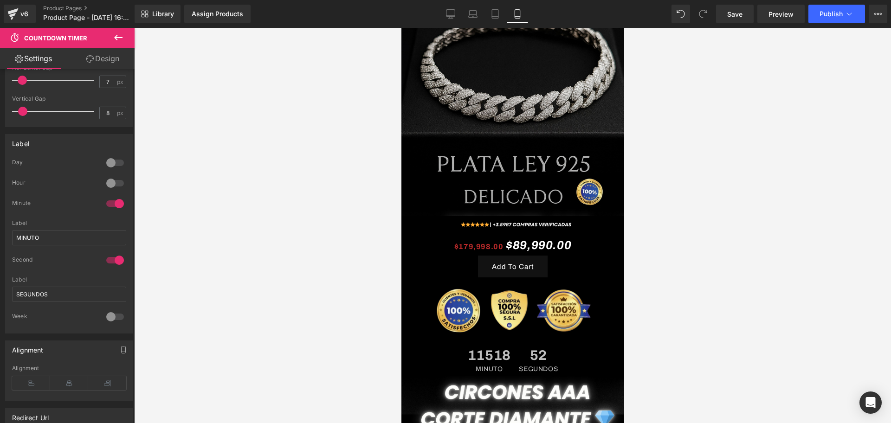
click at [191, 250] on div at bounding box center [512, 225] width 757 height 395
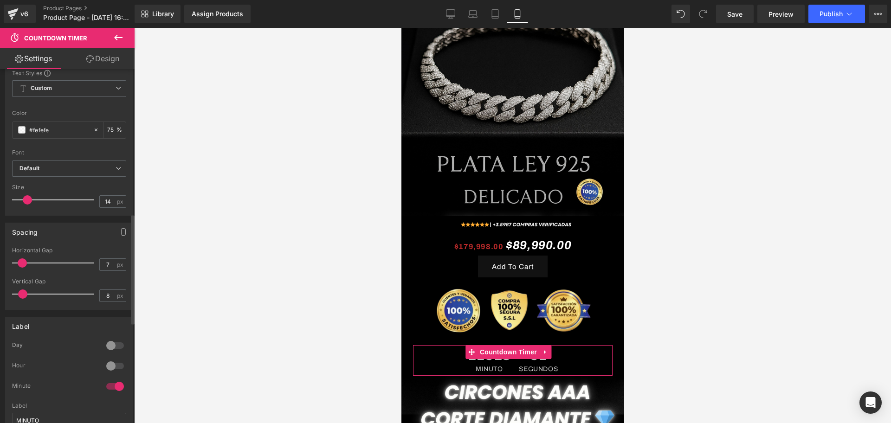
scroll to position [348, 0]
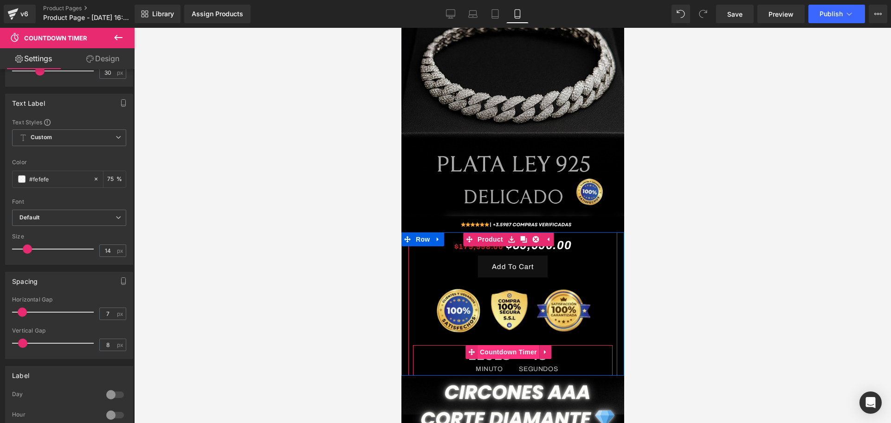
click at [502, 345] on span "Countdown Timer" at bounding box center [508, 352] width 62 height 14
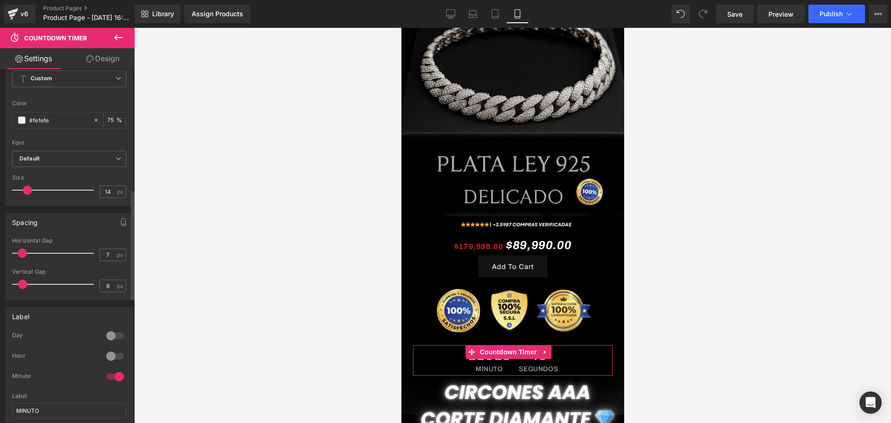
scroll to position [381, 0]
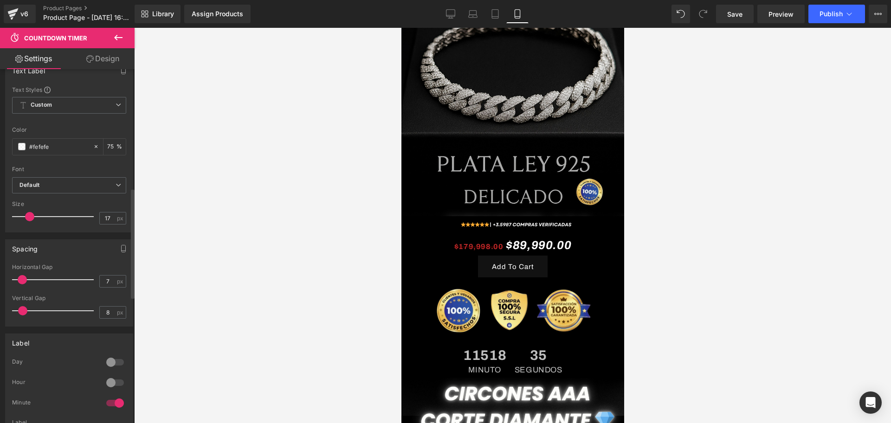
click at [29, 220] on span at bounding box center [29, 216] width 9 height 9
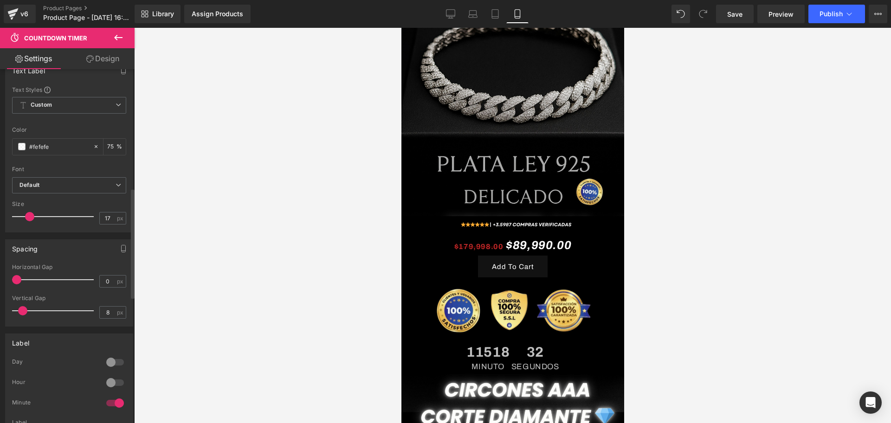
drag, startPoint x: 23, startPoint y: 284, endPoint x: 17, endPoint y: 283, distance: 6.1
click at [17, 283] on span at bounding box center [16, 279] width 9 height 9
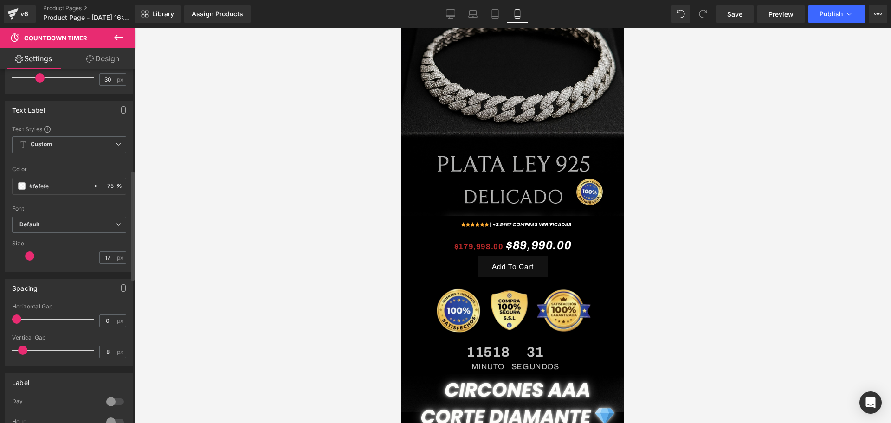
scroll to position [323, 0]
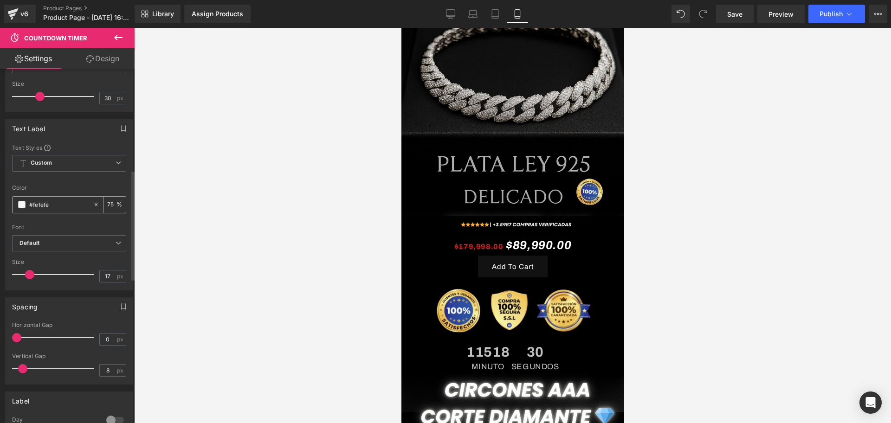
click at [24, 197] on div "#fefefe" at bounding box center [53, 205] width 80 height 16
click at [15, 206] on div "#fefefe" at bounding box center [53, 205] width 80 height 16
click at [18, 206] on div "#fefefe" at bounding box center [53, 205] width 80 height 16
click at [20, 205] on span at bounding box center [21, 204] width 7 height 7
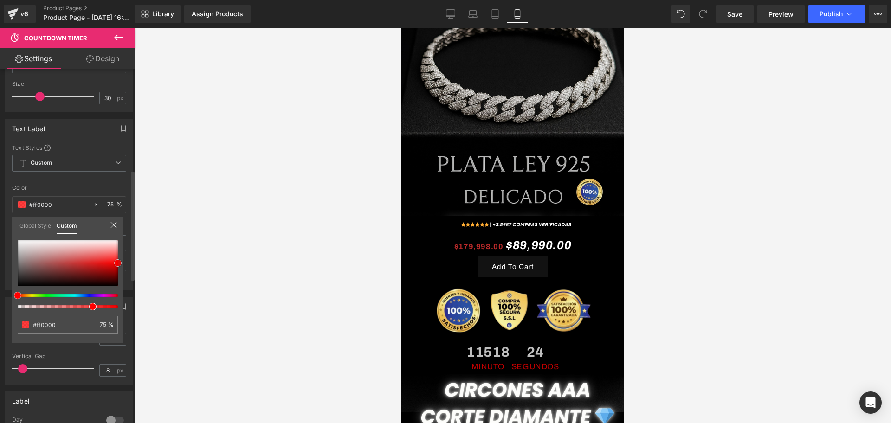
drag, startPoint x: 113, startPoint y: 282, endPoint x: 121, endPoint y: 263, distance: 20.6
click at [118, 263] on div at bounding box center [68, 263] width 100 height 46
click at [205, 248] on div at bounding box center [512, 225] width 757 height 395
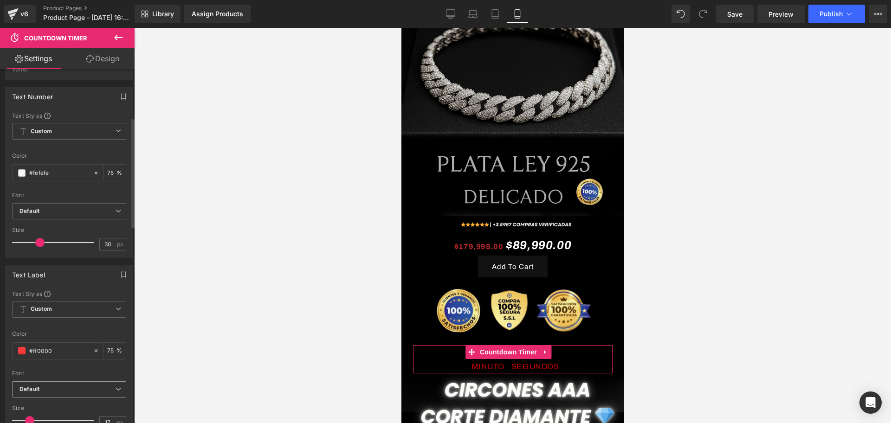
scroll to position [148, 0]
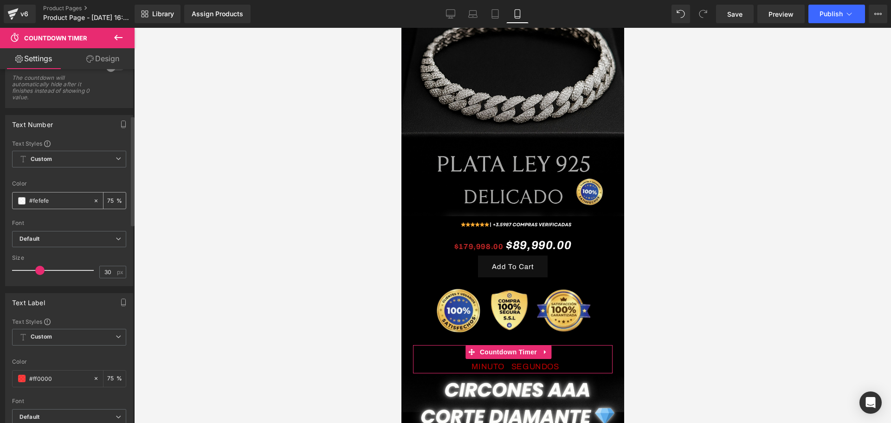
click at [26, 201] on div "#fefefe" at bounding box center [53, 201] width 80 height 16
click at [27, 201] on div "#fefefe" at bounding box center [53, 201] width 80 height 16
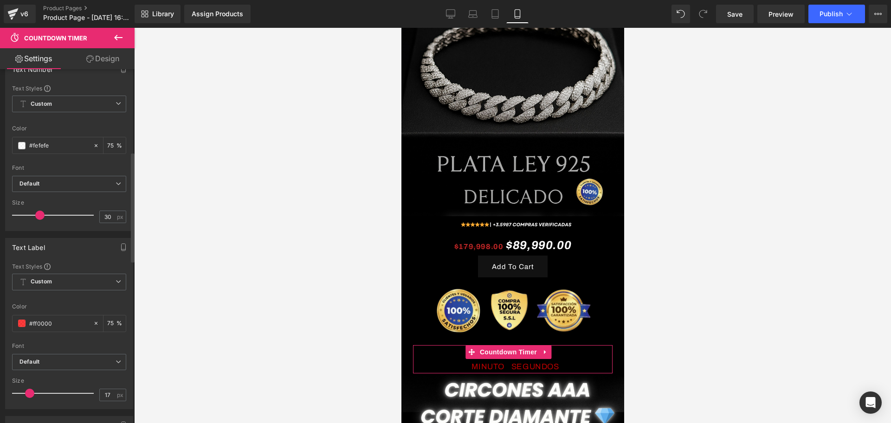
scroll to position [265, 0]
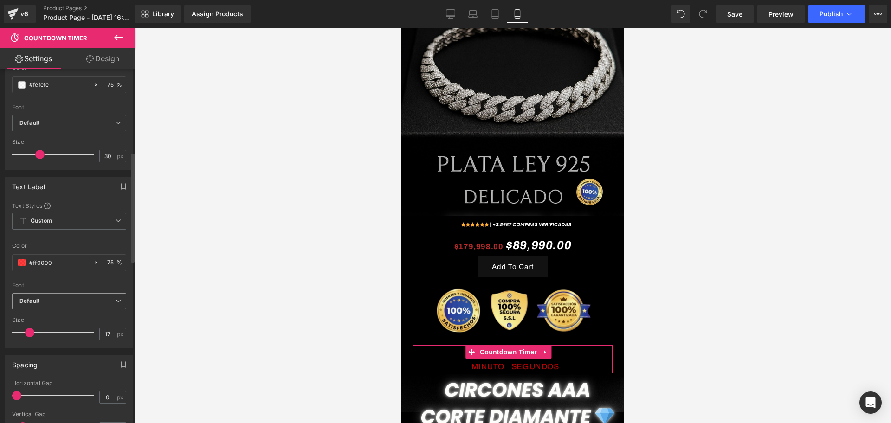
click at [65, 294] on span "Default" at bounding box center [69, 301] width 114 height 16
click at [57, 224] on span "Custom Setup Global Style" at bounding box center [67, 221] width 110 height 17
click at [52, 241] on li "Custom" at bounding box center [67, 239] width 110 height 17
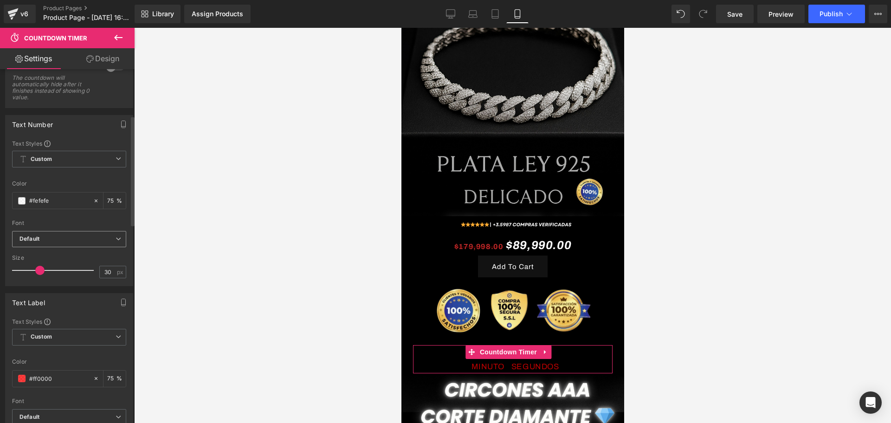
click at [73, 238] on b "Default" at bounding box center [67, 239] width 96 height 8
click at [61, 201] on input "#fefefe" at bounding box center [57, 201] width 56 height 10
click at [58, 165] on span "Custom Setup Global Style" at bounding box center [69, 159] width 114 height 17
click at [58, 165] on span "Custom Setup Global Style" at bounding box center [67, 159] width 110 height 17
click at [17, 203] on div "#fefefe" at bounding box center [53, 201] width 80 height 16
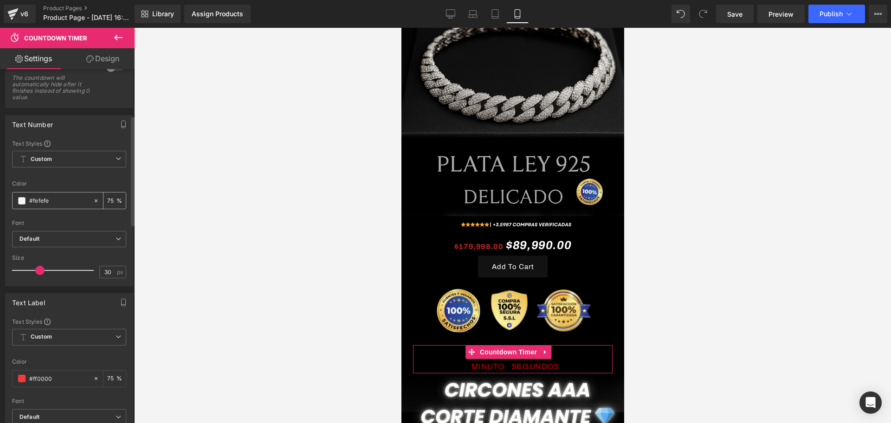
click at [23, 203] on span at bounding box center [21, 200] width 7 height 7
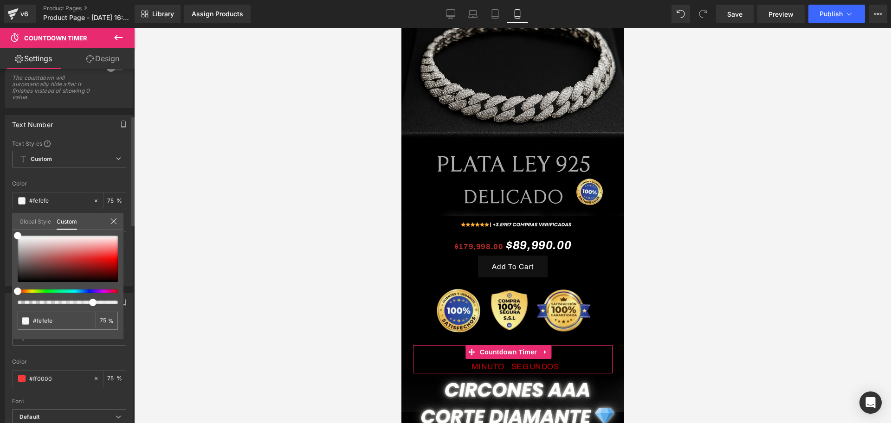
drag, startPoint x: 72, startPoint y: 286, endPoint x: 112, endPoint y: 259, distance: 47.8
click at [116, 259] on div at bounding box center [68, 270] width 100 height 69
click at [112, 259] on div at bounding box center [68, 259] width 100 height 46
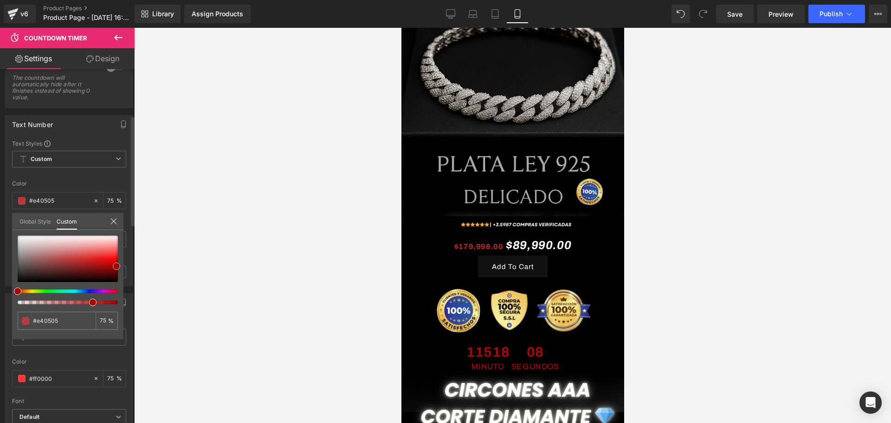
drag, startPoint x: 113, startPoint y: 260, endPoint x: 118, endPoint y: 267, distance: 8.4
click at [118, 267] on span at bounding box center [116, 266] width 7 height 7
click at [180, 273] on div at bounding box center [512, 225] width 757 height 395
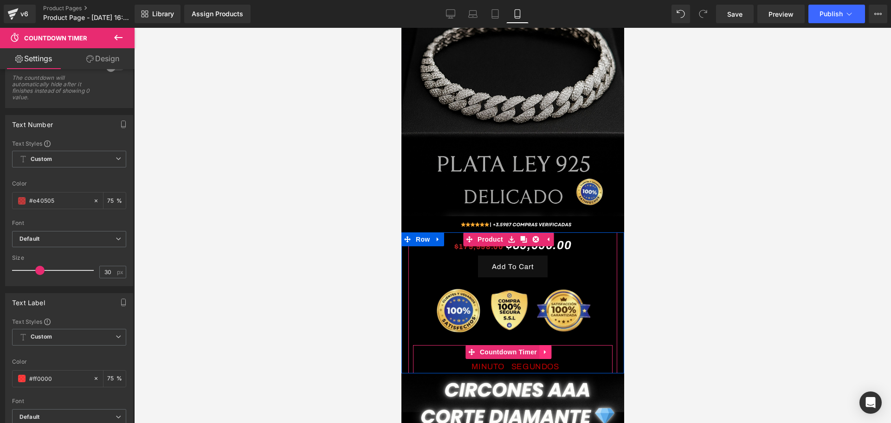
click at [548, 345] on link at bounding box center [545, 352] width 12 height 14
click at [548, 349] on icon at bounding box center [551, 352] width 6 height 6
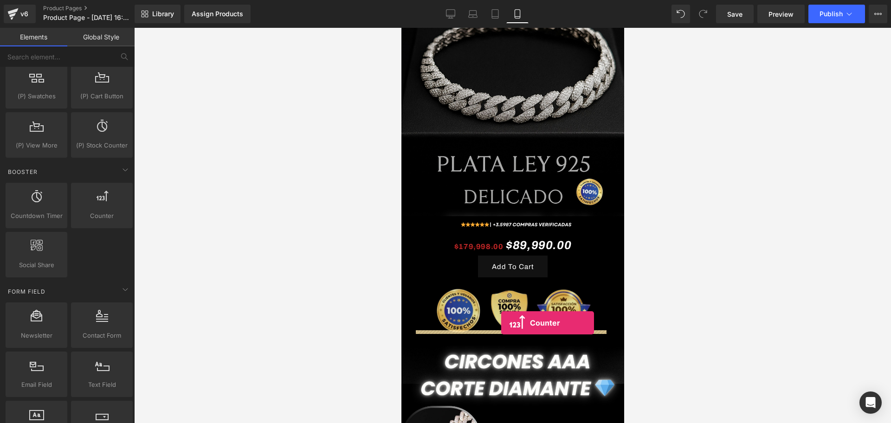
drag, startPoint x: 507, startPoint y: 243, endPoint x: 501, endPoint y: 323, distance: 80.5
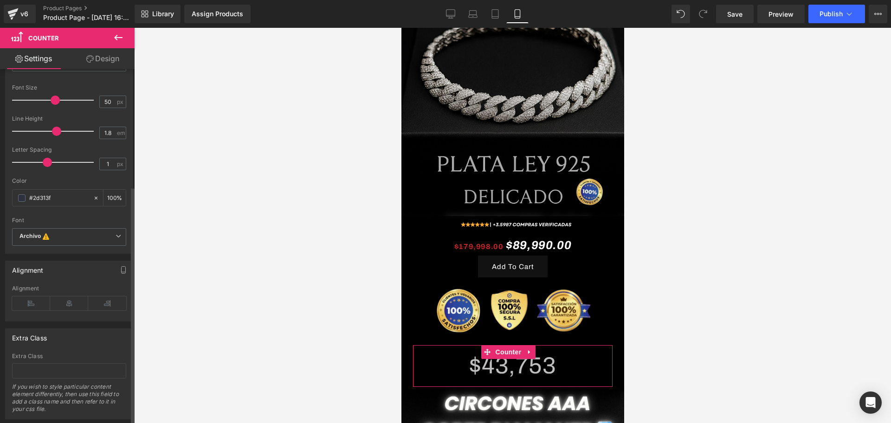
scroll to position [174, 0]
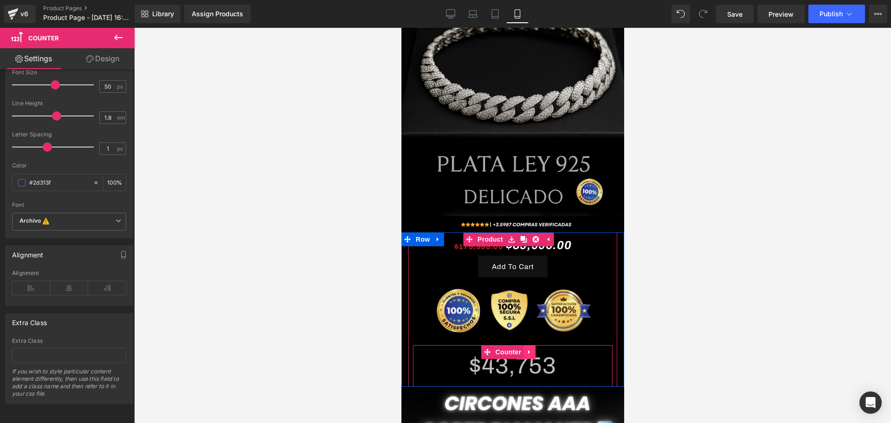
click at [532, 349] on icon at bounding box center [529, 352] width 6 height 7
drag, startPoint x: 536, startPoint y: 334, endPoint x: 701, endPoint y: 357, distance: 166.4
click at [536, 349] on icon at bounding box center [535, 352] width 6 height 6
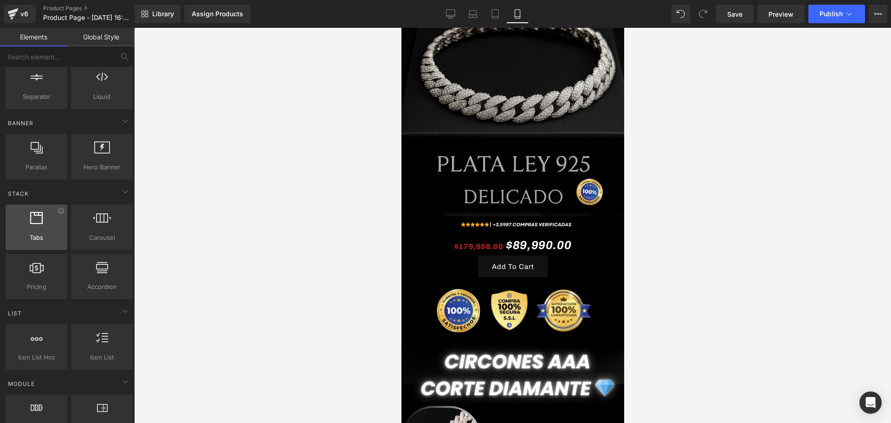
scroll to position [0, 0]
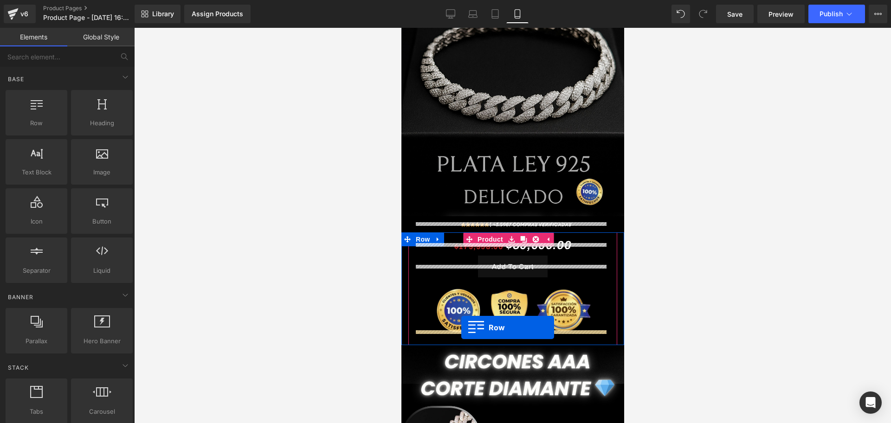
drag, startPoint x: 447, startPoint y: 155, endPoint x: 461, endPoint y: 328, distance: 173.1
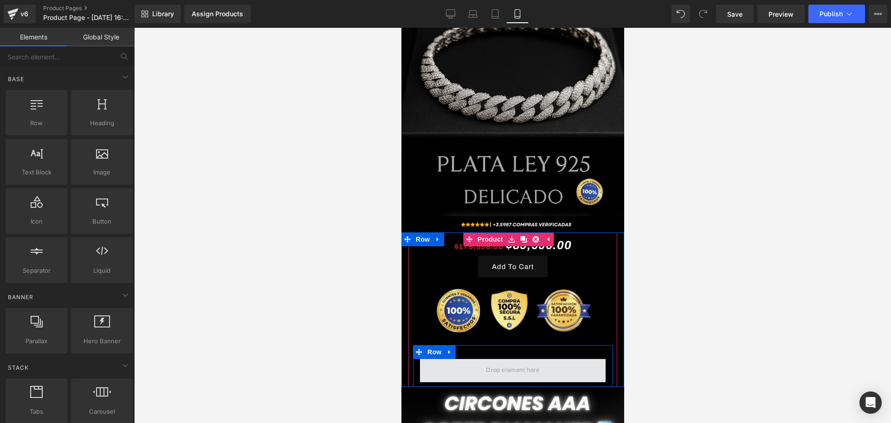
click at [506, 363] on span at bounding box center [512, 370] width 60 height 15
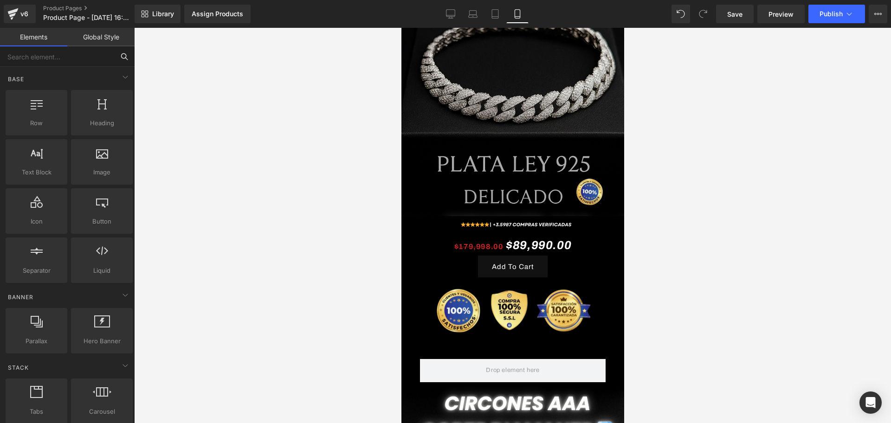
click at [65, 52] on input "text" at bounding box center [57, 56] width 114 height 20
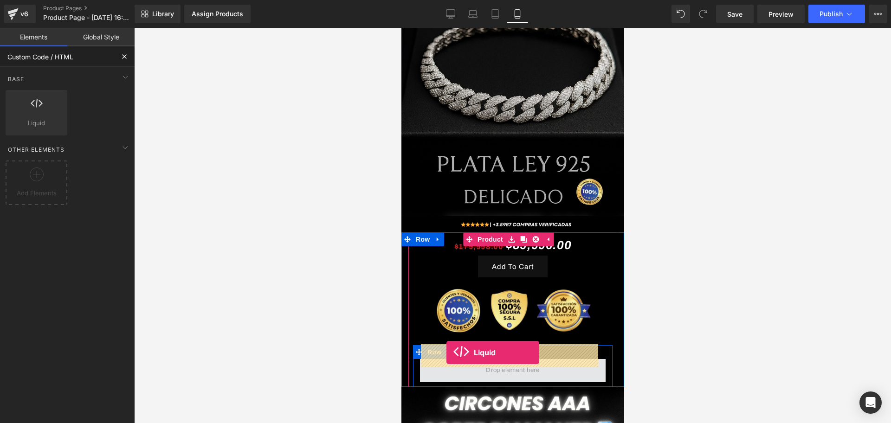
drag, startPoint x: 440, startPoint y: 139, endPoint x: 446, endPoint y: 353, distance: 213.5
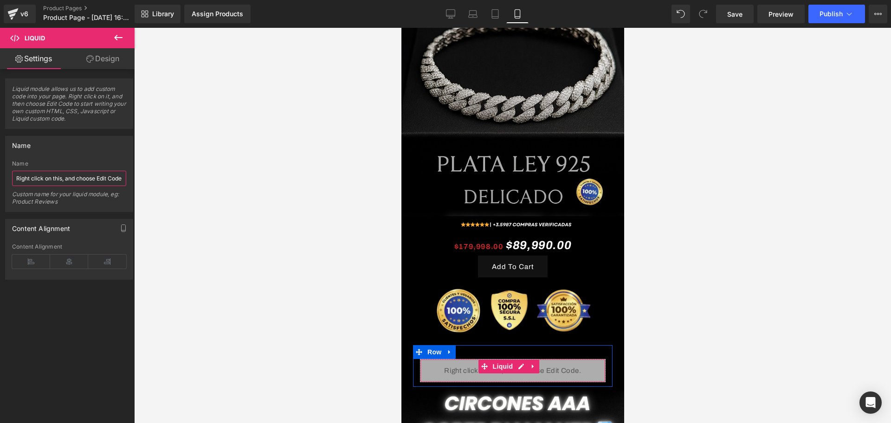
click at [68, 179] on input "Right click on this, and choose Edit Code." at bounding box center [69, 178] width 114 height 15
paste input "<div class="banner-movible" role="status" aria-live="polite"> 🔥 Envío gratis ho…"
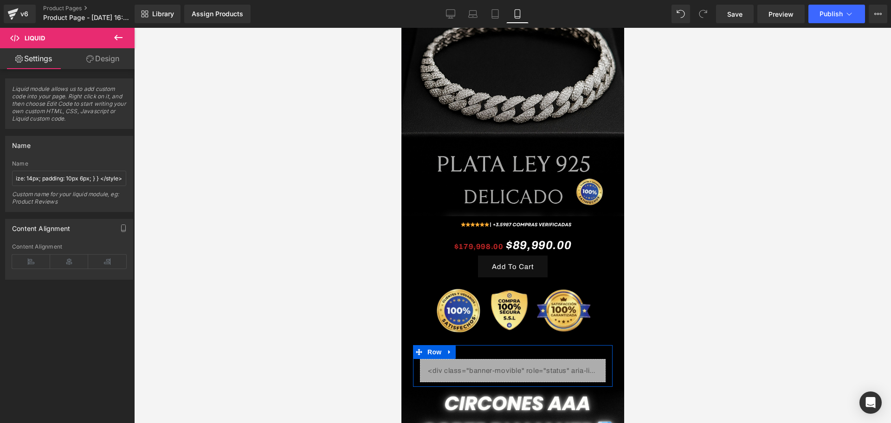
click at [204, 195] on div at bounding box center [512, 225] width 757 height 395
click at [557, 240] on div "$179,998.00 $89,990.00 (P) Price" at bounding box center [513, 245] width 200 height 21
click at [702, 268] on div at bounding box center [512, 225] width 757 height 395
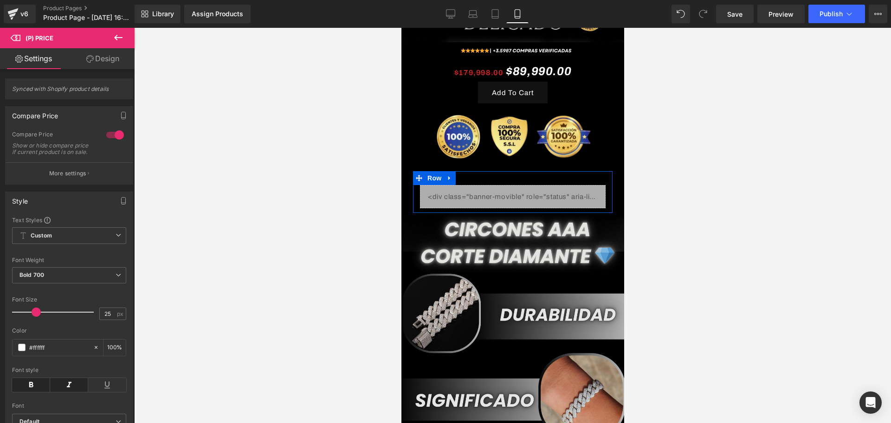
scroll to position [174, 0]
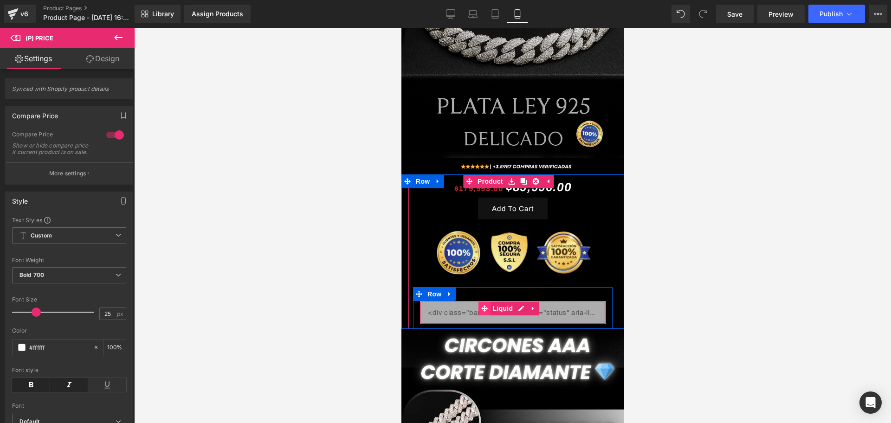
click at [489, 302] on link "Liquid" at bounding box center [496, 309] width 37 height 14
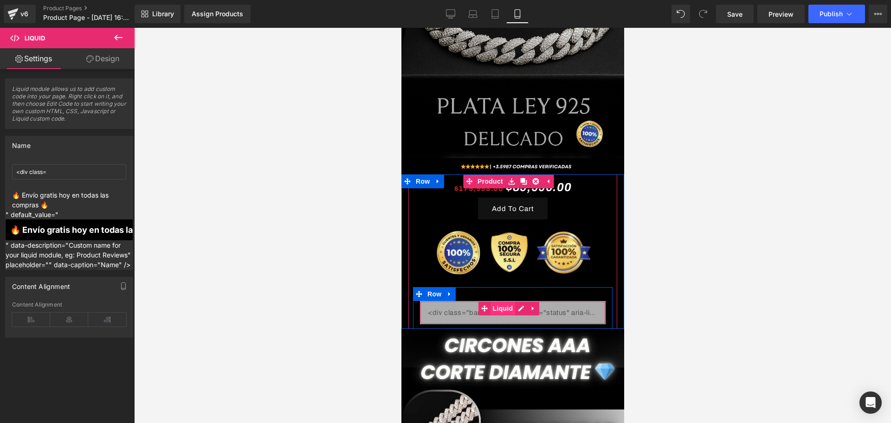
click at [514, 302] on span "Liquid" at bounding box center [502, 309] width 25 height 14
click at [521, 301] on div "Liquid" at bounding box center [512, 312] width 186 height 23
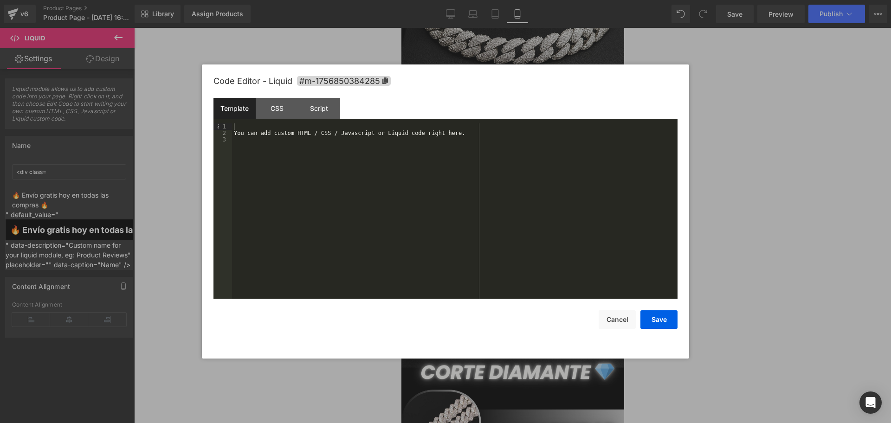
click at [265, 134] on div "You can add custom HTML / CSS / Javascript or Liquid code right here." at bounding box center [454, 217] width 445 height 188
click at [238, 139] on div "You can add custom HTML / CSS / Javascript or Liquid code right here." at bounding box center [454, 217] width 445 height 188
drag, startPoint x: 238, startPoint y: 134, endPoint x: 456, endPoint y: 140, distance: 218.2
click at [456, 140] on div "You can add custom HTML / CSS / Javascript or Liquid code right here." at bounding box center [454, 217] width 445 height 188
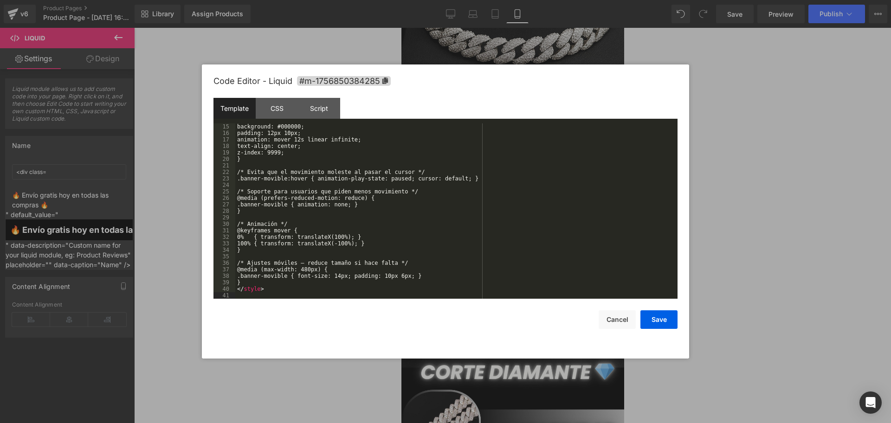
scroll to position [0, 0]
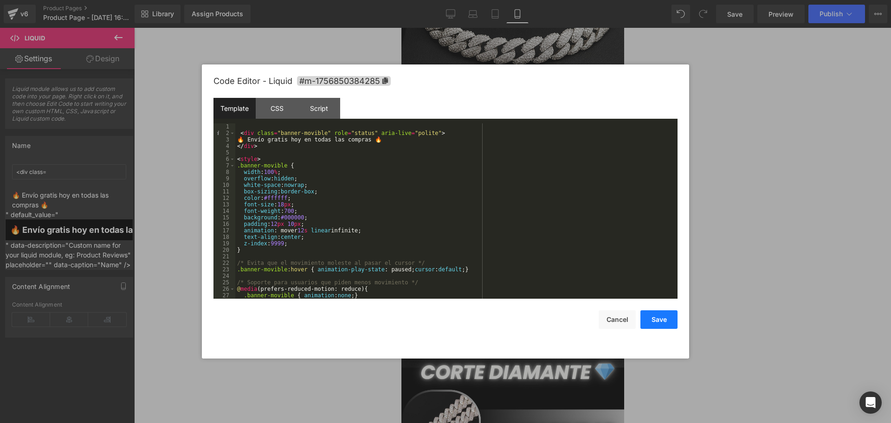
click at [666, 323] on button "Save" at bounding box center [658, 319] width 37 height 19
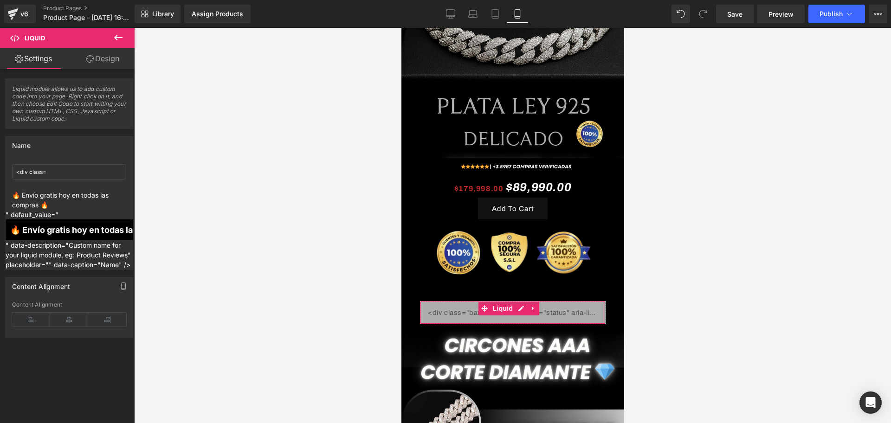
click at [132, 229] on div "🔥 Envío gratis hoy en todas las compras 🔥" at bounding box center [195, 229] width 127 height 21
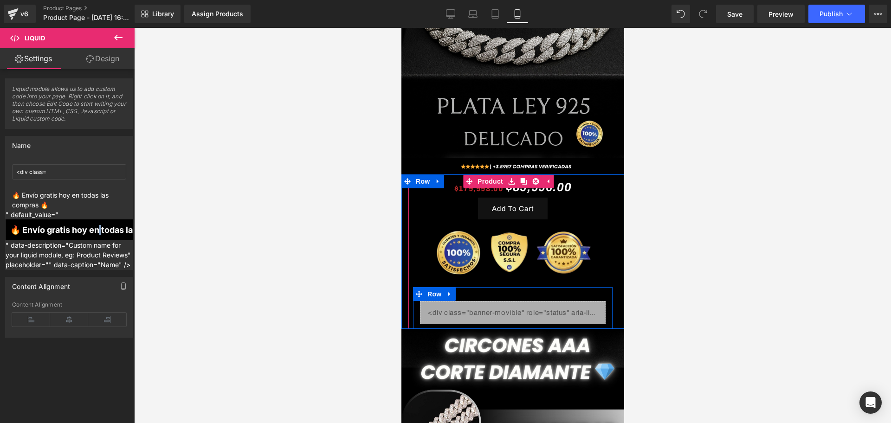
click at [514, 301] on div "Liquid" at bounding box center [512, 312] width 186 height 23
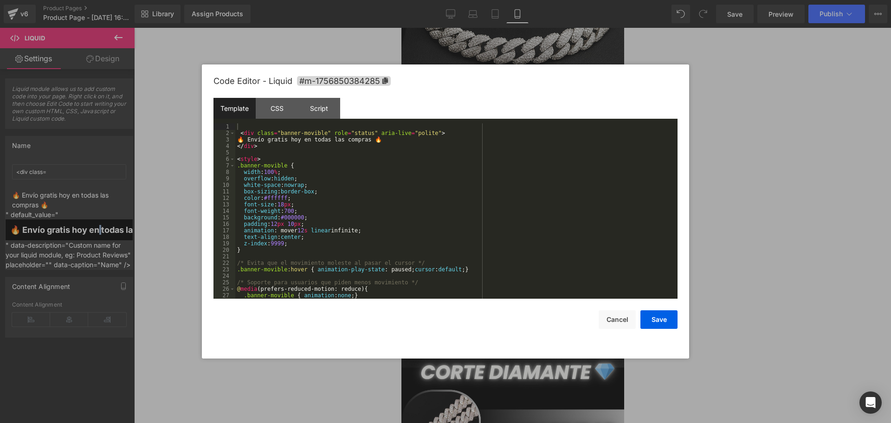
scroll to position [91, 0]
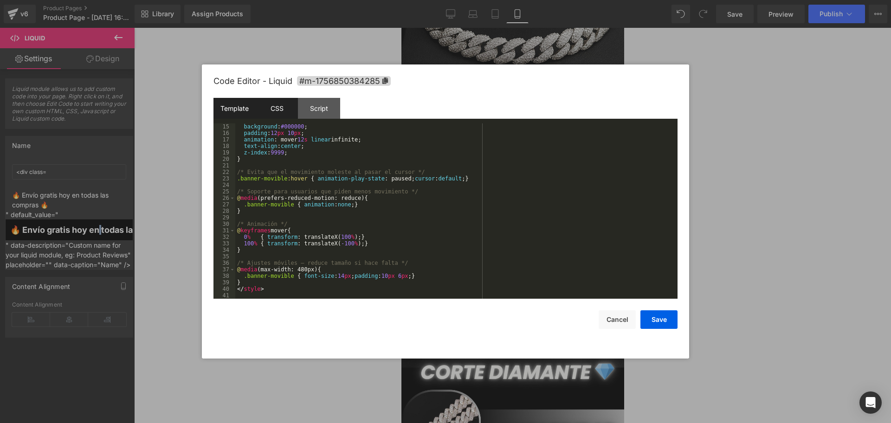
click at [276, 102] on div "CSS" at bounding box center [277, 108] width 42 height 21
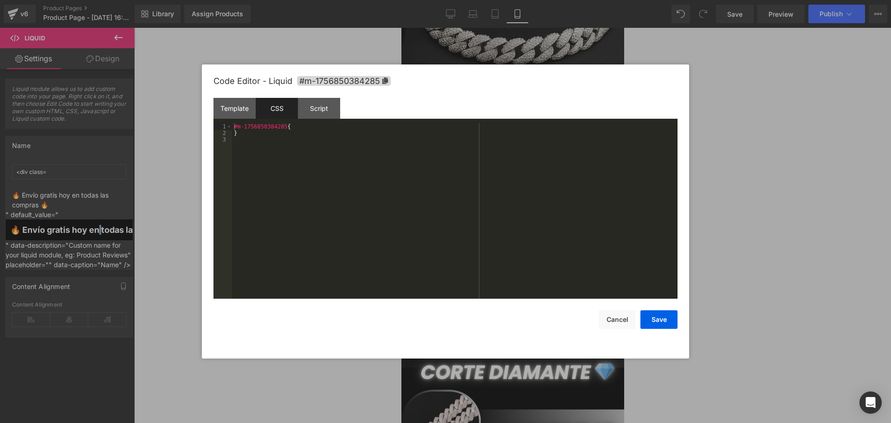
click at [229, 96] on div "Code Editor - Liquid #m-1756850384285" at bounding box center [445, 81] width 464 height 33
click at [243, 103] on div "Template" at bounding box center [234, 108] width 42 height 21
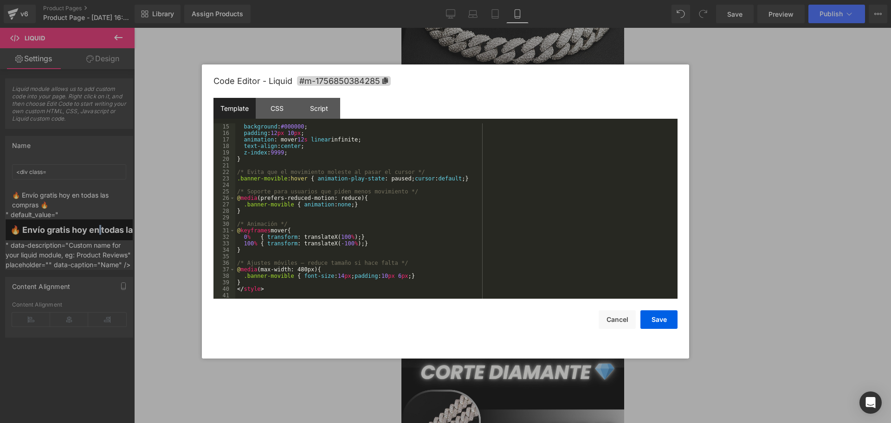
scroll to position [0, 0]
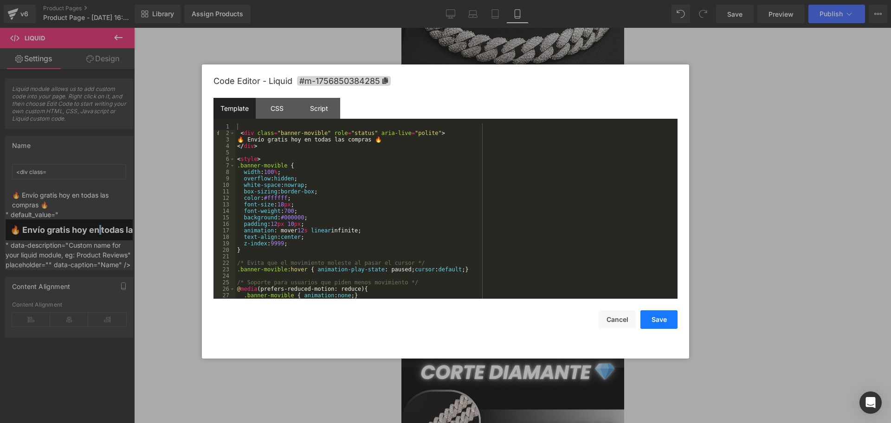
click at [643, 316] on button "Save" at bounding box center [658, 319] width 37 height 19
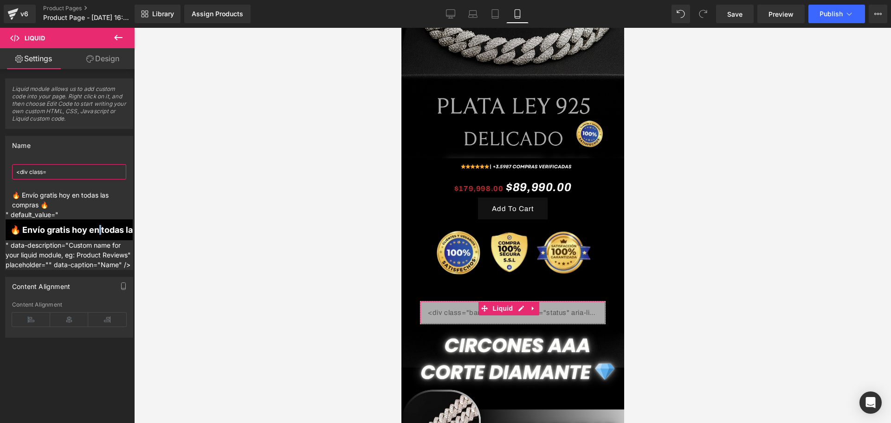
click at [35, 172] on input "<div class=" at bounding box center [69, 171] width 114 height 15
click at [88, 171] on input "<div class=" at bounding box center [69, 171] width 114 height 15
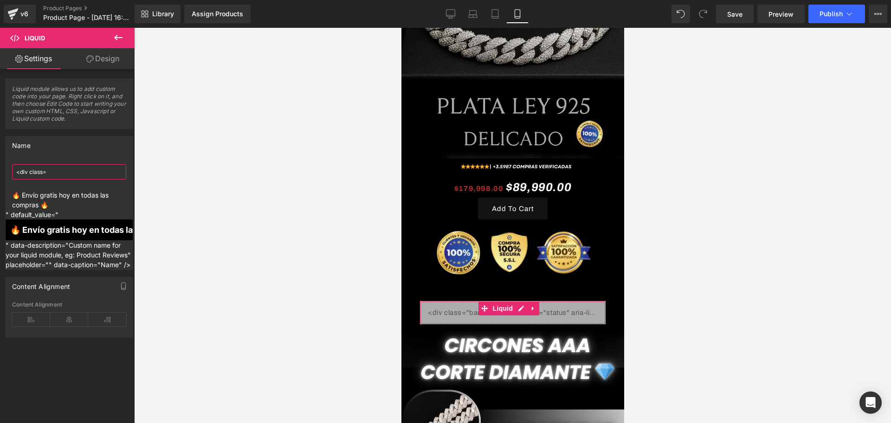
click at [88, 171] on input "<div class=" at bounding box center [69, 171] width 114 height 15
click at [95, 171] on input "<div class=" at bounding box center [69, 171] width 114 height 15
paste input "<div class="banner-movible"> TU TEXTO AQUÍ </div>"
click at [79, 174] on input "<div class=<div class="banner-movible"> TU TEXTO AQUÍ </div>" at bounding box center [69, 171] width 114 height 15
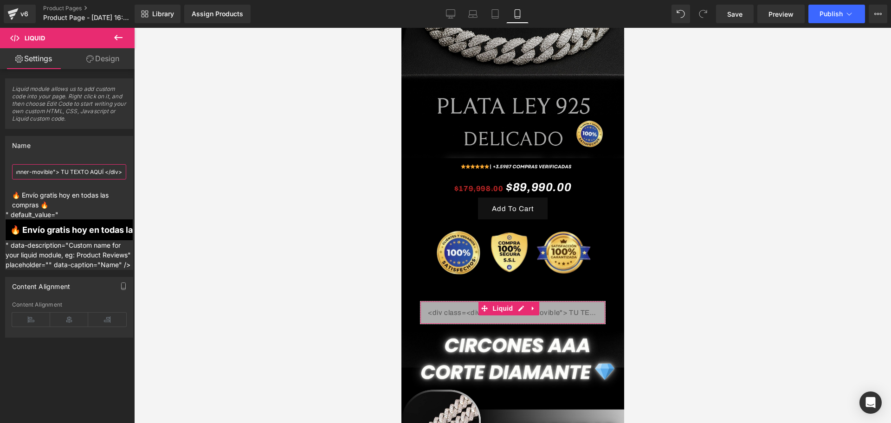
click at [79, 174] on input "<div class=<div class="banner-movible"> TU TEXTO AQUÍ </div>" at bounding box center [69, 171] width 114 height 15
paste input "text"
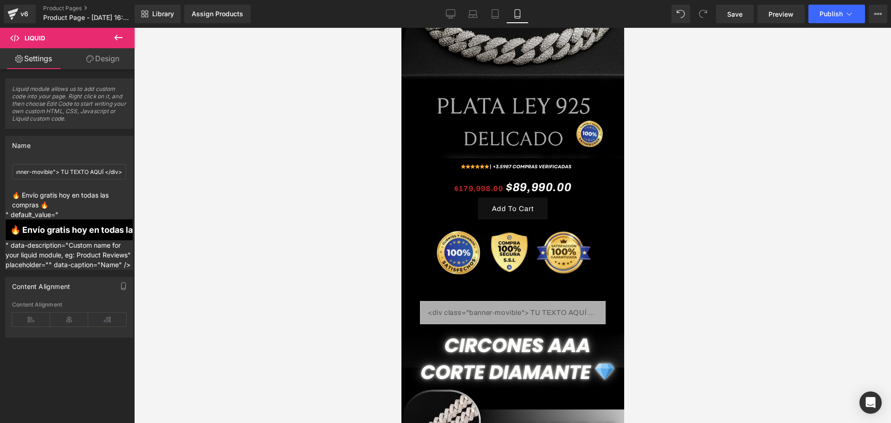
click at [172, 174] on div at bounding box center [512, 225] width 757 height 395
click at [81, 269] on div "Name <div class="banner-movible"> TU TEXTO AQUÍ </div> <div class="banner-movib…" at bounding box center [69, 203] width 128 height 134
click at [67, 270] on div "Name <div class="banner-movible"> TU TEXTO AQUÍ </div> <div class="banner-movib…" at bounding box center [69, 203] width 128 height 134
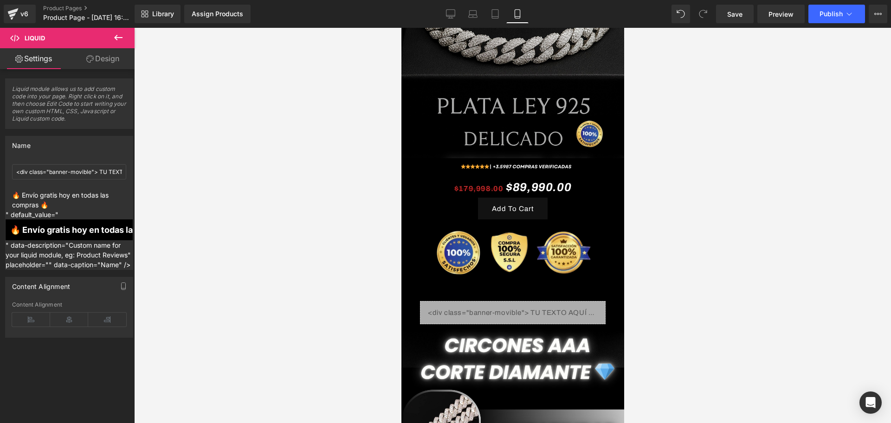
click at [839, 269] on div at bounding box center [512, 225] width 757 height 395
click at [132, 223] on div "🔥 Envío gratis hoy en todas las compras 🔥" at bounding box center [195, 229] width 127 height 21
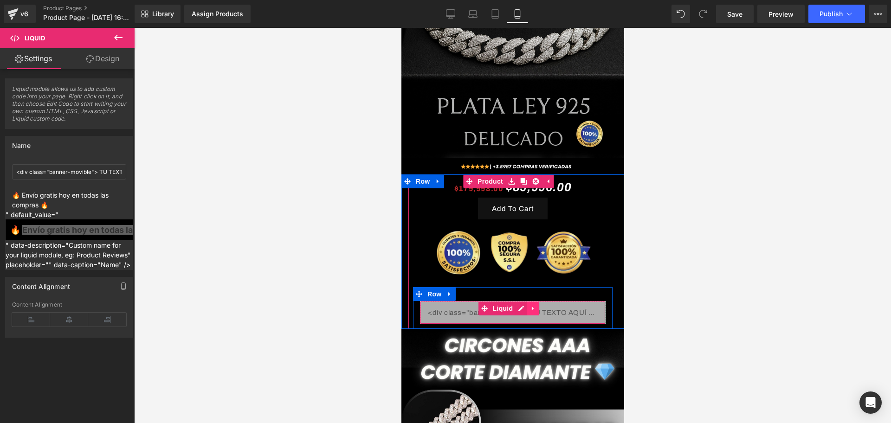
click at [534, 302] on link at bounding box center [533, 309] width 12 height 14
click at [542, 305] on icon at bounding box center [539, 308] width 6 height 7
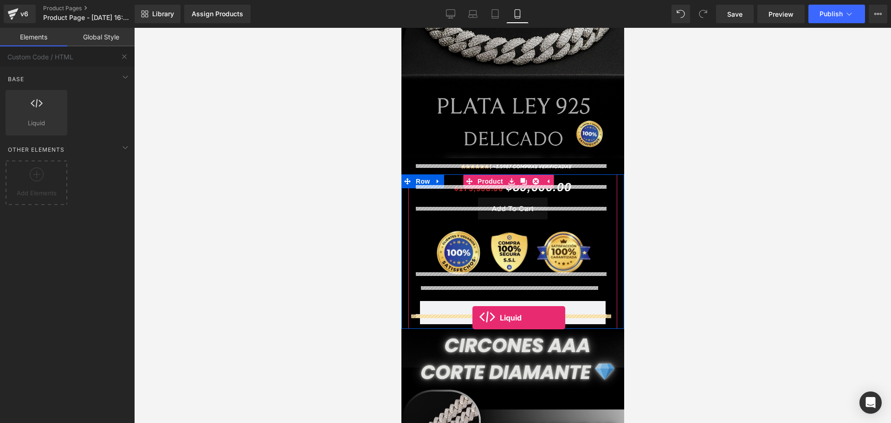
drag, startPoint x: 434, startPoint y: 149, endPoint x: 472, endPoint y: 318, distance: 172.6
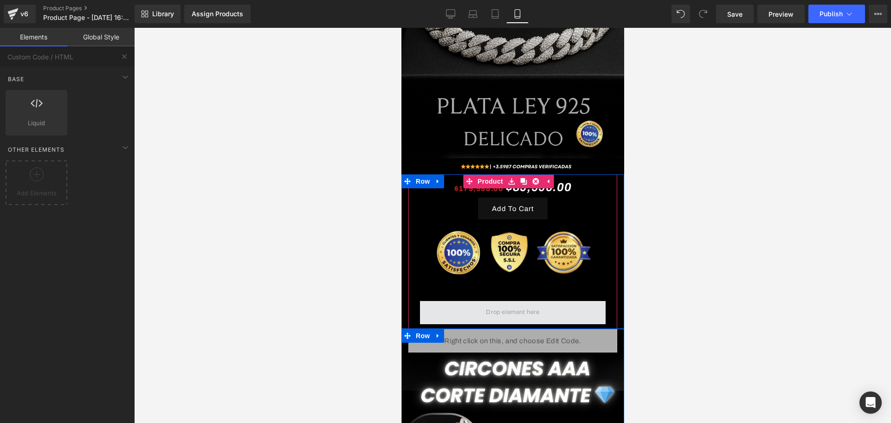
click at [495, 305] on span at bounding box center [512, 312] width 60 height 15
click at [450, 291] on icon at bounding box center [449, 294] width 6 height 7
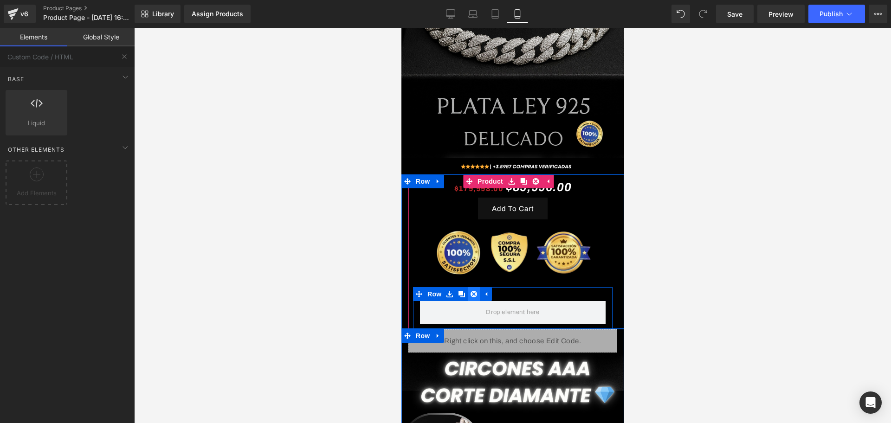
click at [471, 291] on icon at bounding box center [473, 294] width 6 height 7
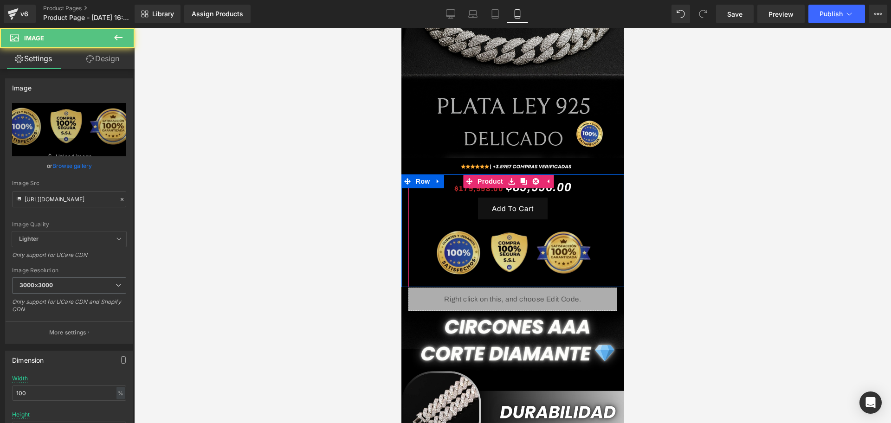
drag, startPoint x: 492, startPoint y: 268, endPoint x: 490, endPoint y: 257, distance: 10.9
click at [490, 257] on img at bounding box center [513, 253] width 200 height 68
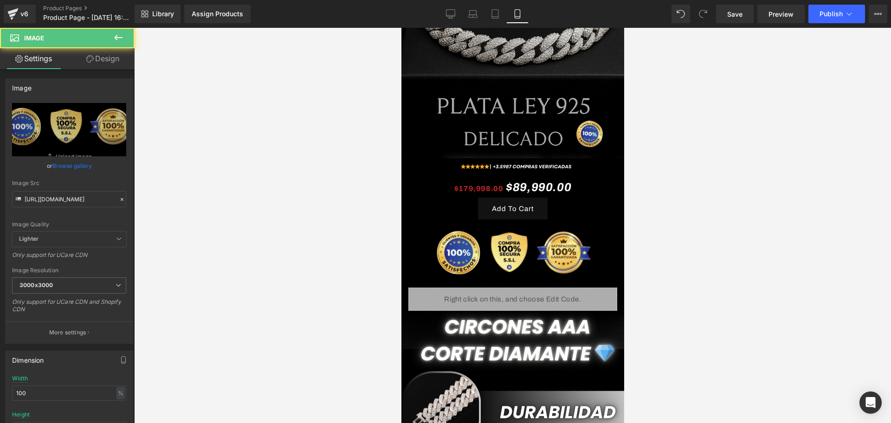
click at [713, 268] on div at bounding box center [512, 225] width 757 height 395
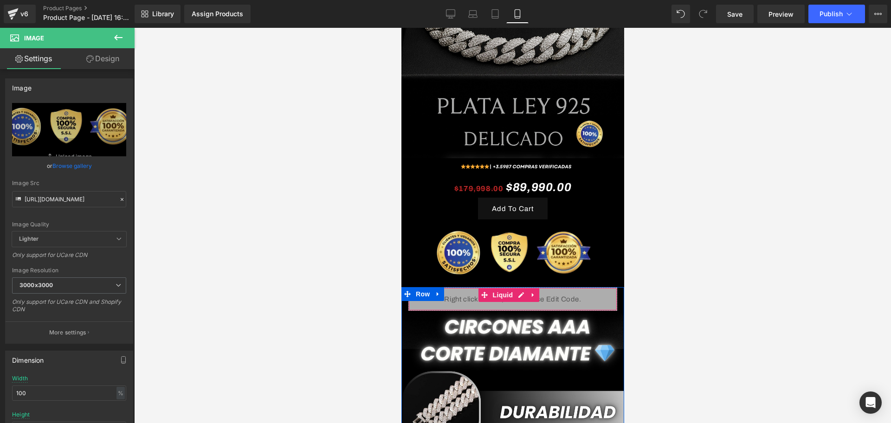
click at [558, 288] on div "Liquid" at bounding box center [512, 299] width 209 height 23
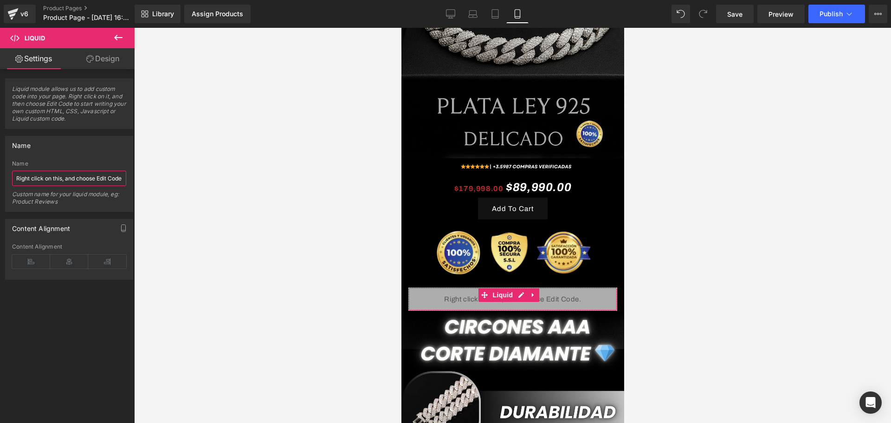
click at [56, 176] on input "Right click on this, and choose Edit Code." at bounding box center [69, 178] width 114 height 15
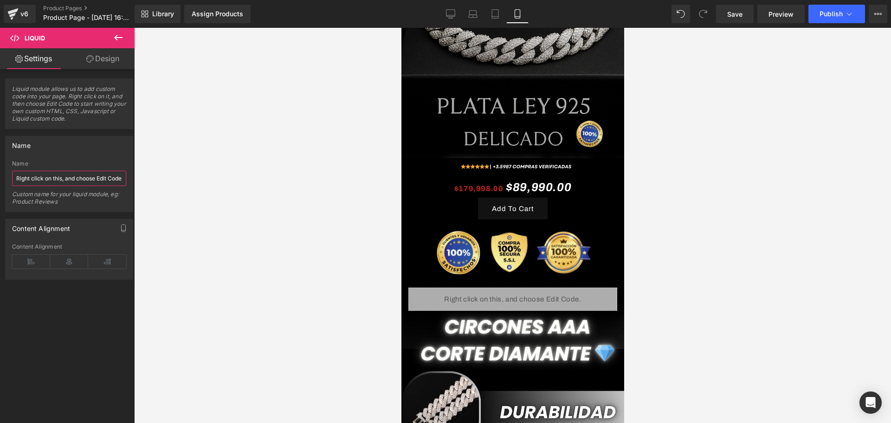
click at [78, 183] on input "Right click on this, and choose Edit Code." at bounding box center [69, 178] width 114 height 15
click at [519, 288] on div "Liquid" at bounding box center [512, 299] width 209 height 23
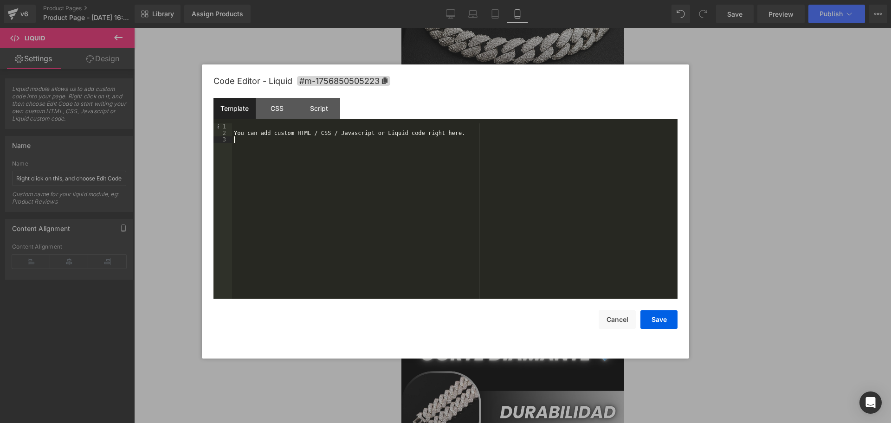
click at [470, 151] on div "You can add custom HTML / CSS / Javascript or Liquid code right here." at bounding box center [454, 217] width 445 height 188
click at [346, 183] on div "You can add custom HTML / CSS / Javascript or Liquid code right here. < div cla…" at bounding box center [454, 217] width 445 height 188
click at [649, 318] on button "Save" at bounding box center [658, 319] width 37 height 19
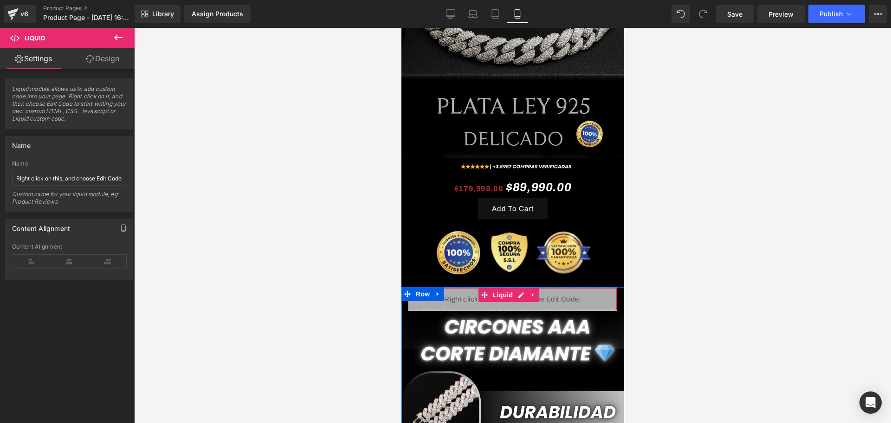
click at [566, 288] on div "Liquid" at bounding box center [512, 299] width 209 height 23
click at [103, 168] on div "Name Right click on this, and choose Edit Code. Custom name for your liquid mod…" at bounding box center [69, 186] width 114 height 51
click at [102, 174] on input "Right click on this, and choose Edit Code." at bounding box center [69, 178] width 114 height 15
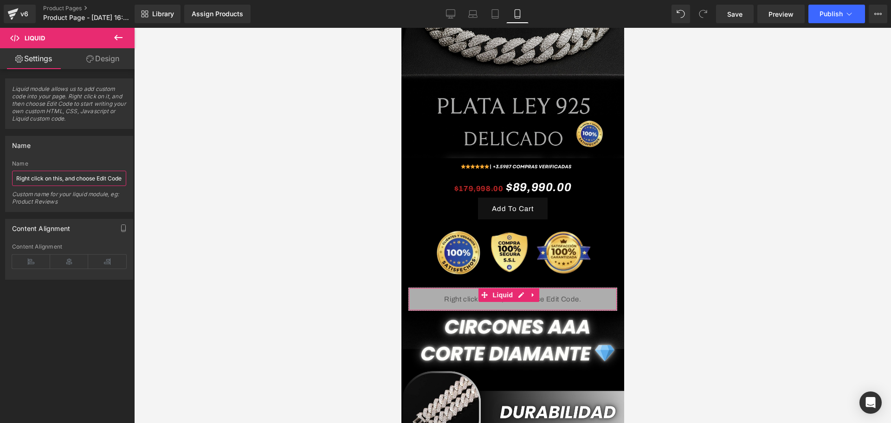
click at [102, 174] on input "Right click on this, and choose Edit Code." at bounding box center [69, 178] width 114 height 15
paste input "<div class="banner-movible"> TU TEXTO AQUÍ </div>"
click at [180, 212] on div at bounding box center [512, 225] width 757 height 395
drag, startPoint x: 109, startPoint y: 180, endPoint x: 128, endPoint y: 180, distance: 19.5
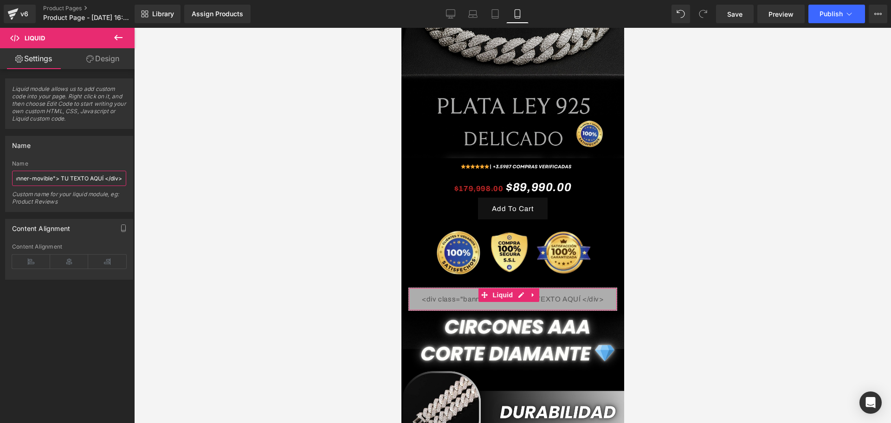
click at [128, 180] on div "<div class="banner-movible"> TU TEXTO AQUÍ </div> Name <div class="banner-movib…" at bounding box center [69, 186] width 127 height 51
click at [120, 180] on input "<div class="banner-movible"> TU TEXTO AQUÍ </div>" at bounding box center [69, 178] width 114 height 15
paste input "Los colores (background: #000000; y color: #ffffff;)"
paste input "cambiando 12s por más (más lento) o menos (más rápido)."
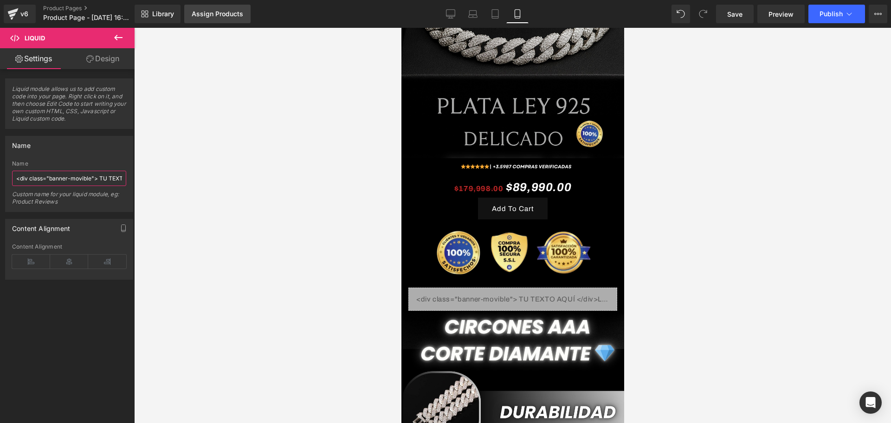
scroll to position [0, 334]
click at [268, 214] on div at bounding box center [512, 225] width 757 height 395
click at [97, 181] on input "<div class="banner-movible"> TU TEXTO AQUÍ </div>Los colores (background: #0000…" at bounding box center [69, 178] width 114 height 15
click at [219, 286] on div at bounding box center [512, 225] width 757 height 395
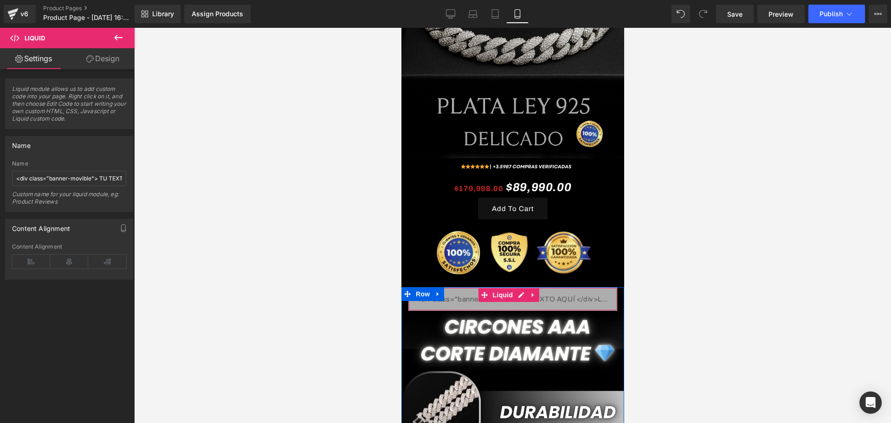
click at [547, 288] on div "Liquid" at bounding box center [512, 299] width 209 height 23
click at [526, 288] on div "Liquid" at bounding box center [512, 299] width 209 height 23
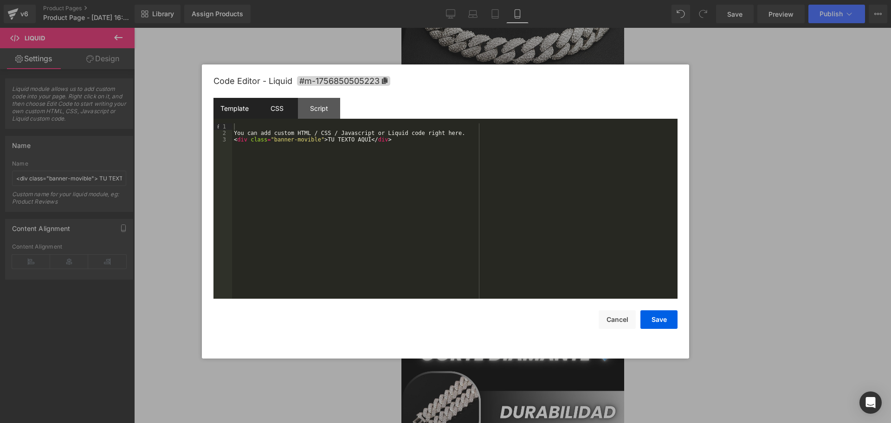
click at [277, 106] on div "CSS" at bounding box center [277, 108] width 42 height 21
click at [243, 103] on div "Template" at bounding box center [234, 108] width 42 height 21
click at [660, 316] on button "Save" at bounding box center [658, 319] width 37 height 19
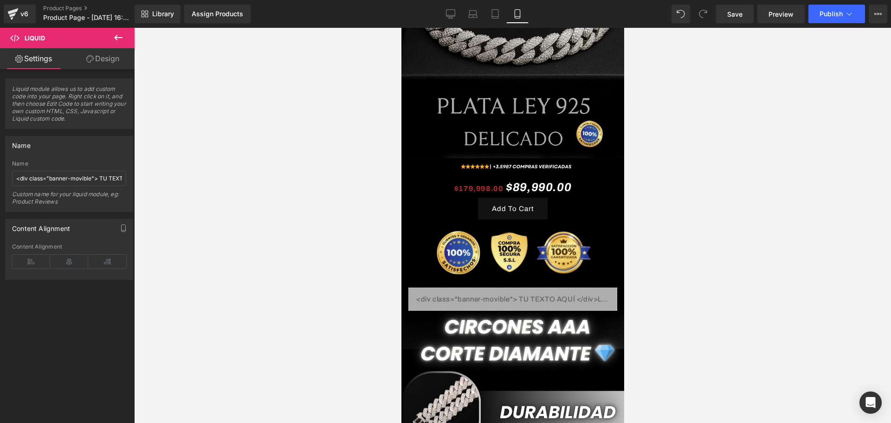
click at [741, 261] on div at bounding box center [512, 225] width 757 height 395
click at [430, 292] on div "Liquid" at bounding box center [512, 299] width 209 height 23
click at [95, 238] on div "Content Alignment Left Center Right Content Alignment" at bounding box center [69, 249] width 128 height 61
click at [72, 182] on input "<div class="banner-movible"> TU TEXTO AQUÍ </div>Los colores (background: #0000…" at bounding box center [69, 178] width 114 height 15
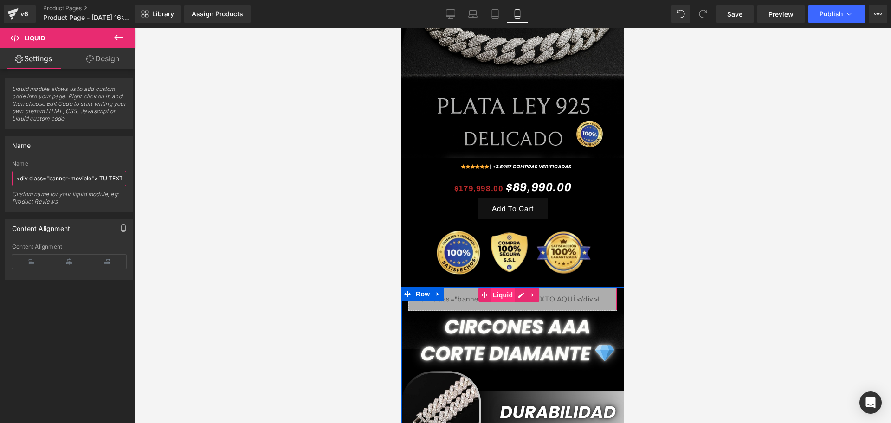
click at [510, 288] on span "Liquid" at bounding box center [502, 295] width 25 height 14
click at [471, 288] on div "Liquid" at bounding box center [512, 299] width 209 height 23
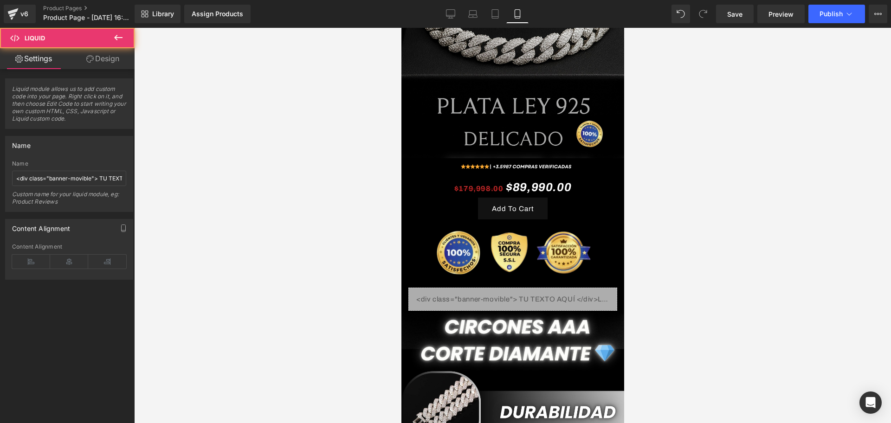
click at [214, 204] on div at bounding box center [512, 225] width 757 height 395
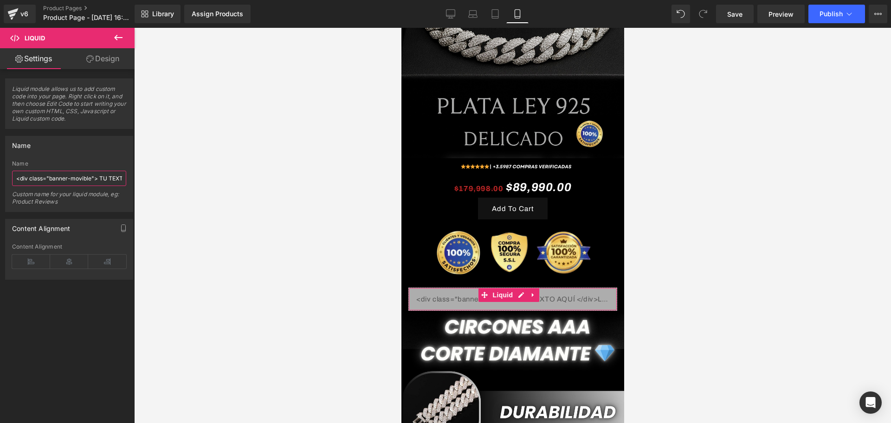
click at [82, 171] on input "<div class="banner-movible"> TU TEXTO AQUÍ </div>Los colores (background: #0000…" at bounding box center [69, 178] width 114 height 15
click at [89, 175] on input "<div class="banner-movible"> TU TEXTO AQUÍ </div>Los colores (background: #0000…" at bounding box center [69, 178] width 114 height 15
click at [77, 180] on input "<div class="banner-movible"> TU TEXTO AQUÍ </div>Los colores (background: #0000…" at bounding box center [69, 178] width 114 height 15
click at [81, 200] on div "Custom name for your liquid module, eg: Product Reviews" at bounding box center [69, 201] width 114 height 21
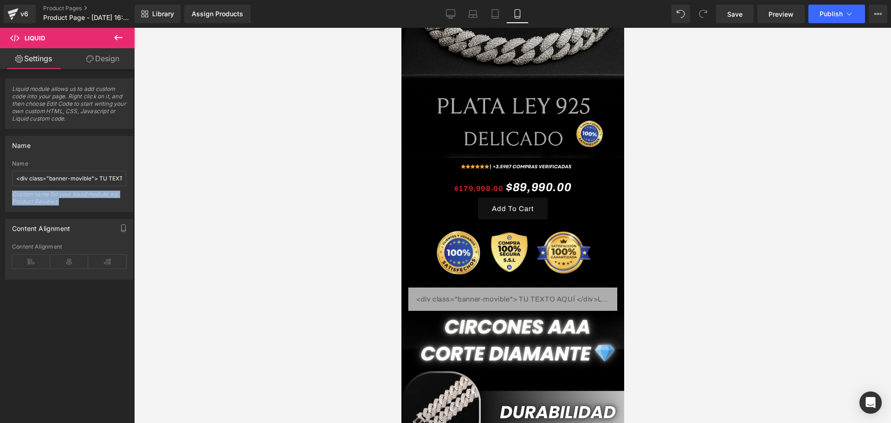
click at [81, 200] on div "Custom name for your liquid module, eg: Product Reviews" at bounding box center [69, 201] width 114 height 21
click at [68, 182] on input "<div class="banner-movible"> TU TEXTO AQUÍ </div>Los colores (background: #0000…" at bounding box center [69, 178] width 114 height 15
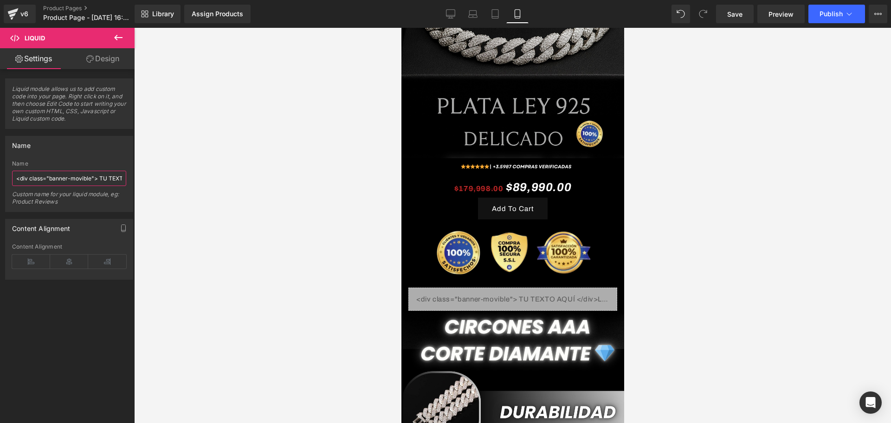
click at [68, 182] on input "<div class="banner-movible"> TU TEXTO AQUÍ </div>Los colores (background: #0000…" at bounding box center [69, 178] width 114 height 15
click at [170, 192] on div at bounding box center [512, 225] width 757 height 395
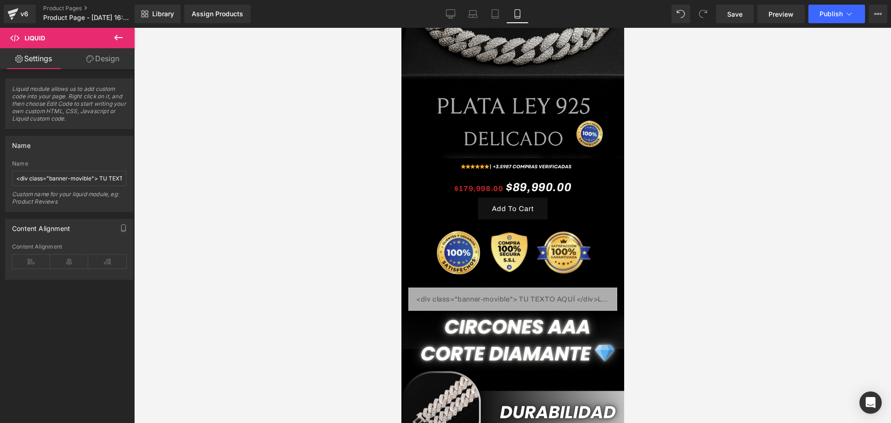
click at [170, 193] on div at bounding box center [512, 225] width 757 height 395
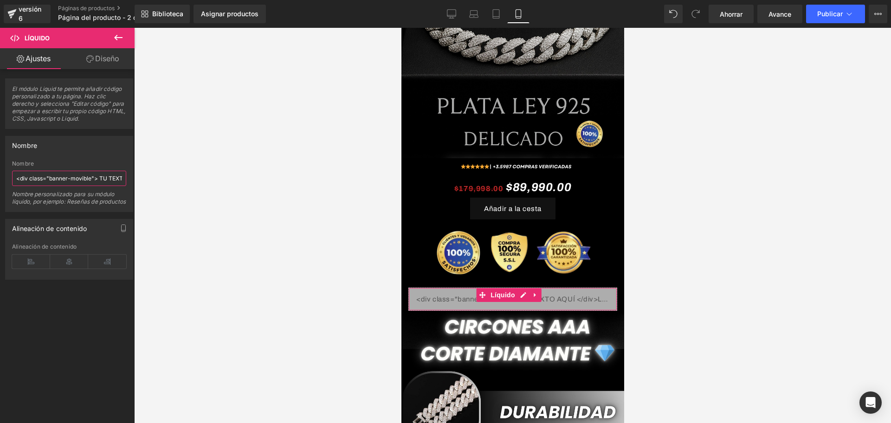
click at [69, 176] on input "<div class="banner-movible"> TU TEXTO AQUÍ </div>Los colores (background: #0000…" at bounding box center [69, 178] width 114 height 15
click at [82, 182] on input "anuncio movile" at bounding box center [69, 178] width 114 height 15
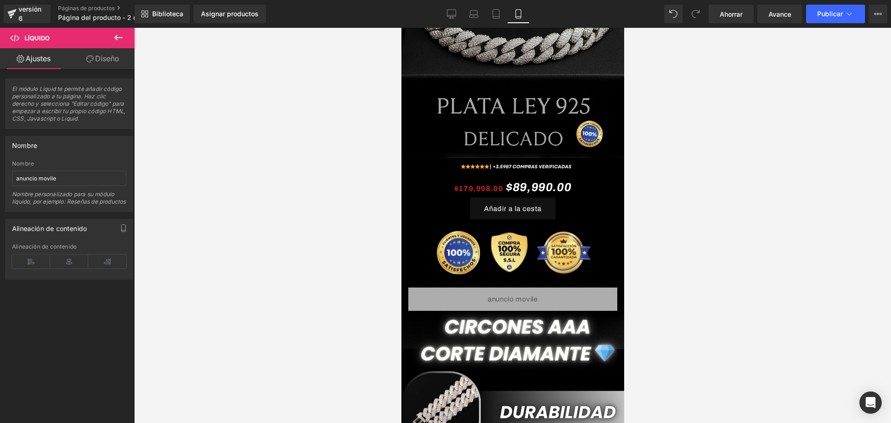
click at [143, 203] on div at bounding box center [512, 225] width 757 height 395
click at [525, 288] on div "Líquido" at bounding box center [512, 299] width 209 height 23
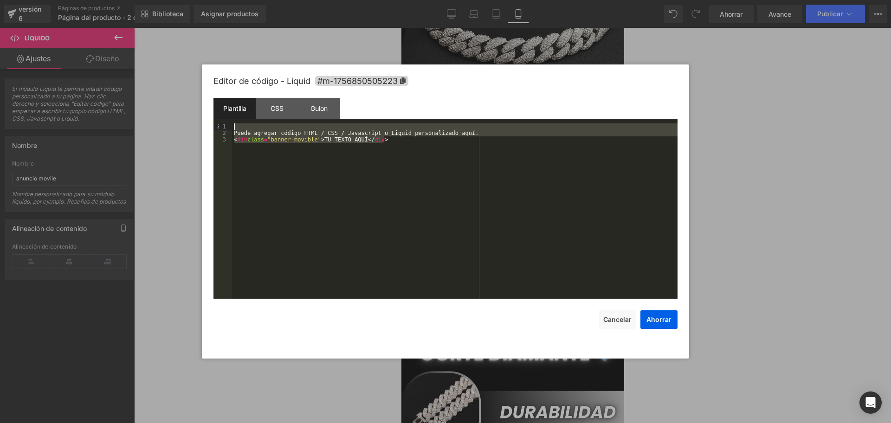
drag, startPoint x: 409, startPoint y: 148, endPoint x: 232, endPoint y: 127, distance: 179.1
click at [232, 127] on pre "1 2 3 Puede agregar código HTML / CSS / Javascript o Liquid personalizado aquí.…" at bounding box center [445, 210] width 464 height 175
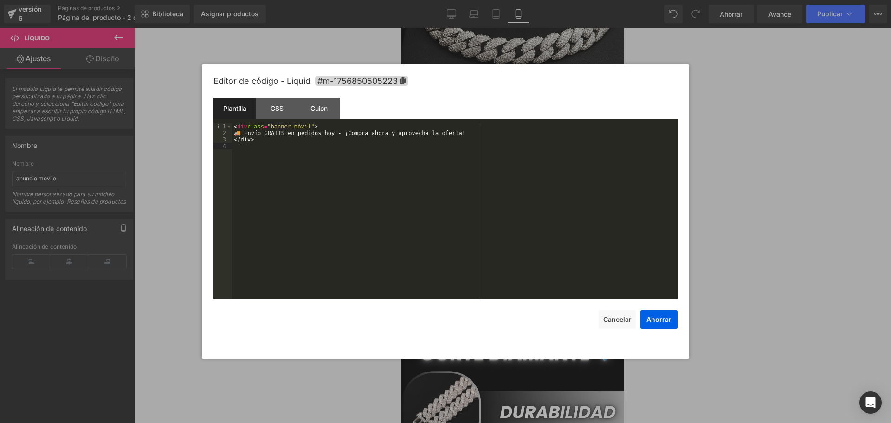
click at [362, 204] on div "< div class = "banner-móvil" > 🚚 Envío GRATIS en pedidos hoy - ¡Compra ahora y …" at bounding box center [454, 217] width 445 height 188
click at [274, 112] on font "CSS" at bounding box center [277, 108] width 13 height 8
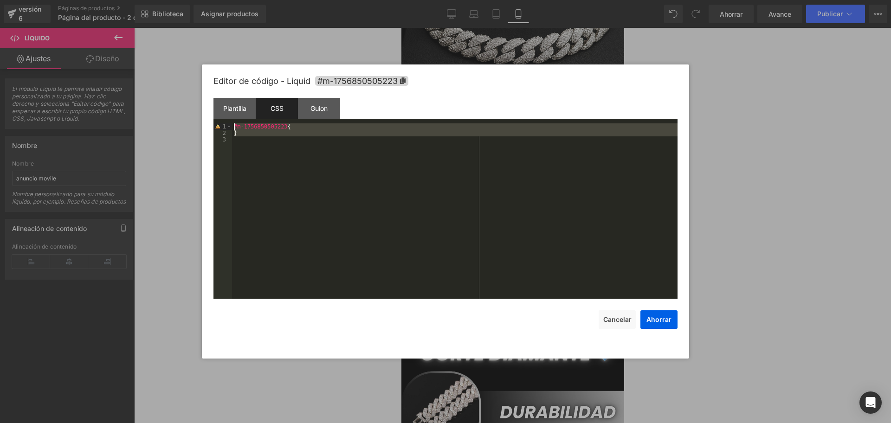
drag, startPoint x: 251, startPoint y: 136, endPoint x: 235, endPoint y: 126, distance: 18.5
click at [235, 126] on div "#m-1756850505223 { }" at bounding box center [454, 217] width 445 height 188
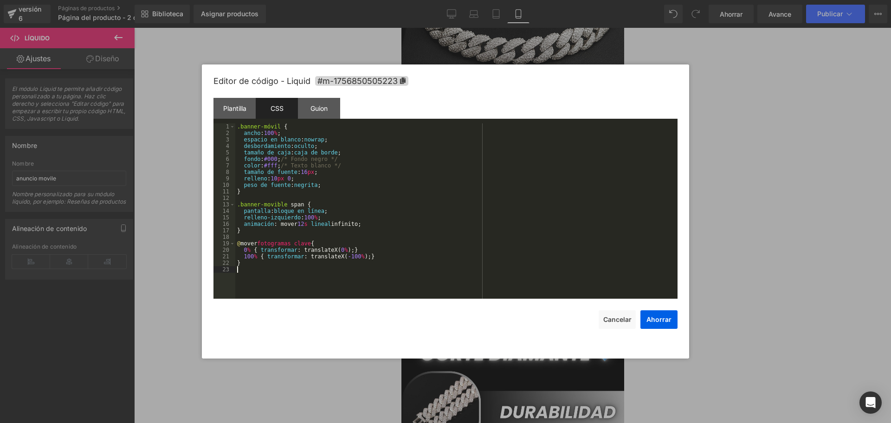
click at [374, 171] on div ".banner-móvil { ancho : 100 % ; espacio en blanco : nowrap ; desbordamiento : o…" at bounding box center [456, 217] width 442 height 188
click at [317, 102] on div "Guion" at bounding box center [319, 108] width 42 height 21
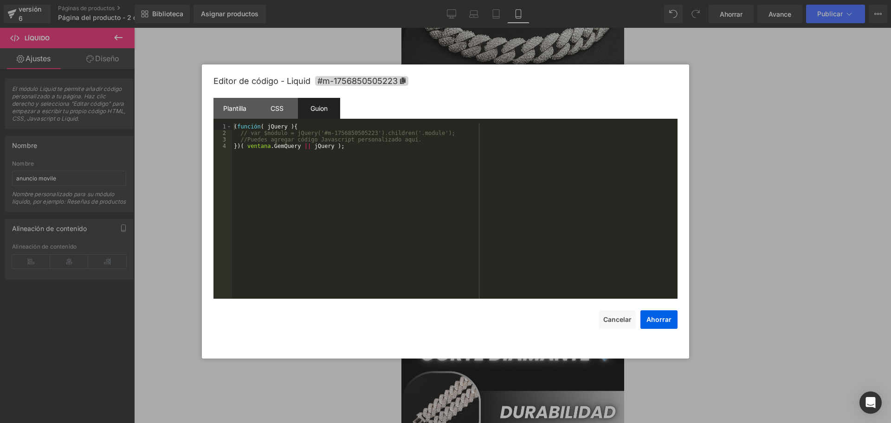
click at [311, 104] on font "Guion" at bounding box center [318, 108] width 17 height 8
click at [317, 112] on font "Guion" at bounding box center [318, 108] width 17 height 10
click at [317, 111] on font "Guion" at bounding box center [318, 108] width 17 height 10
click at [317, 113] on div "Guion" at bounding box center [319, 108] width 42 height 21
click at [306, 107] on div "Guion" at bounding box center [319, 108] width 42 height 21
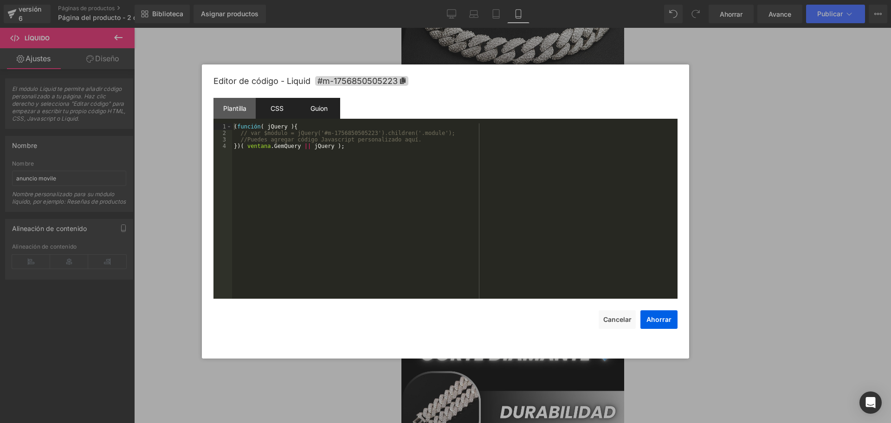
click at [279, 104] on font "CSS" at bounding box center [277, 108] width 13 height 8
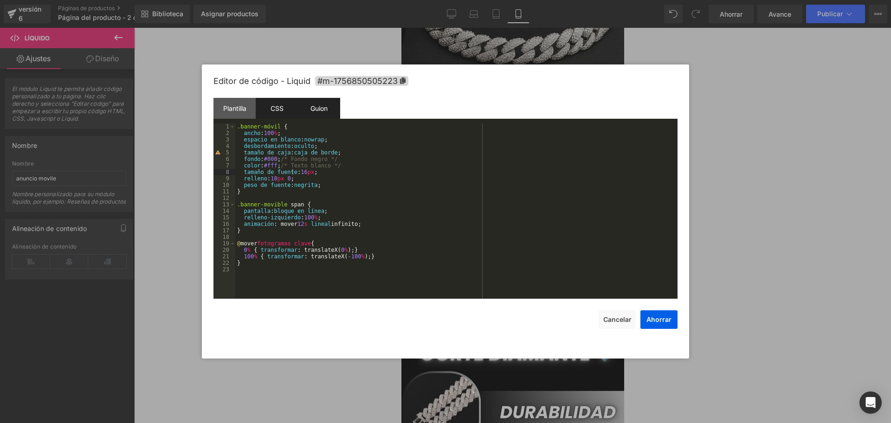
click at [311, 110] on font "Guion" at bounding box center [318, 108] width 17 height 8
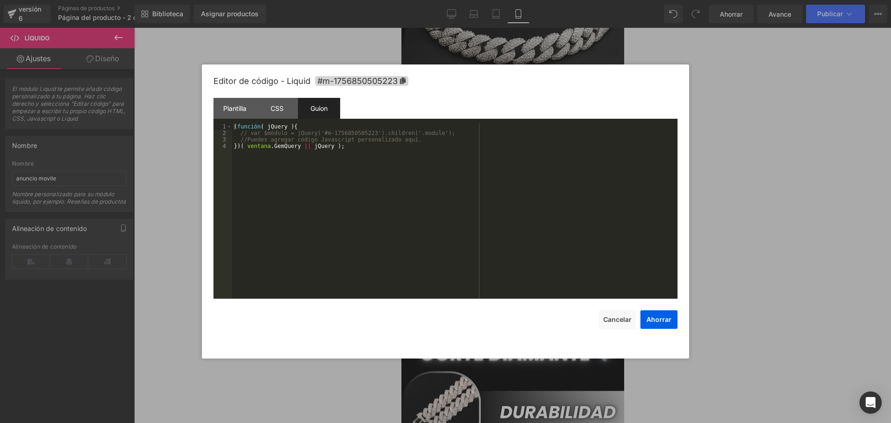
click at [311, 110] on font "Guion" at bounding box center [318, 108] width 17 height 8
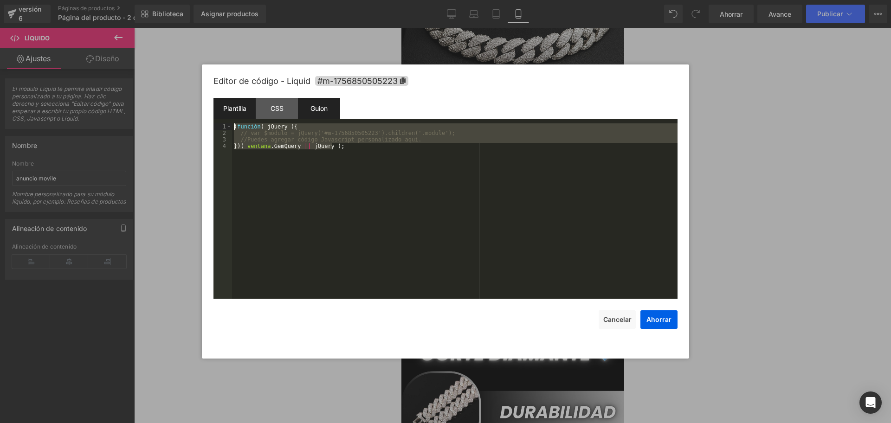
drag, startPoint x: 368, startPoint y: 153, endPoint x: 221, endPoint y: 113, distance: 152.0
click at [221, 113] on div "Plantilla CSS Guion Datos 1 2 3 4 < div class = "banner-móvil" > 🚚 Envío GRATIS…" at bounding box center [445, 198] width 464 height 201
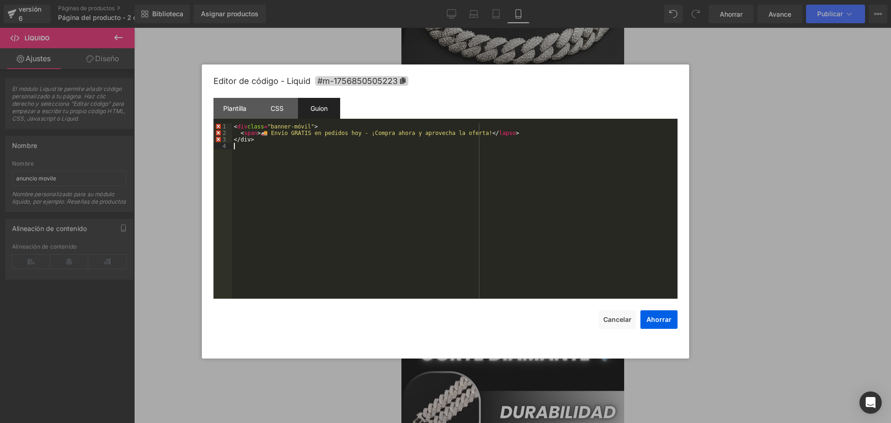
click at [352, 190] on div "< div class = "banner-móvil" > < span > 🚚 Envío GRATIS en pedidos hoy - ¡Compra…" at bounding box center [454, 217] width 445 height 188
click at [673, 324] on button "Ahorrar" at bounding box center [658, 319] width 37 height 19
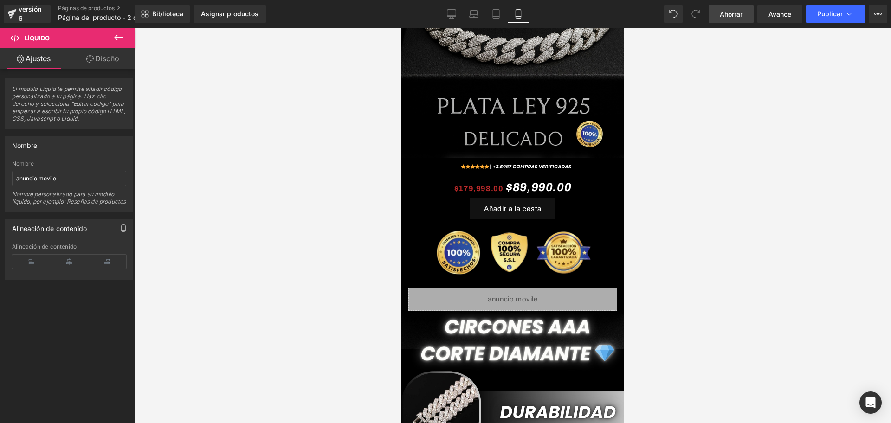
click at [743, 8] on link "Ahorrar" at bounding box center [731, 14] width 45 height 19
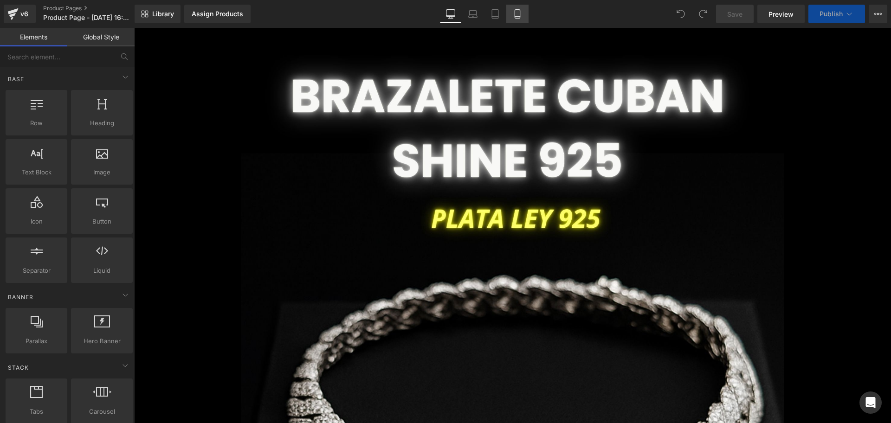
click at [518, 21] on link "Mobile" at bounding box center [517, 14] width 22 height 19
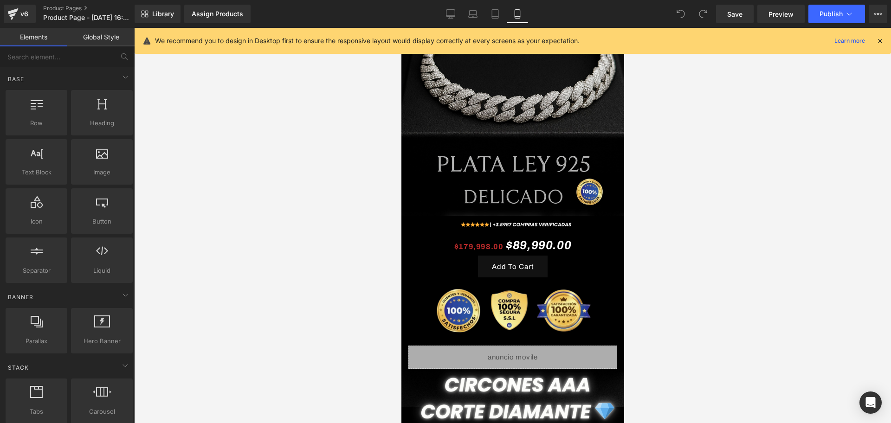
scroll to position [232, 0]
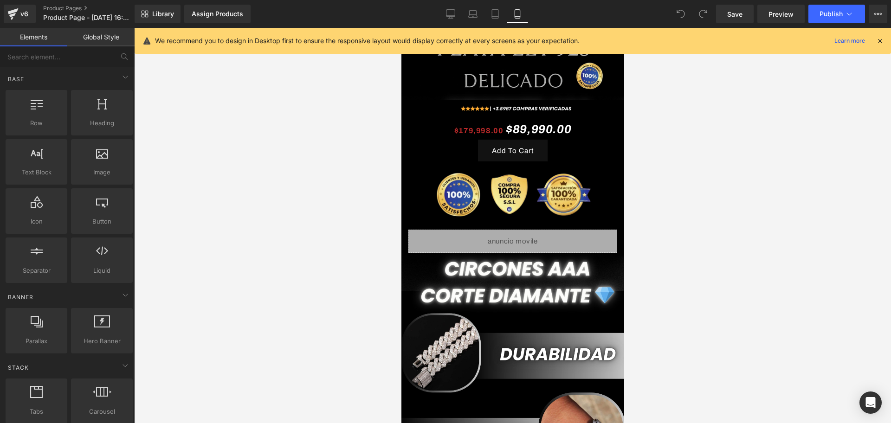
click at [538, 230] on div "Liquid" at bounding box center [512, 241] width 209 height 23
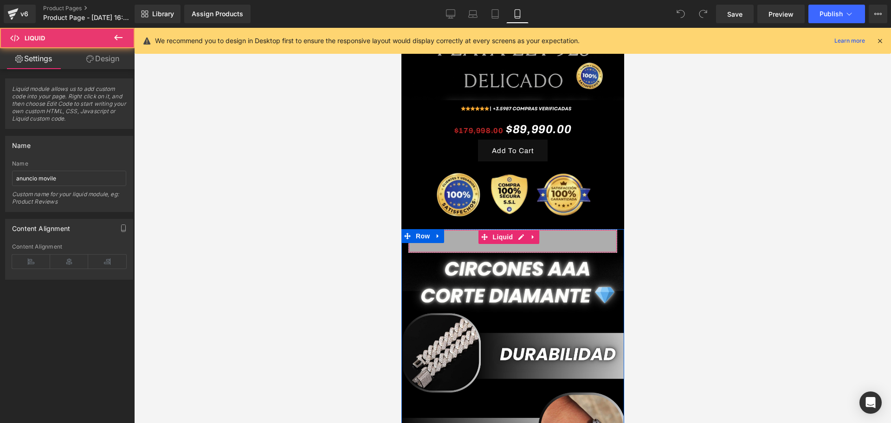
click at [538, 230] on div "Liquid" at bounding box center [512, 241] width 209 height 23
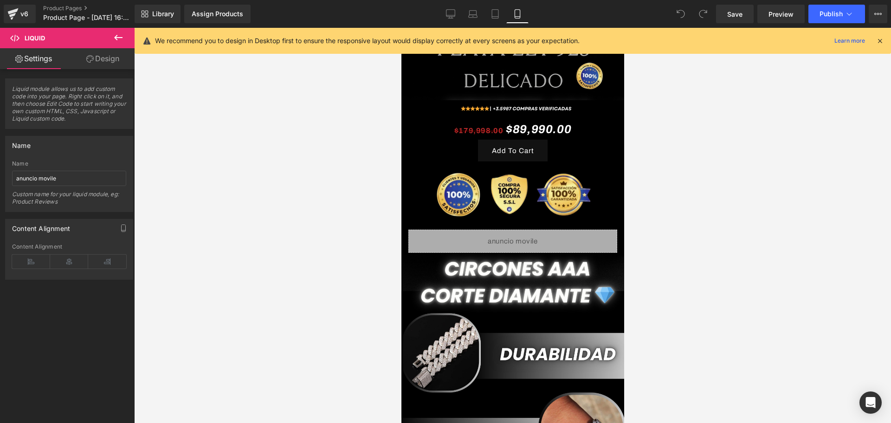
click at [887, 41] on div "We recommend you to design in Desktop first to ensure the responsive layout wou…" at bounding box center [513, 41] width 756 height 26
click at [886, 41] on div "We recommend you to design in Desktop first to ensure the responsive layout wou…" at bounding box center [513, 41] width 756 height 26
click at [881, 41] on icon at bounding box center [880, 41] width 8 height 8
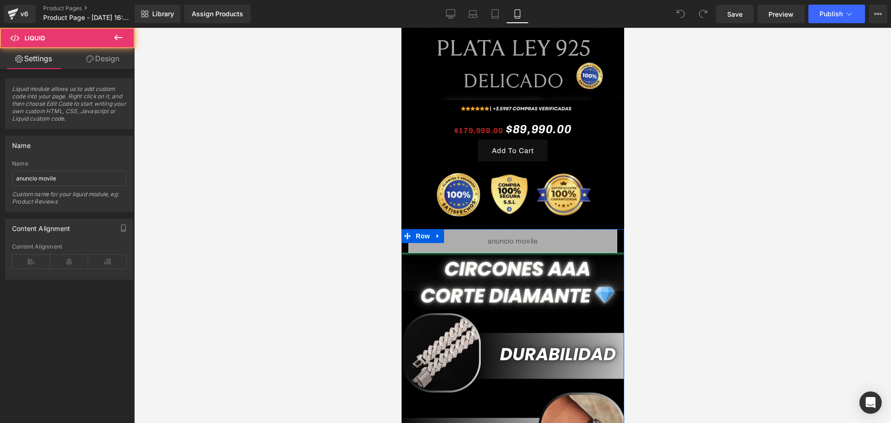
click at [513, 230] on div "Liquid" at bounding box center [512, 241] width 209 height 23
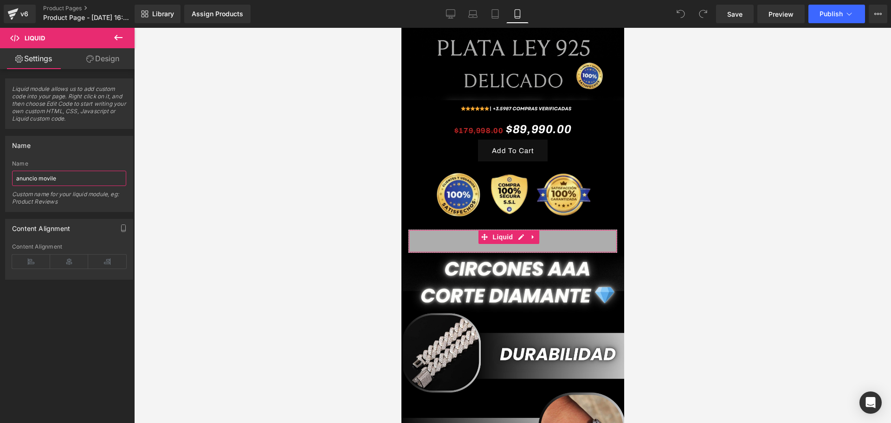
click at [53, 183] on input "anuncio movile" at bounding box center [69, 178] width 114 height 15
click at [58, 188] on div "Name anuncio movile Custom name for your liquid module, eg: Product Reviews" at bounding box center [69, 186] width 114 height 51
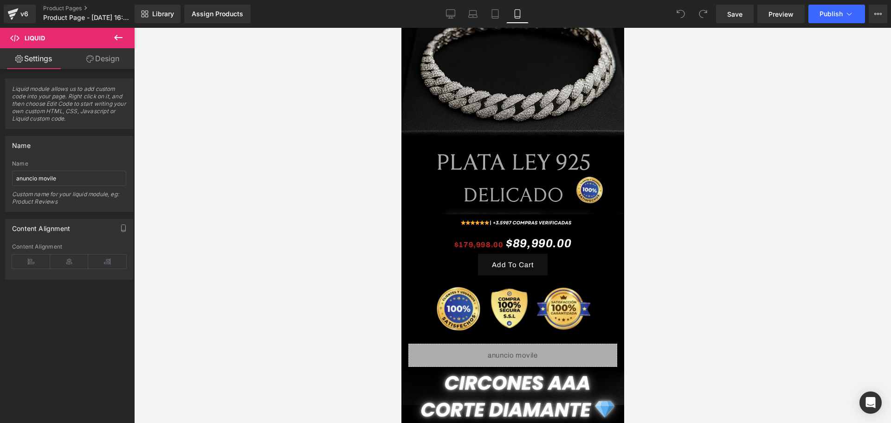
scroll to position [116, 0]
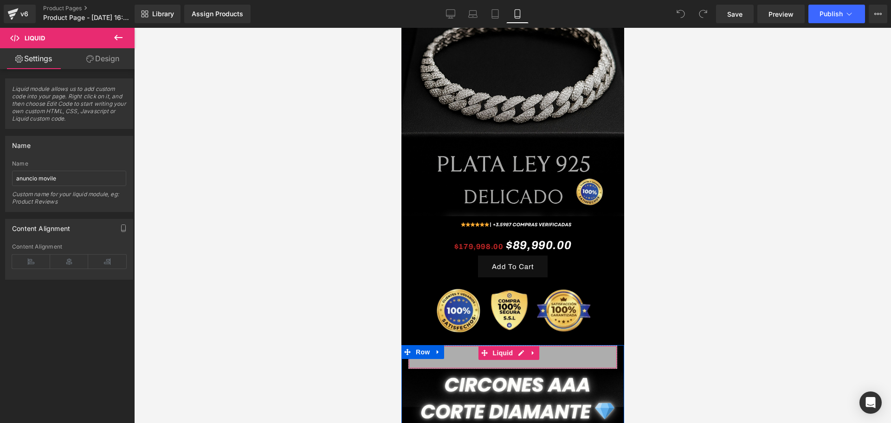
click at [561, 346] on div "Liquid" at bounding box center [512, 357] width 209 height 23
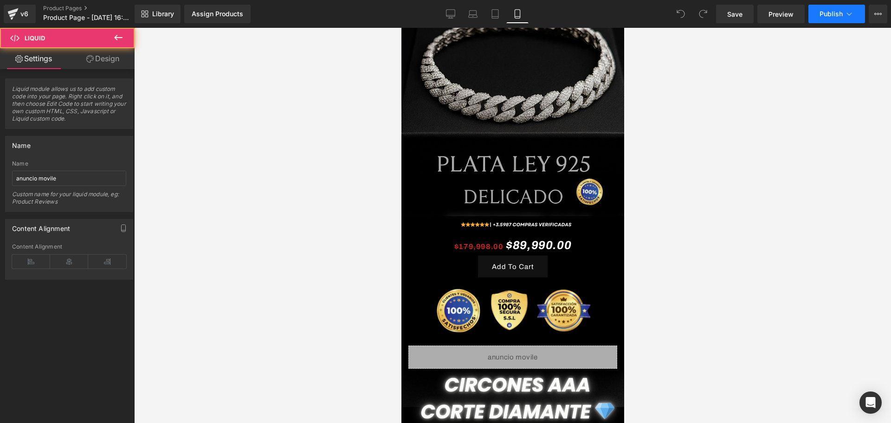
click at [826, 15] on span "Publish" at bounding box center [830, 13] width 23 height 7
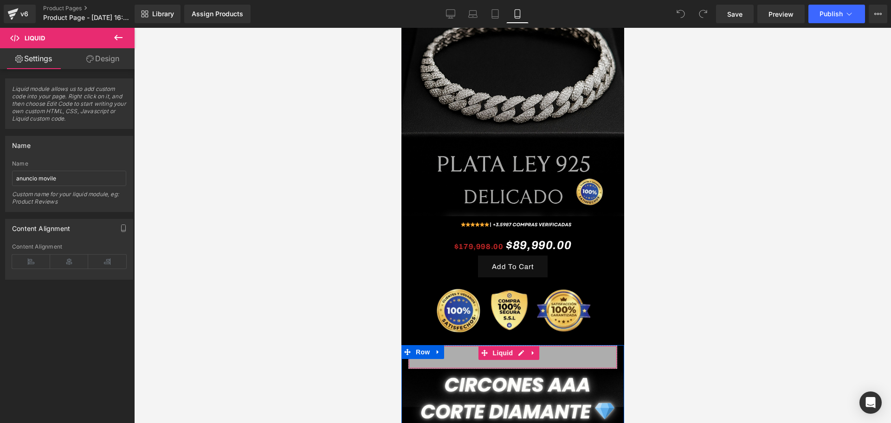
click at [499, 348] on div "Liquid" at bounding box center [512, 357] width 209 height 23
click at [506, 346] on span "Liquid" at bounding box center [502, 353] width 25 height 14
click at [506, 347] on span "Liquid" at bounding box center [502, 354] width 25 height 14
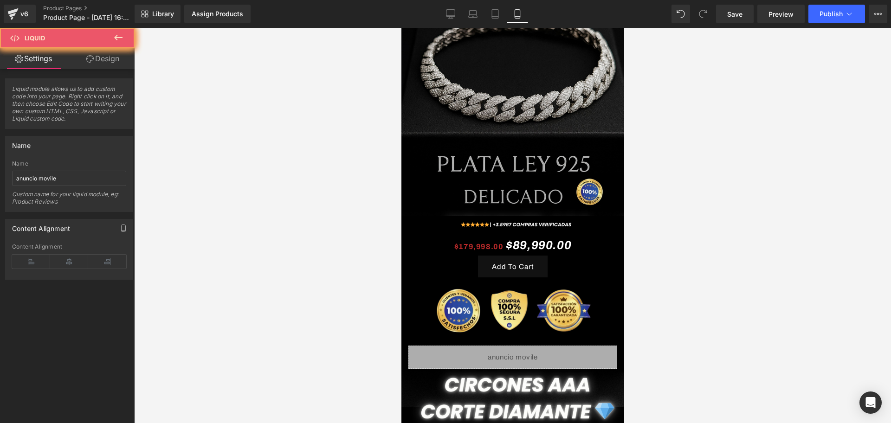
click at [649, 325] on div at bounding box center [512, 225] width 757 height 395
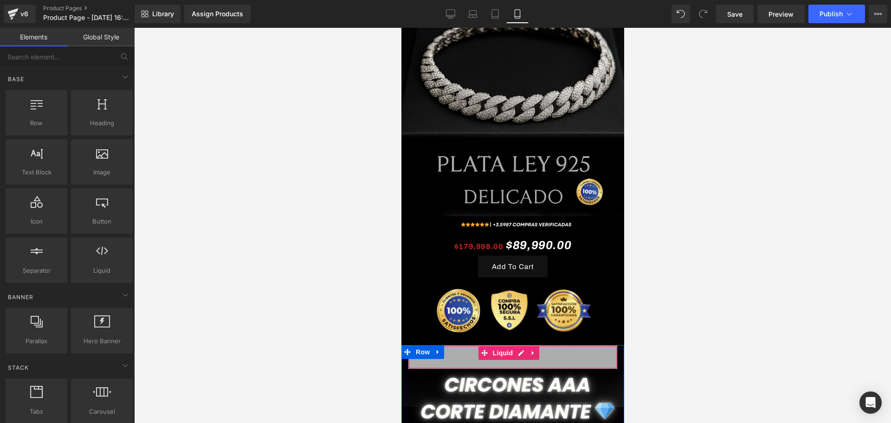
click at [523, 346] on div "Liquid" at bounding box center [512, 357] width 209 height 23
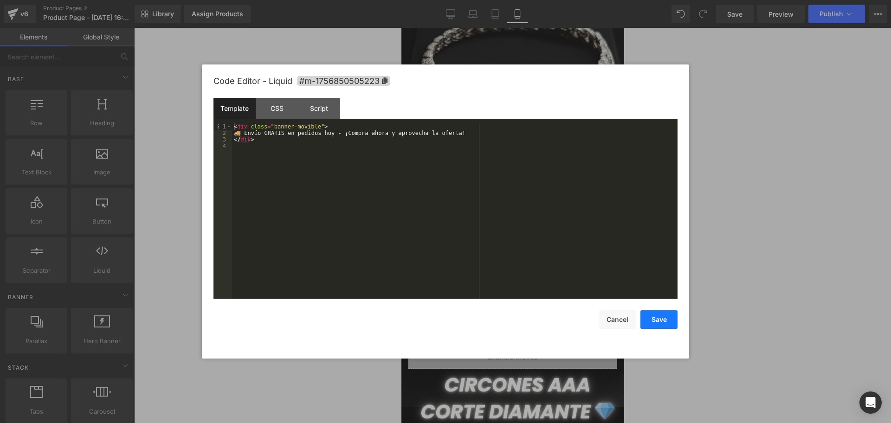
click at [657, 318] on button "Save" at bounding box center [658, 319] width 37 height 19
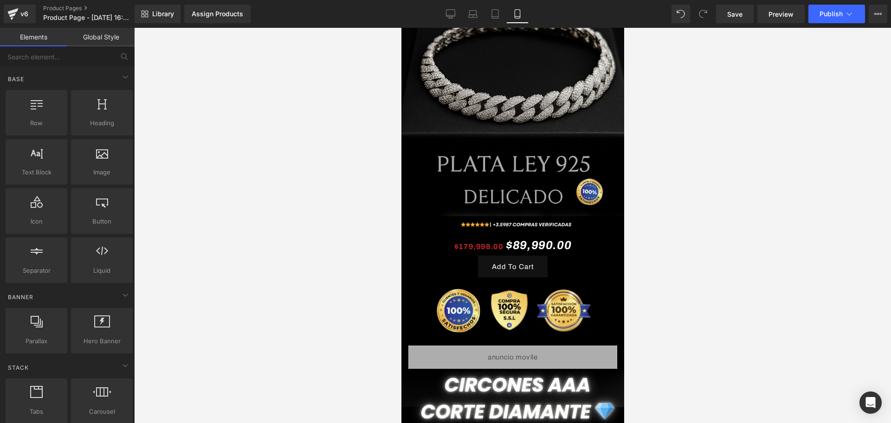
click at [657, 318] on div at bounding box center [512, 225] width 757 height 395
click at [488, 348] on span at bounding box center [493, 353] width 10 height 11
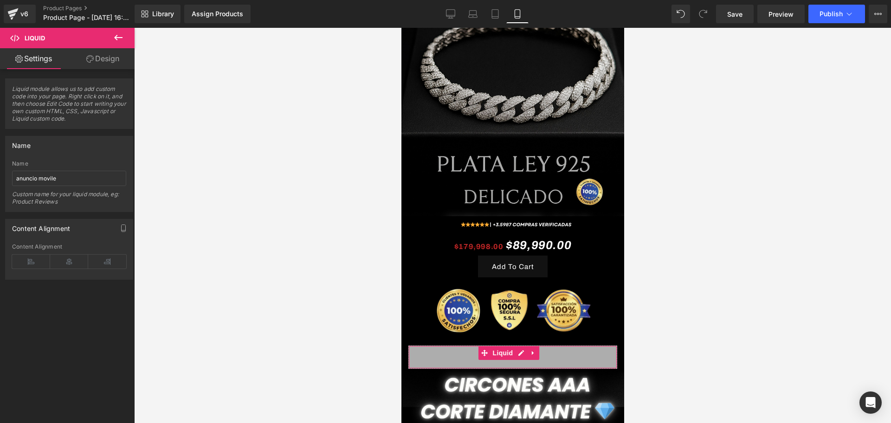
click at [105, 222] on div "Content Alignment" at bounding box center [69, 228] width 127 height 18
click at [98, 214] on div "Content Alignment Left Center Right Content Alignment" at bounding box center [69, 246] width 139 height 68
click at [97, 242] on div "Content Alignment Left Center Right Content Alignment" at bounding box center [69, 249] width 128 height 61
click at [76, 262] on icon at bounding box center [69, 262] width 38 height 14
click at [116, 237] on div "Content Alignment Left Center Right Content Alignment" at bounding box center [69, 249] width 128 height 61
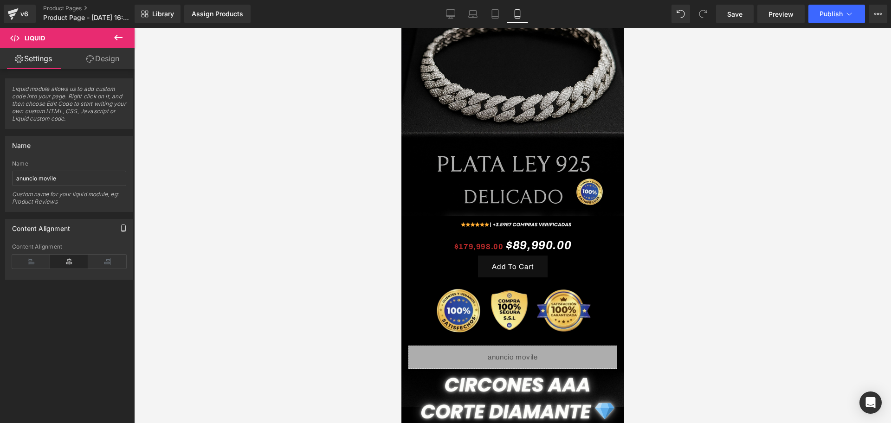
click at [124, 225] on button "button" at bounding box center [123, 228] width 15 height 18
click at [42, 189] on div "Name anuncio movile Custom name for your liquid module, eg: Product Reviews" at bounding box center [69, 186] width 114 height 51
click at [47, 184] on input "anuncio movile" at bounding box center [69, 178] width 114 height 15
click at [51, 177] on input "anuncio movile" at bounding box center [69, 178] width 114 height 15
click at [148, 187] on div at bounding box center [512, 225] width 757 height 395
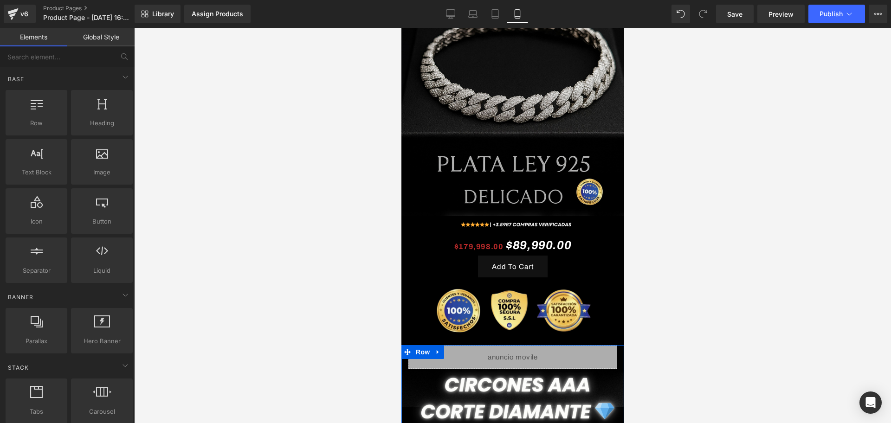
click at [543, 346] on div "Liquid" at bounding box center [512, 357] width 209 height 23
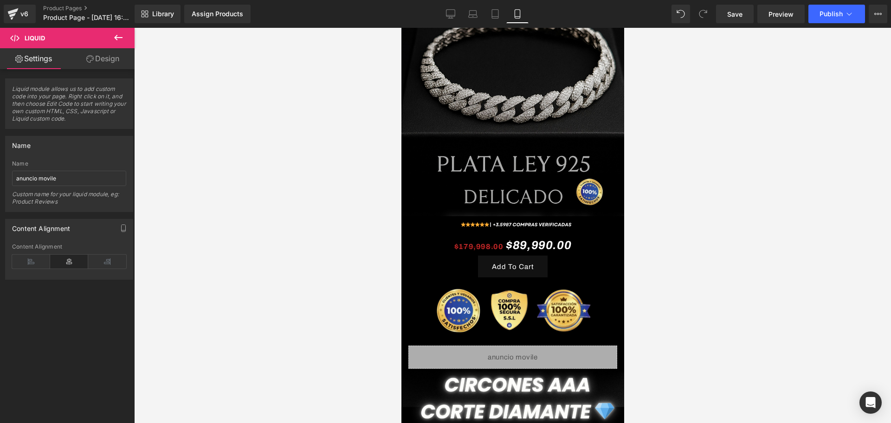
click at [655, 326] on div at bounding box center [512, 225] width 757 height 395
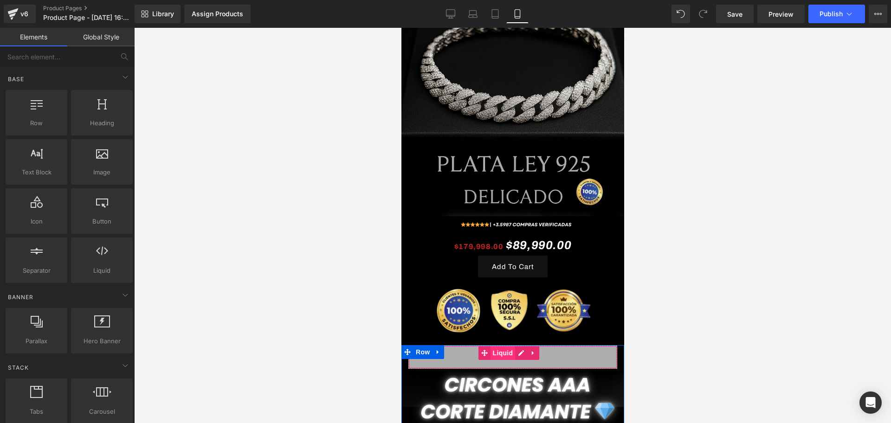
click at [490, 346] on span "Liquid" at bounding box center [502, 353] width 25 height 14
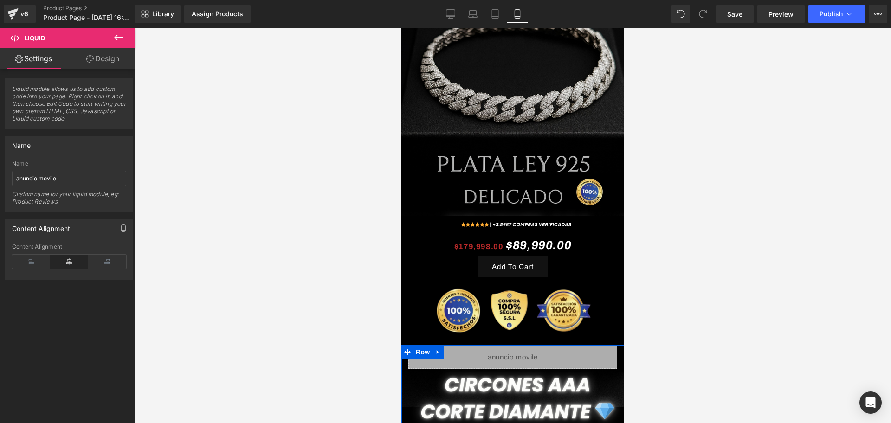
click at [519, 346] on div "Liquid" at bounding box center [512, 357] width 209 height 23
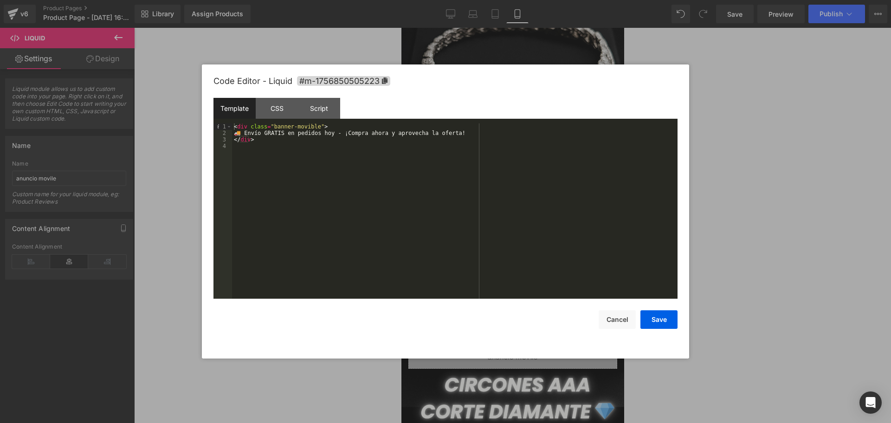
click at [238, 109] on div "Template" at bounding box center [234, 108] width 42 height 21
click at [242, 116] on div "Template" at bounding box center [234, 108] width 42 height 21
click at [276, 110] on div "CSS" at bounding box center [277, 108] width 42 height 21
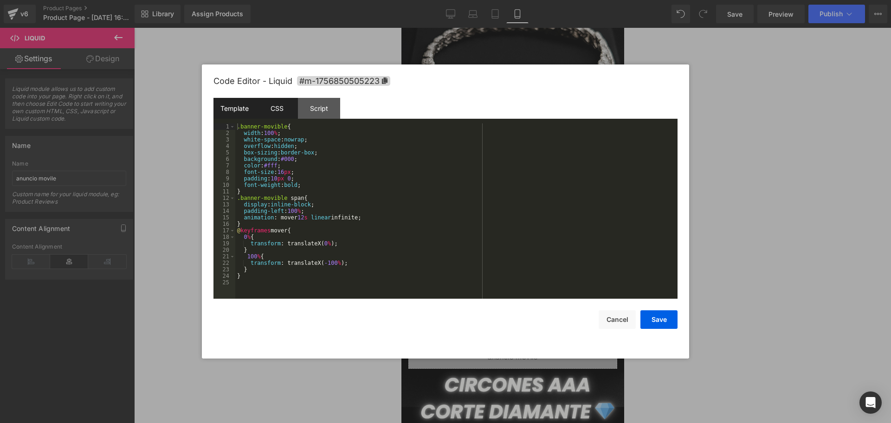
click at [244, 107] on div "Template" at bounding box center [234, 108] width 42 height 21
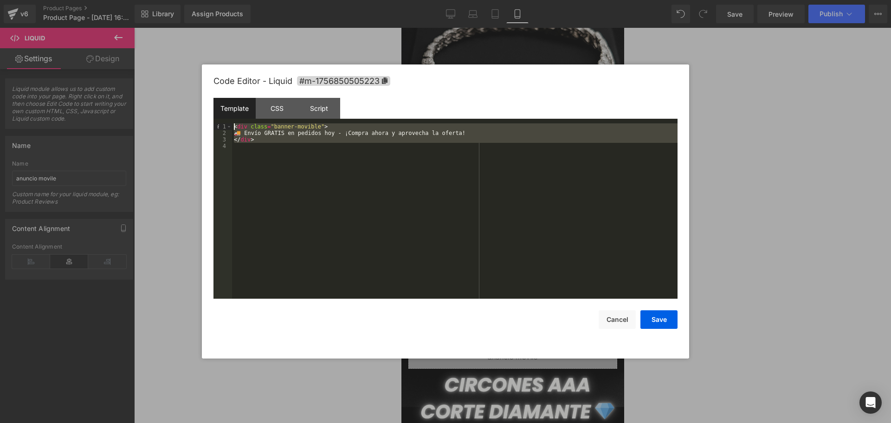
drag, startPoint x: 274, startPoint y: 153, endPoint x: 225, endPoint y: 115, distance: 61.9
click at [225, 115] on div "Template CSS Script Data 1 2 3 4 < div class = "banner-movible" > 🚚 Envío GRATI…" at bounding box center [445, 198] width 464 height 201
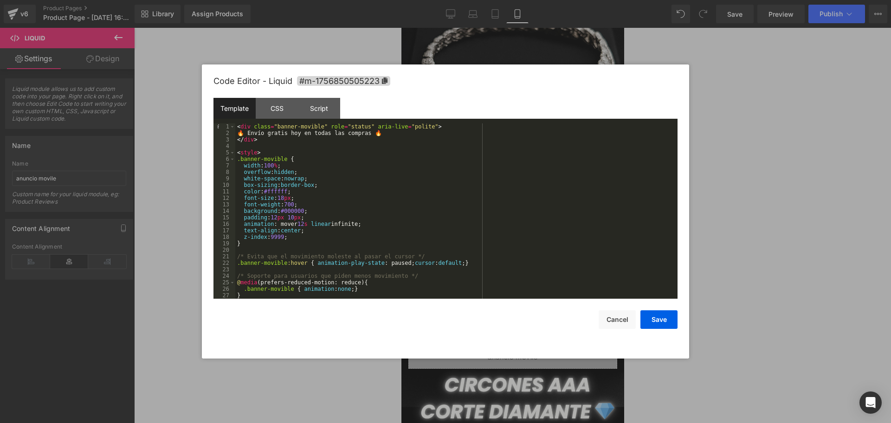
scroll to position [0, 0]
click at [654, 322] on button "Save" at bounding box center [658, 319] width 37 height 19
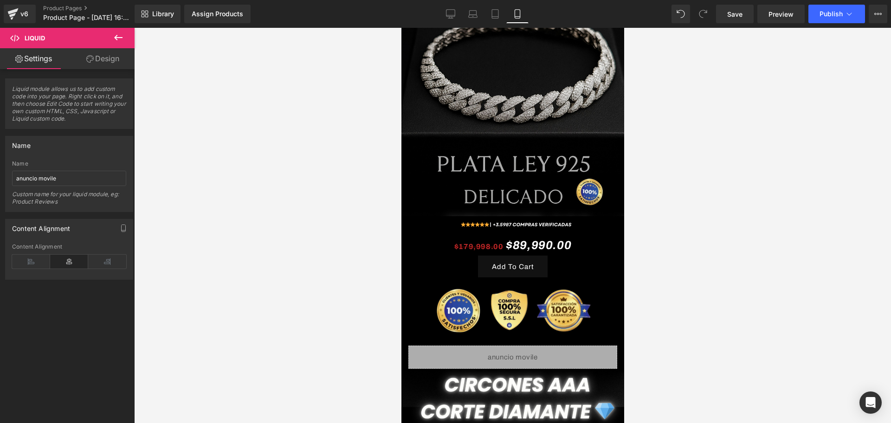
click at [275, 270] on div at bounding box center [512, 225] width 757 height 395
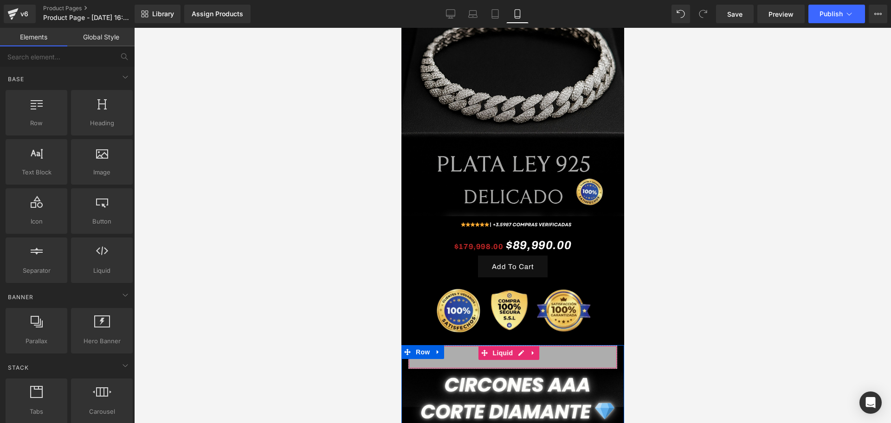
click at [452, 346] on div "Liquid" at bounding box center [512, 357] width 209 height 23
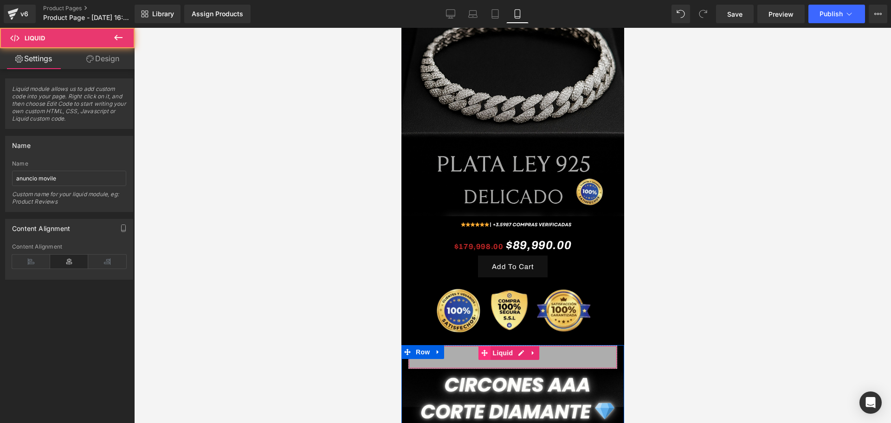
click at [485, 350] on icon at bounding box center [484, 353] width 6 height 7
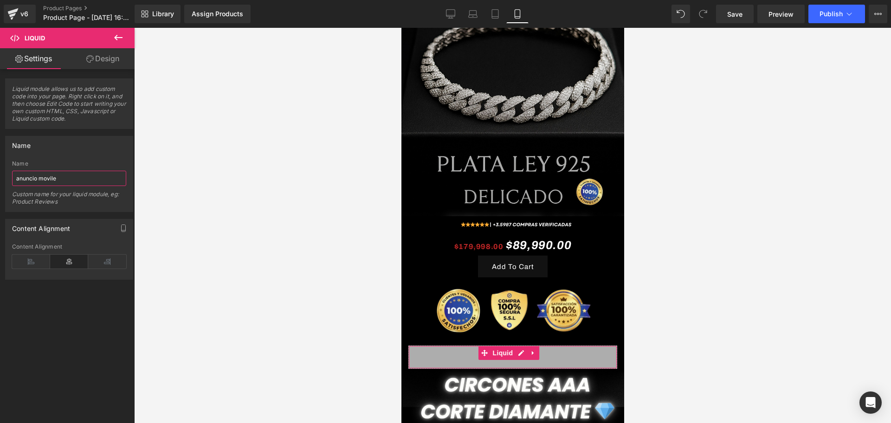
click at [85, 182] on input "anuncio movile" at bounding box center [69, 178] width 114 height 15
click at [505, 346] on span "Liquid" at bounding box center [502, 353] width 25 height 14
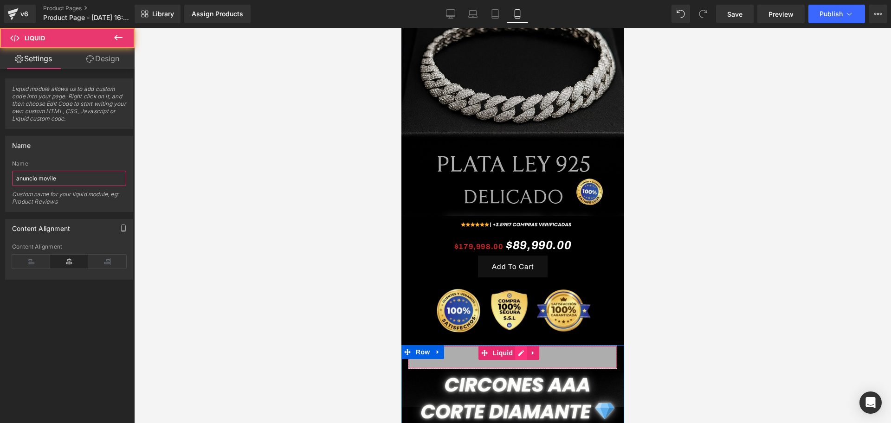
click at [521, 346] on div "Liquid" at bounding box center [512, 357] width 209 height 23
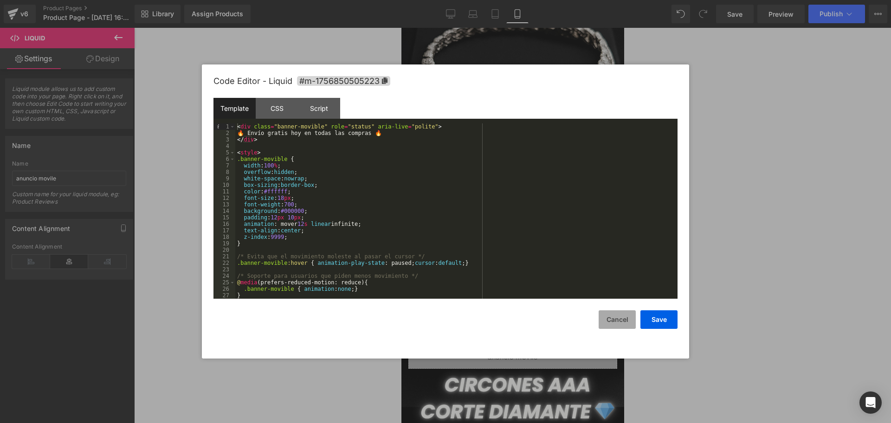
click at [619, 319] on button "Cancel" at bounding box center [617, 319] width 37 height 19
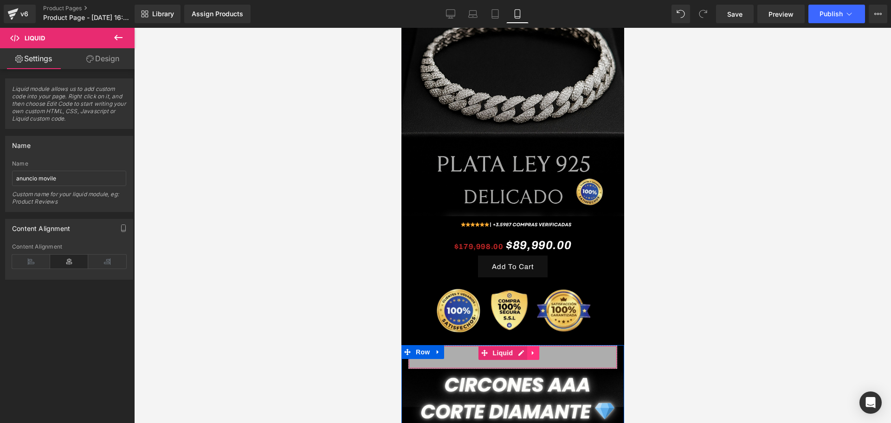
click at [533, 350] on icon at bounding box center [532, 353] width 6 height 7
click at [541, 350] on icon at bounding box center [539, 353] width 6 height 6
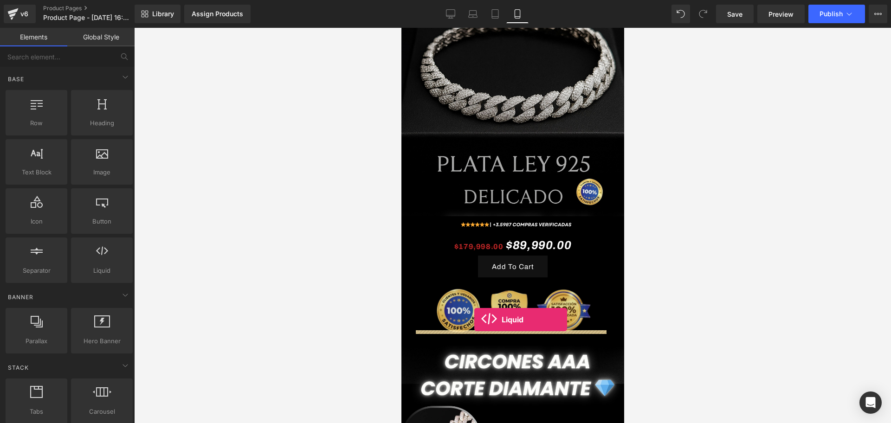
drag, startPoint x: 490, startPoint y: 280, endPoint x: 474, endPoint y: 320, distance: 43.1
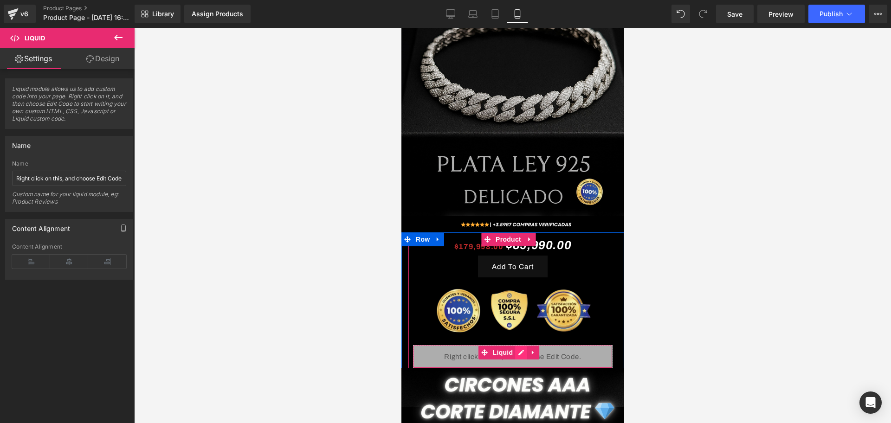
click at [524, 346] on ul "Liquid" at bounding box center [508, 353] width 61 height 14
click at [524, 345] on div "Liquid" at bounding box center [513, 356] width 200 height 23
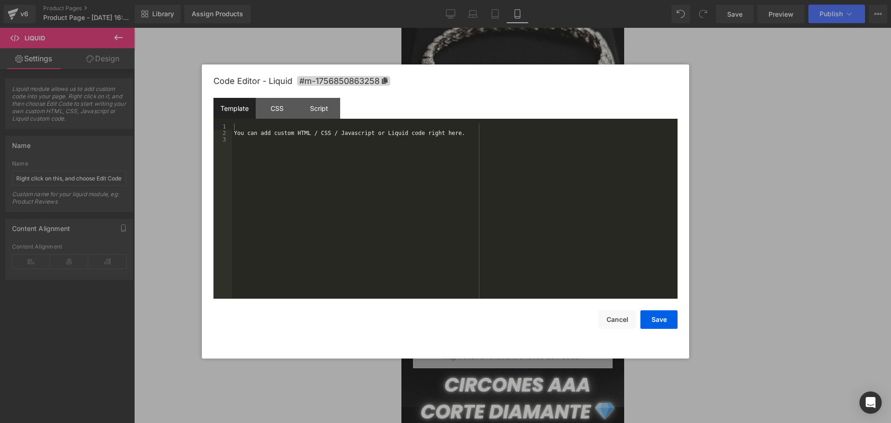
click at [313, 139] on div "You can add custom HTML / CSS / Javascript or Liquid code right here." at bounding box center [454, 217] width 445 height 188
click at [306, 134] on div "You can add custom HTML / CSS / Javascript or Liquid code right here." at bounding box center [454, 217] width 445 height 188
click at [317, 148] on div "You can add custom HTML / CSS / Javascript or Liquid code right here." at bounding box center [454, 217] width 445 height 188
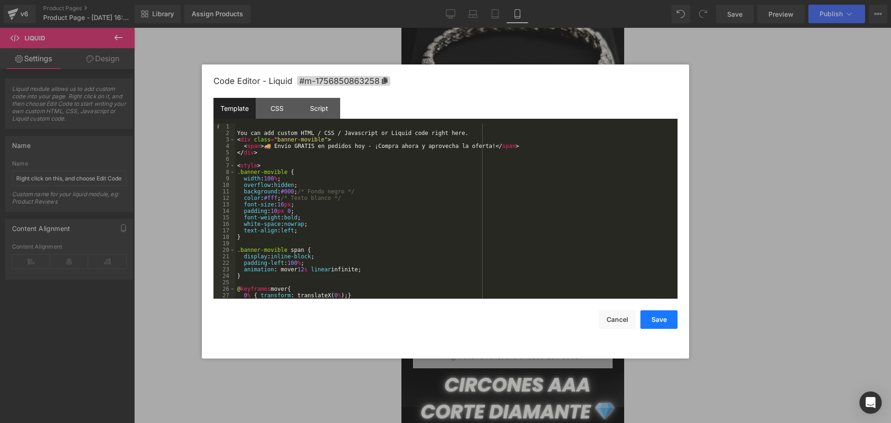
click at [665, 310] on button "Save" at bounding box center [658, 319] width 37 height 19
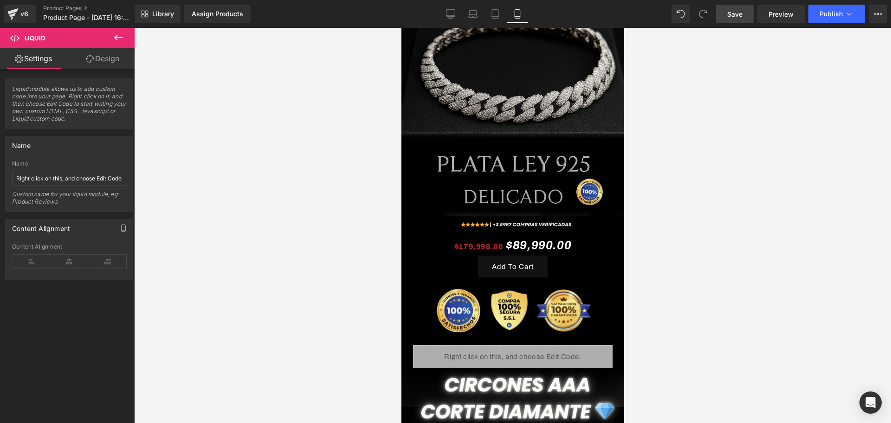
click at [744, 13] on link "Save" at bounding box center [735, 14] width 38 height 19
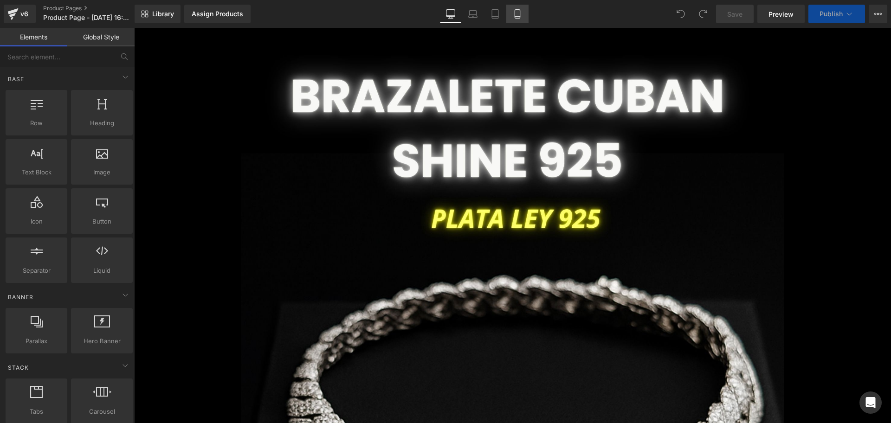
drag, startPoint x: 517, startPoint y: 15, endPoint x: 348, endPoint y: 32, distance: 170.2
click at [518, 15] on icon at bounding box center [517, 13] width 9 height 9
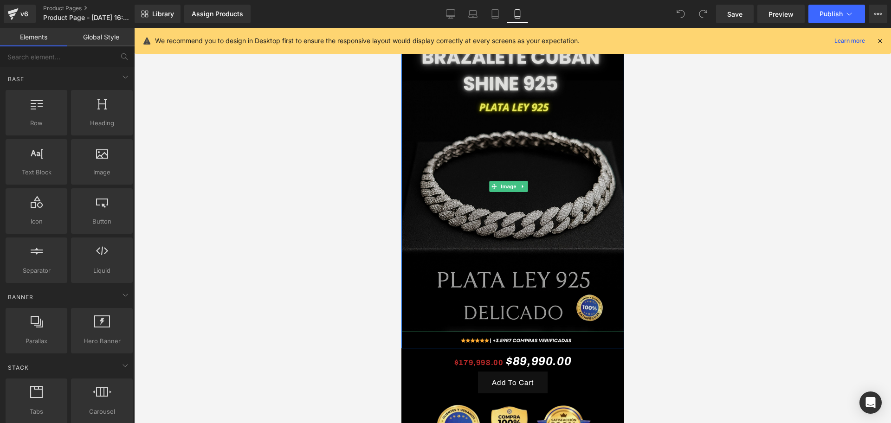
scroll to position [58, 0]
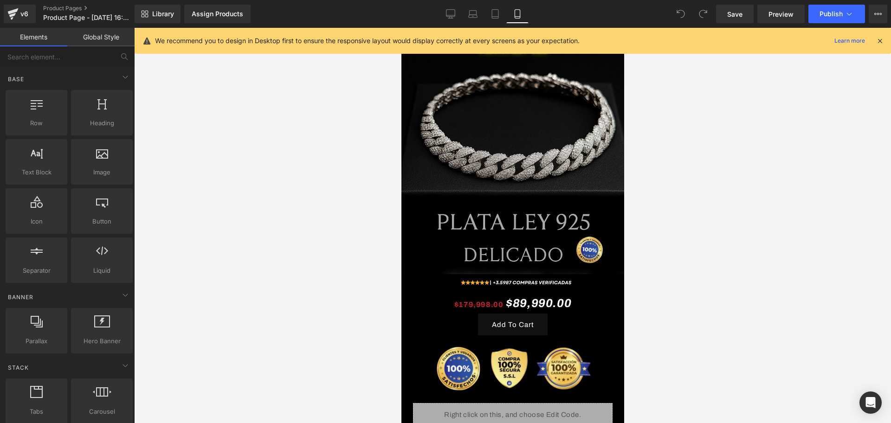
click at [883, 38] on icon at bounding box center [880, 41] width 8 height 8
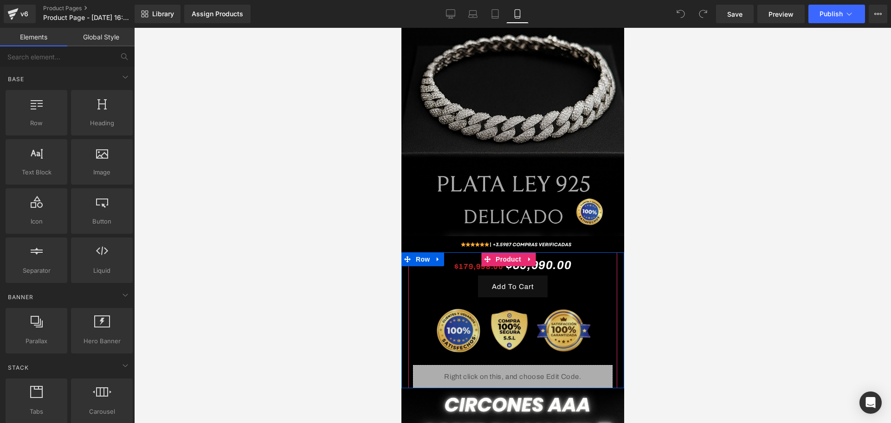
scroll to position [116, 0]
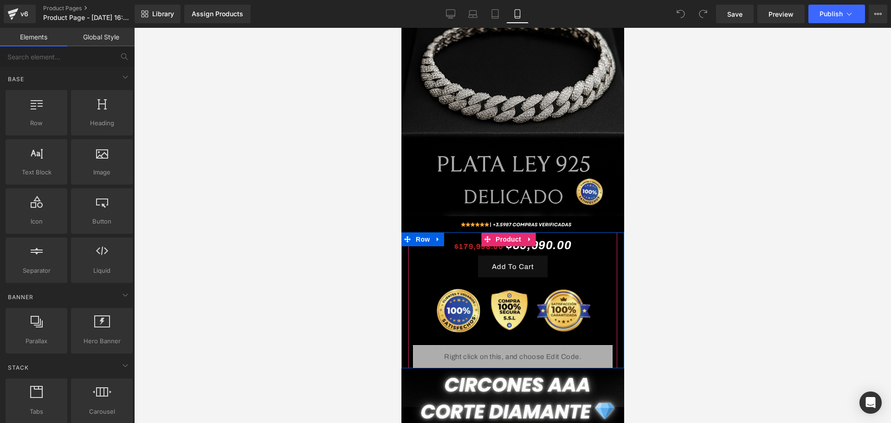
click at [564, 345] on div "Liquid" at bounding box center [513, 356] width 200 height 23
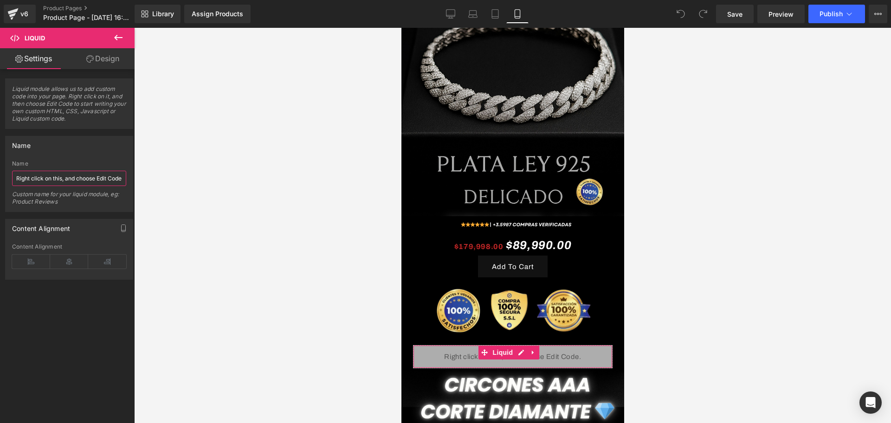
click at [72, 176] on input "Right click on this, and choose Edit Code." at bounding box center [69, 178] width 114 height 15
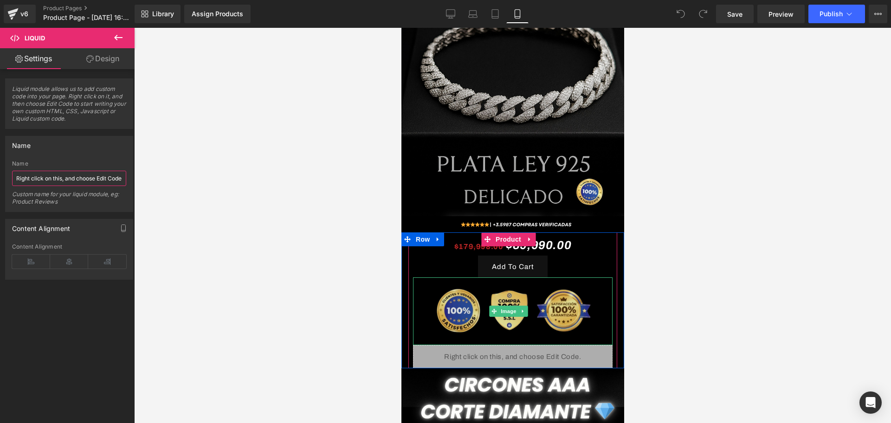
scroll to position [174, 0]
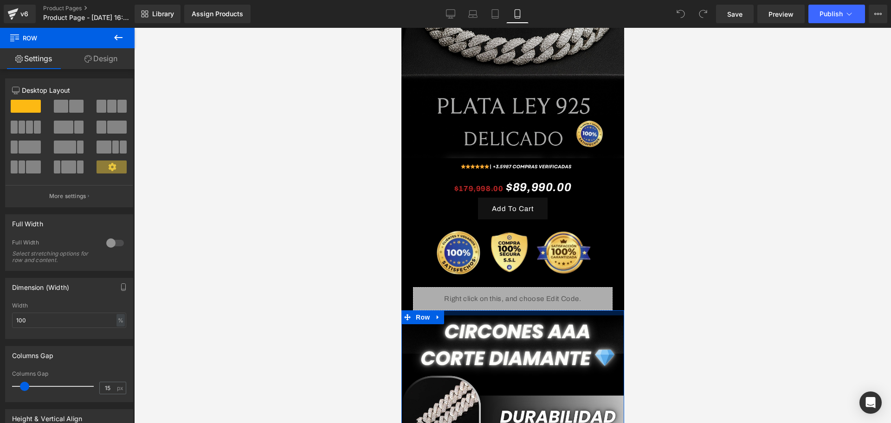
click at [532, 310] on div at bounding box center [512, 312] width 223 height 5
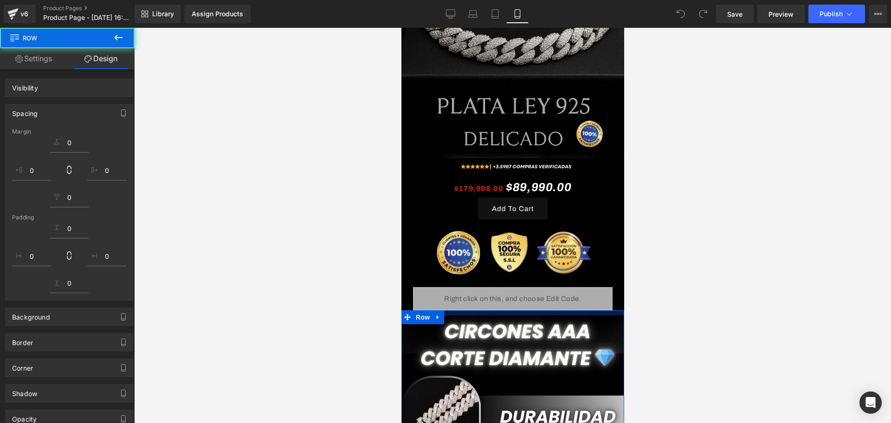
click at [690, 283] on div at bounding box center [512, 225] width 757 height 395
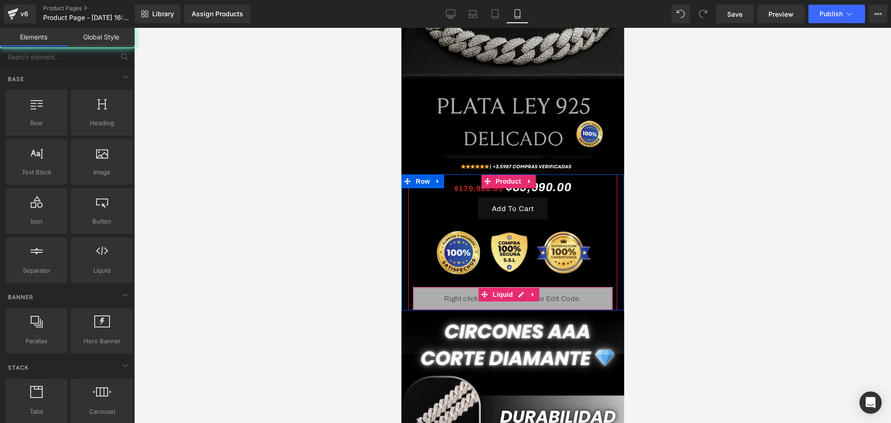
click at [465, 287] on div "Liquid" at bounding box center [513, 298] width 200 height 23
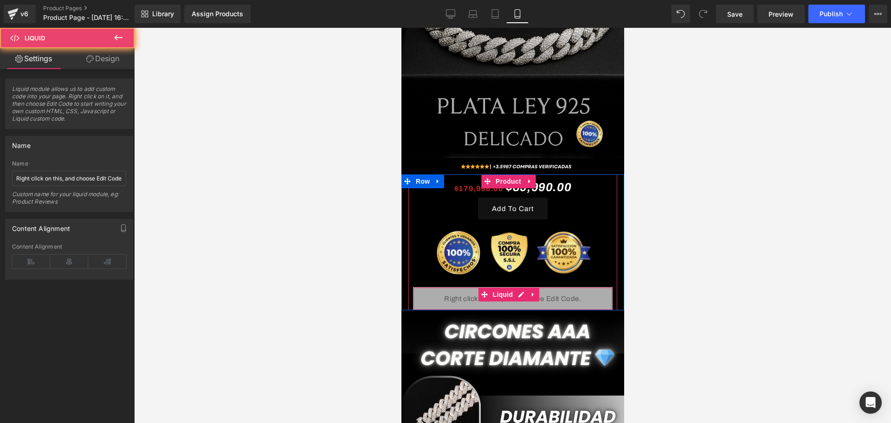
click at [465, 287] on div "Liquid" at bounding box center [513, 298] width 200 height 23
click at [531, 291] on icon at bounding box center [532, 294] width 6 height 7
click at [503, 287] on div "Liquid" at bounding box center [513, 298] width 200 height 23
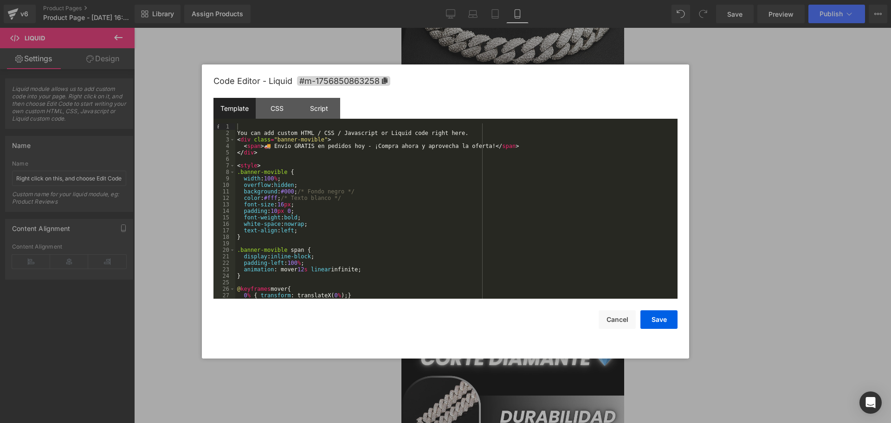
scroll to position [26, 0]
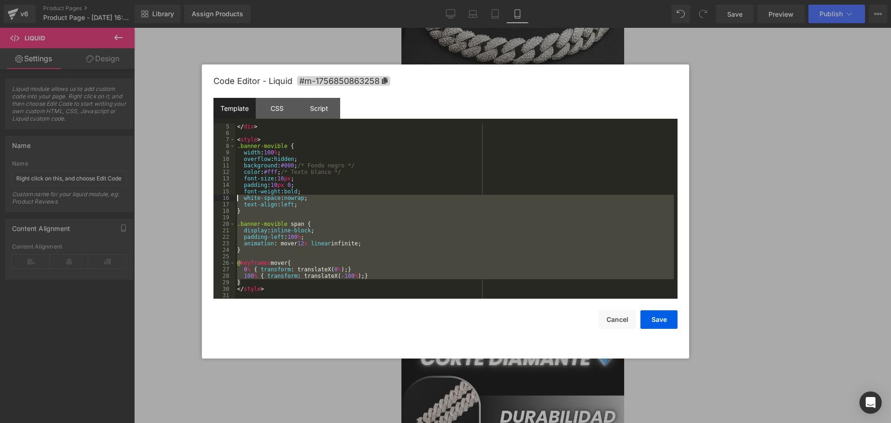
drag, startPoint x: 302, startPoint y: 283, endPoint x: 208, endPoint y: 194, distance: 129.6
click at [208, 194] on div "Code Editor - Liquid #m-1756850863258 Template CSS Script Data 5 6 7 8 9 10 11 …" at bounding box center [445, 212] width 487 height 294
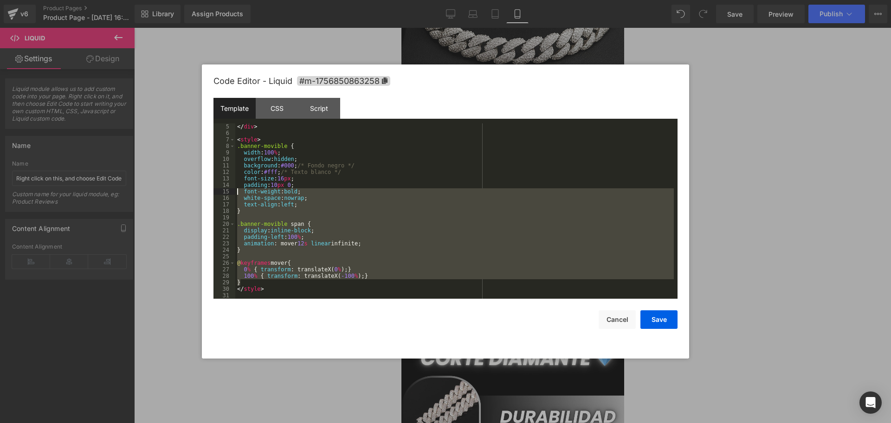
click at [262, 289] on div "</ div > < style > .banner-movible { width : 100 % ; overflow : hidden ; backgr…" at bounding box center [454, 217] width 439 height 188
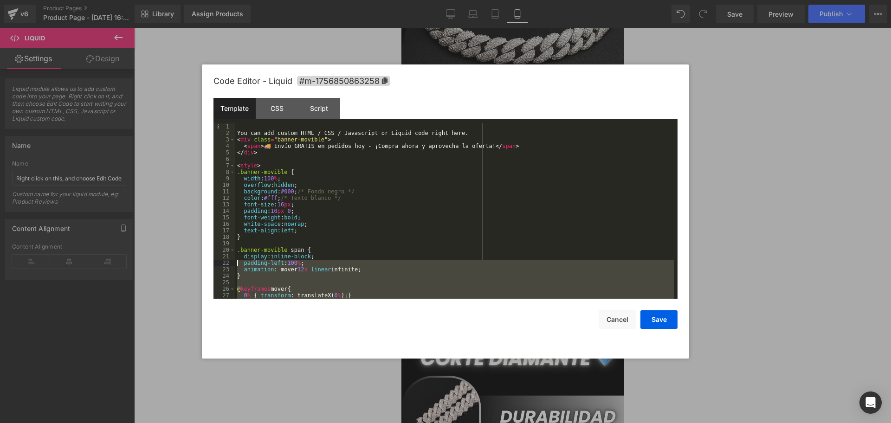
scroll to position [0, 0]
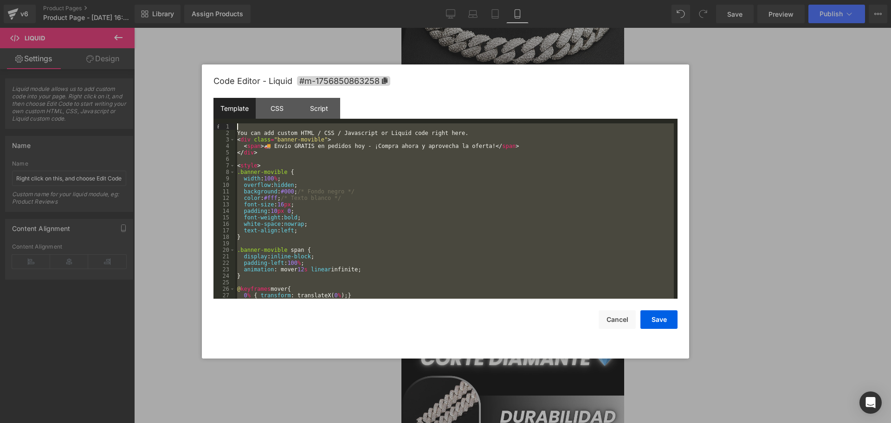
drag, startPoint x: 256, startPoint y: 285, endPoint x: 200, endPoint y: 104, distance: 189.3
click at [200, 104] on body "You are previewing how the will restyle your page. You can not edit Elements in…" at bounding box center [445, 211] width 891 height 423
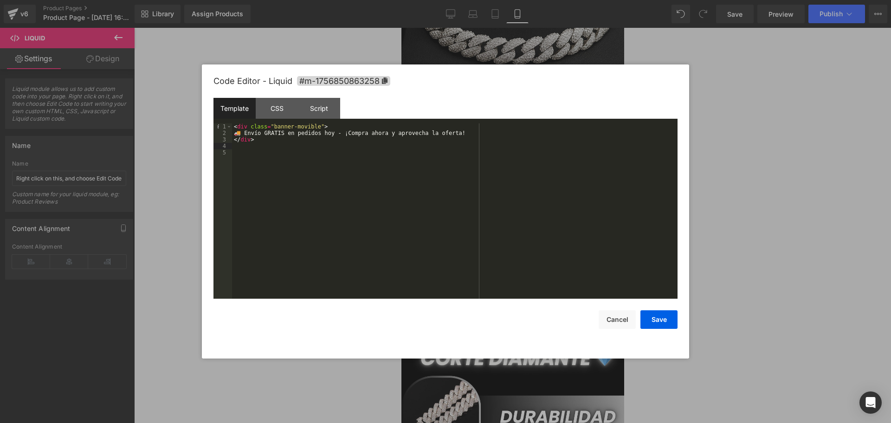
click at [310, 168] on div "< div class = "banner-movible" > 🚚 Envío GRATIS en pedidos hoy - ¡Compra ahora …" at bounding box center [454, 217] width 445 height 188
click at [284, 108] on div "CSS" at bounding box center [277, 108] width 42 height 21
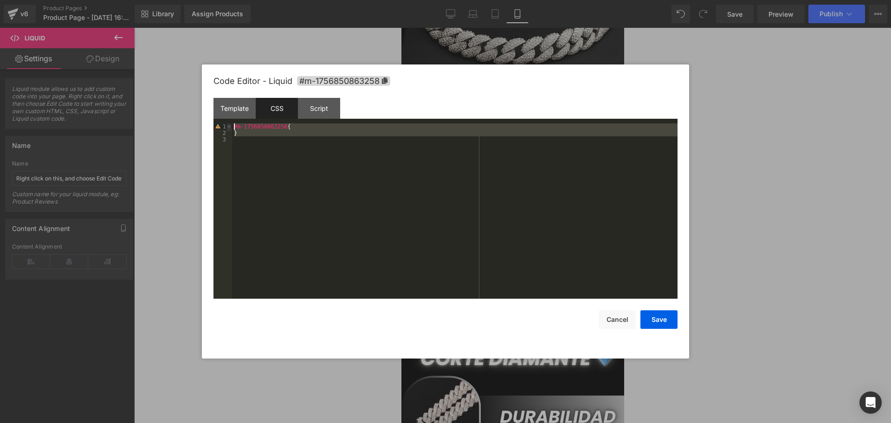
drag, startPoint x: 242, startPoint y: 139, endPoint x: 228, endPoint y: 127, distance: 18.7
click at [228, 127] on pre "1 2 3 #m-1756850863258 { } XXXXXXXXXXXXXXXXXXXXXXXXXXXXXXXXXXXXXXXXXXXXXXXXXX" at bounding box center [445, 210] width 464 height 175
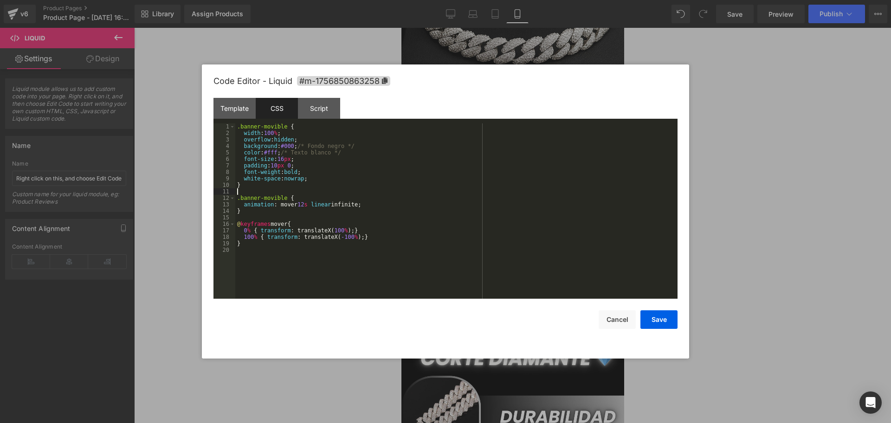
click at [370, 190] on div ".banner-movible { width : 100 % ; overflow : hidden ; background : #000 ; /* Fo…" at bounding box center [456, 217] width 442 height 188
click at [662, 313] on button "Save" at bounding box center [658, 319] width 37 height 19
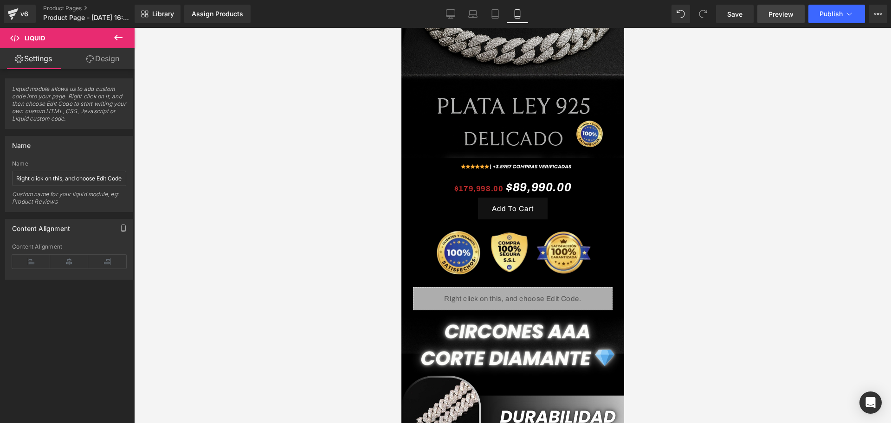
click at [786, 16] on span "Preview" at bounding box center [780, 14] width 25 height 10
click at [194, 334] on div at bounding box center [512, 225] width 757 height 395
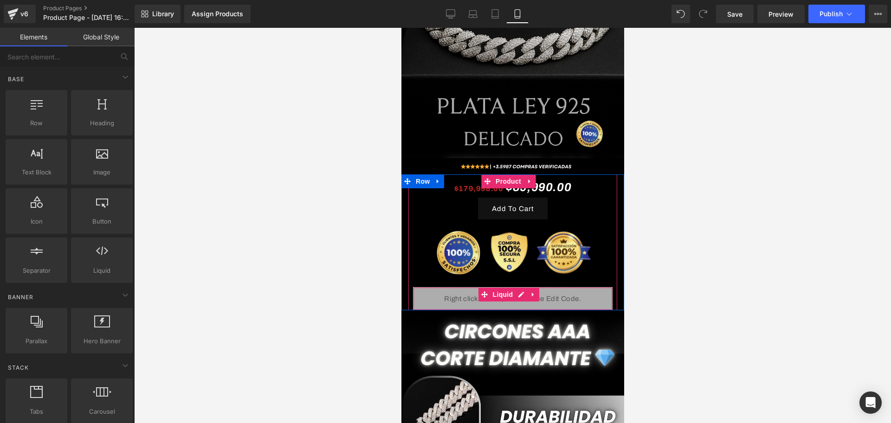
click at [471, 290] on div "Liquid" at bounding box center [513, 298] width 200 height 23
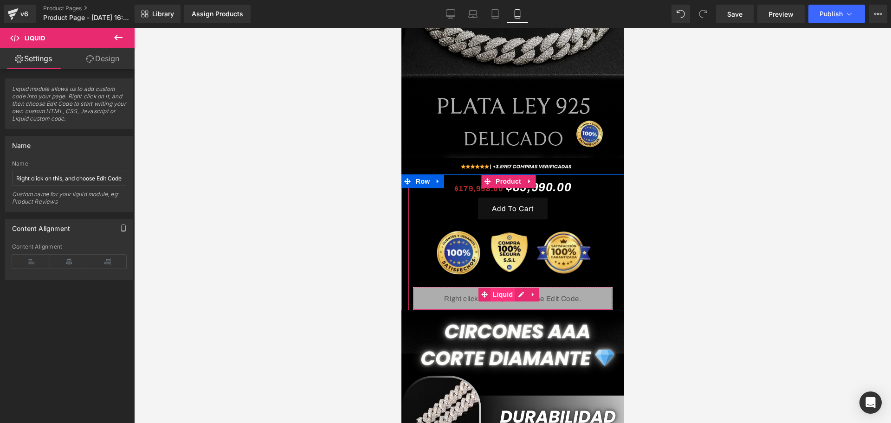
click at [504, 288] on span "Liquid" at bounding box center [502, 295] width 25 height 14
click at [519, 287] on div "Liquid" at bounding box center [513, 298] width 200 height 23
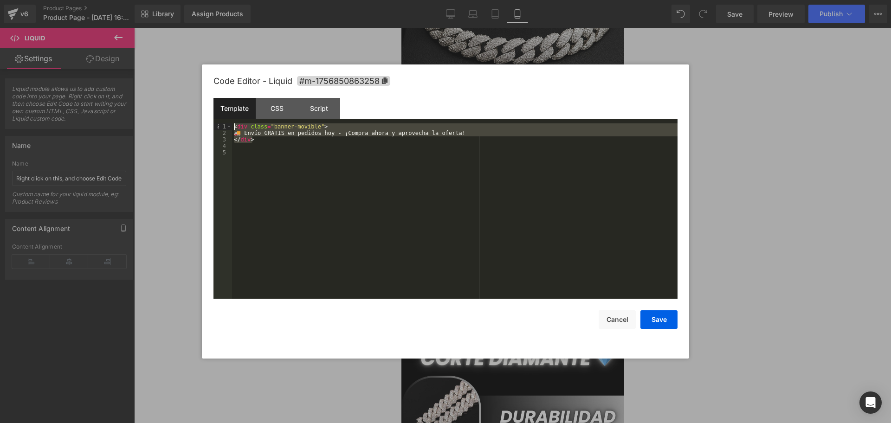
drag, startPoint x: 262, startPoint y: 142, endPoint x: 227, endPoint y: 118, distance: 43.0
click at [227, 118] on div "Template CSS Script Data 1 2 3 4 5 < div class = "banner-movible" > 🚚 Envío GRA…" at bounding box center [445, 198] width 464 height 201
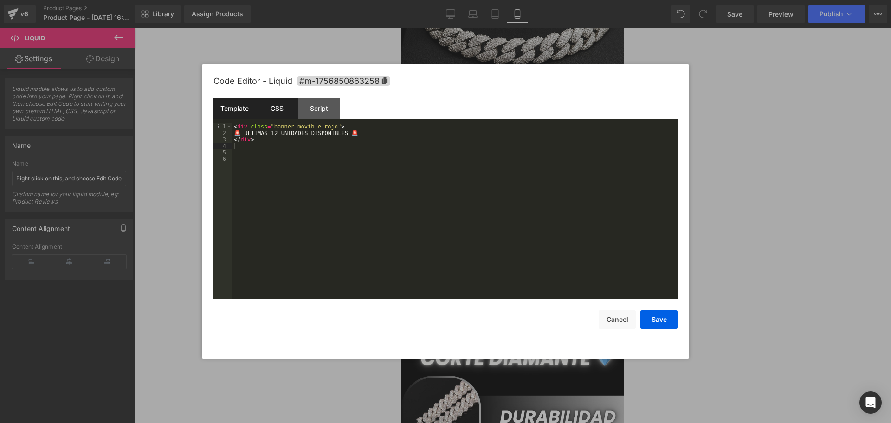
click at [277, 109] on div "CSS" at bounding box center [277, 108] width 42 height 21
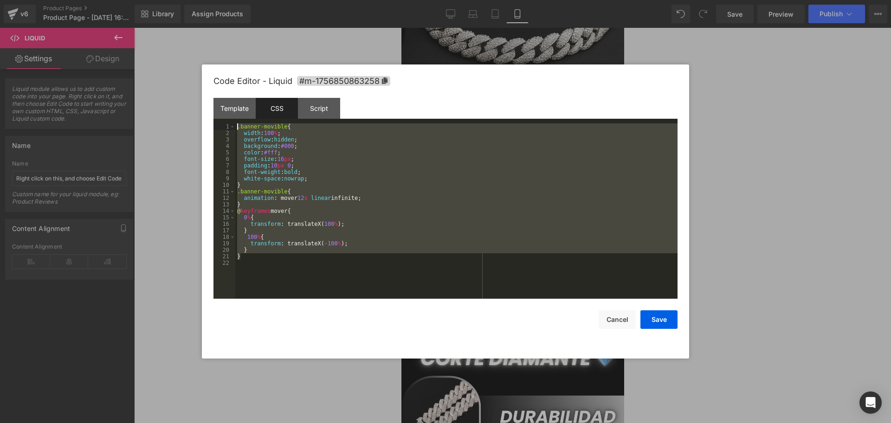
drag, startPoint x: 347, startPoint y: 258, endPoint x: 214, endPoint y: 129, distance: 185.4
click at [214, 129] on pre "1 2 3 4 5 6 7 8 9 10 11 12 13 14 15 16 17 18 19 20 21 22 .banner-movible { widt…" at bounding box center [445, 210] width 464 height 175
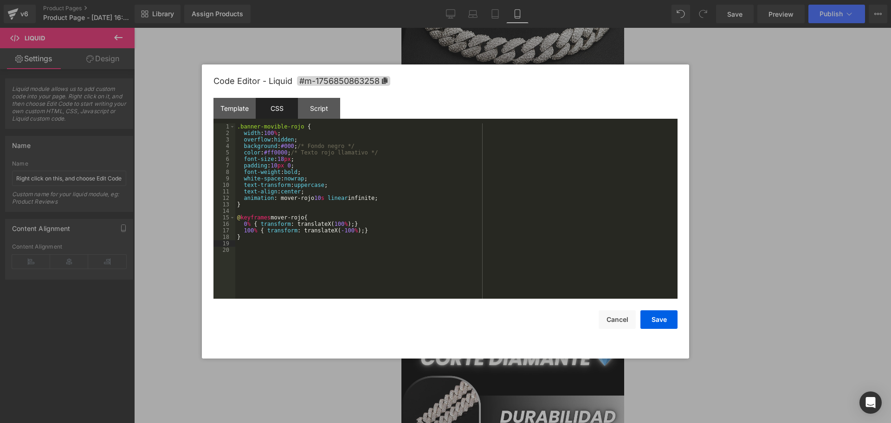
click at [443, 232] on div ".banner-movible-rojo { width : 100 % ; overflow : hidden ; background : #000 ; …" at bounding box center [456, 217] width 442 height 188
click at [654, 328] on button "Save" at bounding box center [658, 319] width 37 height 19
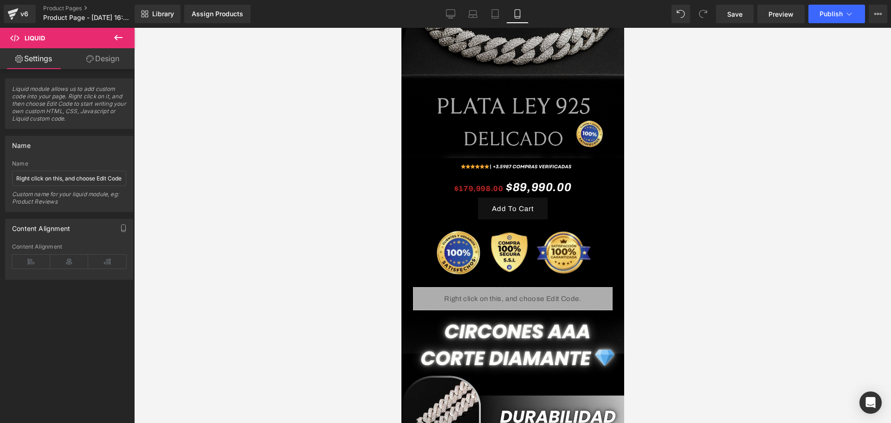
click at [728, 30] on div at bounding box center [512, 225] width 757 height 395
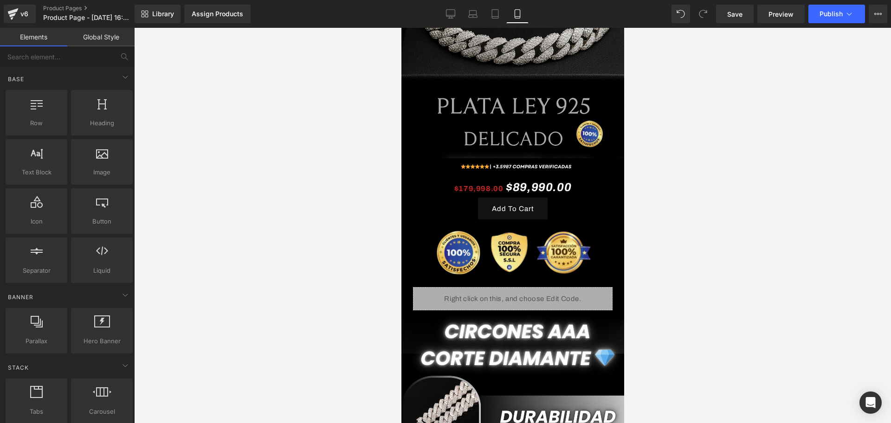
click at [728, 23] on div "Library Assign Products Product Preview No product match your search. Please tr…" at bounding box center [513, 14] width 756 height 28
click at [731, 15] on span "Save" at bounding box center [734, 14] width 15 height 10
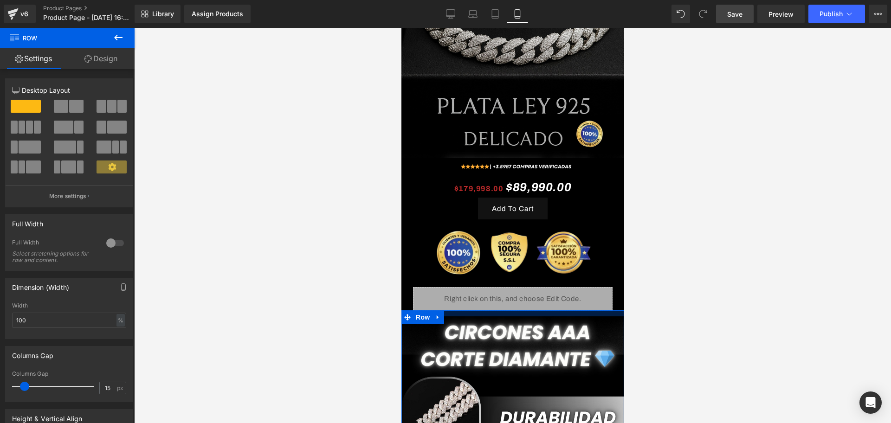
drag, startPoint x: 529, startPoint y: 295, endPoint x: 521, endPoint y: 296, distance: 7.9
click at [521, 310] on div at bounding box center [512, 313] width 223 height 6
click at [729, 298] on div at bounding box center [512, 225] width 757 height 395
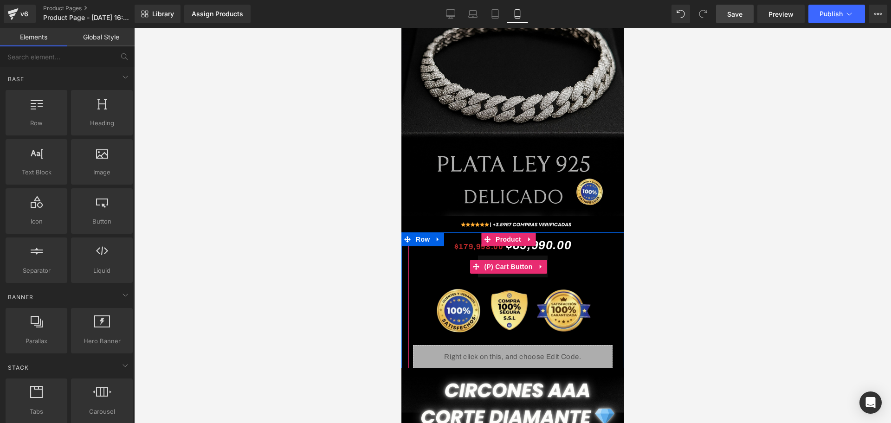
scroll to position [232, 0]
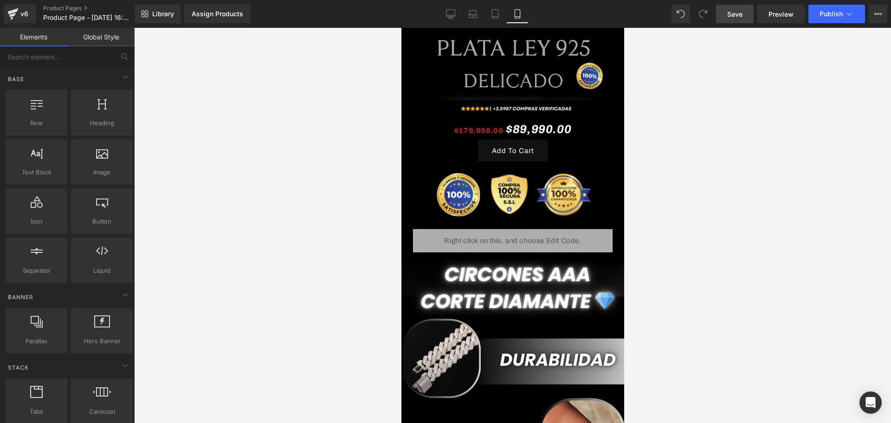
click at [659, 242] on div at bounding box center [512, 225] width 757 height 395
